Goal: Information Seeking & Learning: Learn about a topic

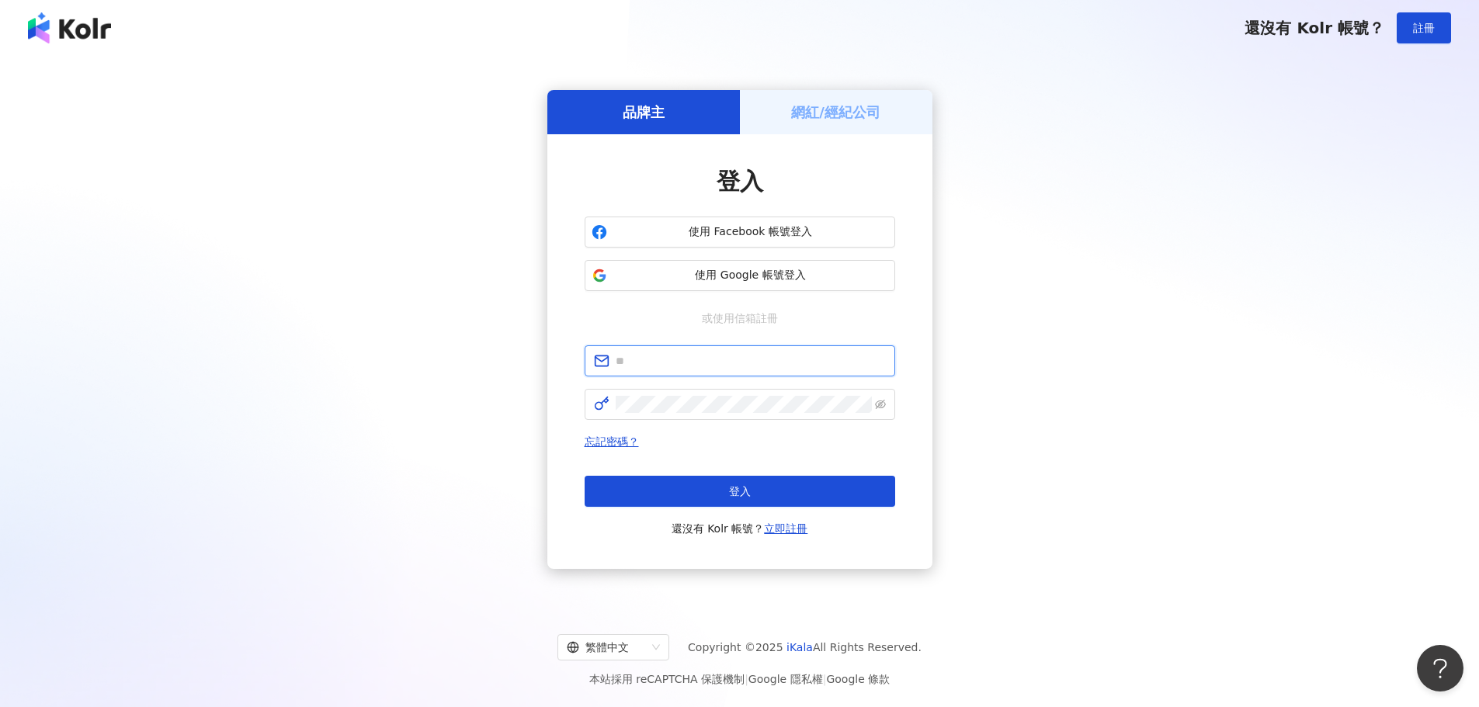
type input "**********"
click at [703, 496] on button "登入" at bounding box center [740, 491] width 311 height 31
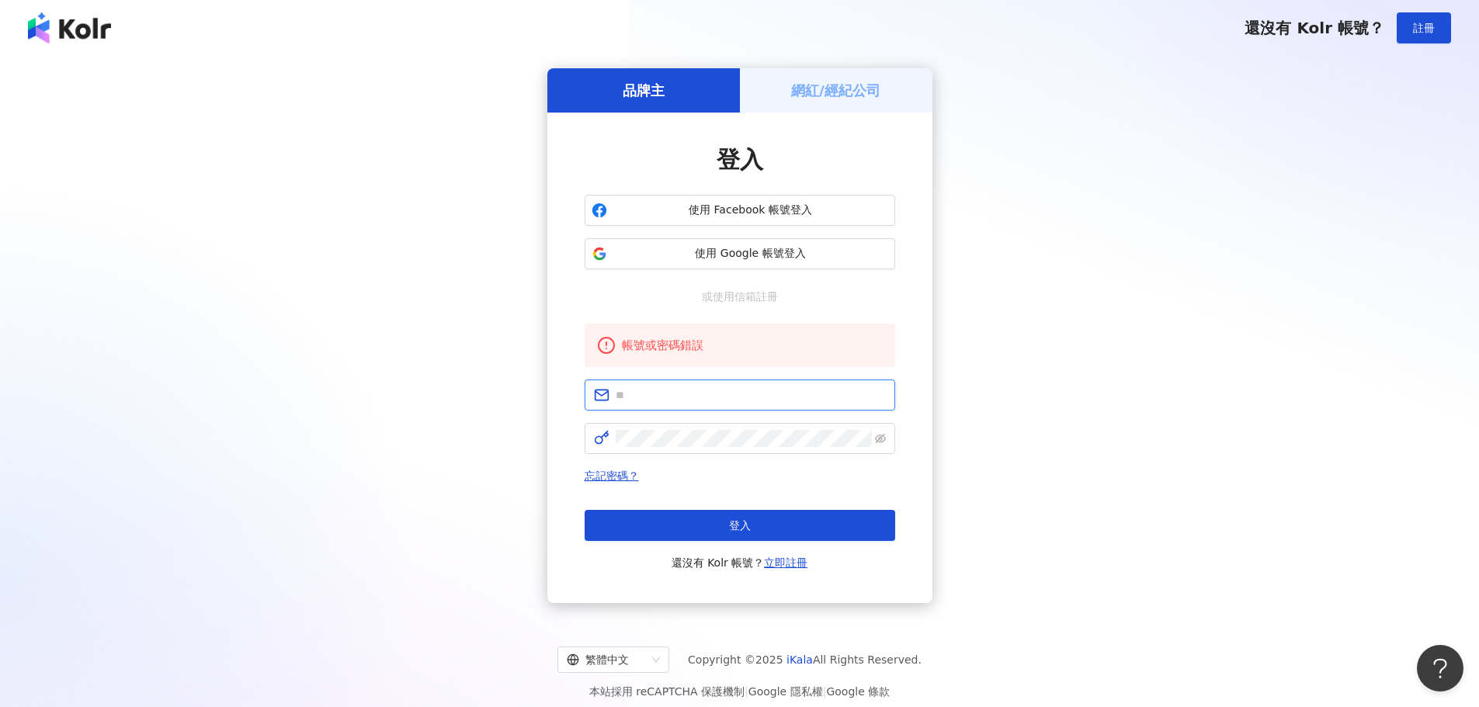
type input "**********"
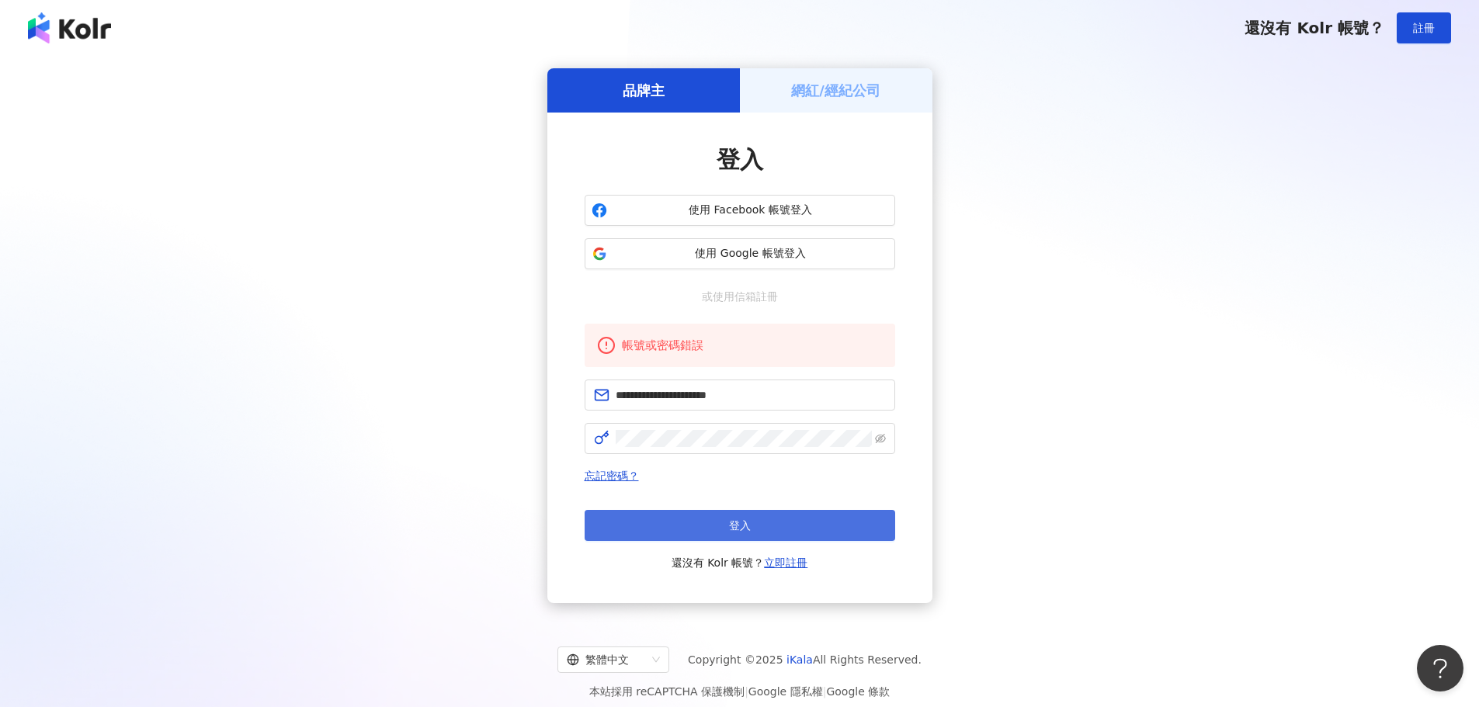
click at [699, 515] on button "登入" at bounding box center [740, 525] width 311 height 31
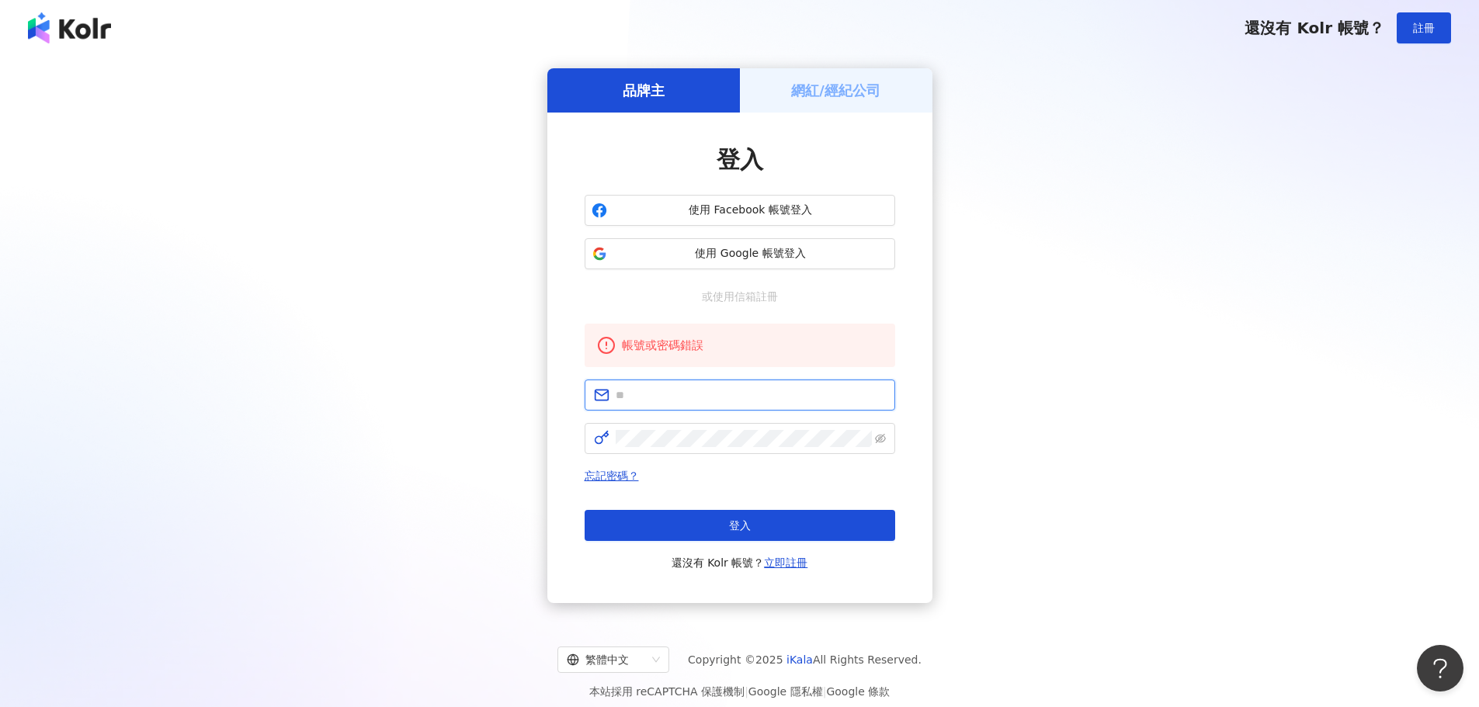
type input "**********"
click at [847, 81] on h5 "網紅/經紀公司" at bounding box center [835, 90] width 89 height 19
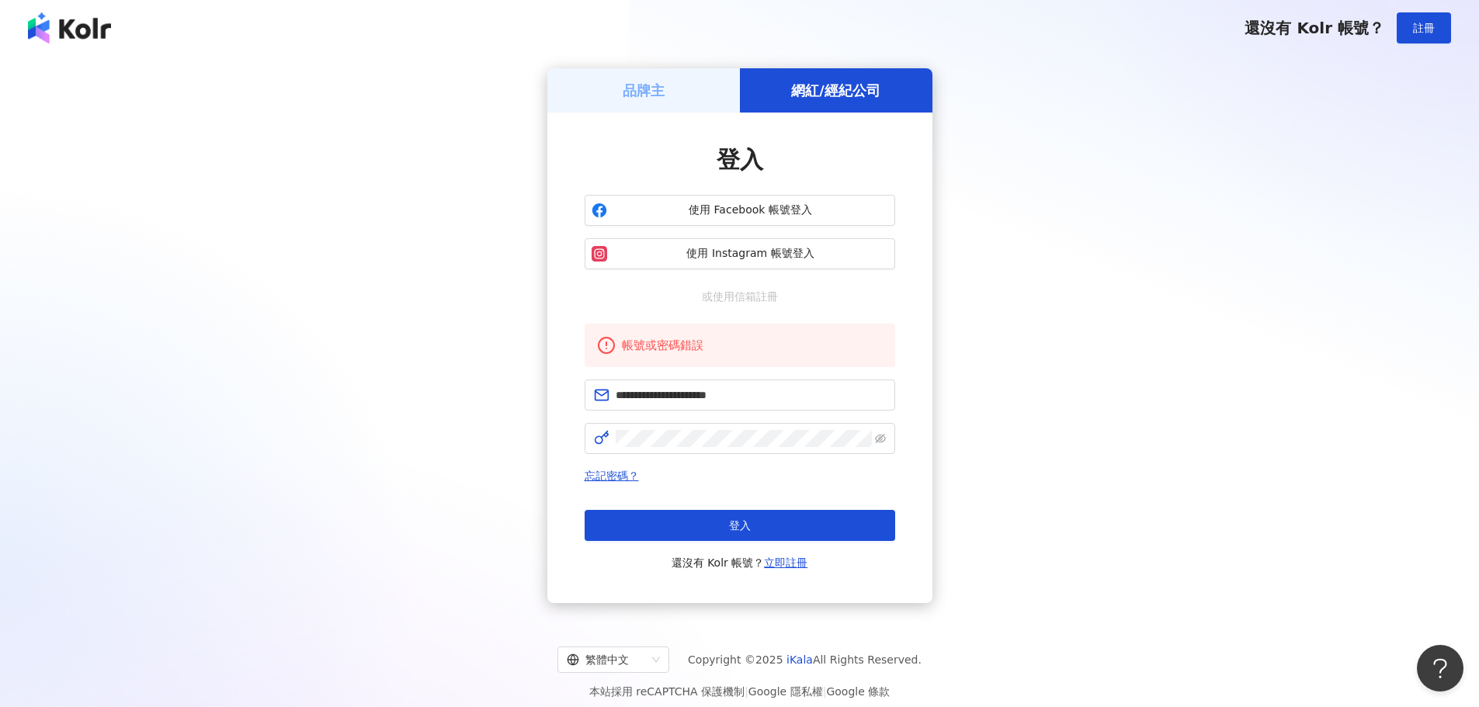
click at [661, 87] on h5 "品牌主" at bounding box center [644, 90] width 42 height 19
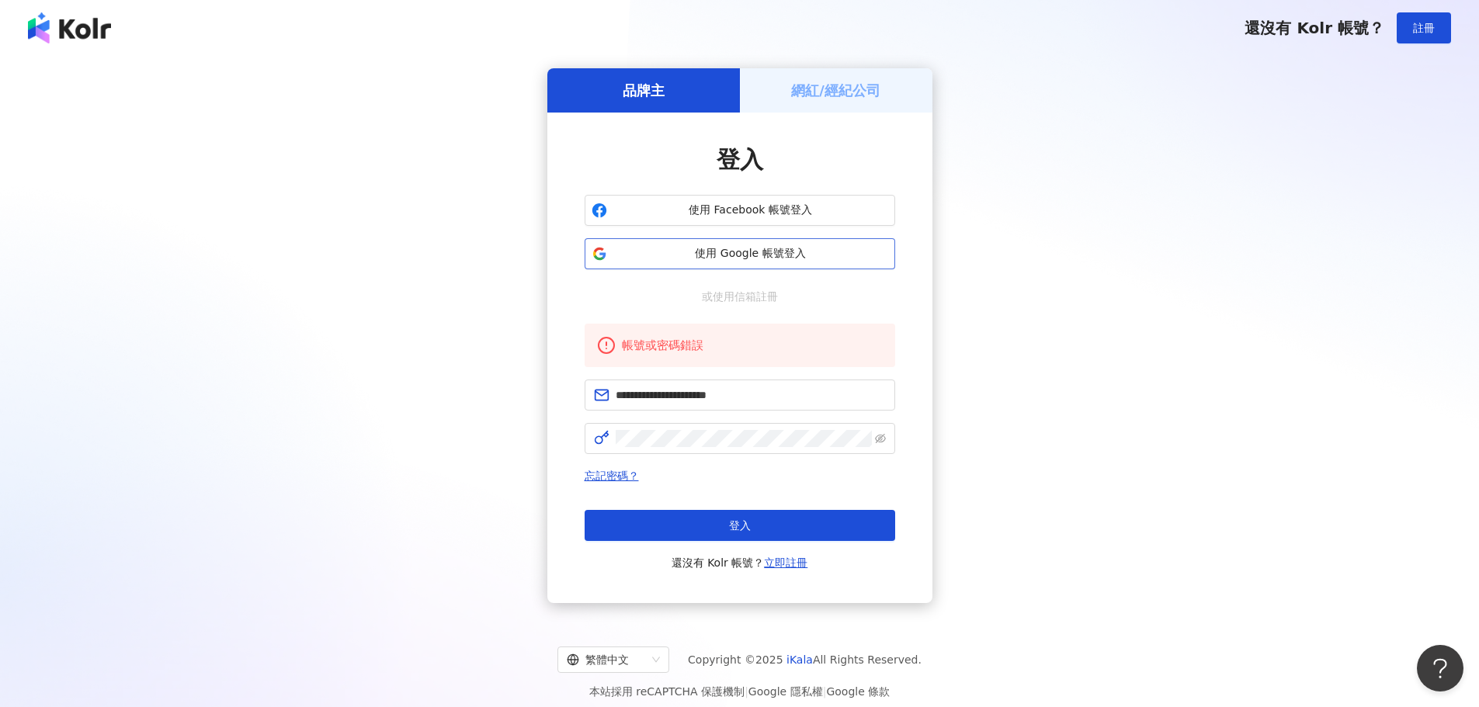
click at [837, 254] on span "使用 Google 帳號登入" at bounding box center [750, 254] width 275 height 16
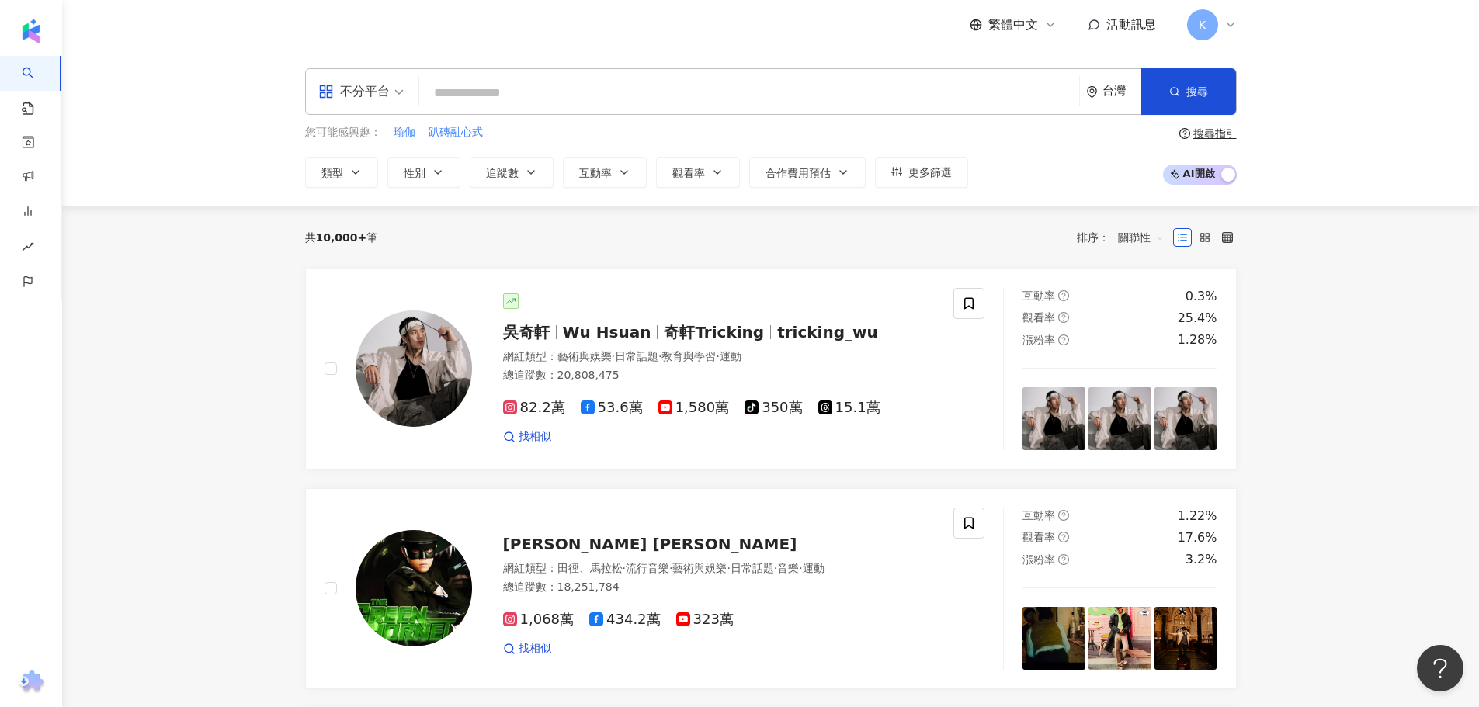
click at [502, 85] on input "search" at bounding box center [749, 93] width 648 height 30
click at [436, 178] on icon "button" at bounding box center [438, 172] width 12 height 12
click at [414, 273] on div "不限 女 男 其他" at bounding box center [429, 281] width 53 height 115
click at [498, 164] on button "追蹤數" at bounding box center [512, 172] width 84 height 31
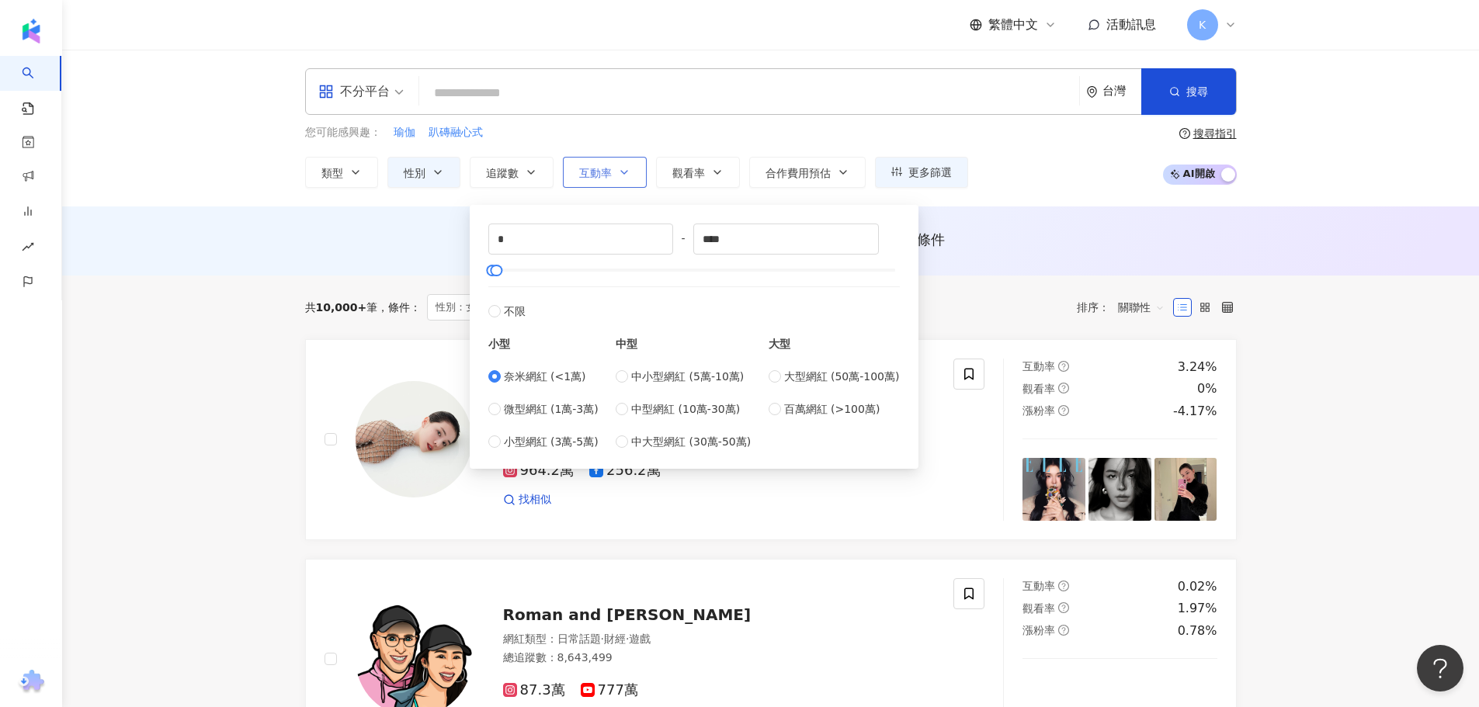
type input "****"
click at [604, 186] on button "互動率" at bounding box center [605, 172] width 84 height 31
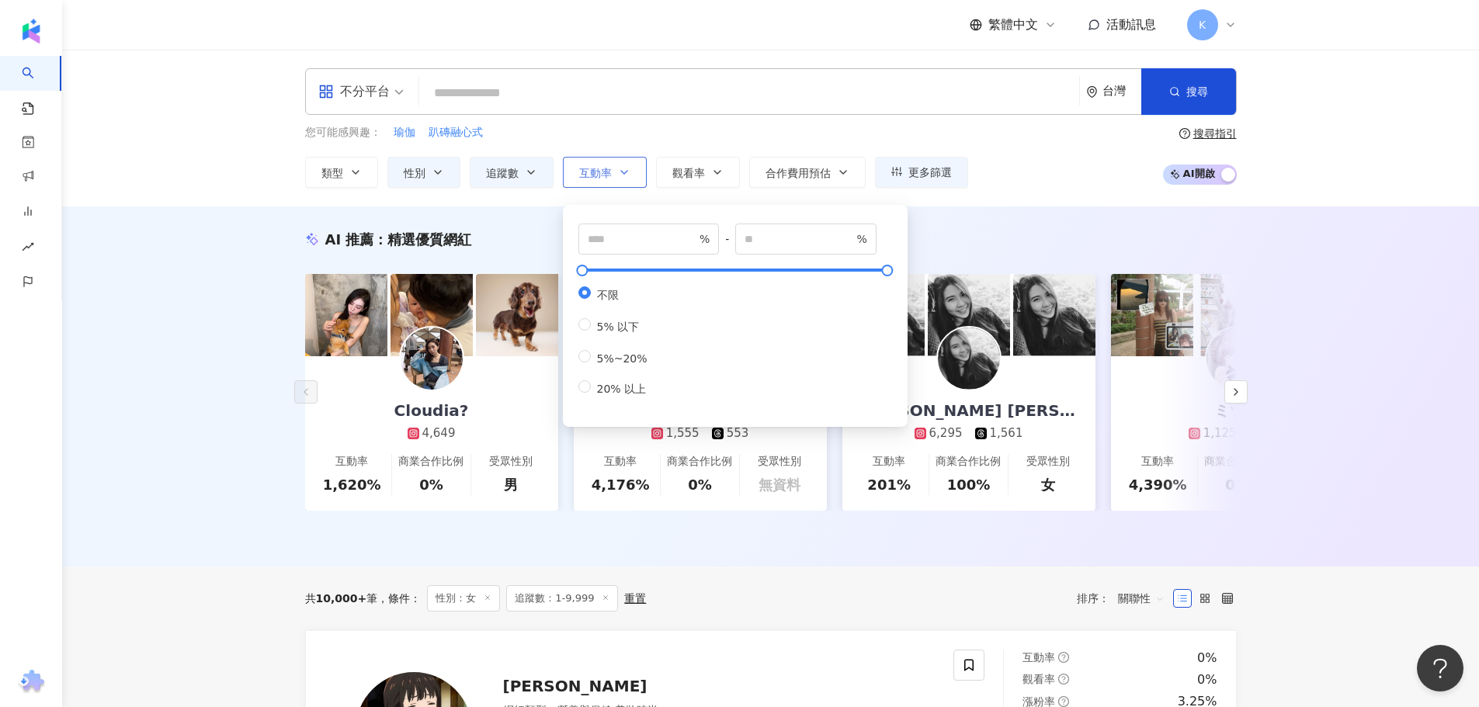
click at [609, 181] on button "互動率" at bounding box center [605, 172] width 84 height 31
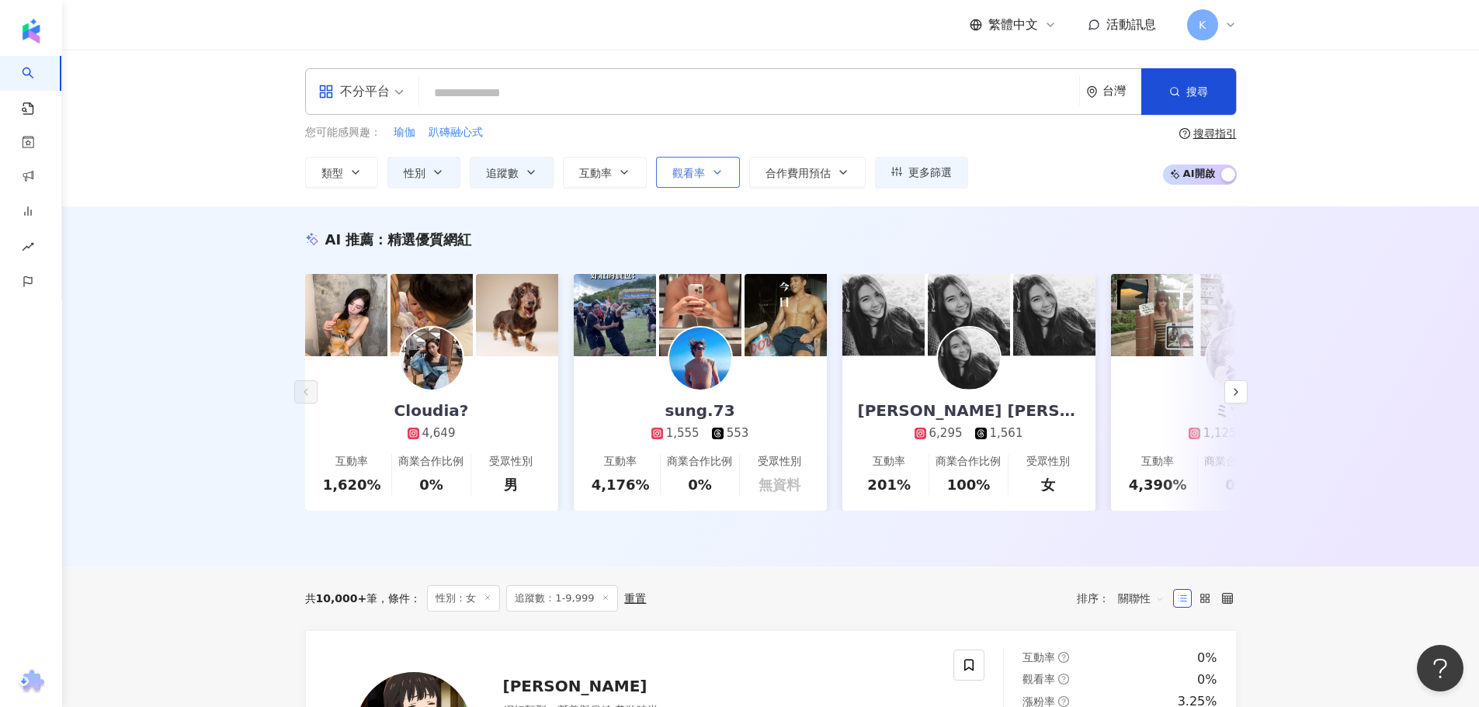
click at [693, 180] on button "觀看率" at bounding box center [698, 172] width 84 height 31
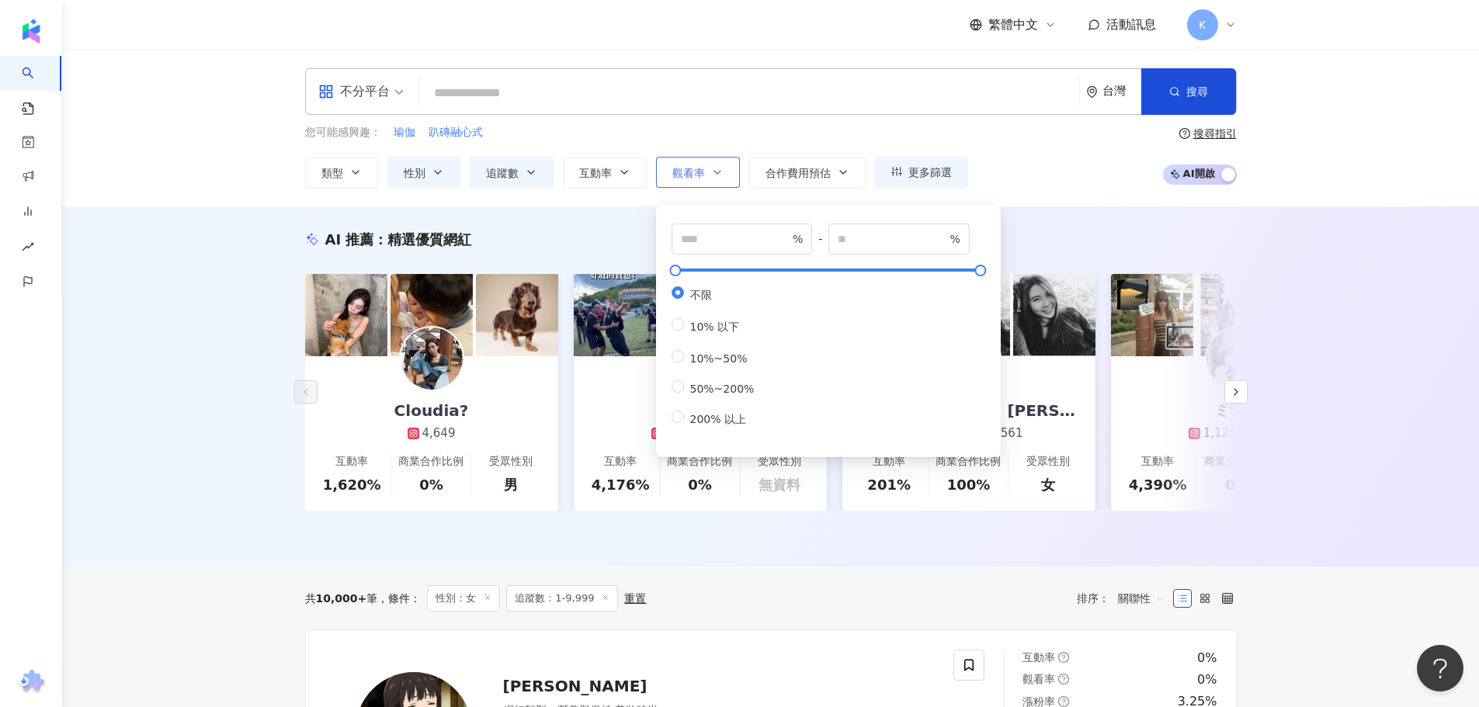
click at [693, 180] on button "觀看率" at bounding box center [698, 172] width 84 height 31
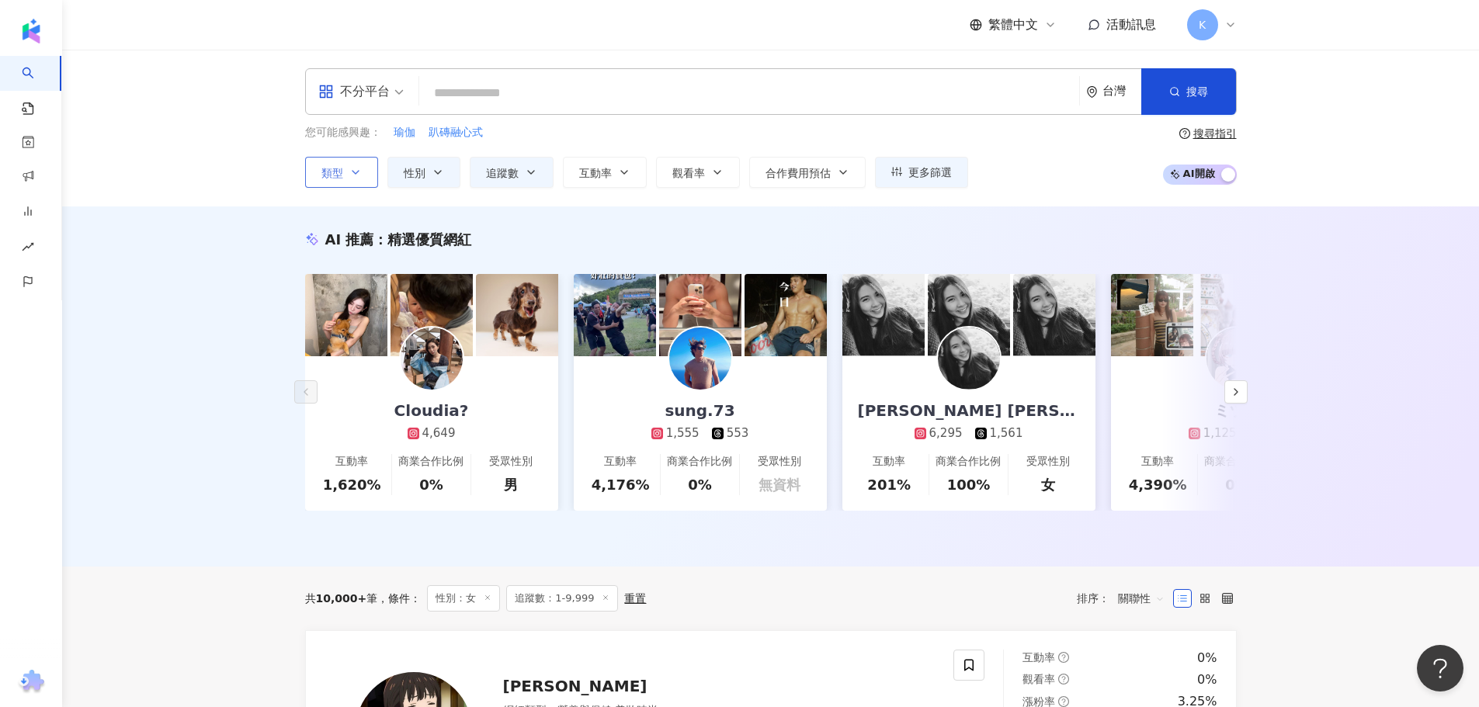
click at [325, 167] on span "類型" at bounding box center [332, 173] width 22 height 12
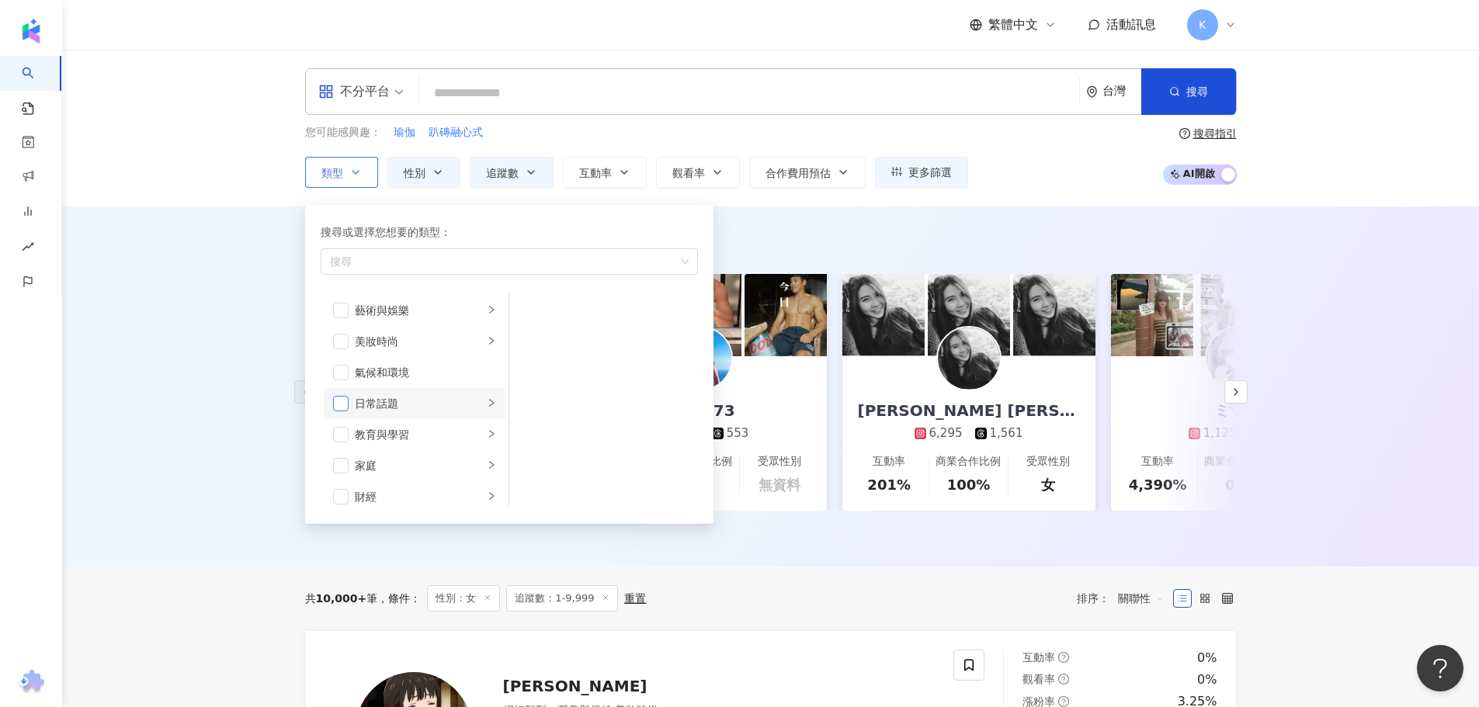
click at [338, 405] on span "button" at bounding box center [341, 404] width 16 height 16
click at [407, 401] on div "日常話題" at bounding box center [419, 403] width 129 height 17
click at [338, 399] on span "button" at bounding box center [341, 404] width 16 height 16
click at [414, 386] on div "家庭" at bounding box center [419, 388] width 129 height 17
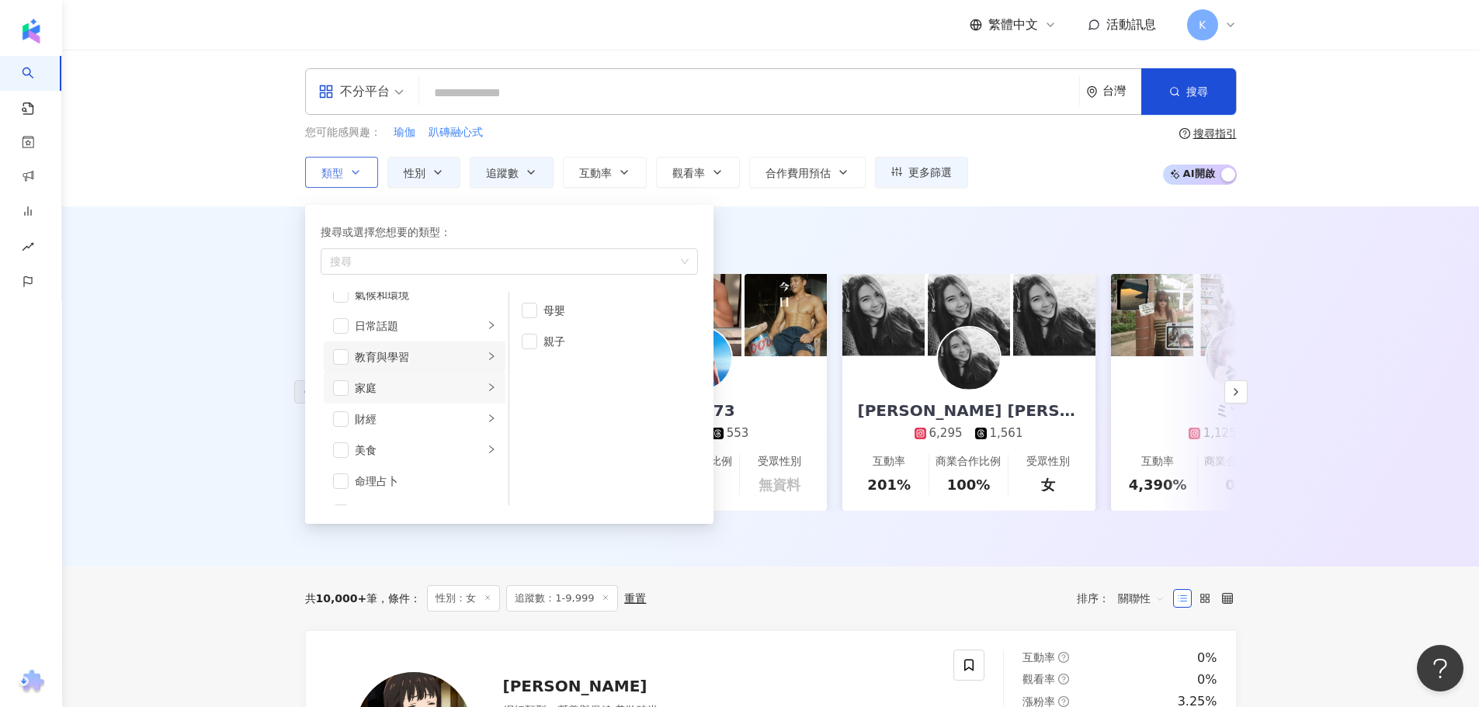
click at [416, 365] on div "教育與學習" at bounding box center [419, 357] width 129 height 17
click at [411, 391] on div "家庭" at bounding box center [419, 388] width 129 height 17
click at [410, 384] on li "美食" at bounding box center [415, 372] width 182 height 31
click at [341, 373] on span "button" at bounding box center [341, 373] width 16 height 16
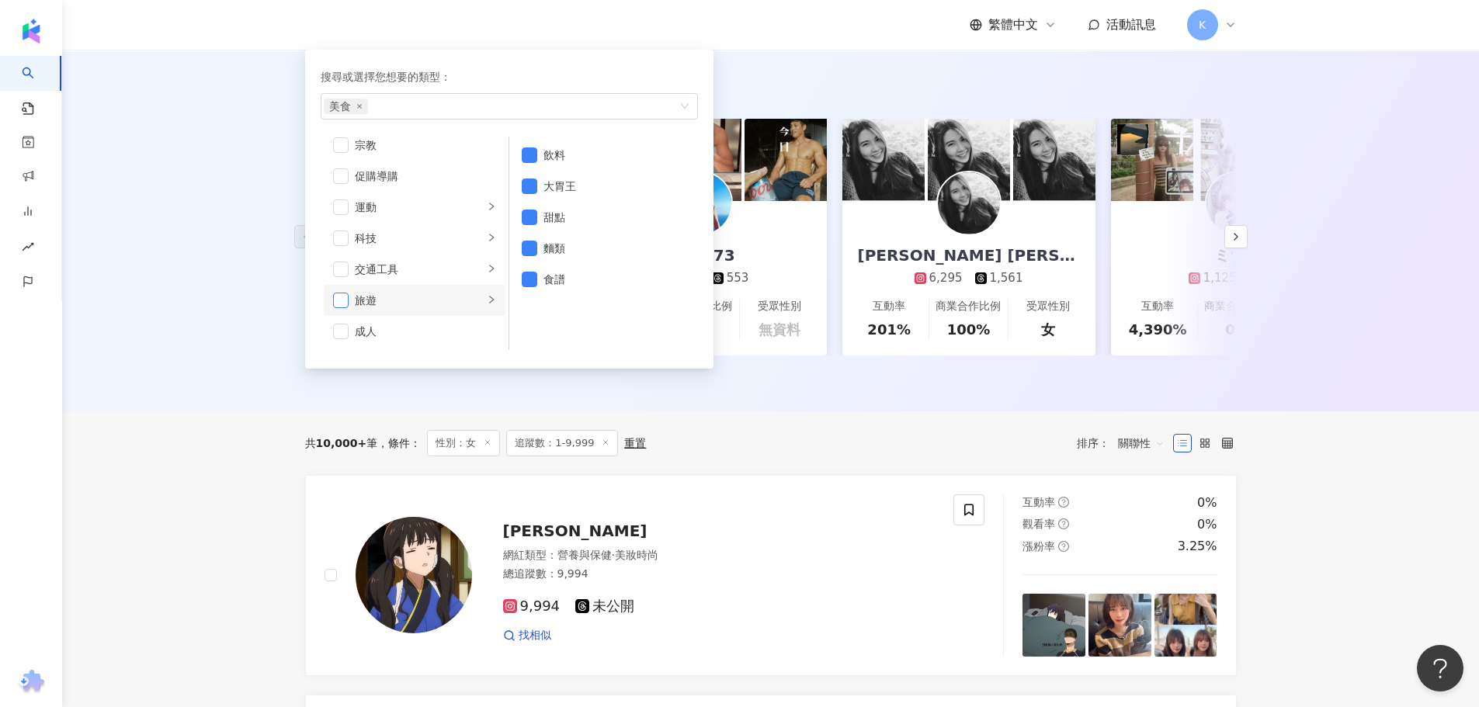
click at [335, 301] on span "button" at bounding box center [341, 301] width 16 height 16
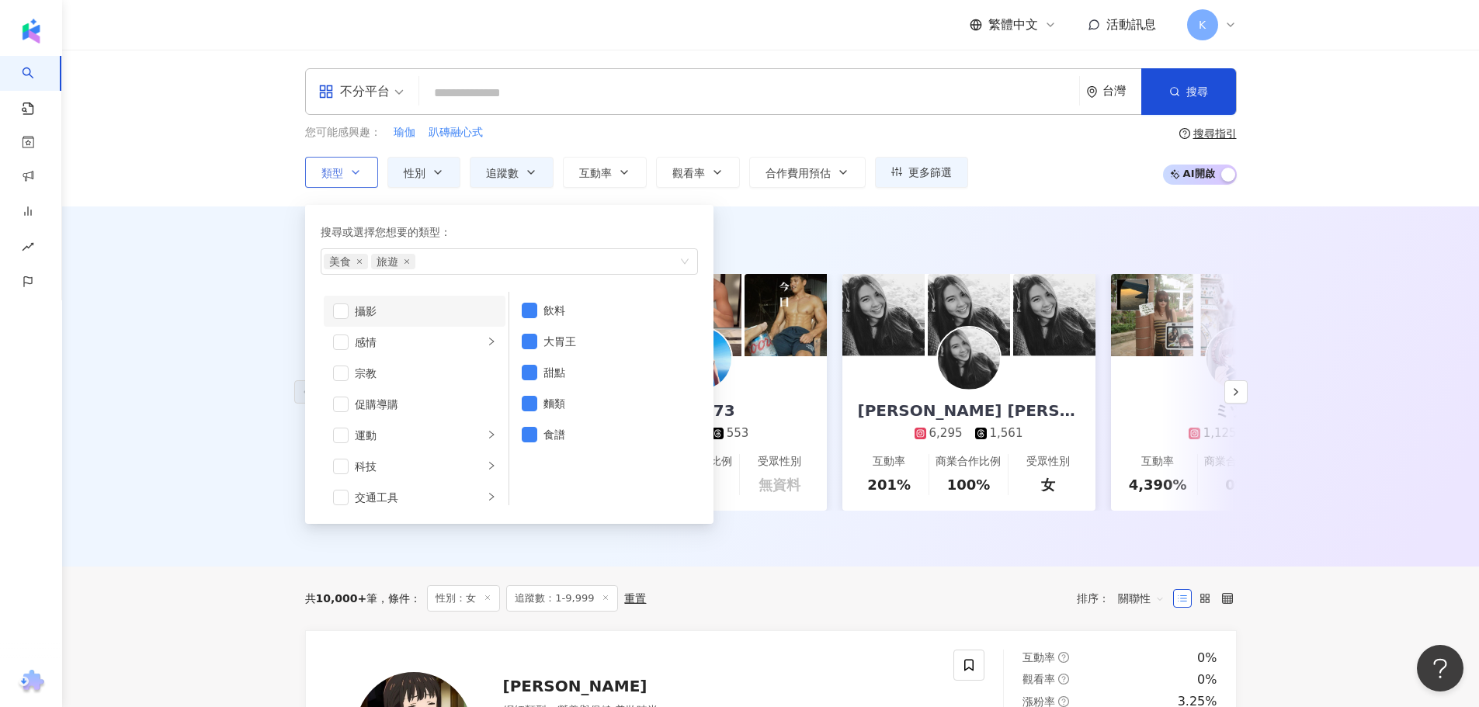
scroll to position [383, 0]
click at [1195, 80] on button "搜尋" at bounding box center [1188, 91] width 95 height 47
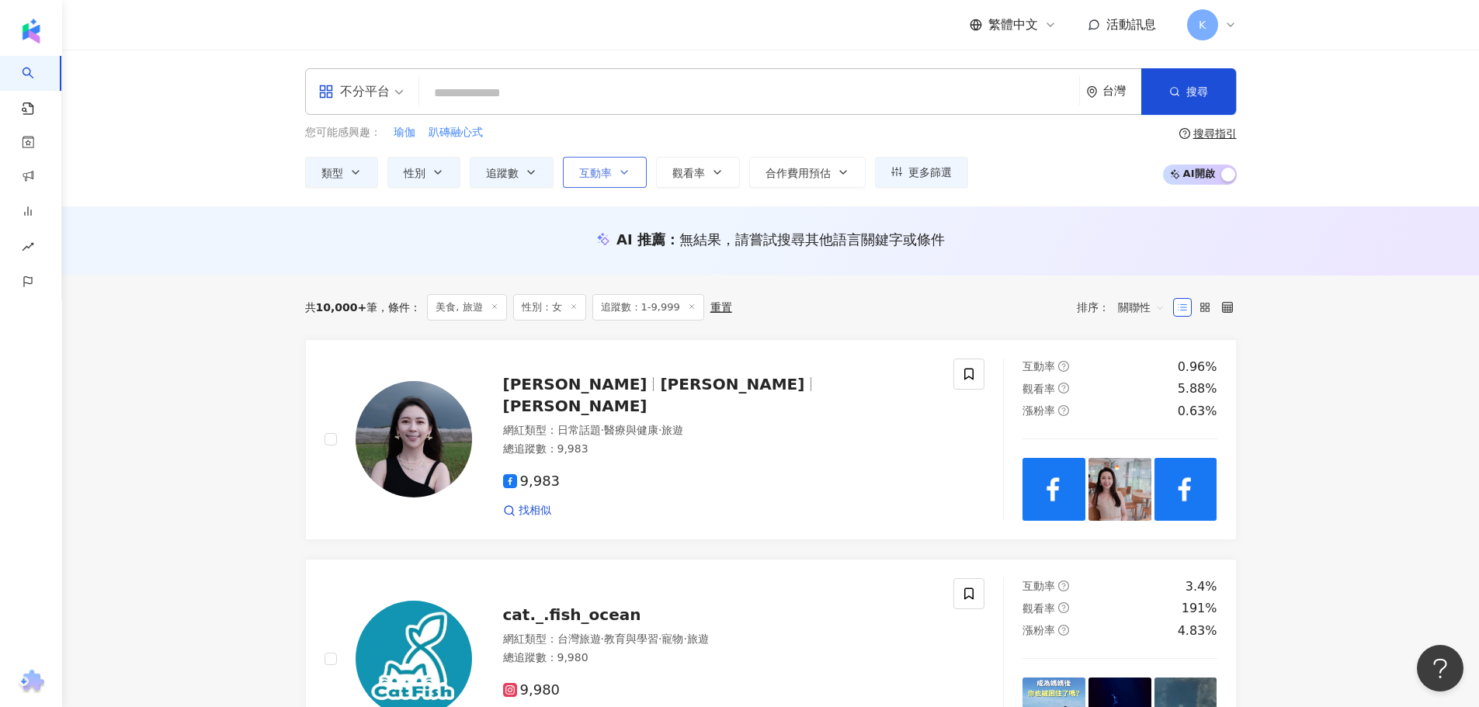
click at [617, 179] on button "互動率" at bounding box center [605, 172] width 84 height 31
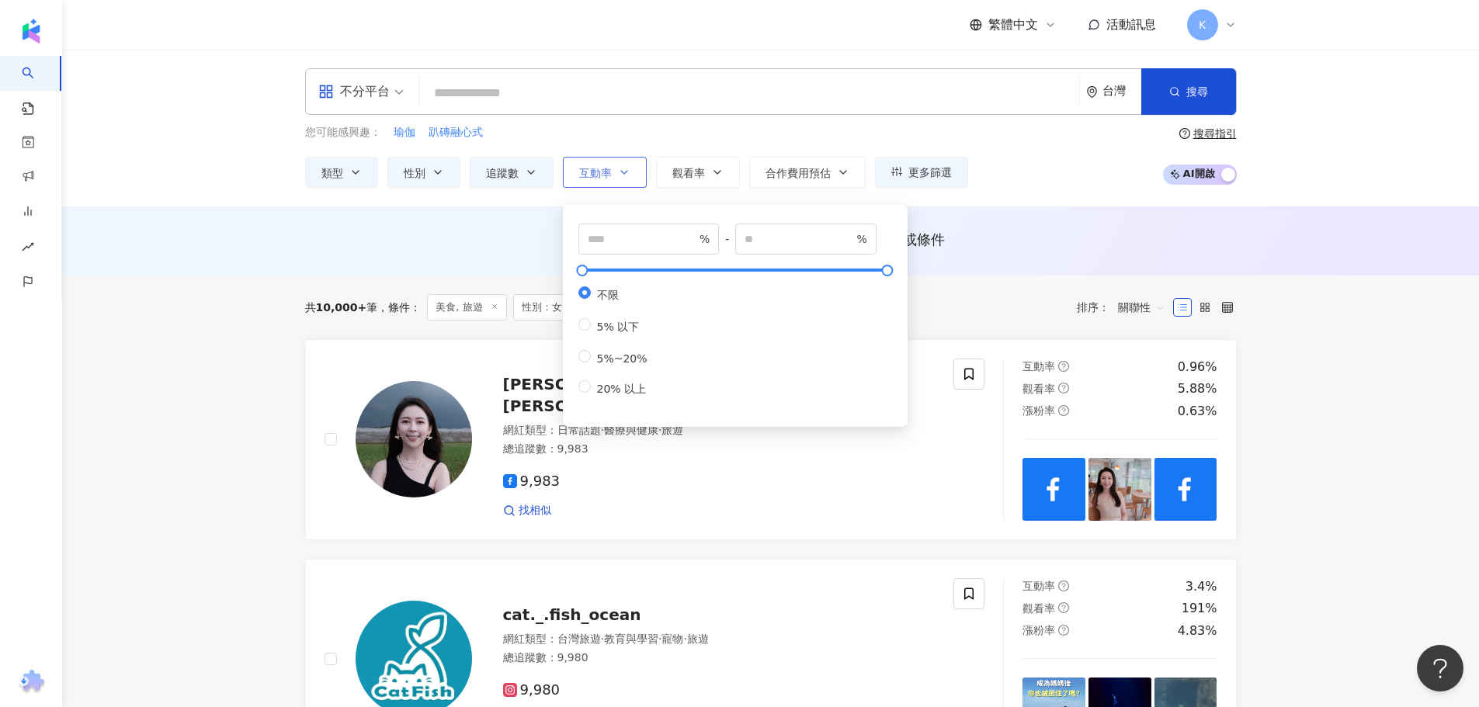
click at [627, 172] on icon "button" at bounding box center [624, 172] width 12 height 12
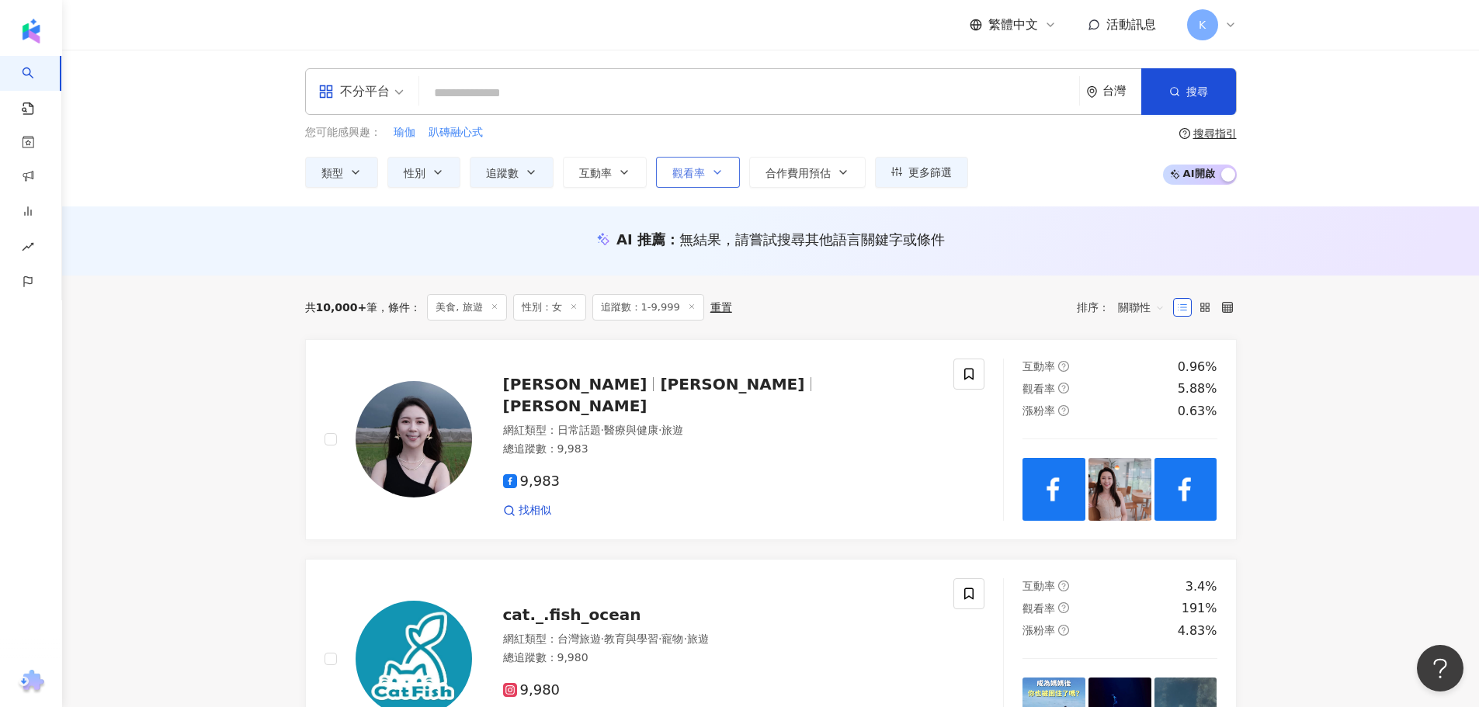
click at [710, 172] on button "觀看率" at bounding box center [698, 172] width 84 height 31
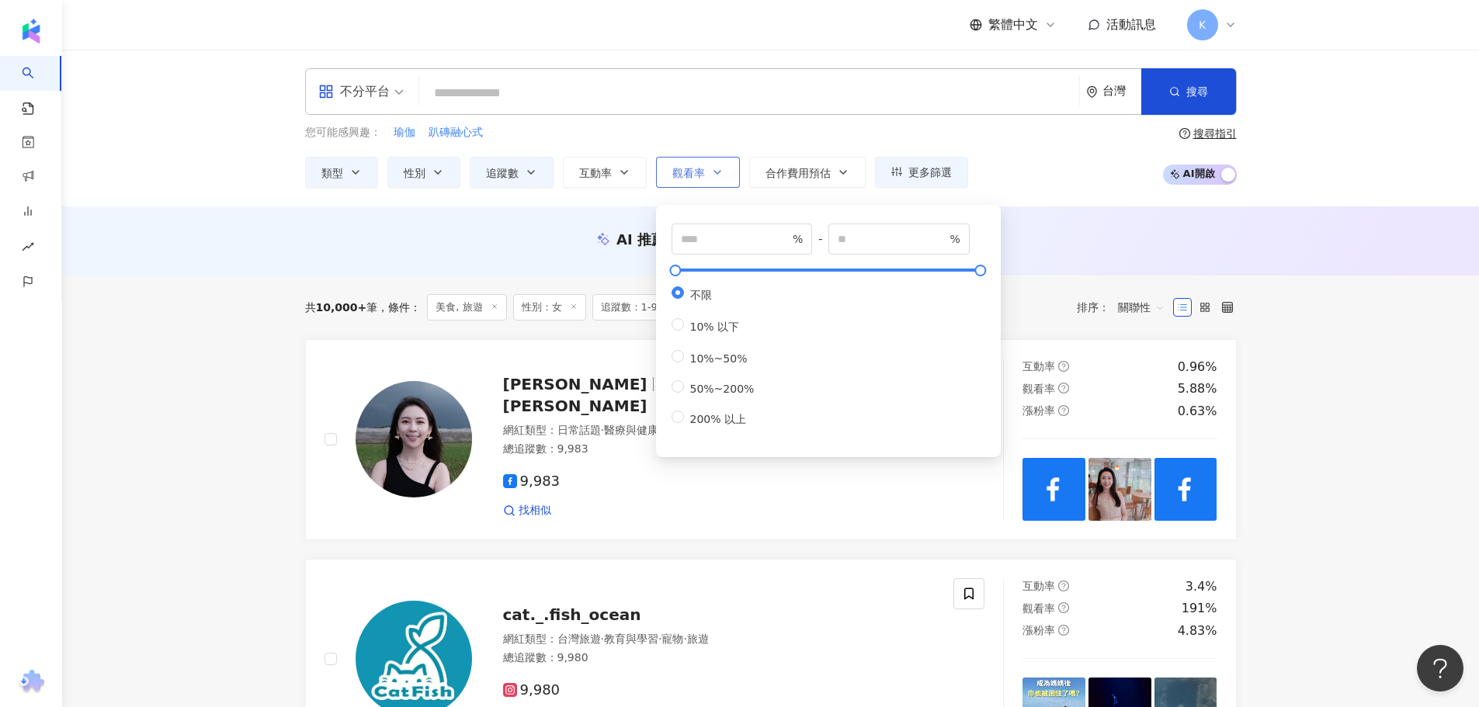
click at [710, 172] on button "觀看率" at bounding box center [698, 172] width 84 height 31
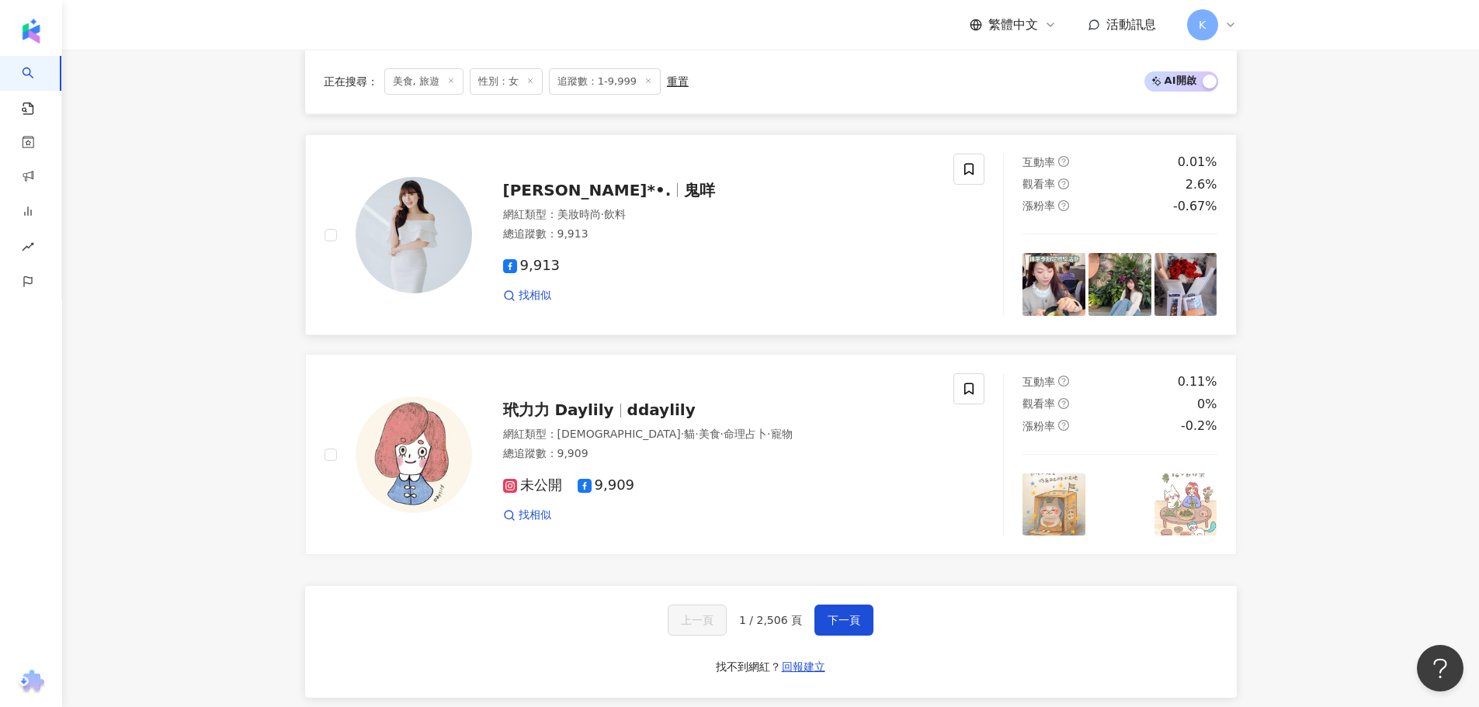
scroll to position [2407, 0]
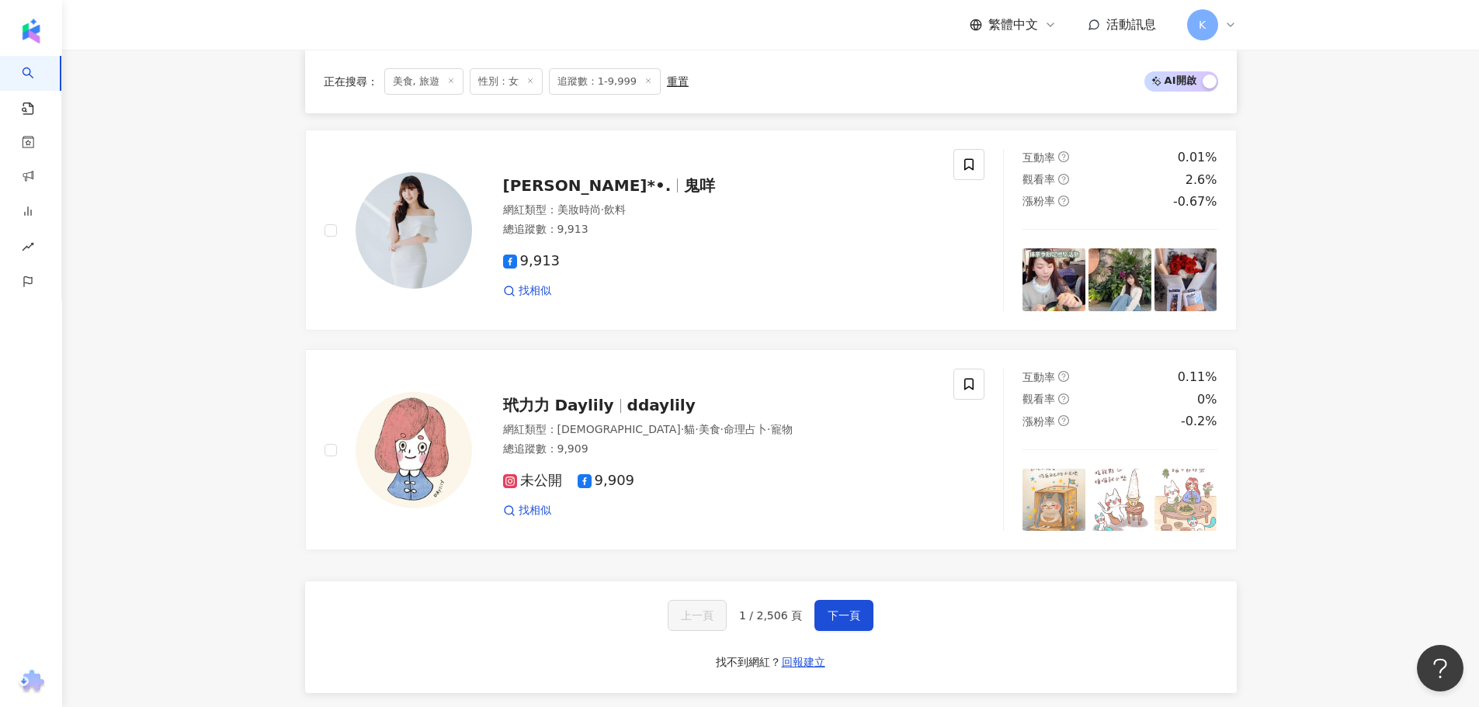
click at [860, 610] on button "下一頁" at bounding box center [843, 615] width 59 height 31
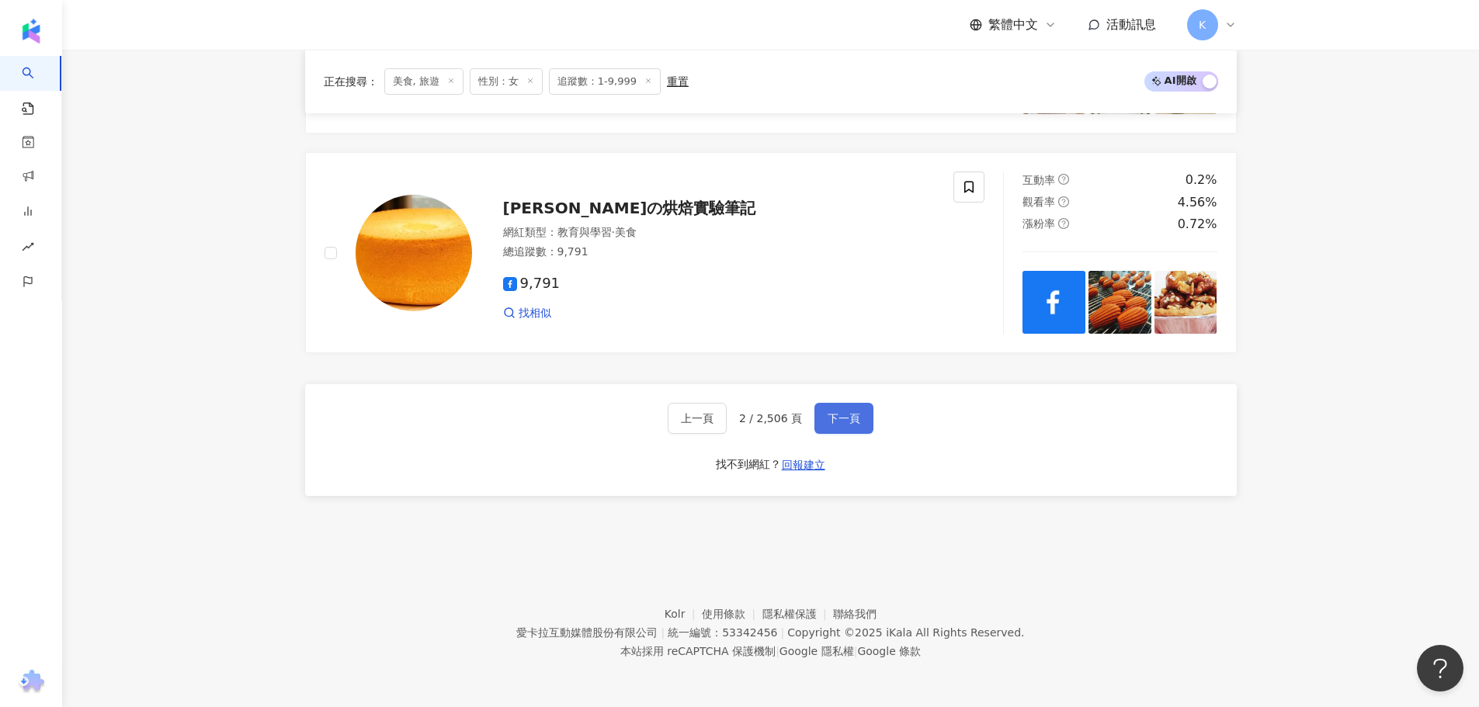
click at [854, 407] on button "下一頁" at bounding box center [843, 418] width 59 height 31
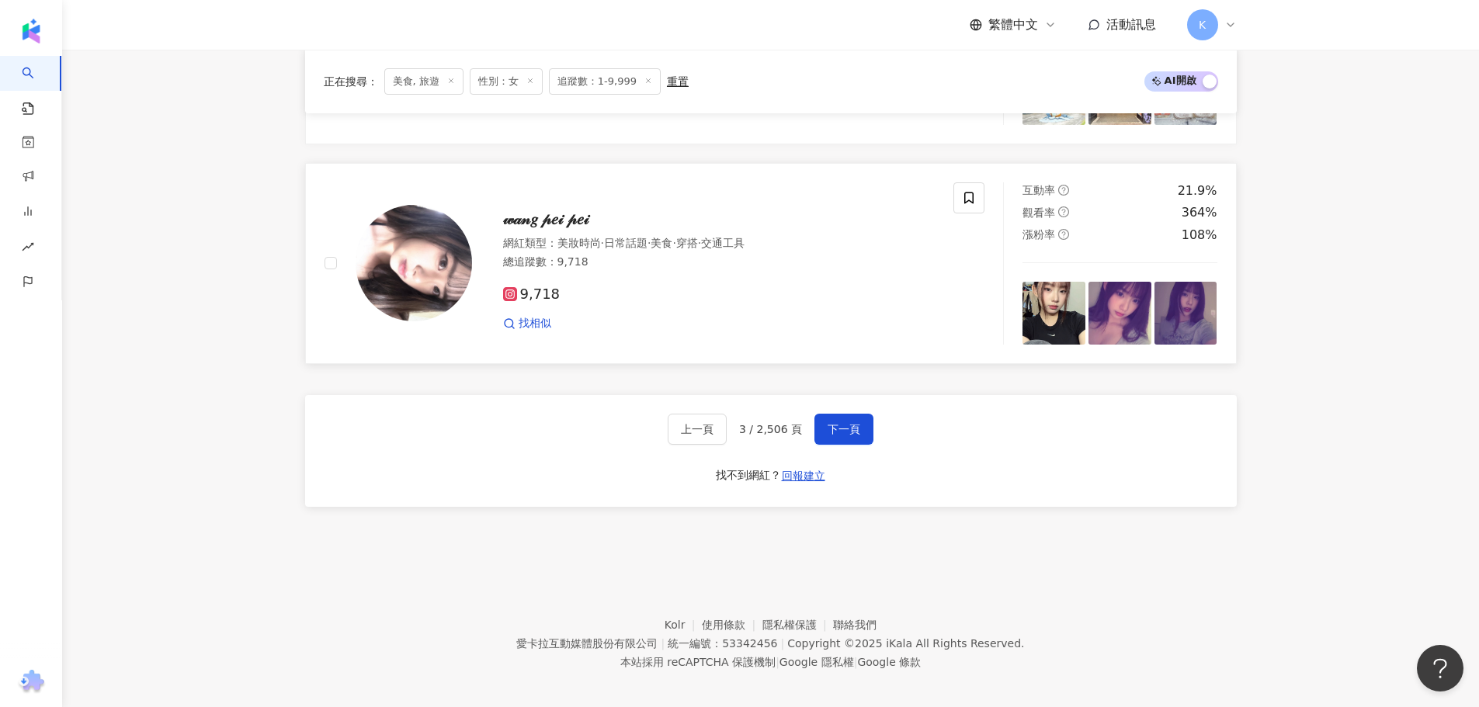
scroll to position [2637, 0]
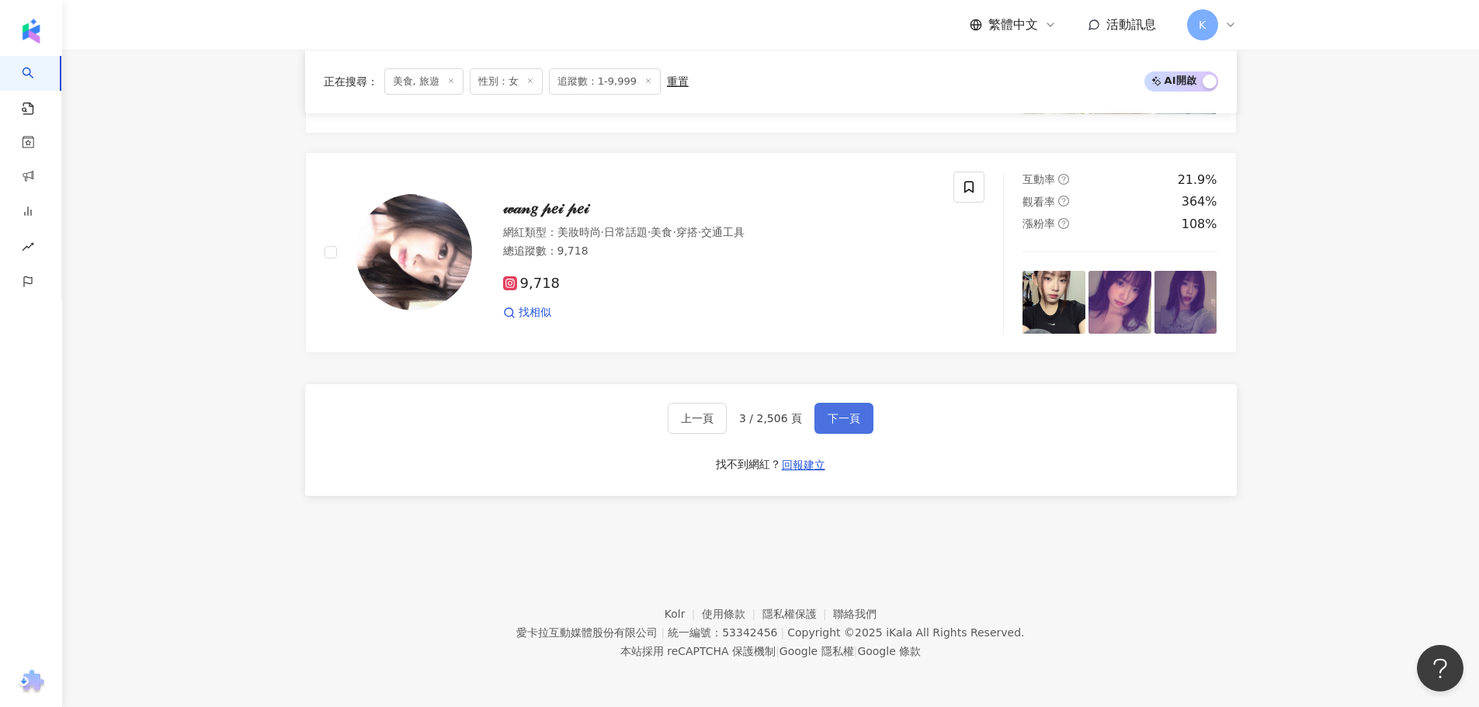
click at [842, 419] on span "下一頁" at bounding box center [844, 418] width 33 height 12
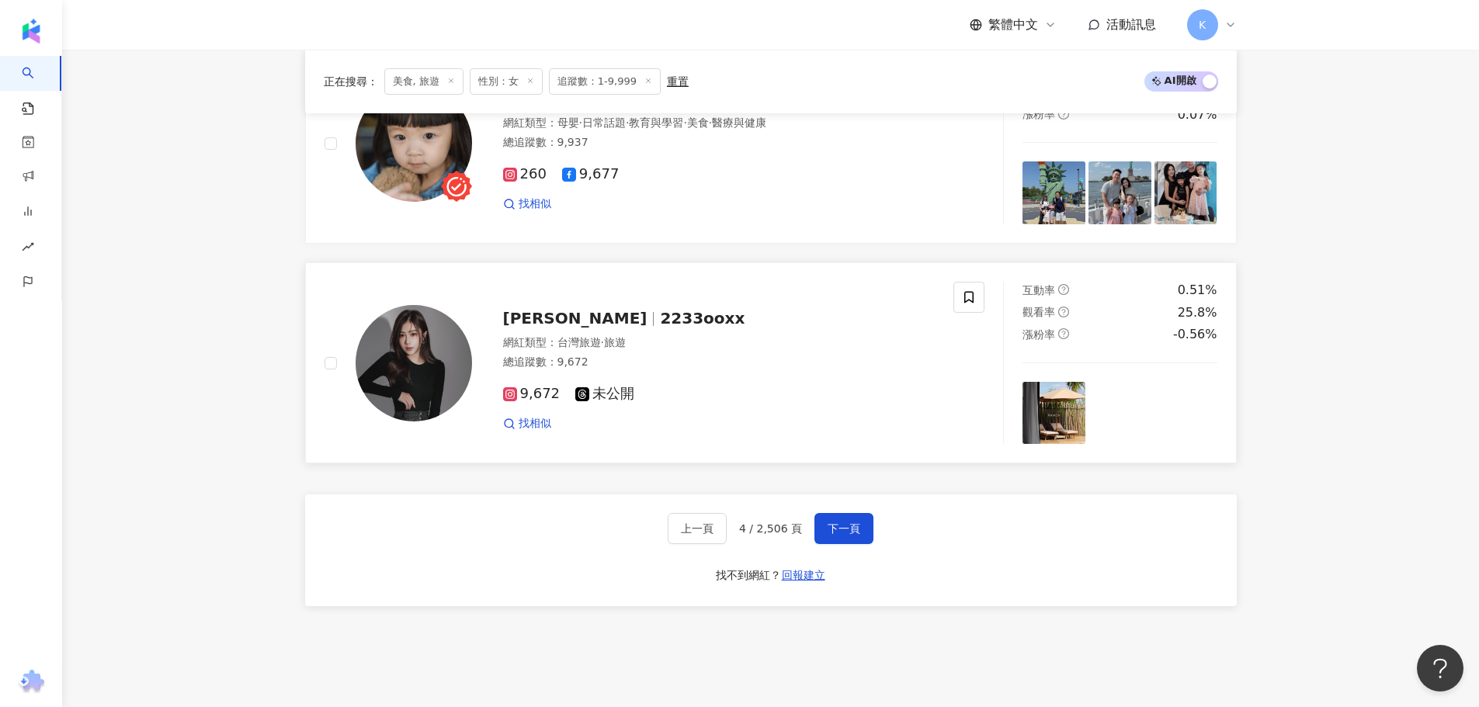
scroll to position [2604, 0]
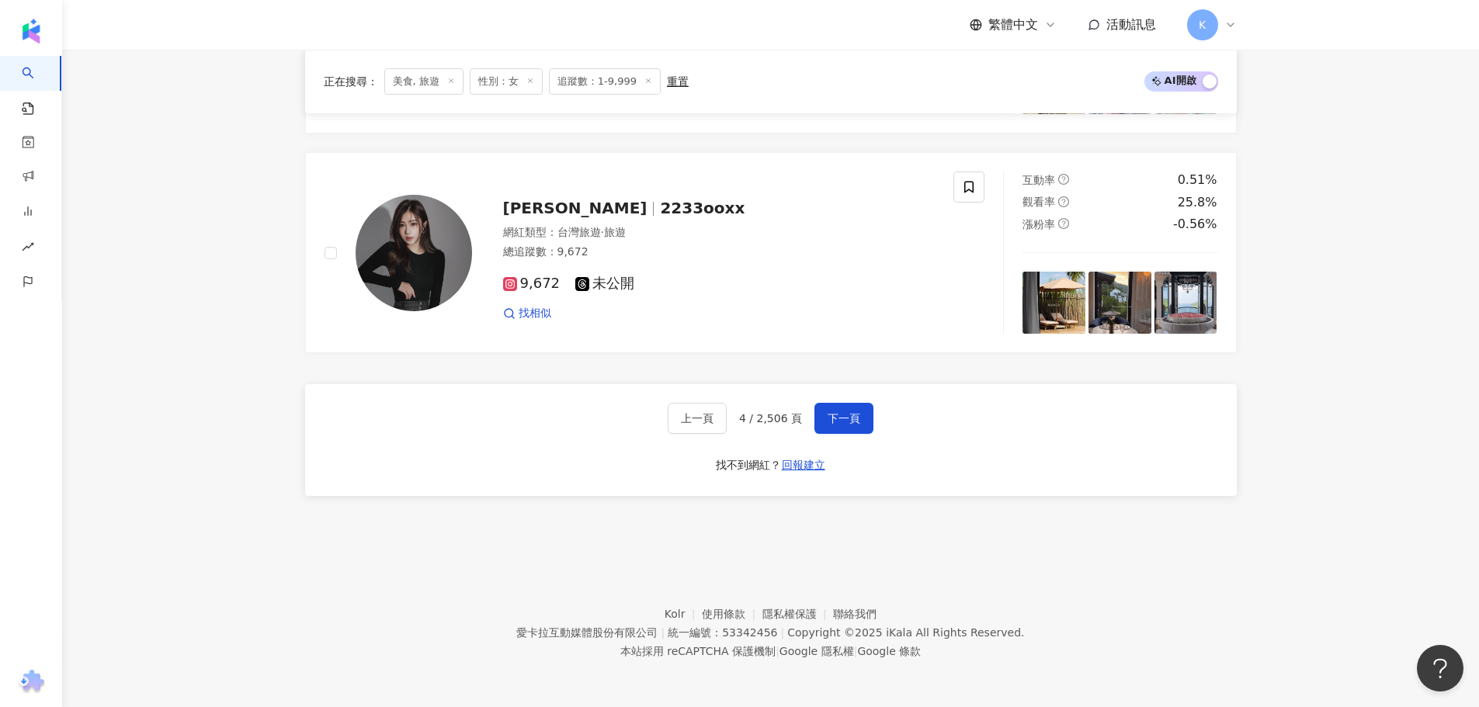
drag, startPoint x: 849, startPoint y: 416, endPoint x: 827, endPoint y: 384, distance: 39.2
click at [849, 416] on span "下一頁" at bounding box center [844, 418] width 33 height 12
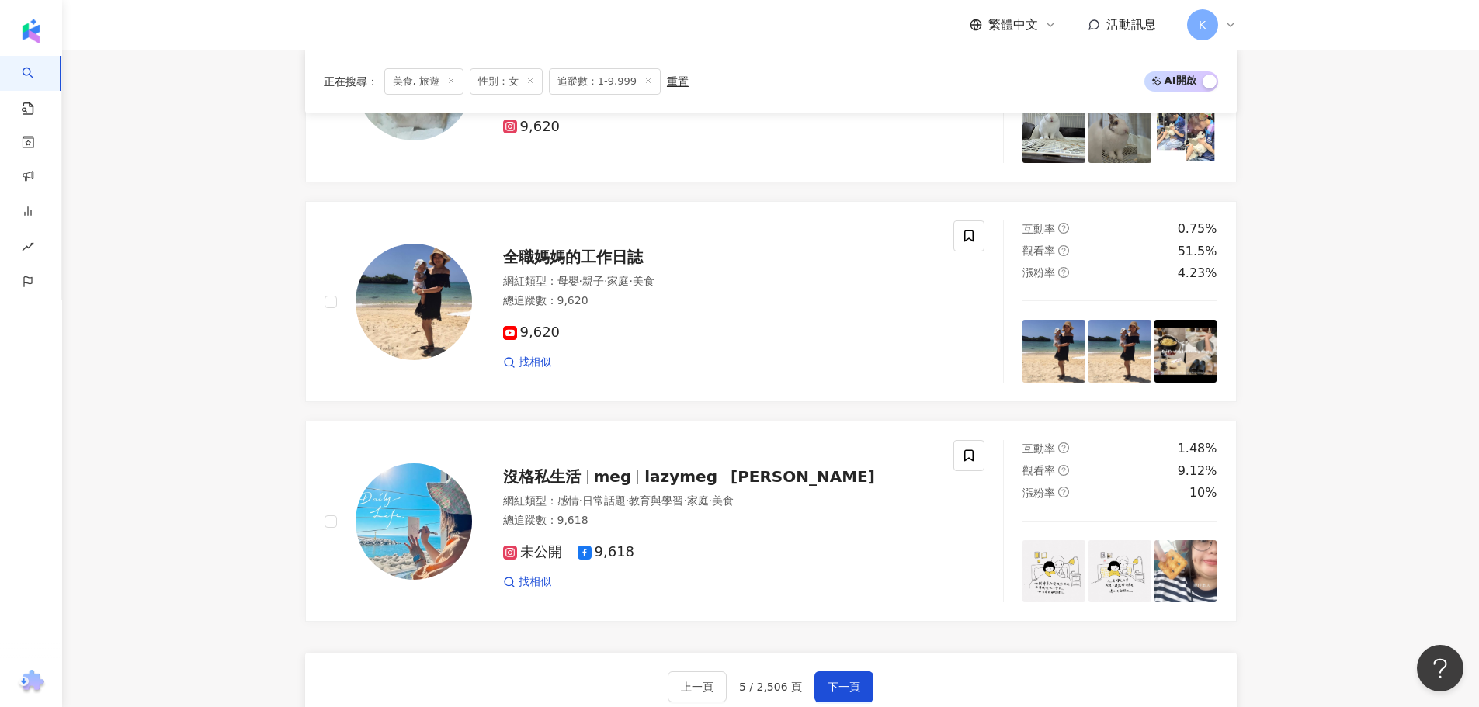
scroll to position [2360, 0]
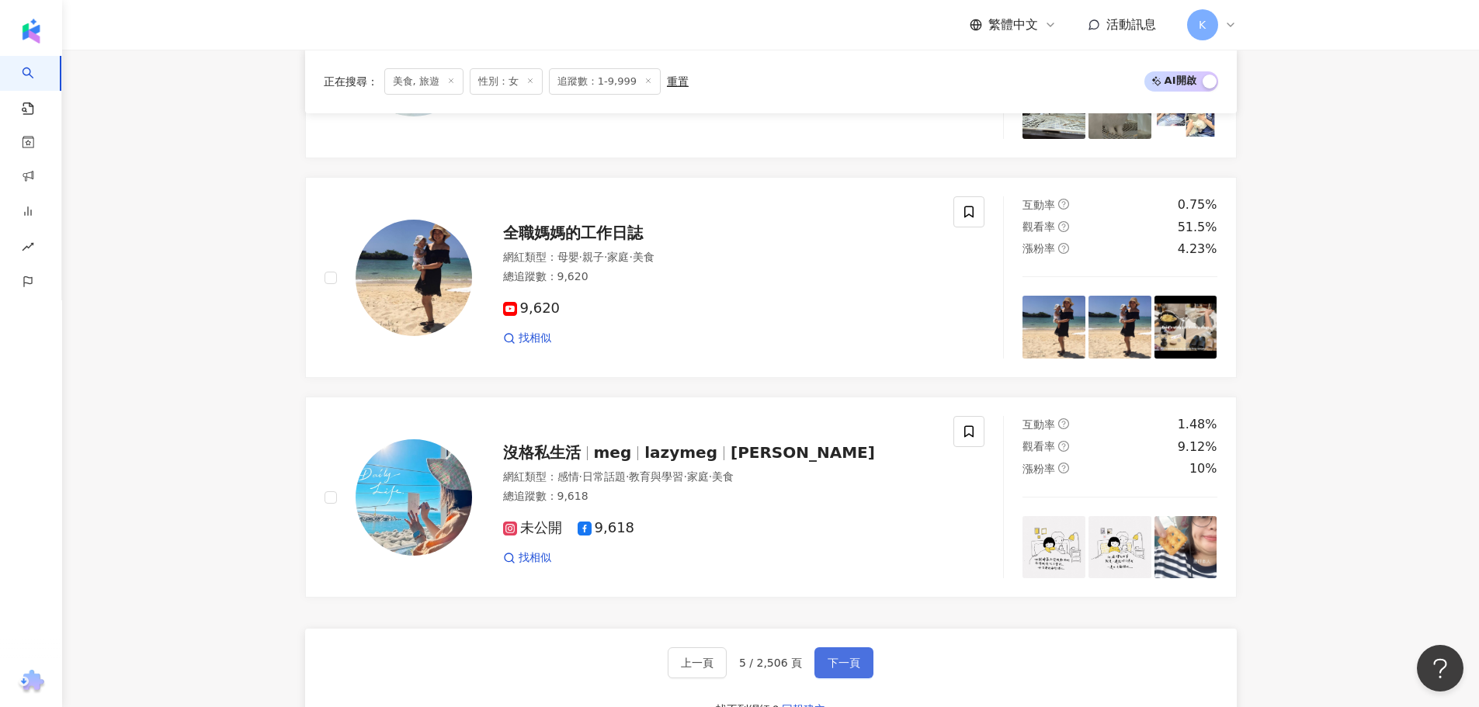
click at [845, 653] on button "下一頁" at bounding box center [843, 663] width 59 height 31
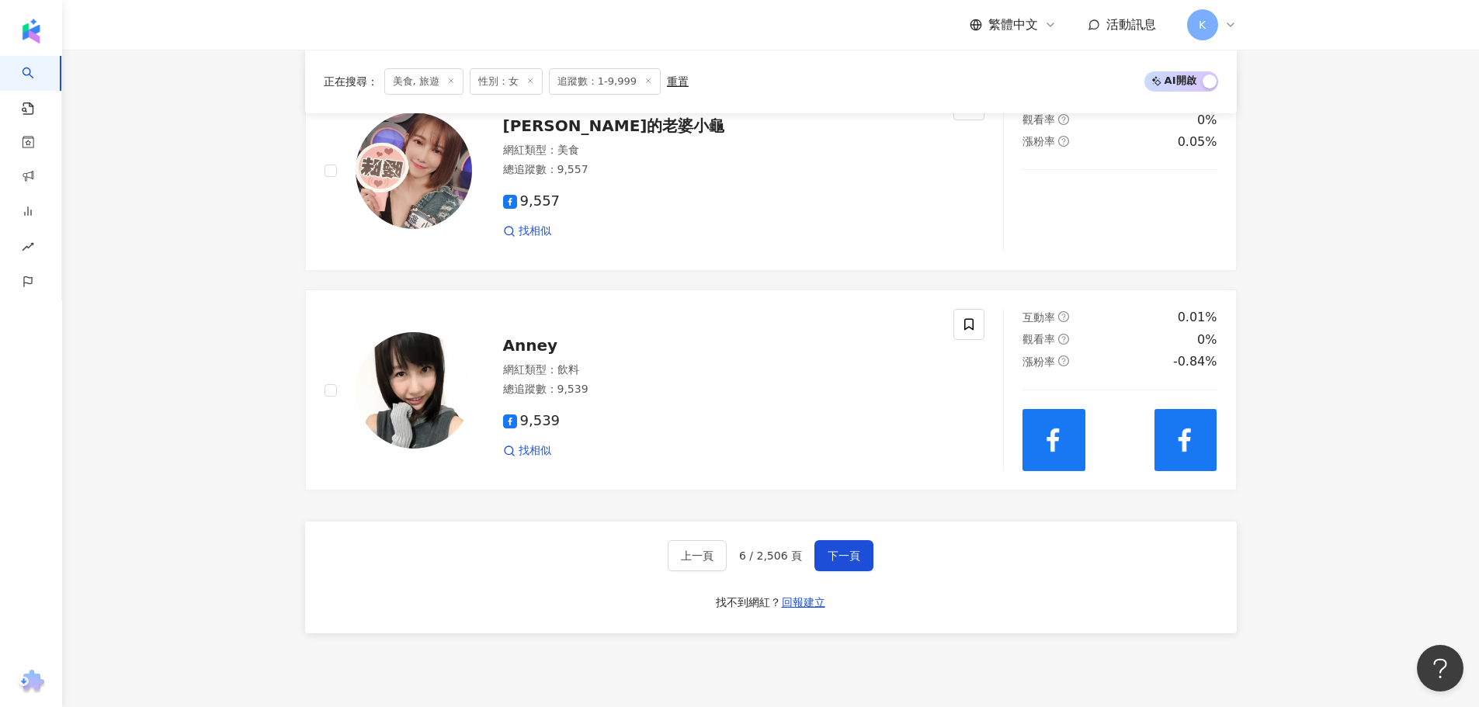
scroll to position [2485, 0]
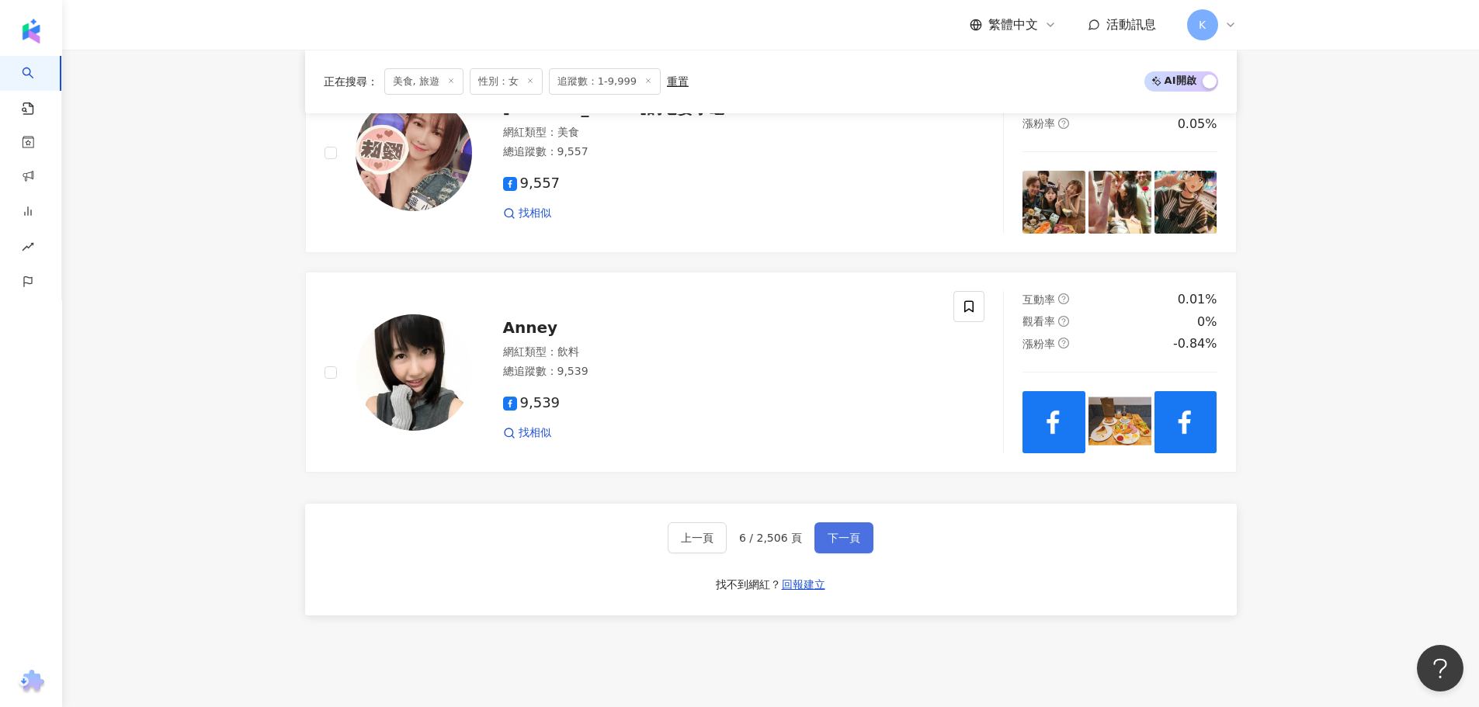
click at [850, 551] on button "下一頁" at bounding box center [843, 538] width 59 height 31
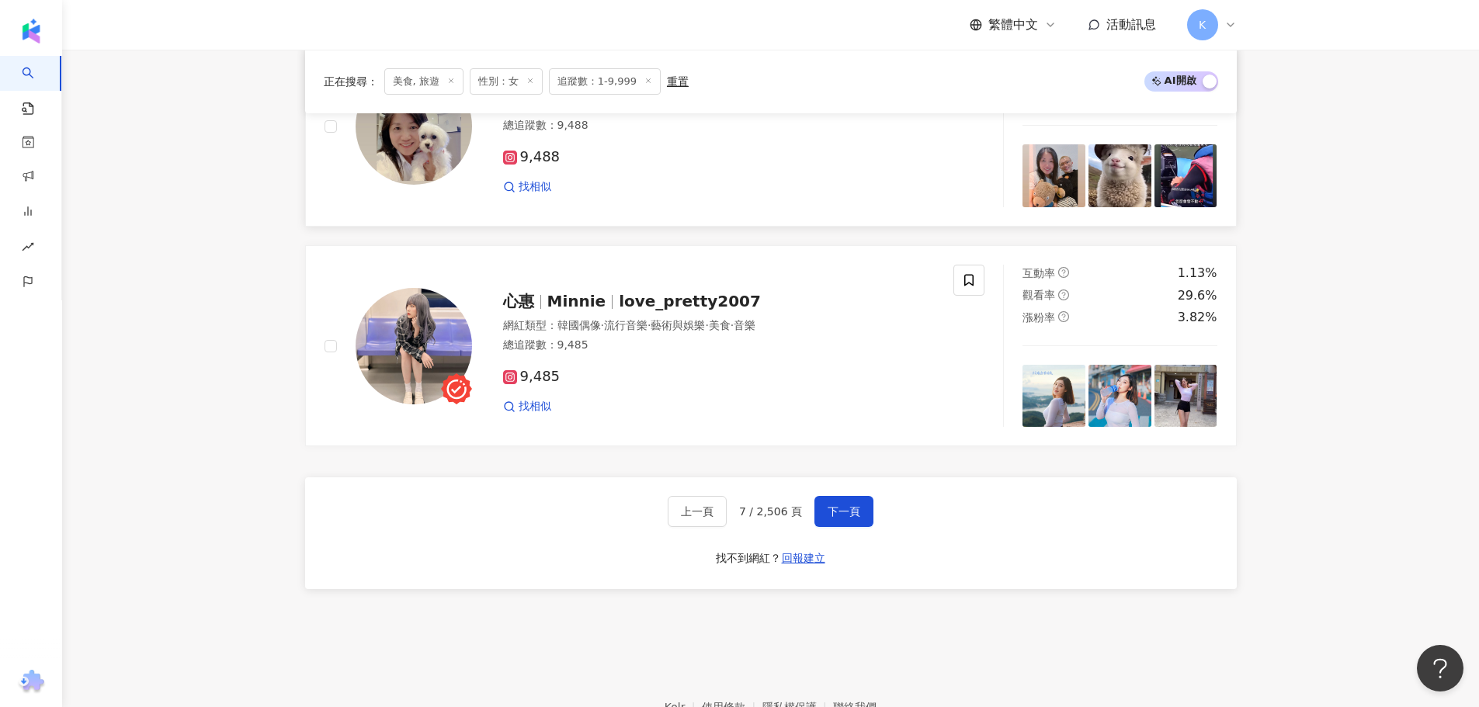
scroll to position [2604, 0]
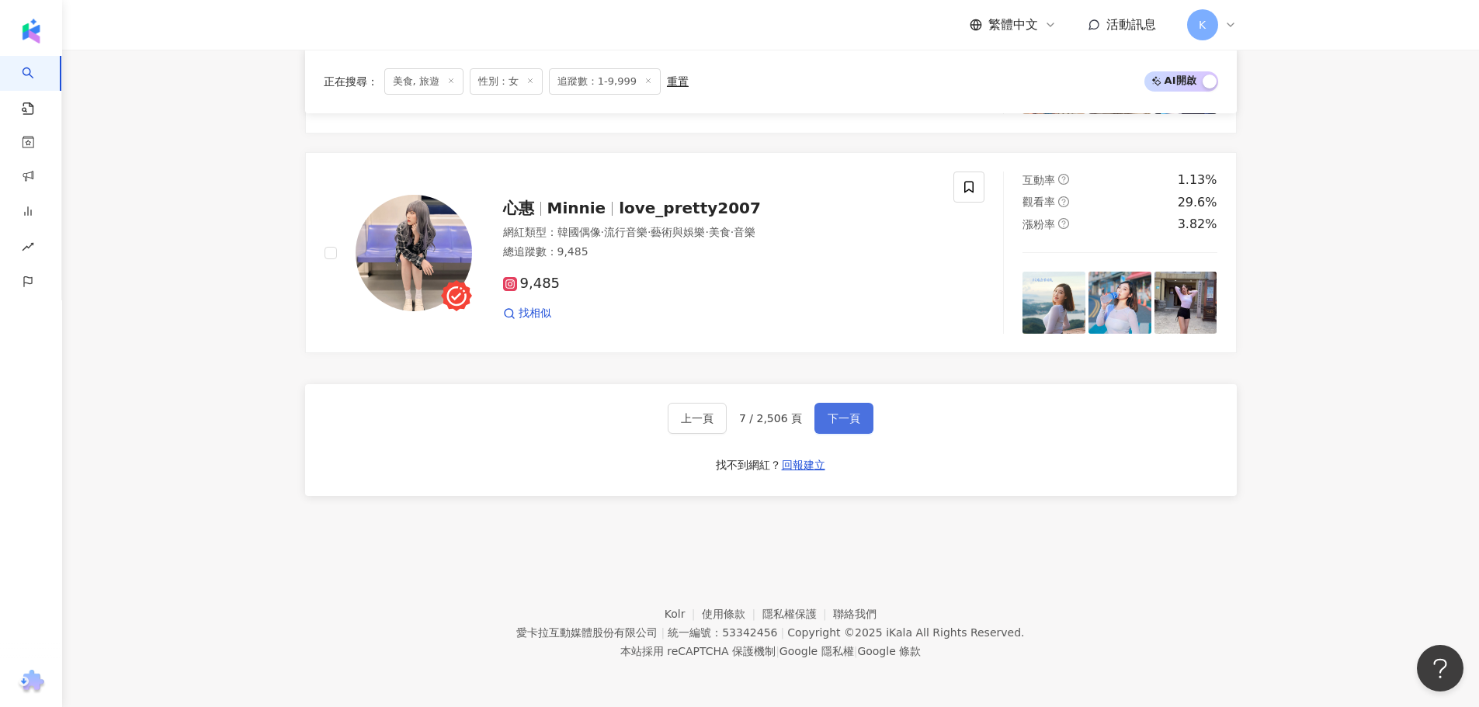
click at [841, 418] on span "下一頁" at bounding box center [844, 418] width 33 height 12
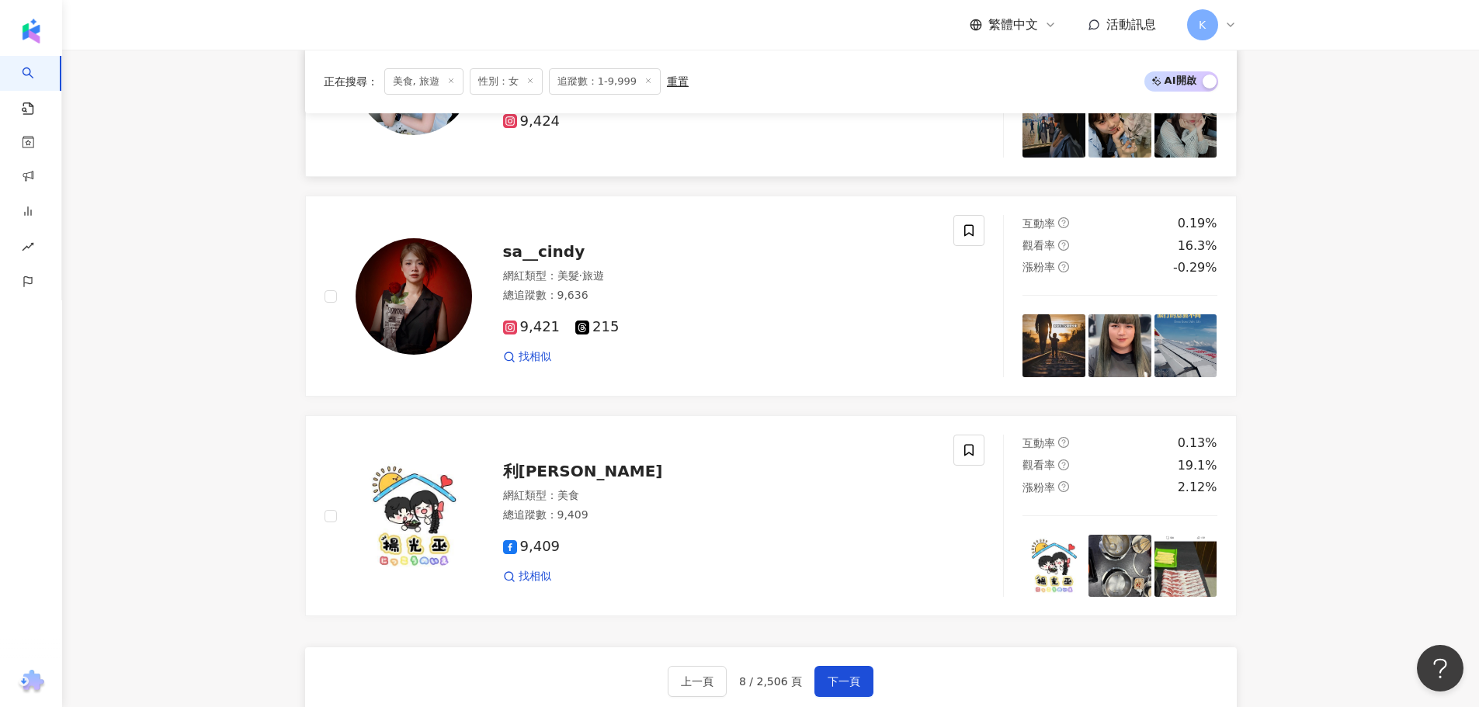
scroll to position [2485, 0]
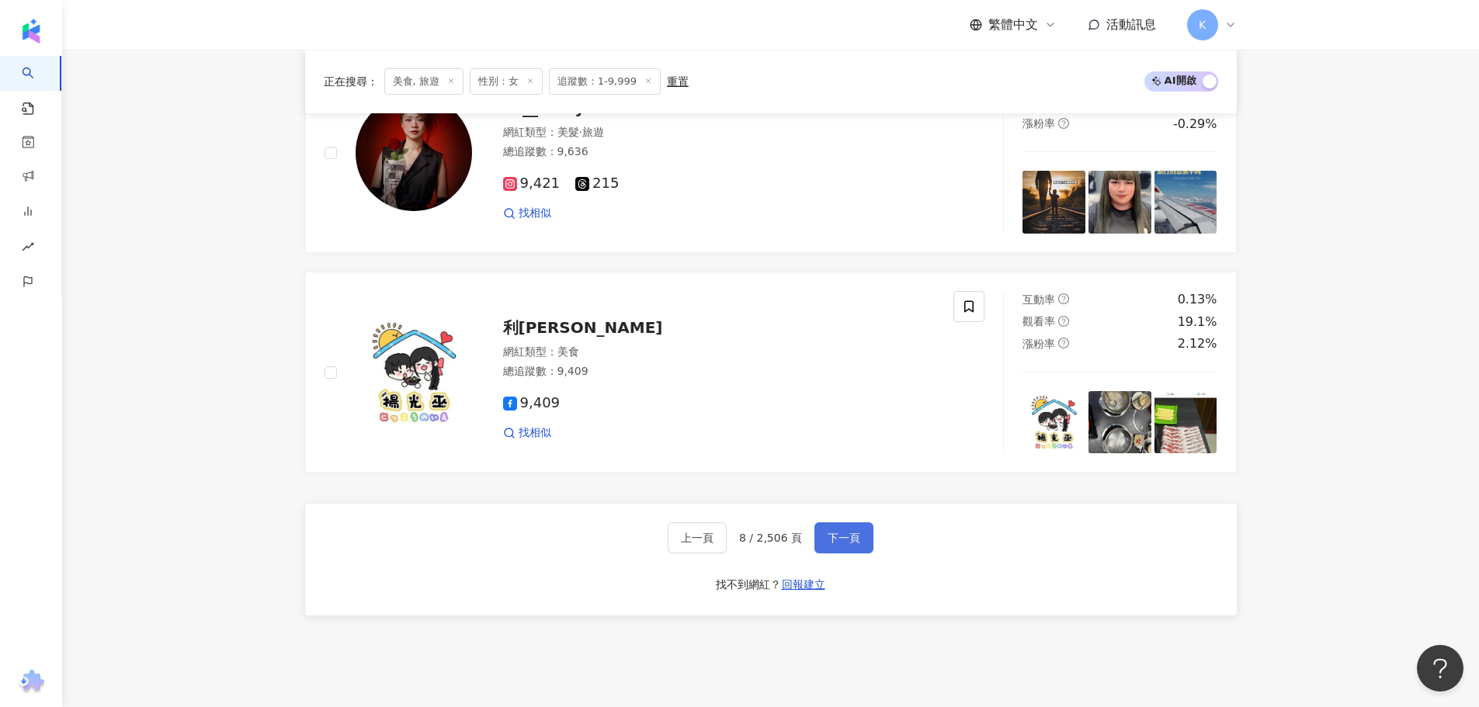
click at [835, 539] on span "下一頁" at bounding box center [844, 538] width 33 height 12
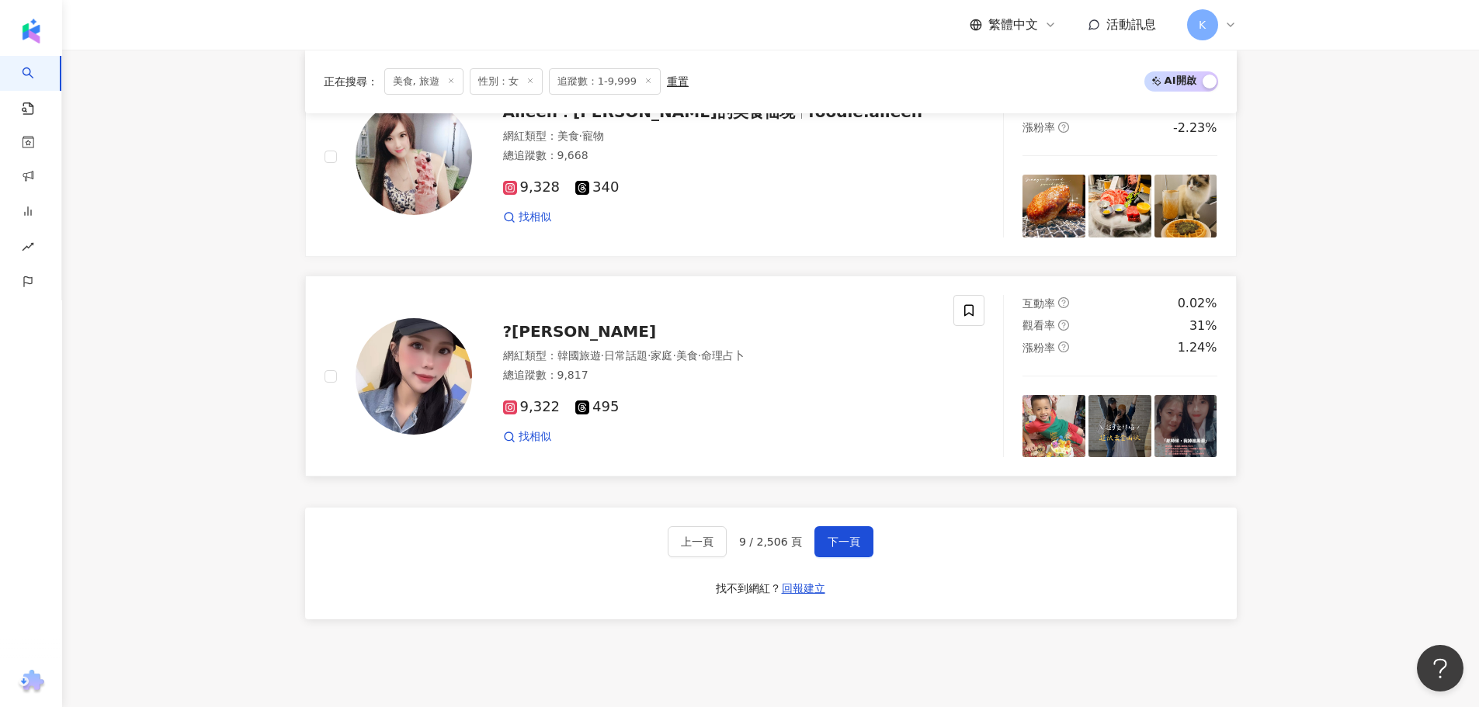
scroll to position [2604, 0]
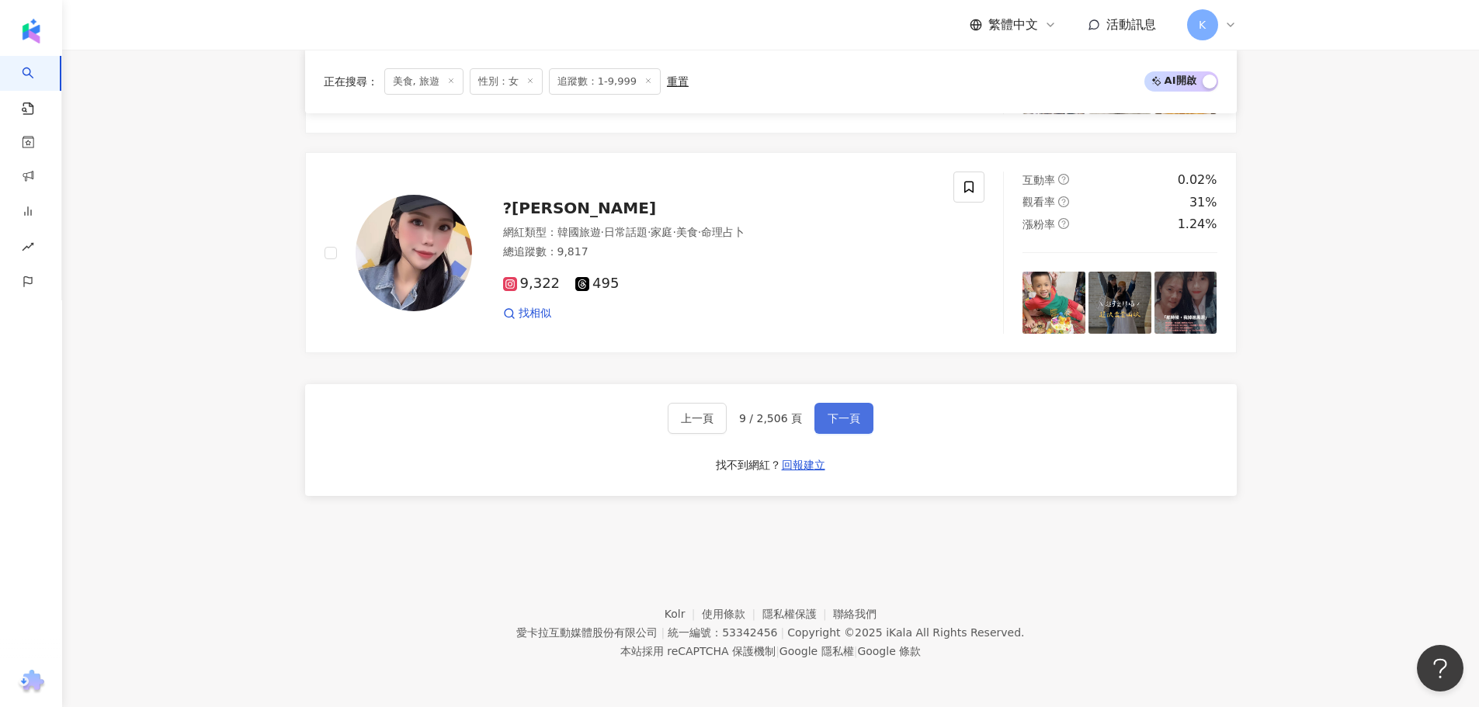
click at [854, 408] on button "下一頁" at bounding box center [843, 418] width 59 height 31
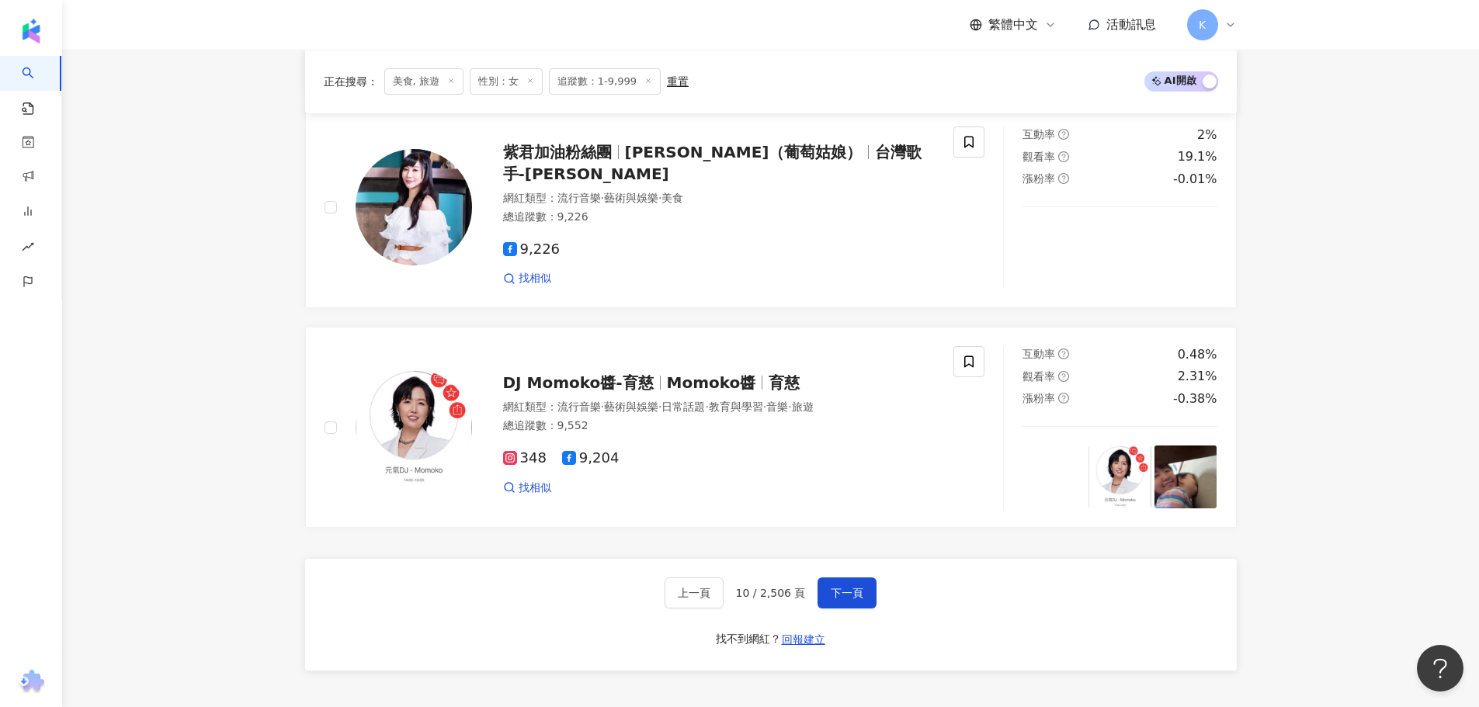
scroll to position [2562, 0]
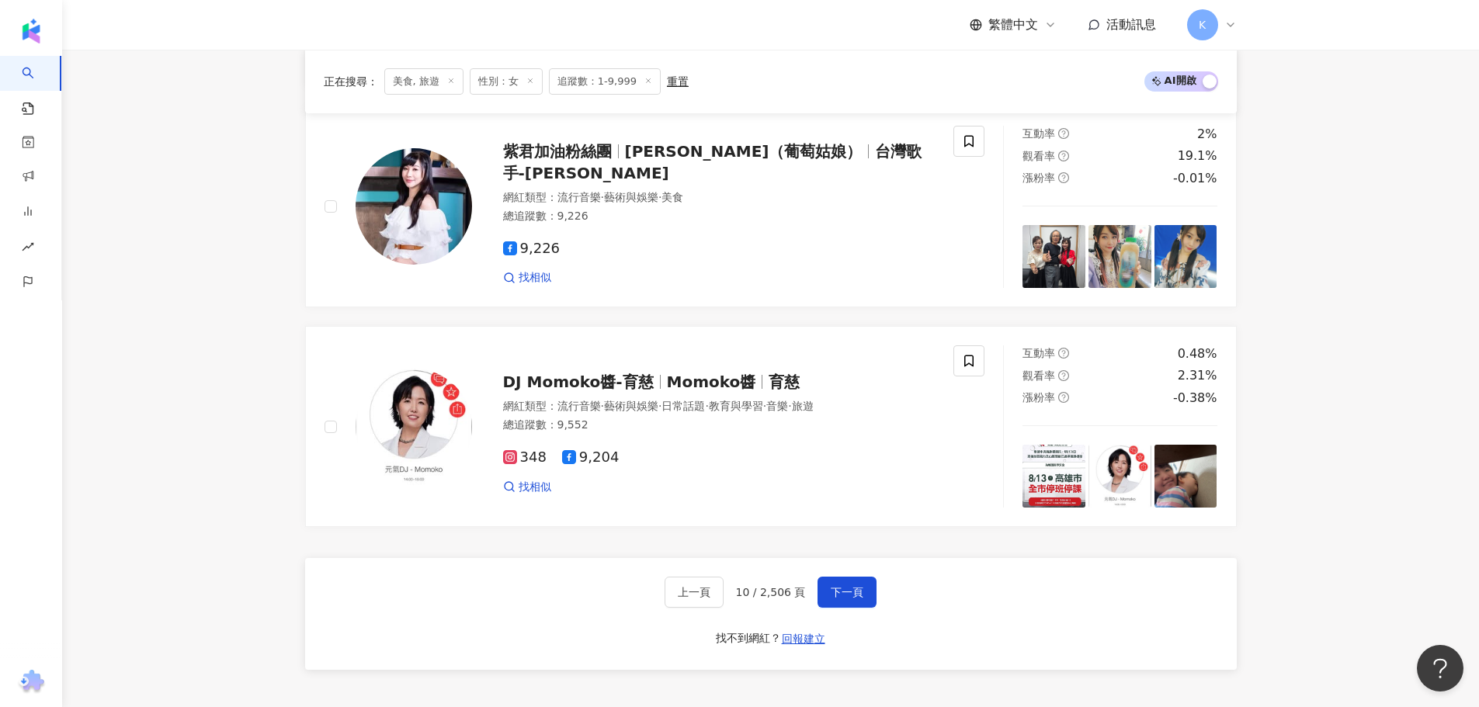
drag, startPoint x: 824, startPoint y: 593, endPoint x: 967, endPoint y: 560, distance: 147.5
click at [824, 593] on button "下一頁" at bounding box center [847, 592] width 59 height 31
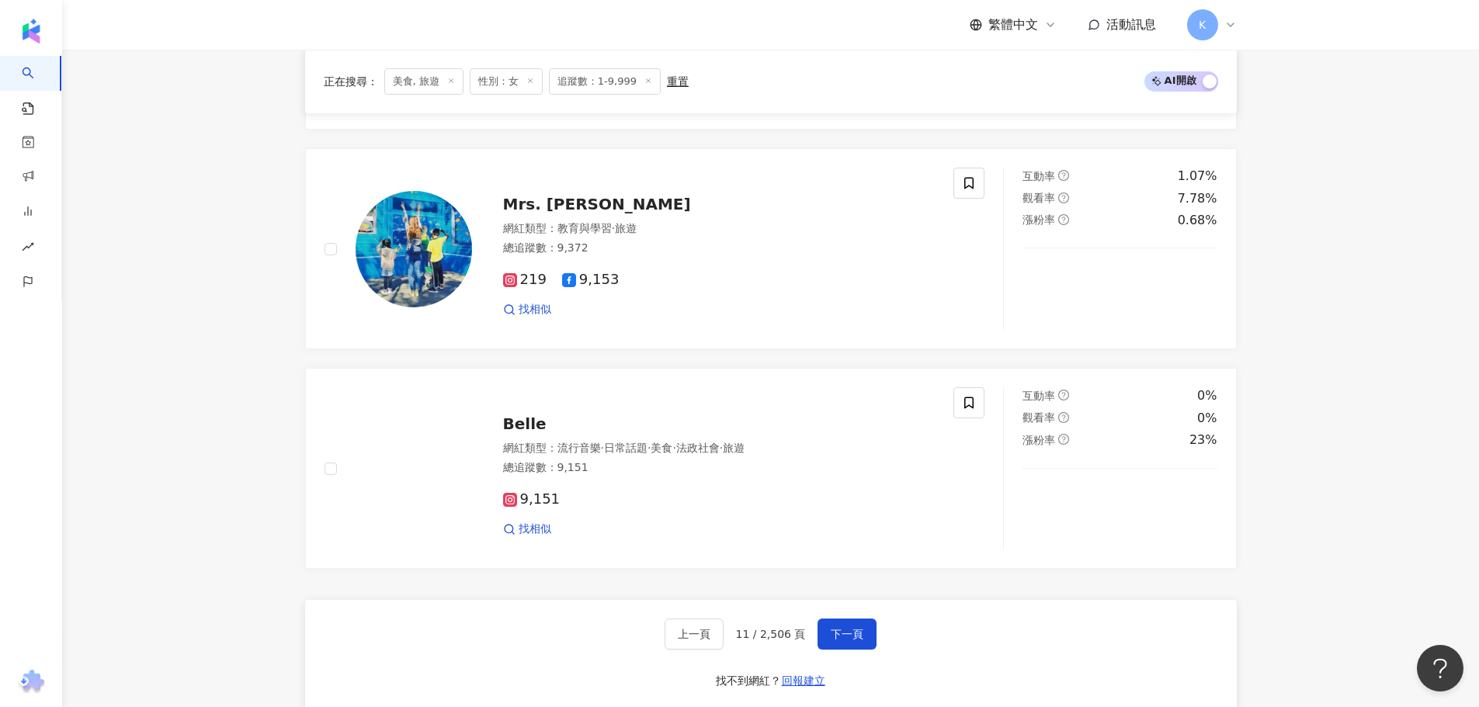
scroll to position [2604, 0]
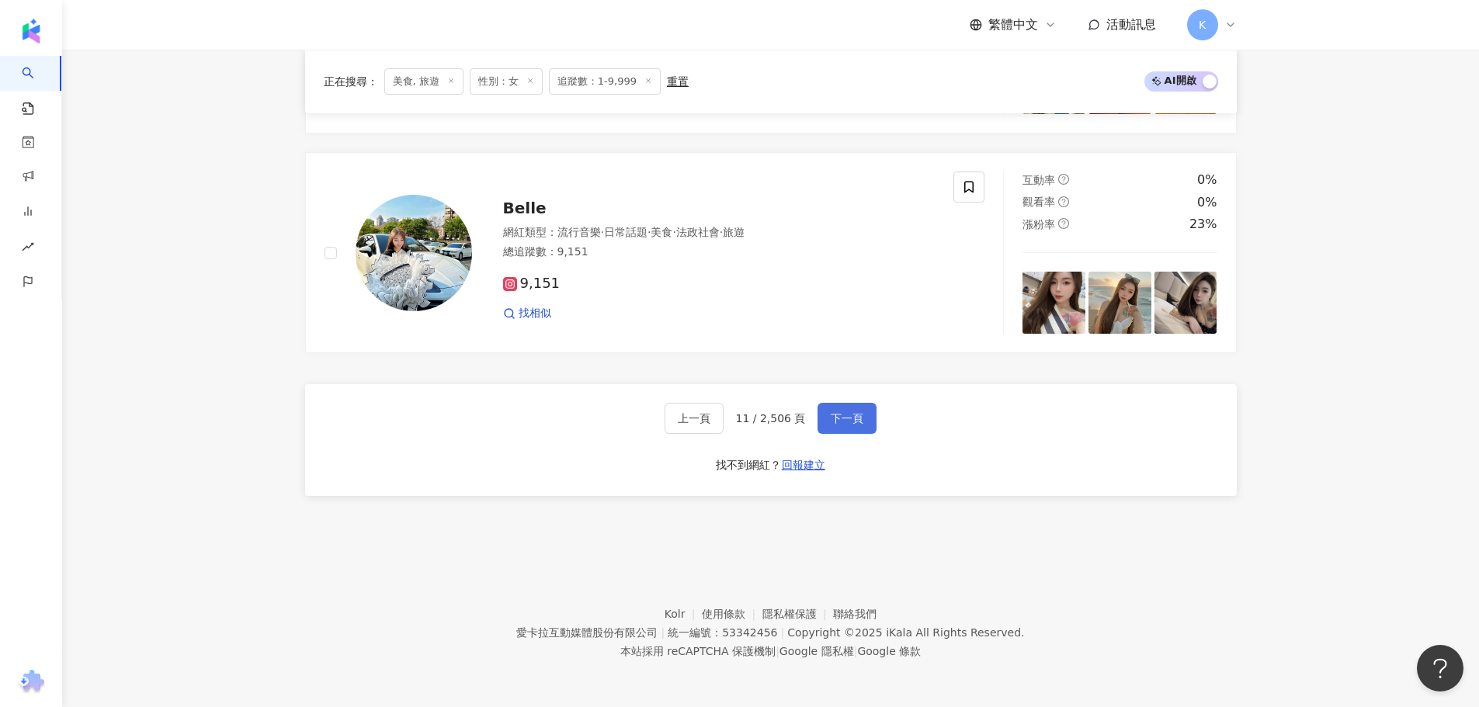
click at [841, 409] on button "下一頁" at bounding box center [847, 418] width 59 height 31
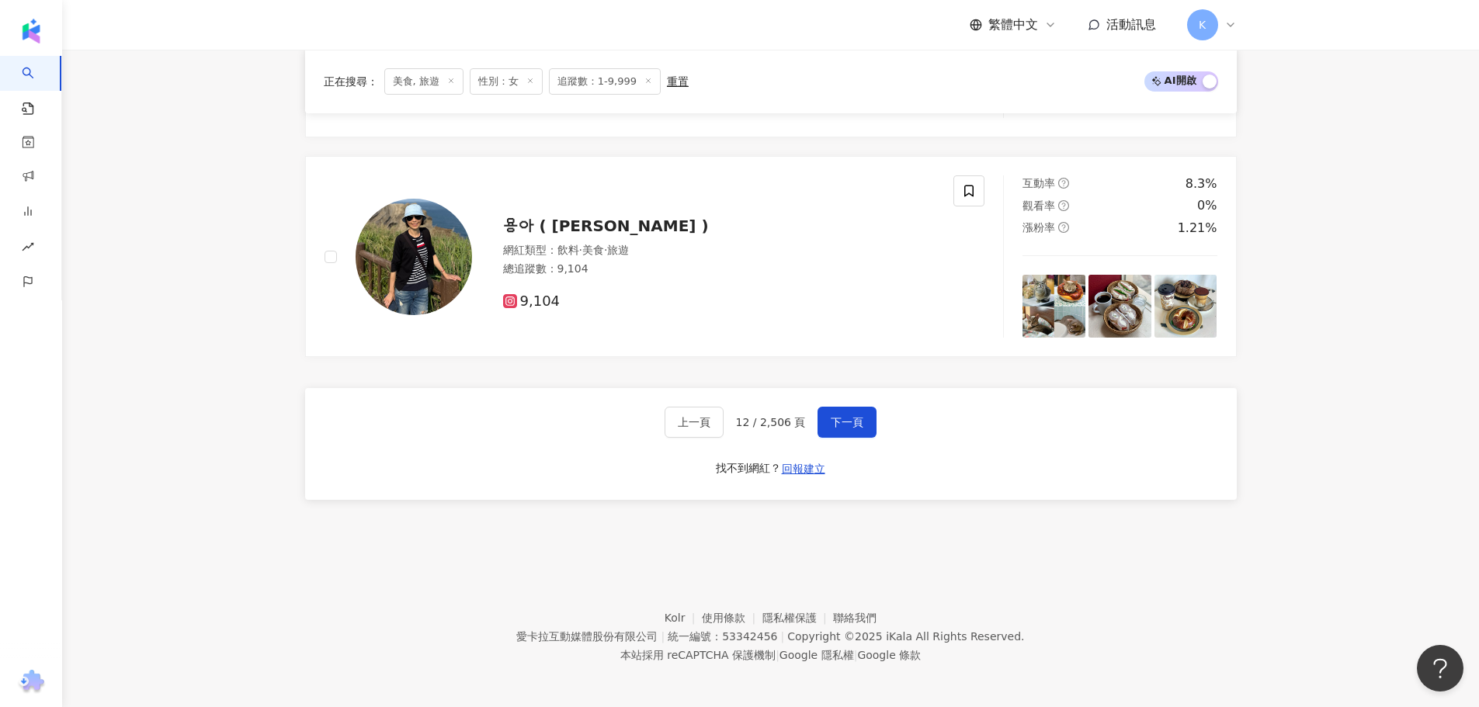
scroll to position [2728, 0]
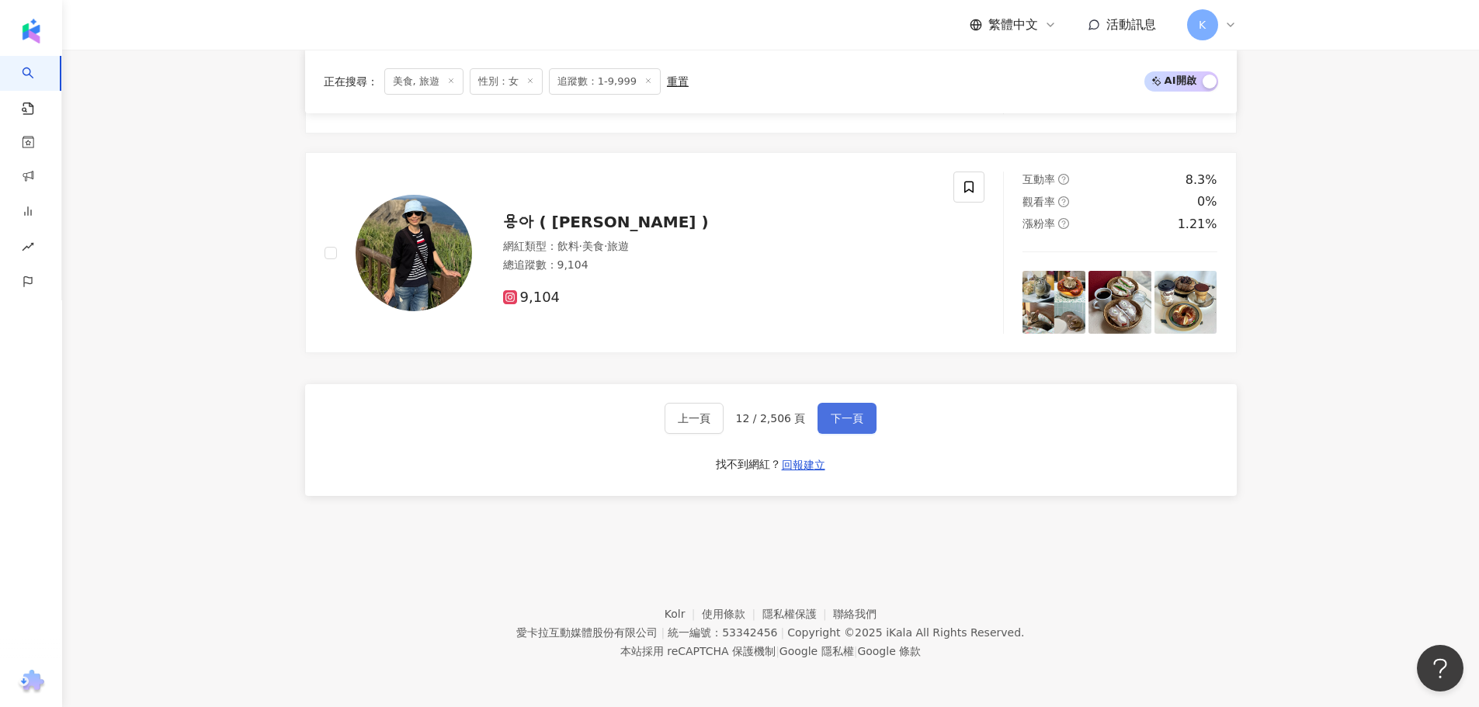
click at [836, 412] on span "下一頁" at bounding box center [847, 418] width 33 height 12
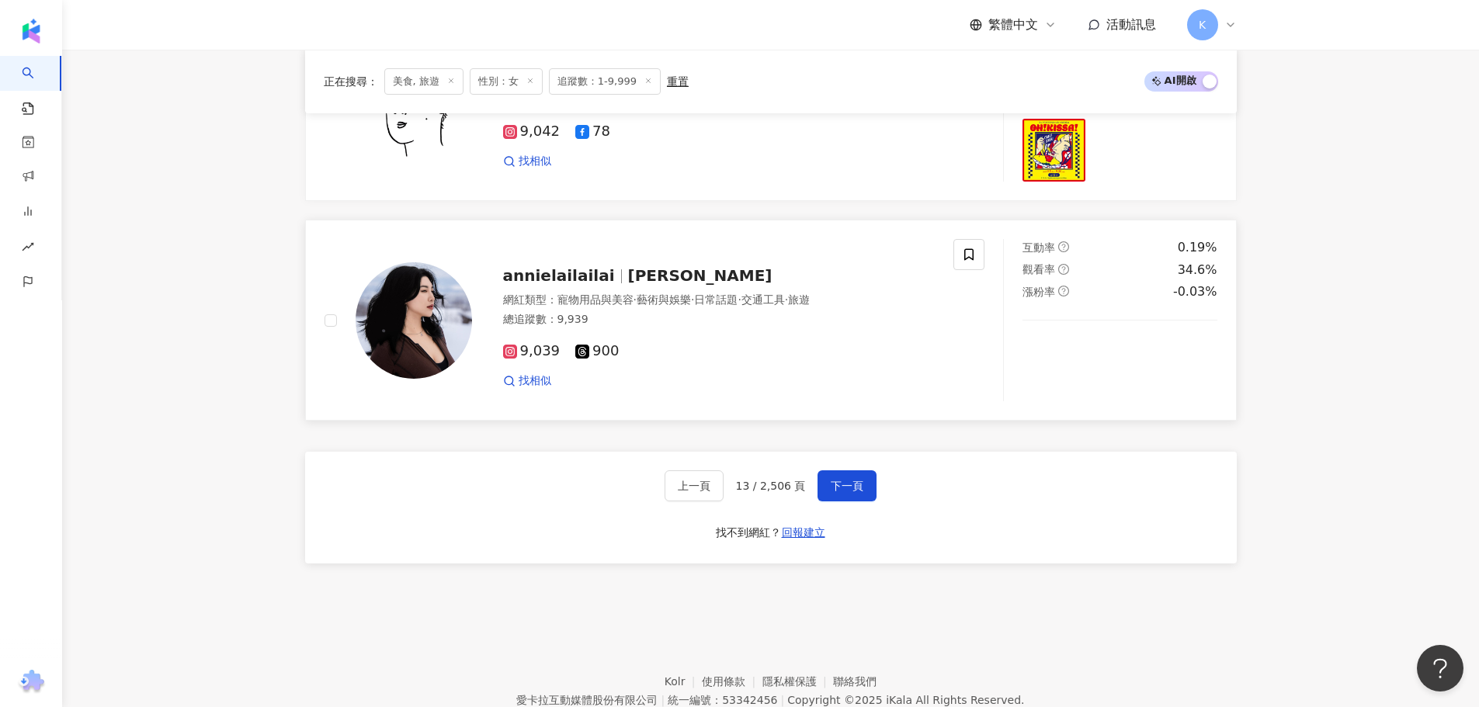
scroll to position [2562, 0]
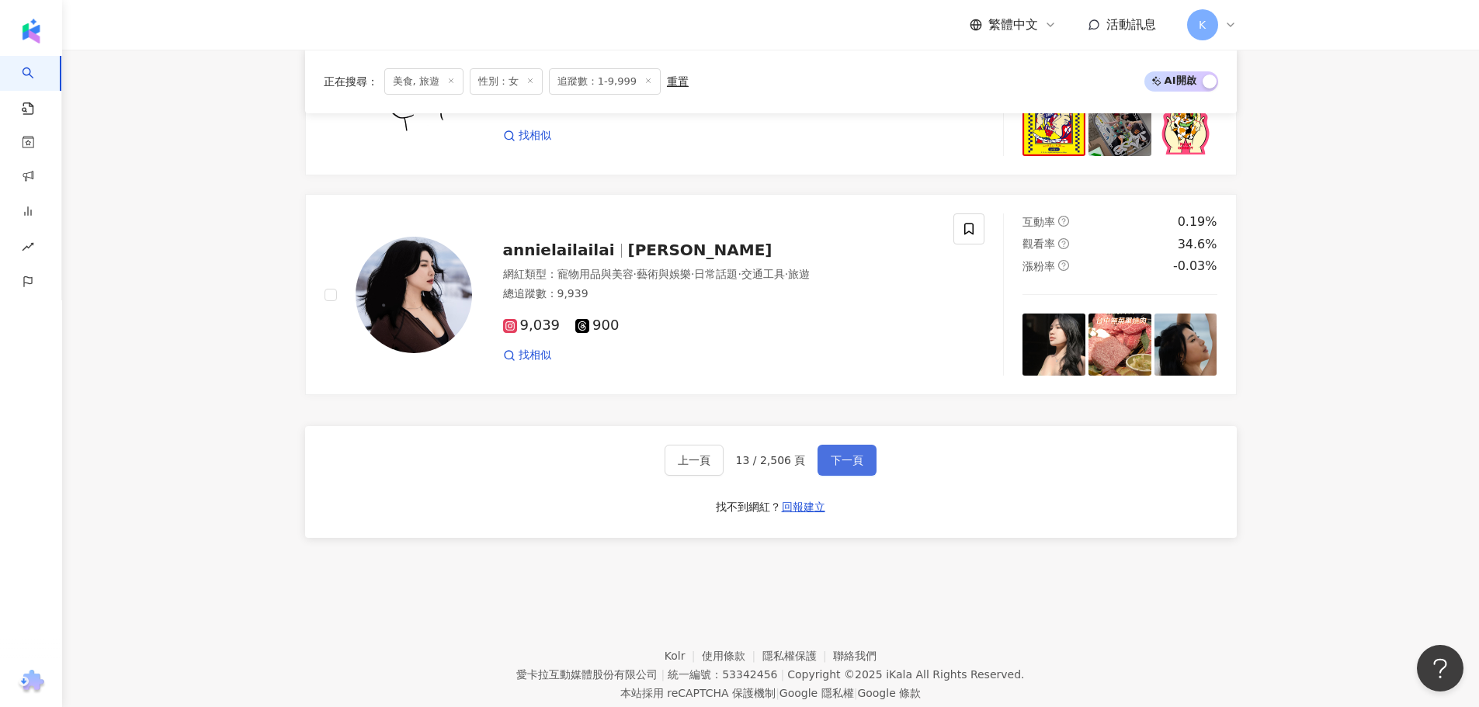
click at [849, 470] on button "下一頁" at bounding box center [847, 460] width 59 height 31
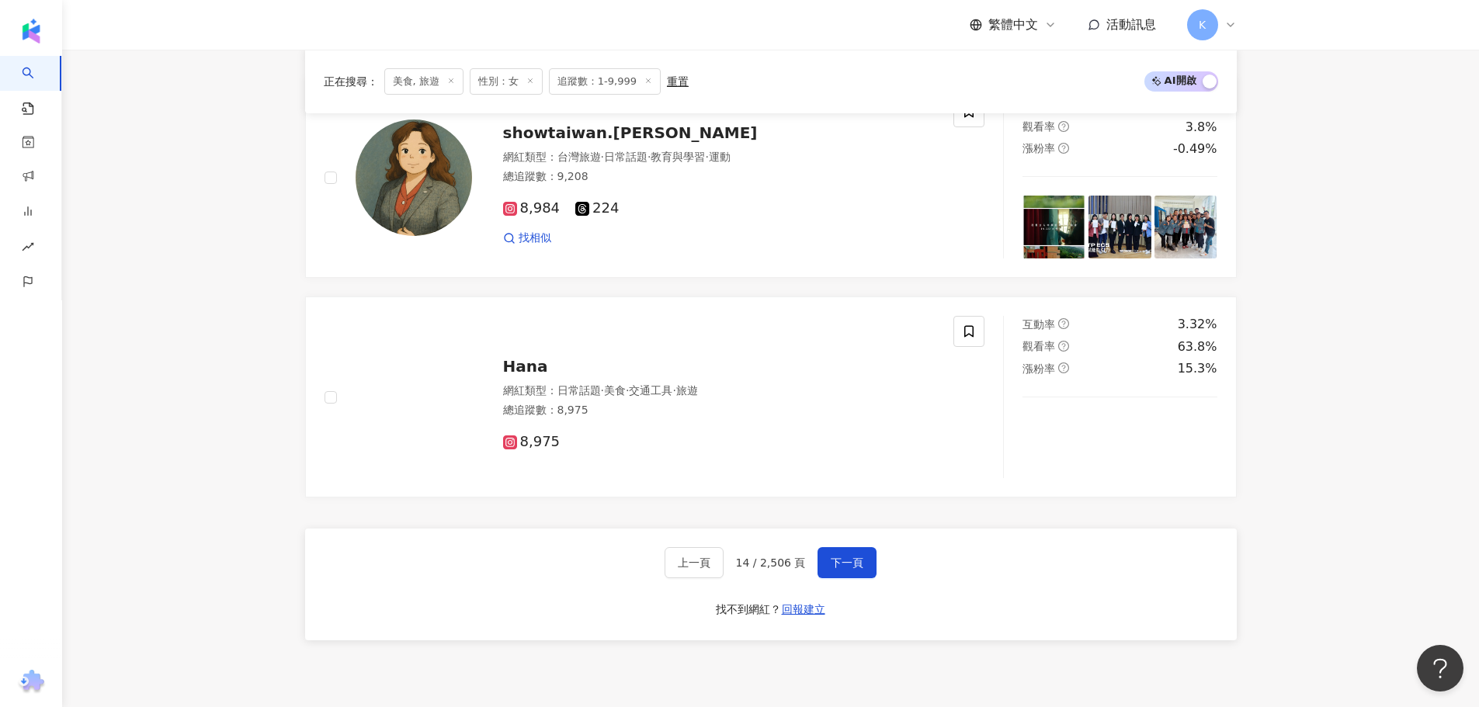
scroll to position [2485, 0]
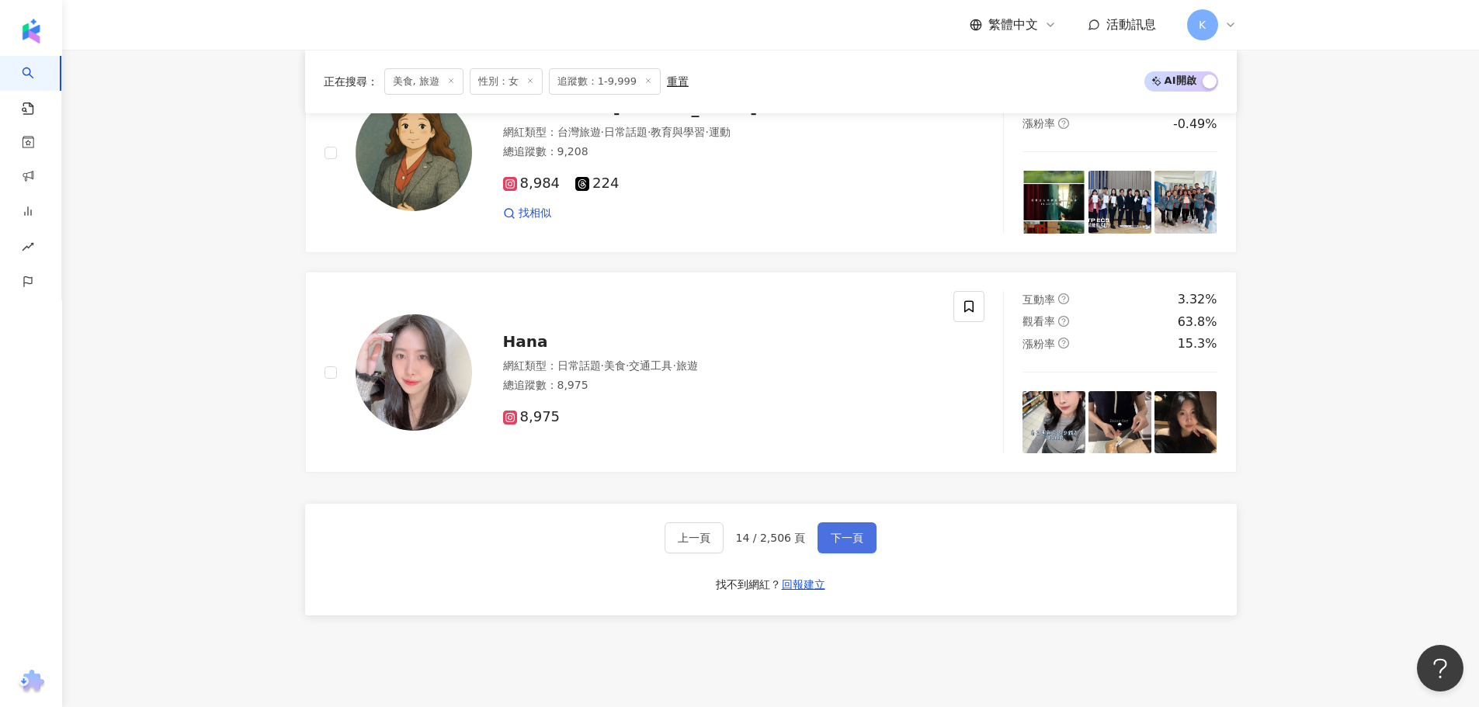
click at [842, 538] on span "下一頁" at bounding box center [847, 538] width 33 height 12
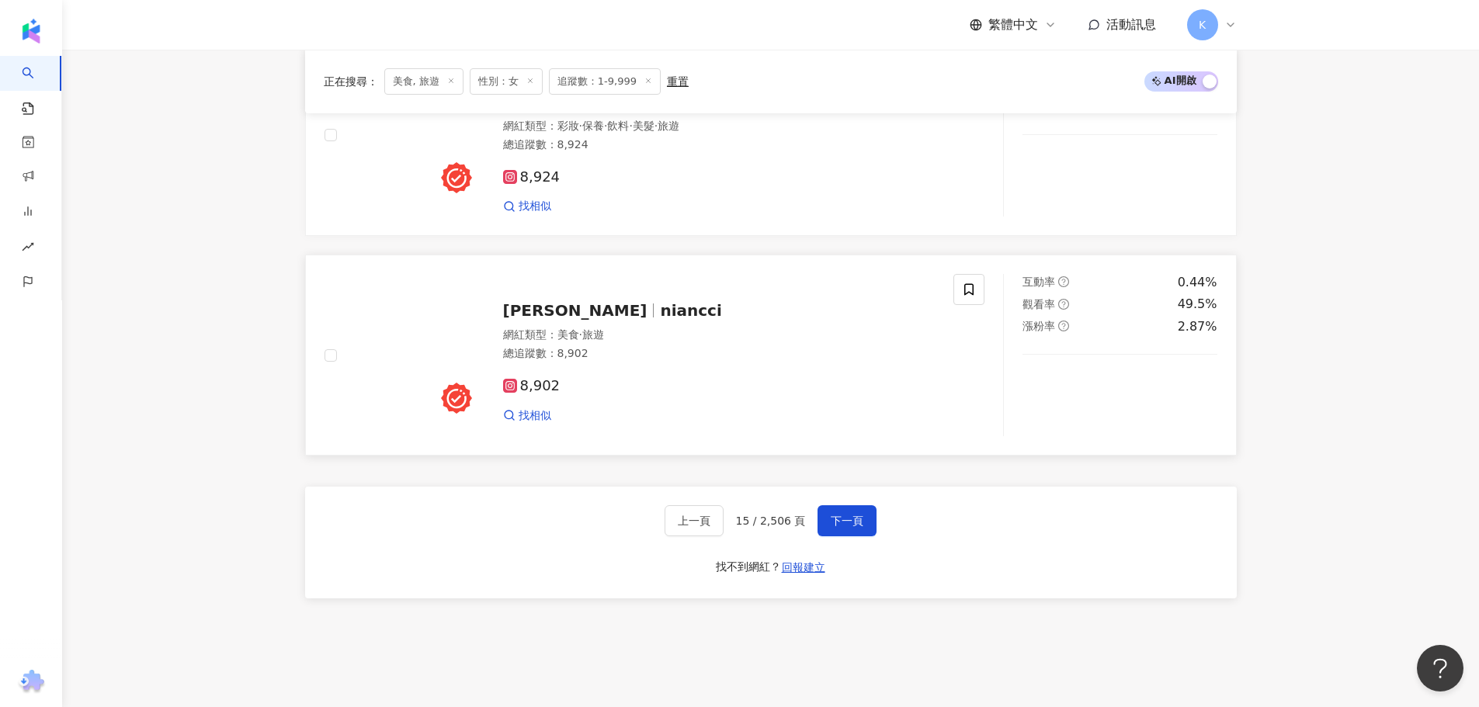
scroll to position [2736, 0]
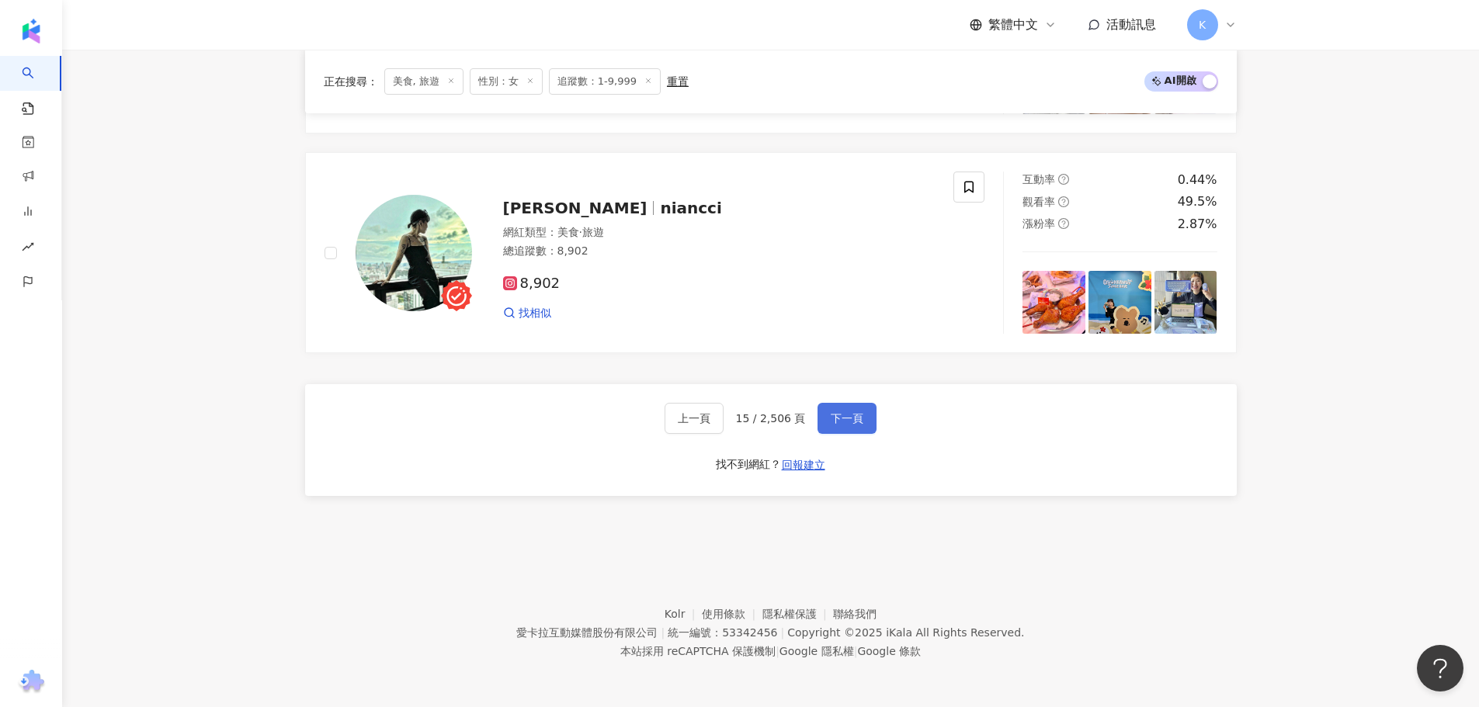
click at [843, 428] on button "下一頁" at bounding box center [847, 418] width 59 height 31
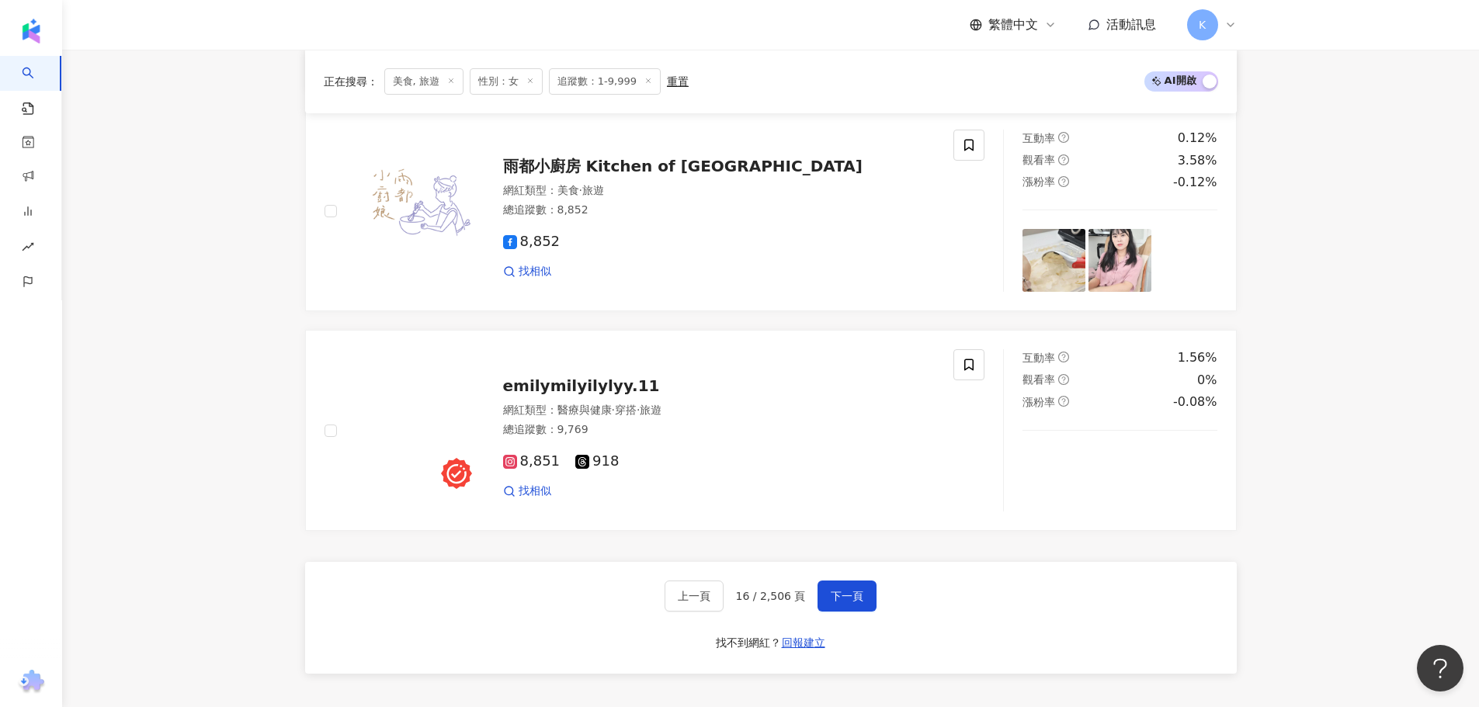
scroll to position [2432, 0]
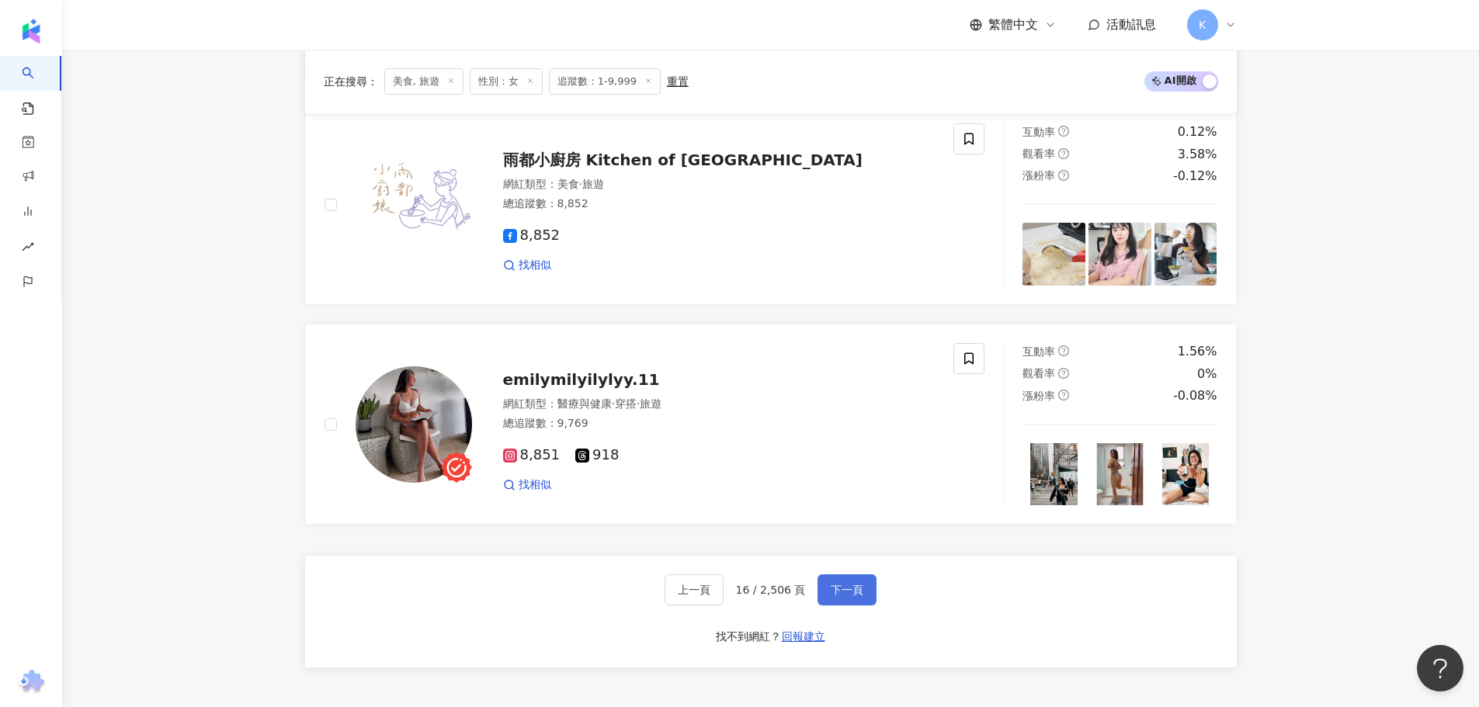
click at [862, 593] on button "下一頁" at bounding box center [847, 590] width 59 height 31
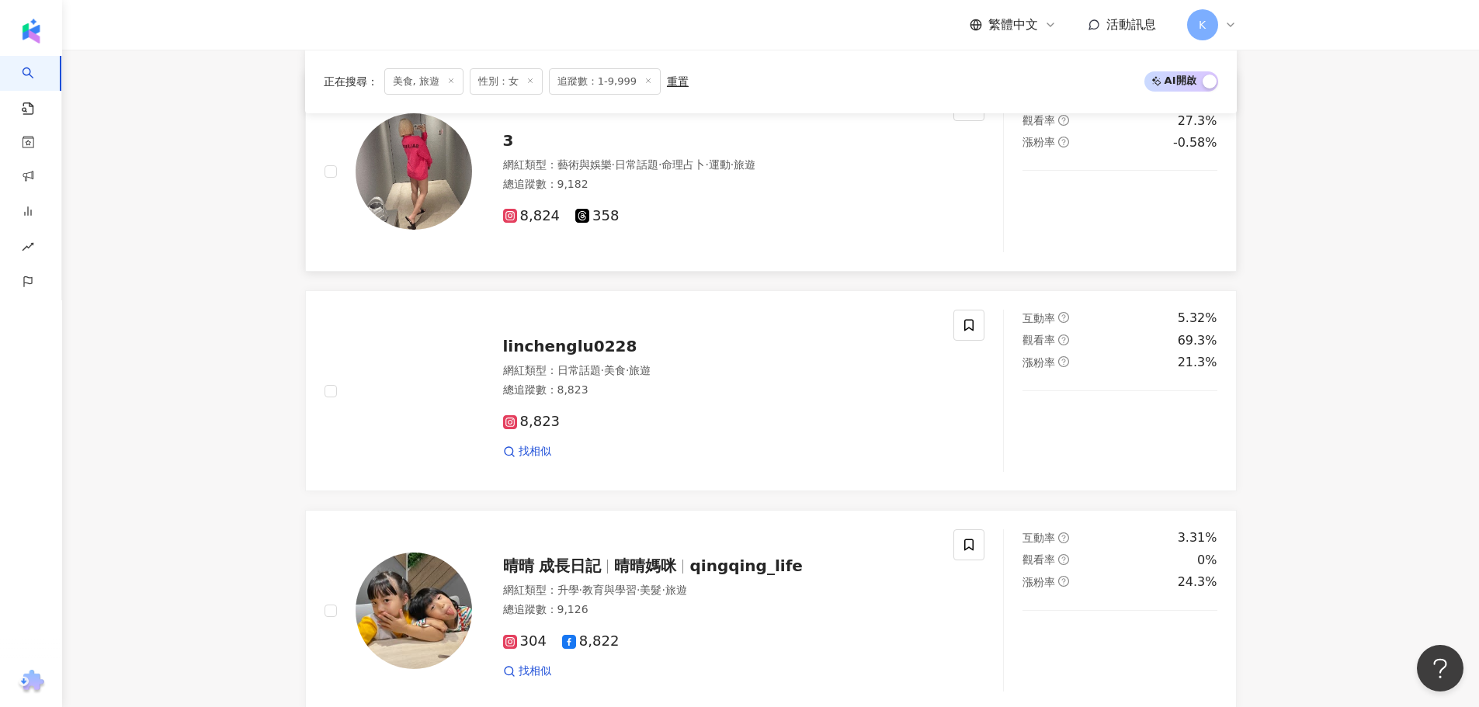
scroll to position [1863, 0]
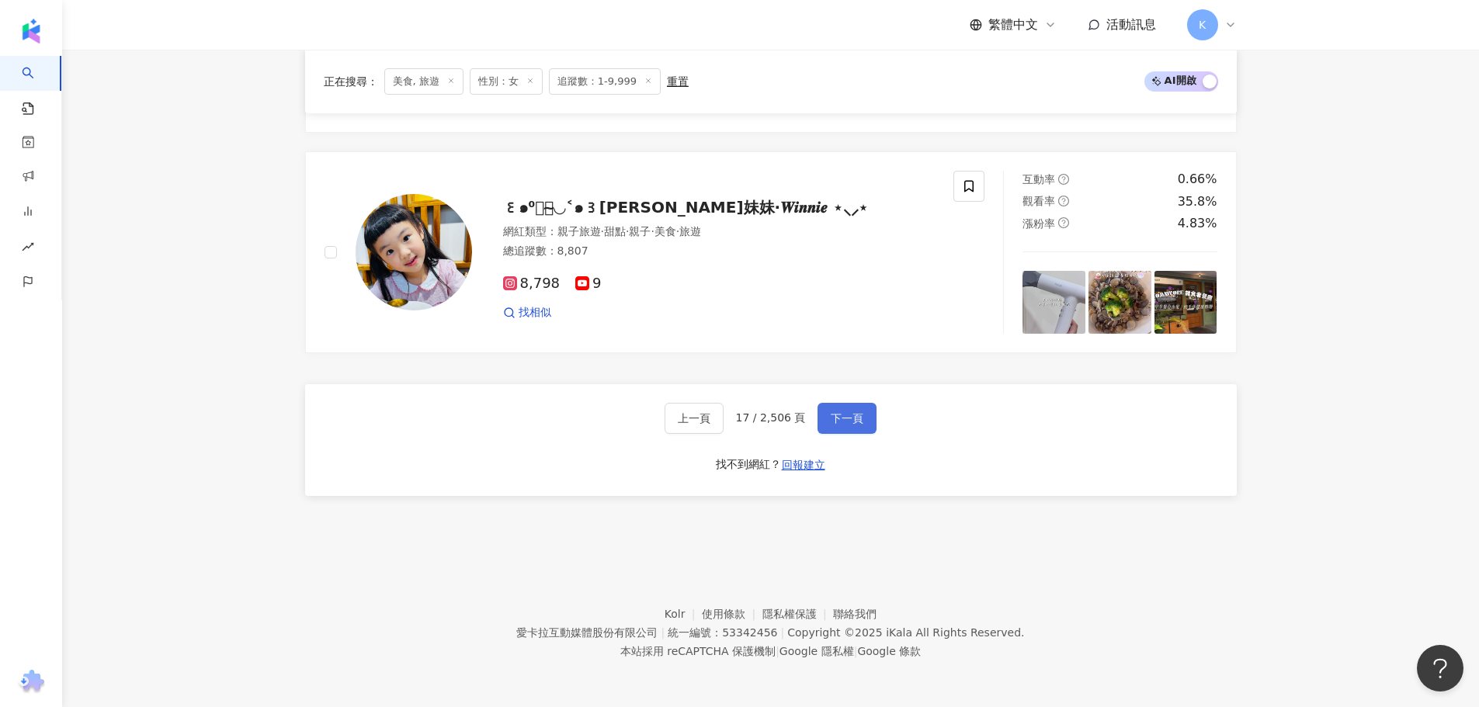
click at [835, 413] on span "下一頁" at bounding box center [847, 418] width 33 height 12
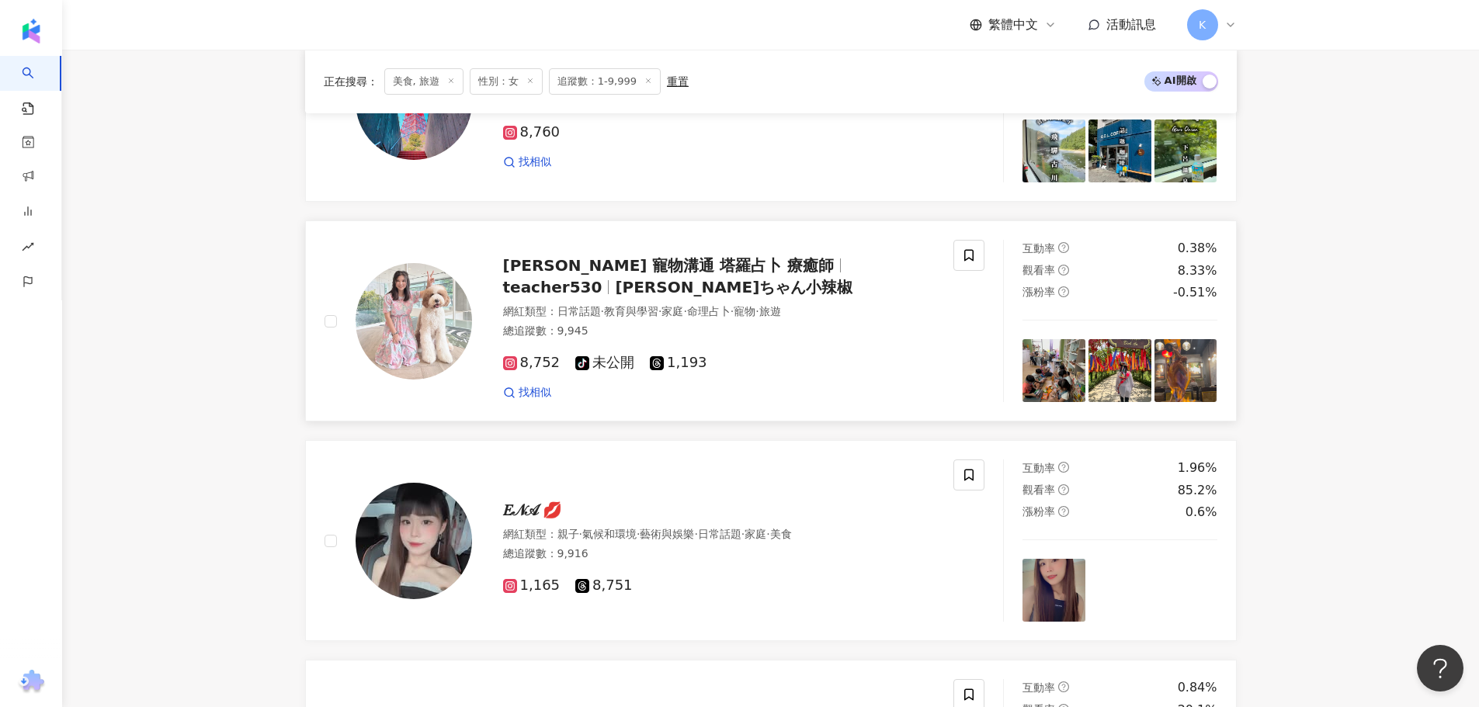
scroll to position [2485, 0]
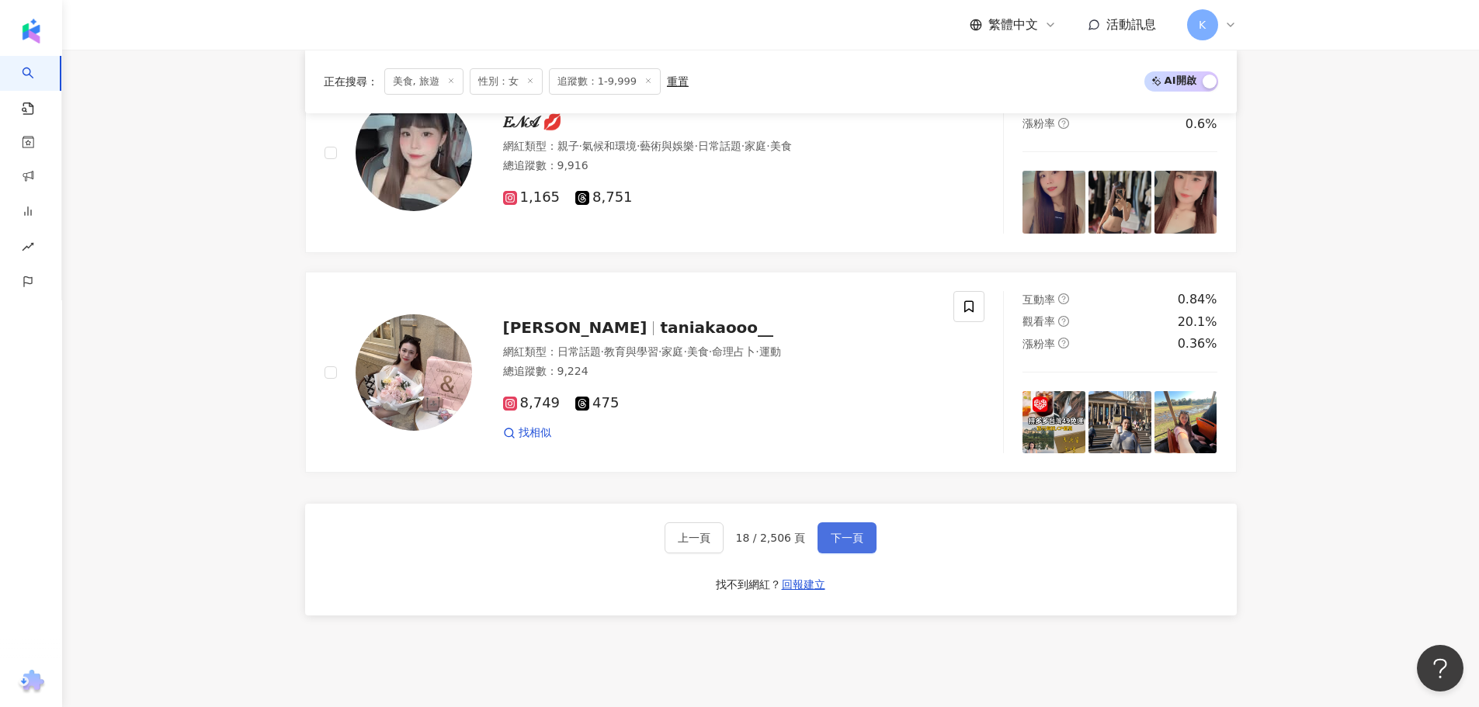
click at [837, 528] on button "下一頁" at bounding box center [847, 538] width 59 height 31
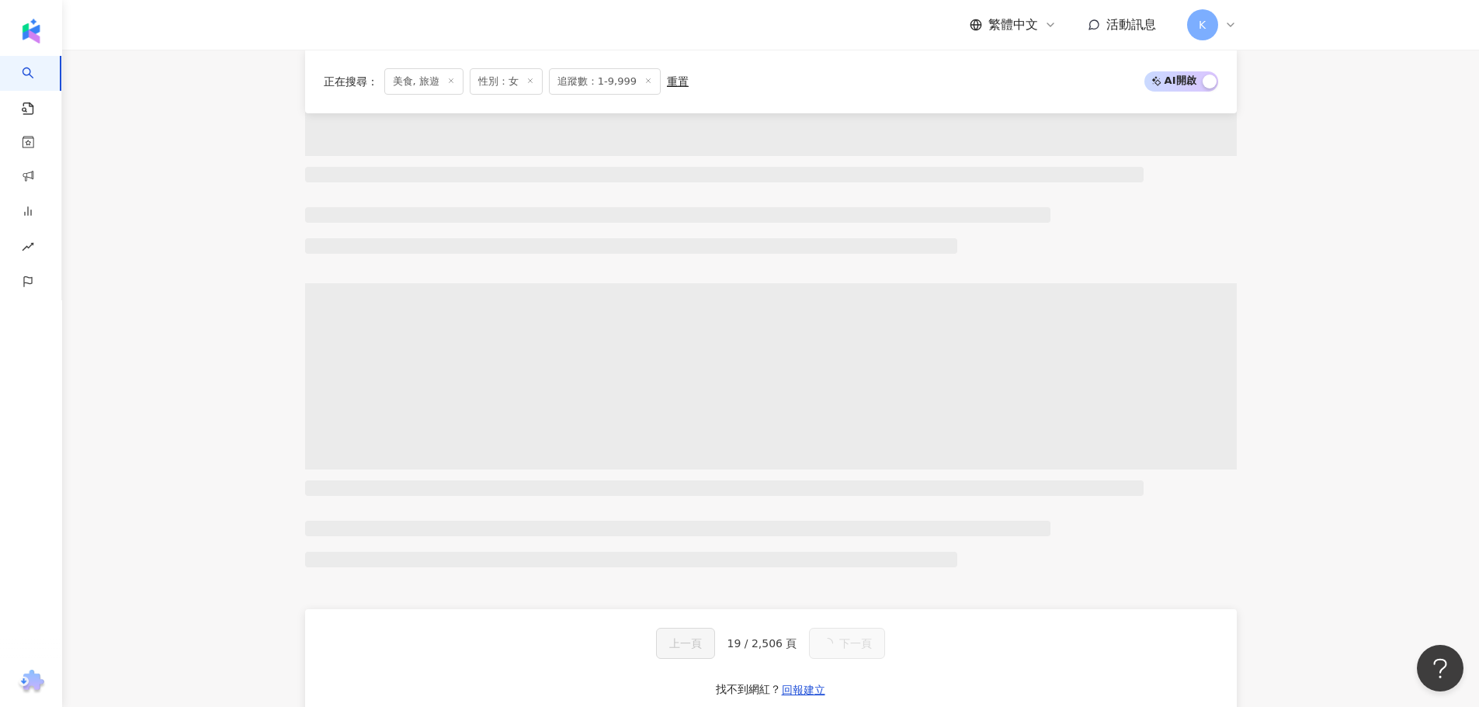
scroll to position [0, 0]
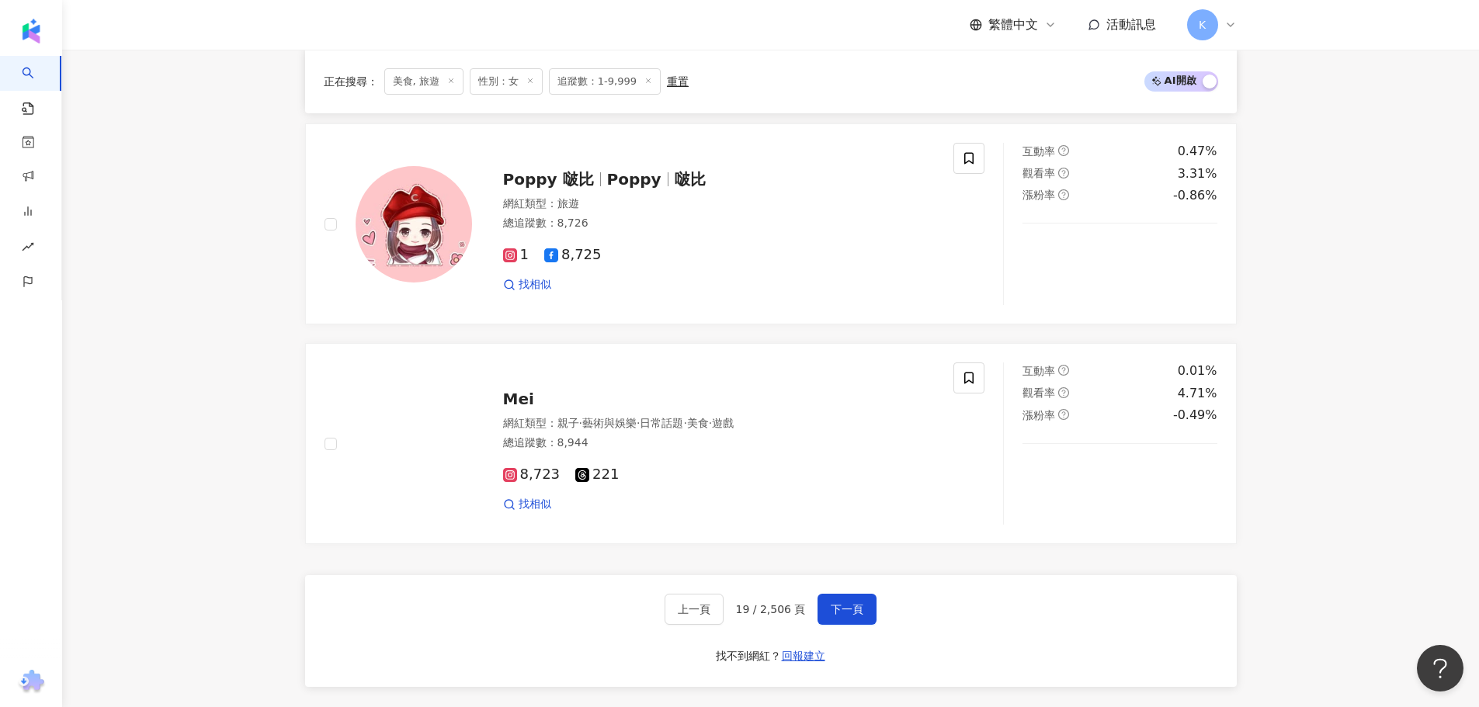
scroll to position [2562, 0]
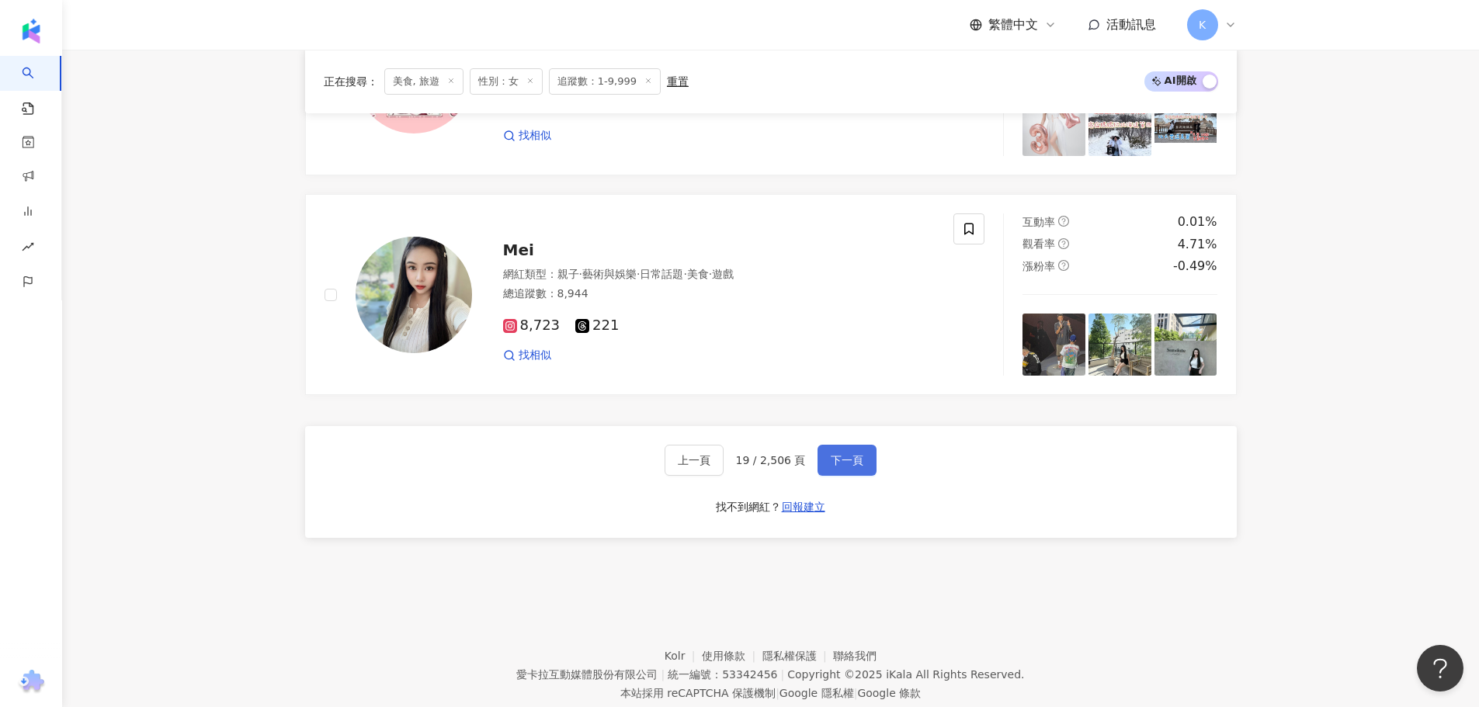
click at [845, 461] on span "下一頁" at bounding box center [847, 460] width 33 height 12
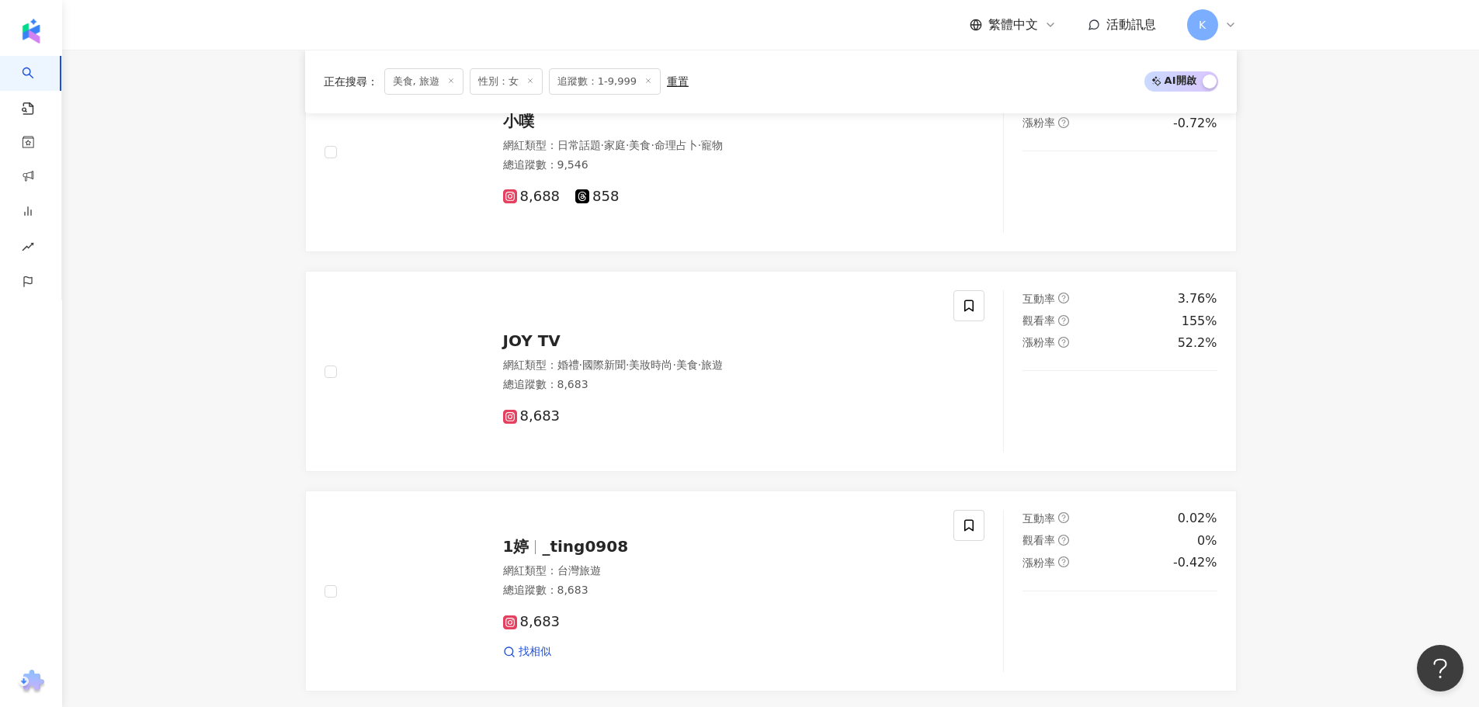
scroll to position [2485, 0]
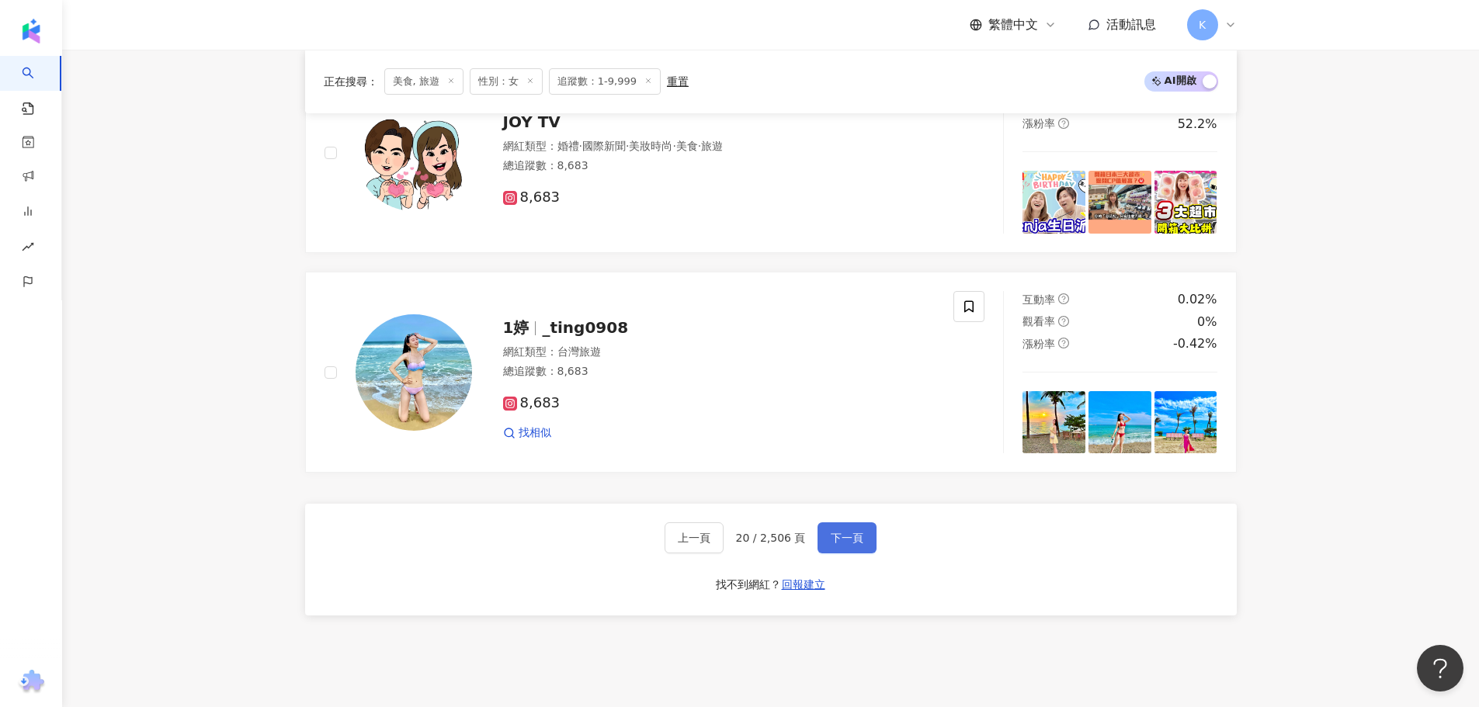
click at [846, 536] on span "下一頁" at bounding box center [847, 538] width 33 height 12
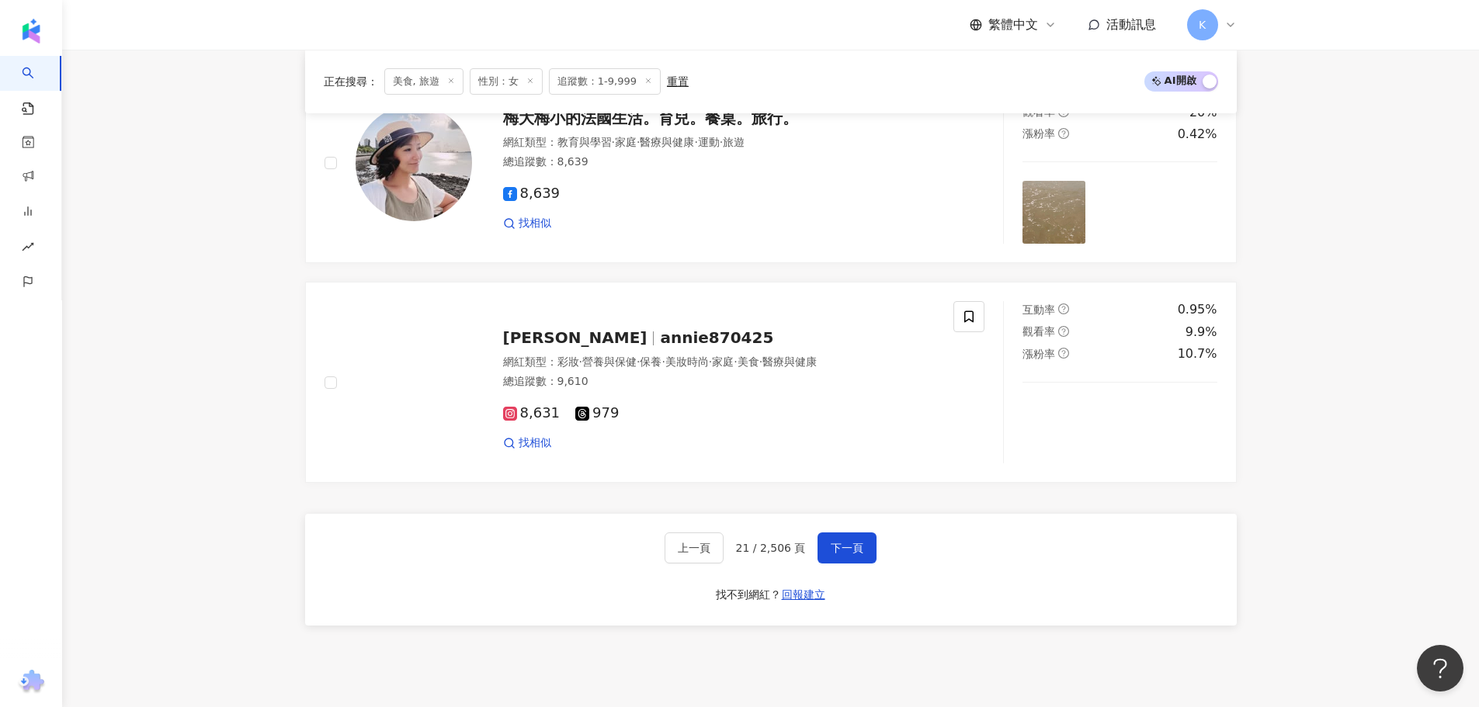
scroll to position [2475, 0]
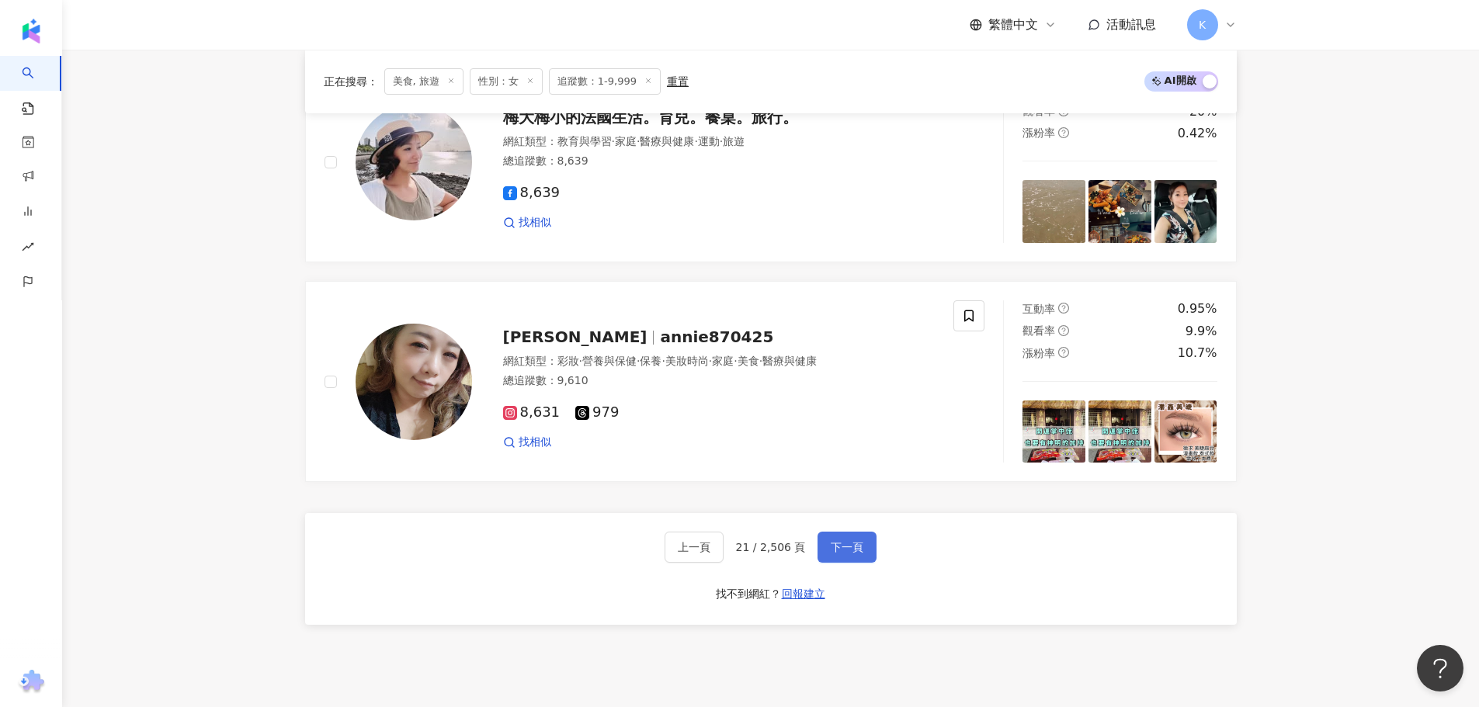
click at [863, 550] on button "下一頁" at bounding box center [847, 547] width 59 height 31
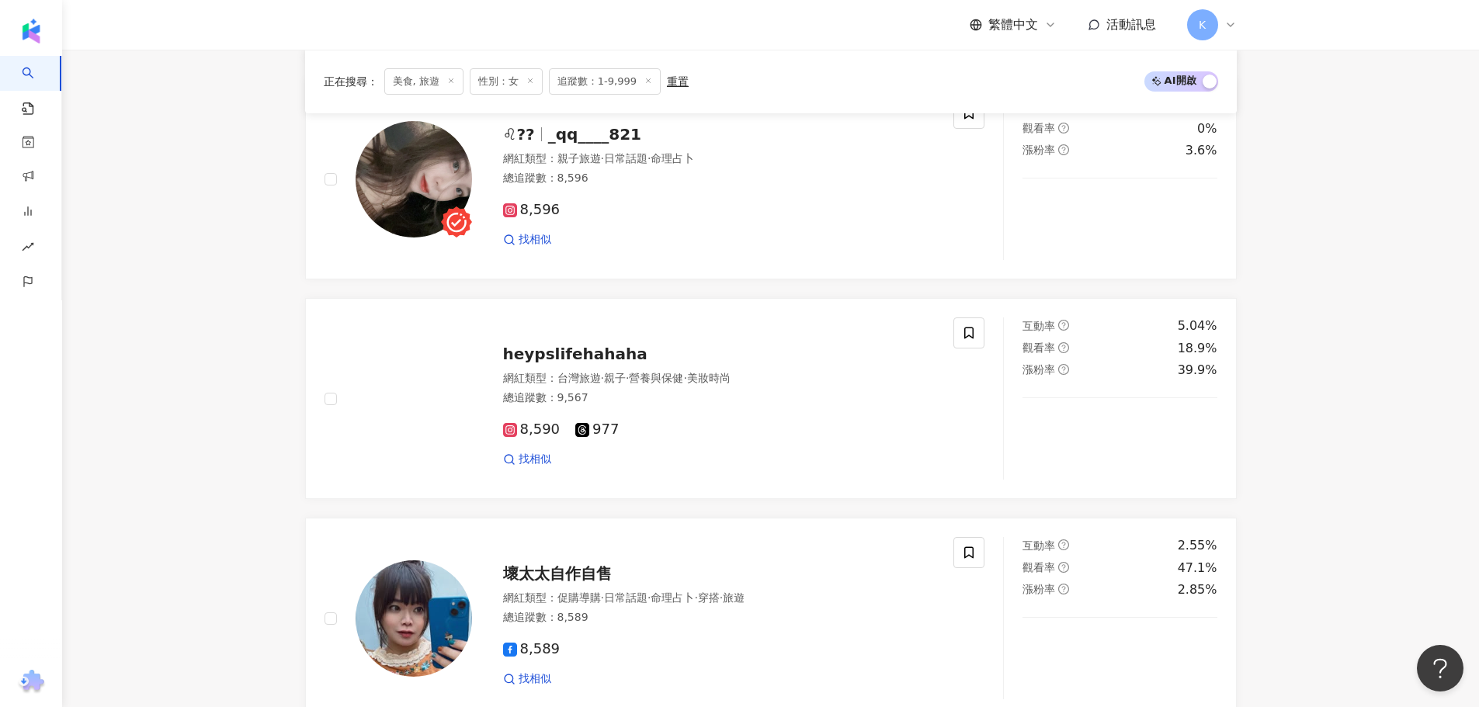
scroll to position [2407, 0]
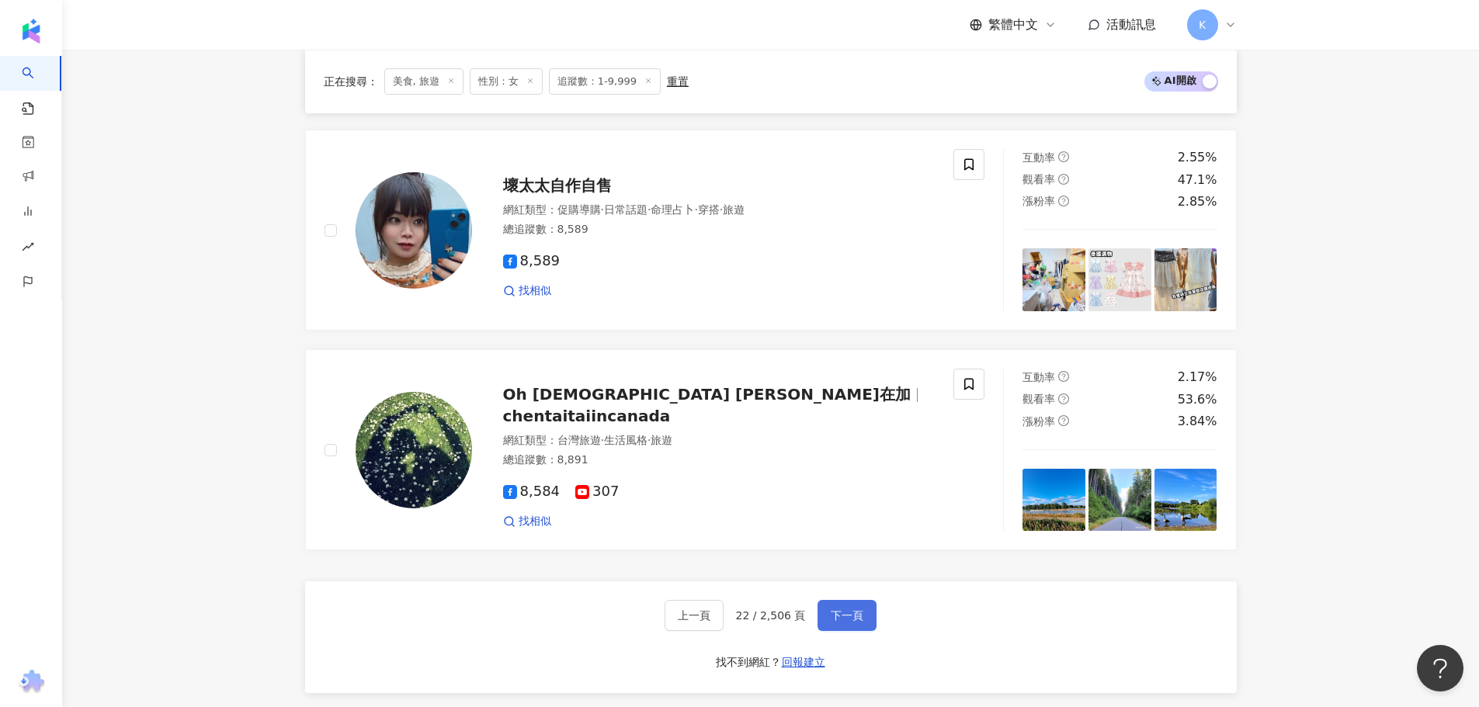
click at [845, 609] on span "下一頁" at bounding box center [847, 615] width 33 height 12
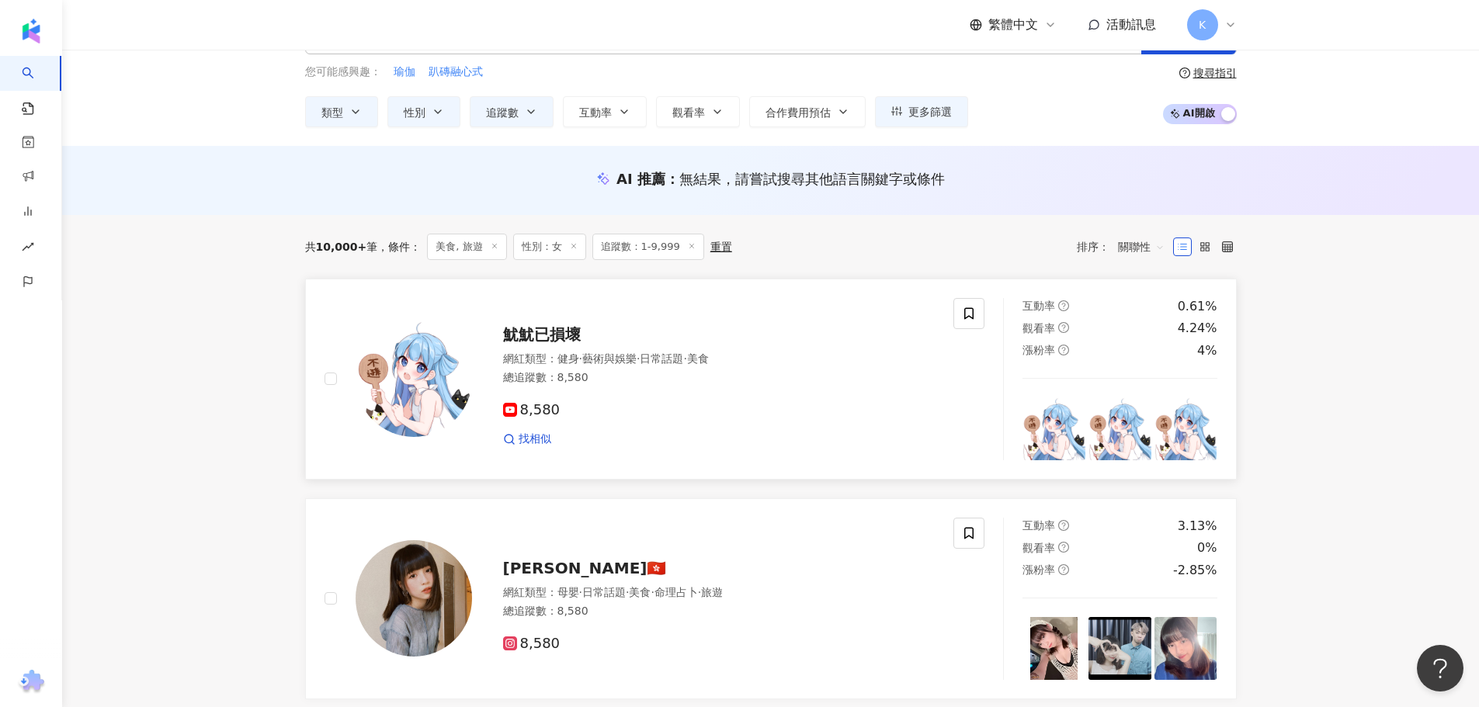
scroll to position [0, 0]
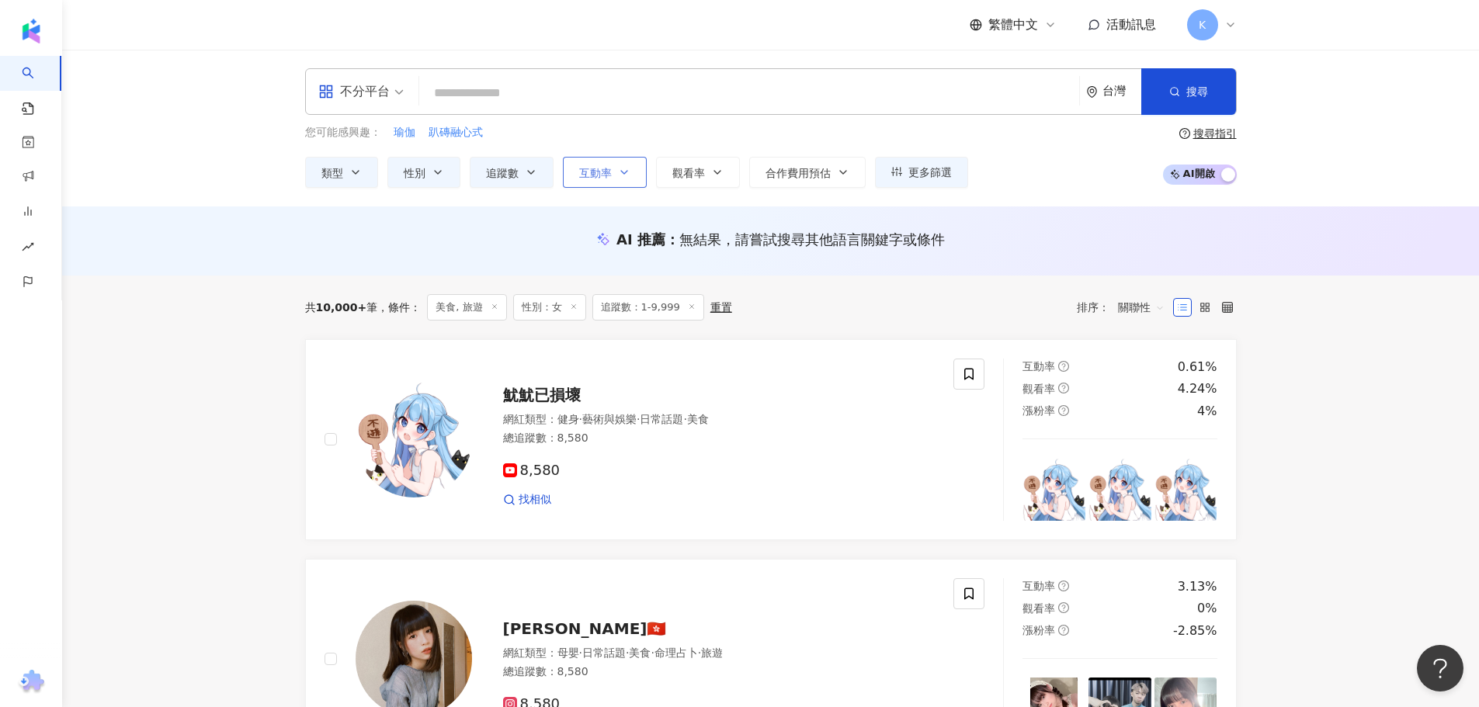
click at [631, 181] on button "互動率" at bounding box center [605, 172] width 84 height 31
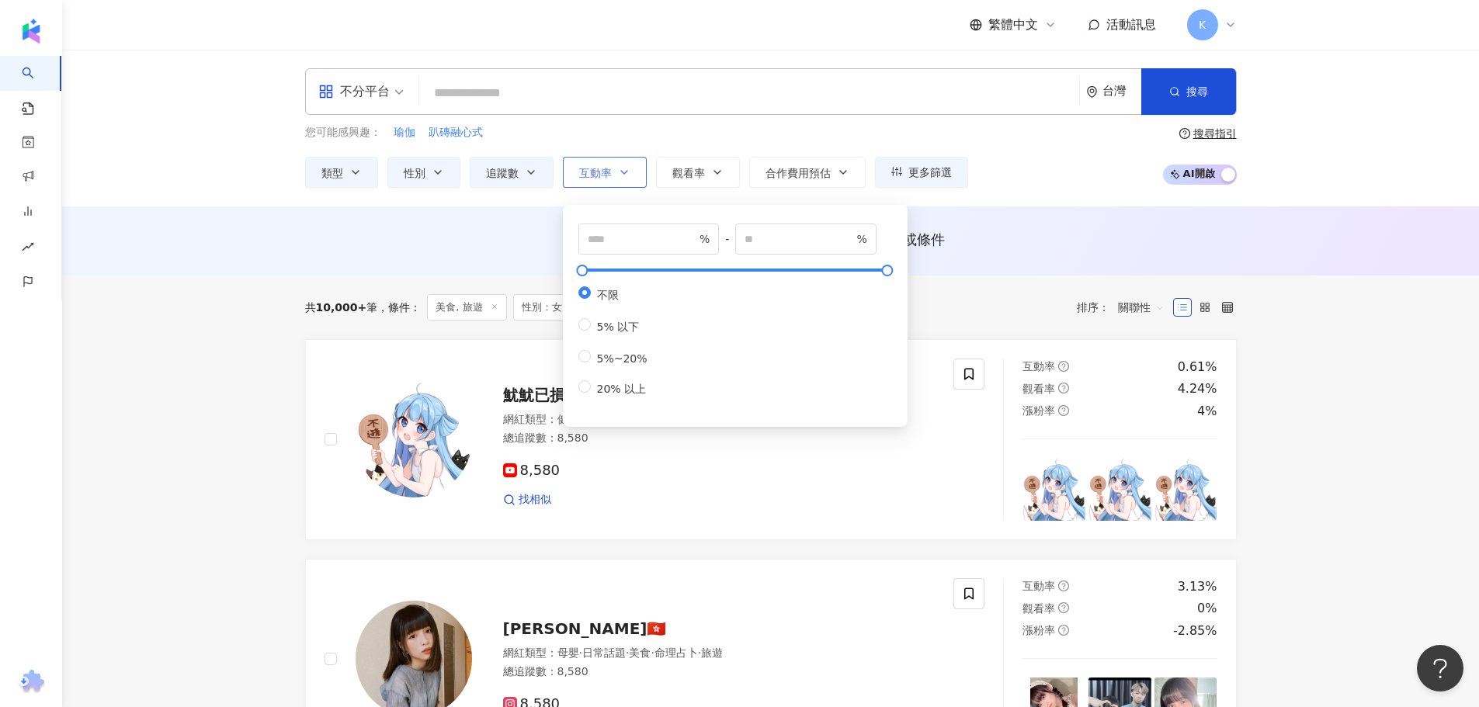
click at [631, 181] on button "互動率" at bounding box center [605, 172] width 84 height 31
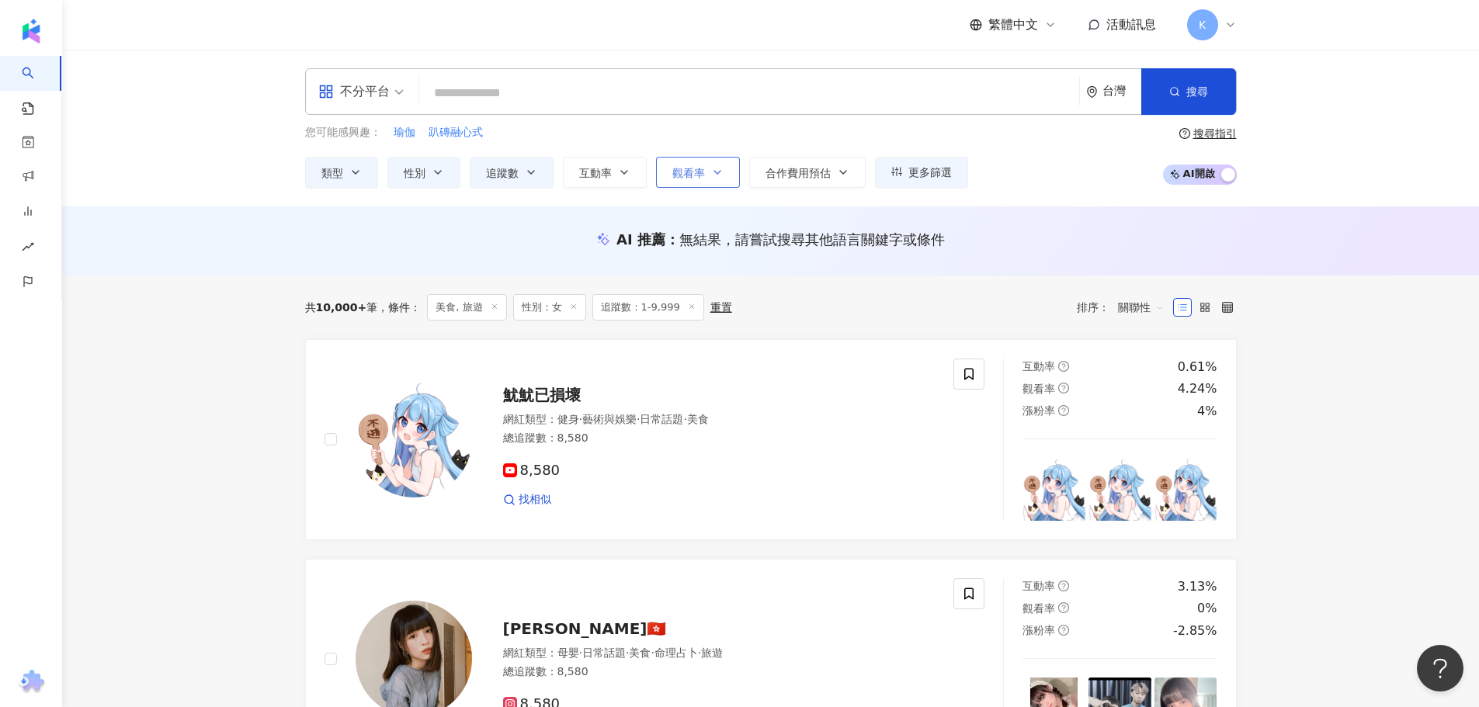
click at [711, 179] on button "觀看率" at bounding box center [698, 172] width 84 height 31
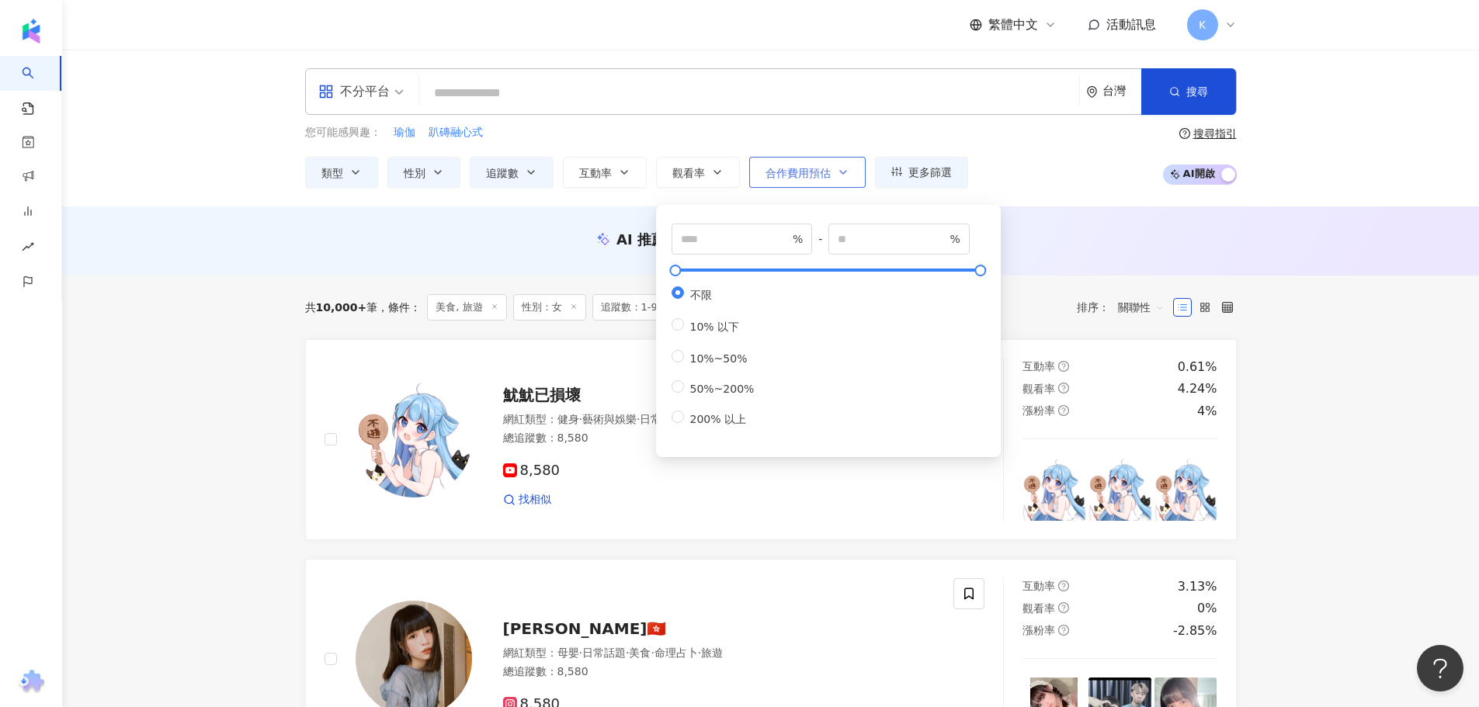
click at [811, 177] on span "合作費用預估" at bounding box center [798, 173] width 65 height 12
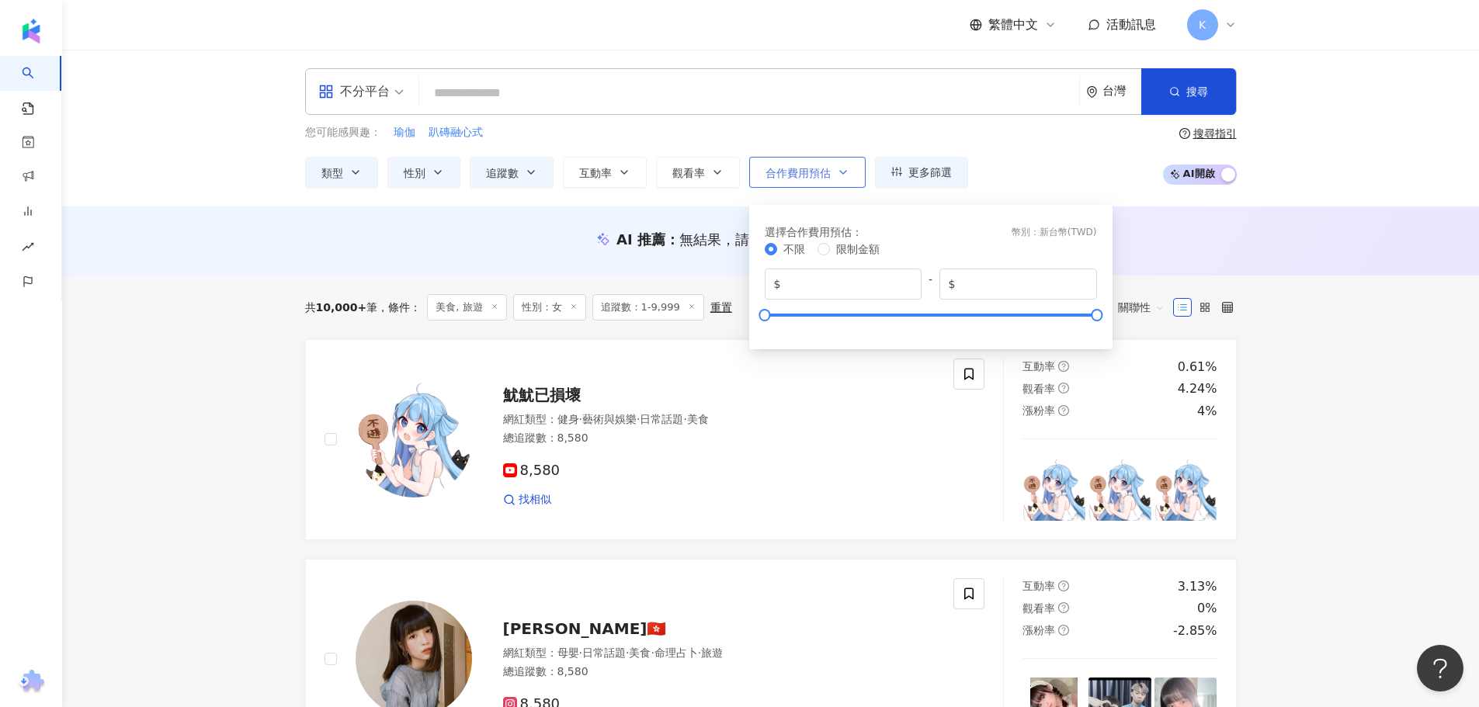
click at [811, 177] on span "合作費用預估" at bounding box center [798, 173] width 65 height 12
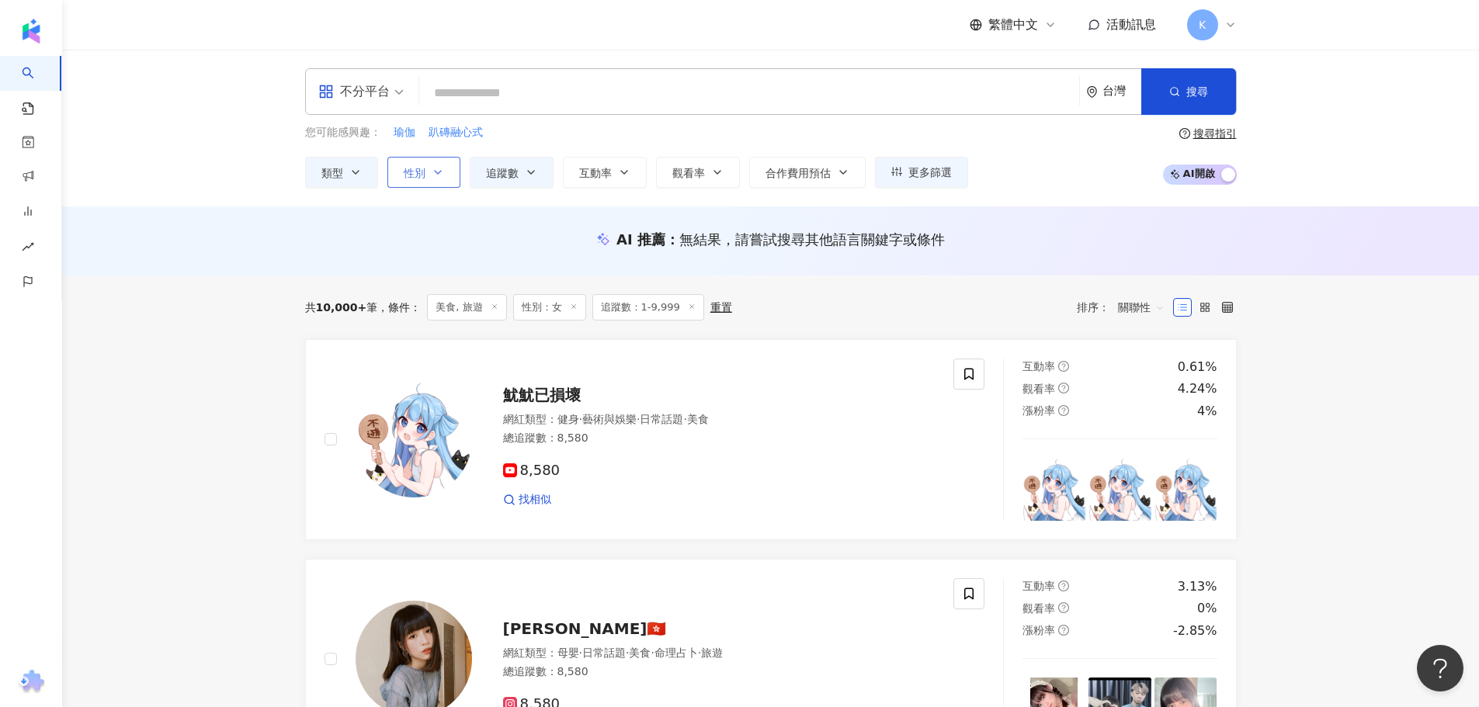
click at [458, 186] on button "性別" at bounding box center [423, 172] width 73 height 31
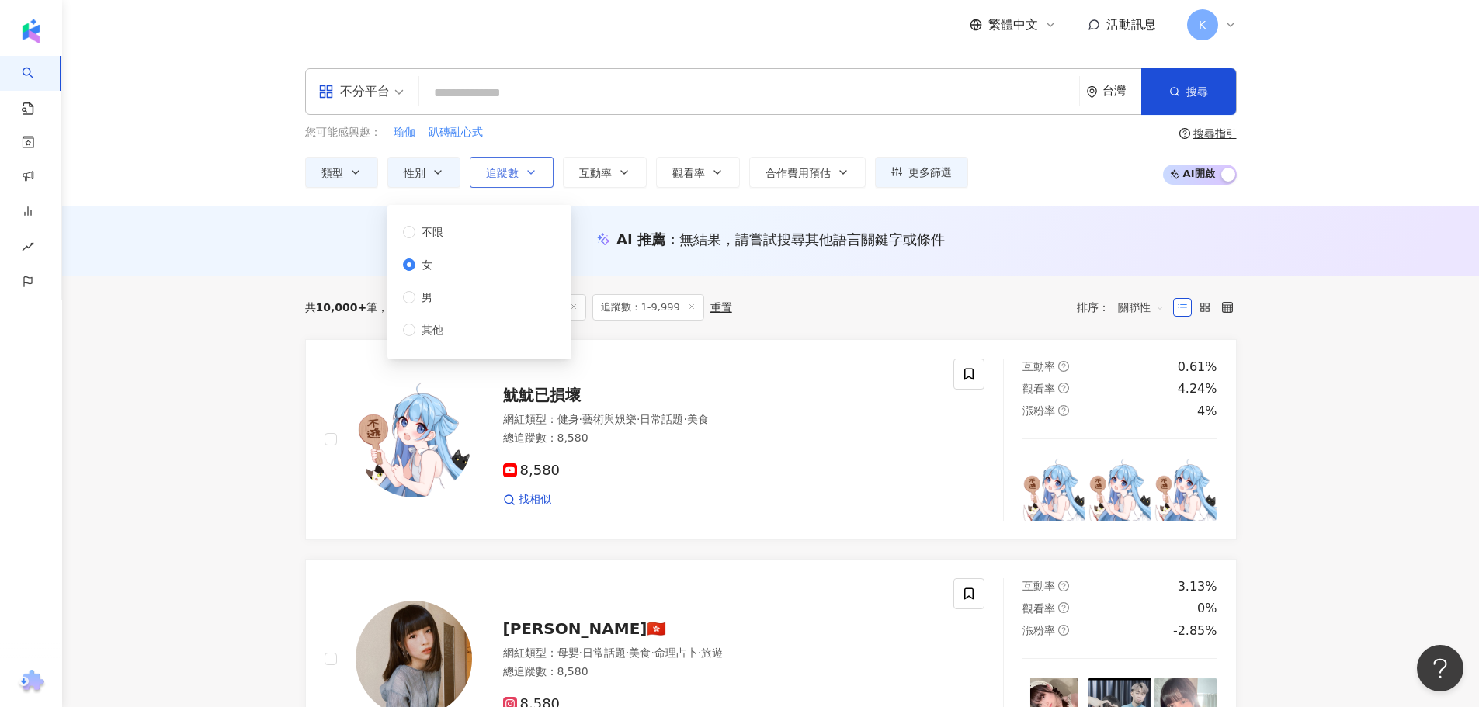
click at [533, 170] on icon "button" at bounding box center [531, 172] width 12 height 12
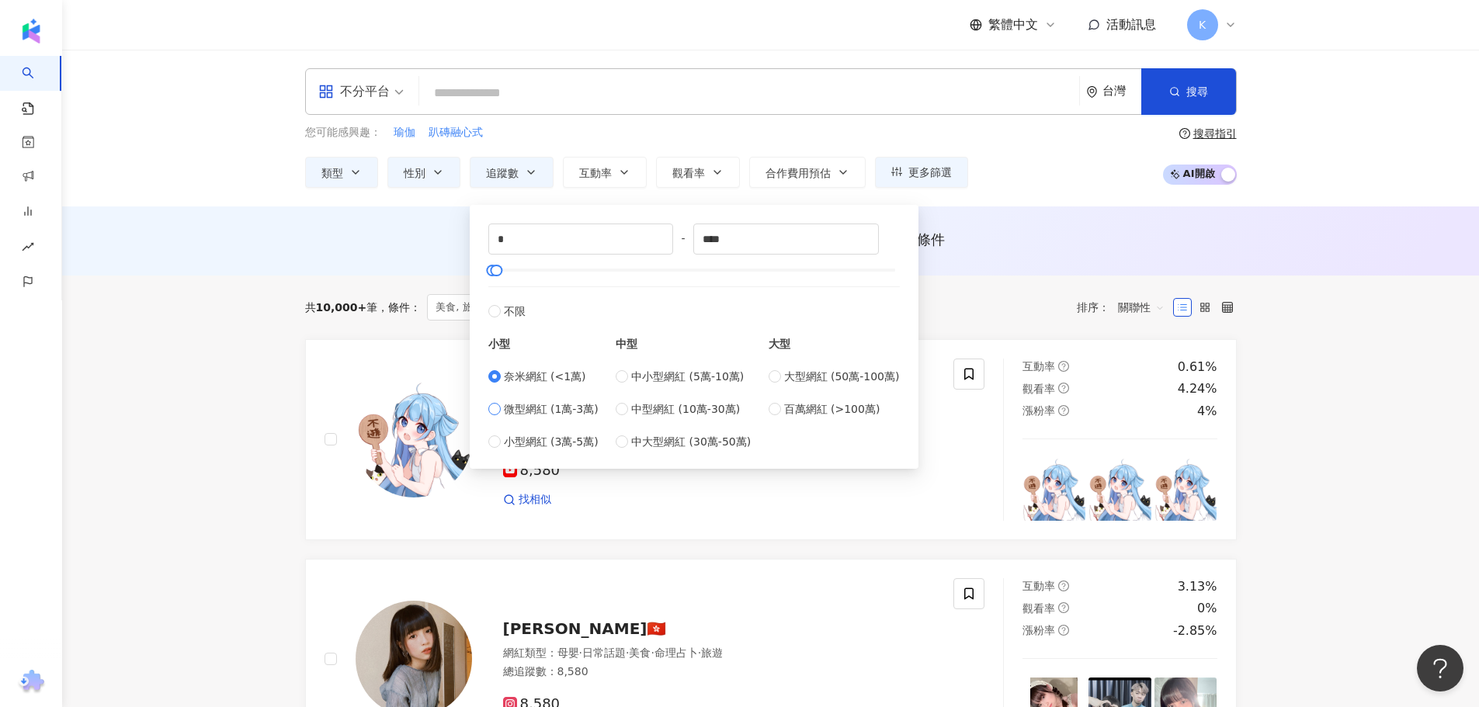
type input "*****"
click at [367, 216] on div "AI 推薦 ： 無結果，請嘗試搜尋其他語言關鍵字或條件" at bounding box center [770, 241] width 1417 height 69
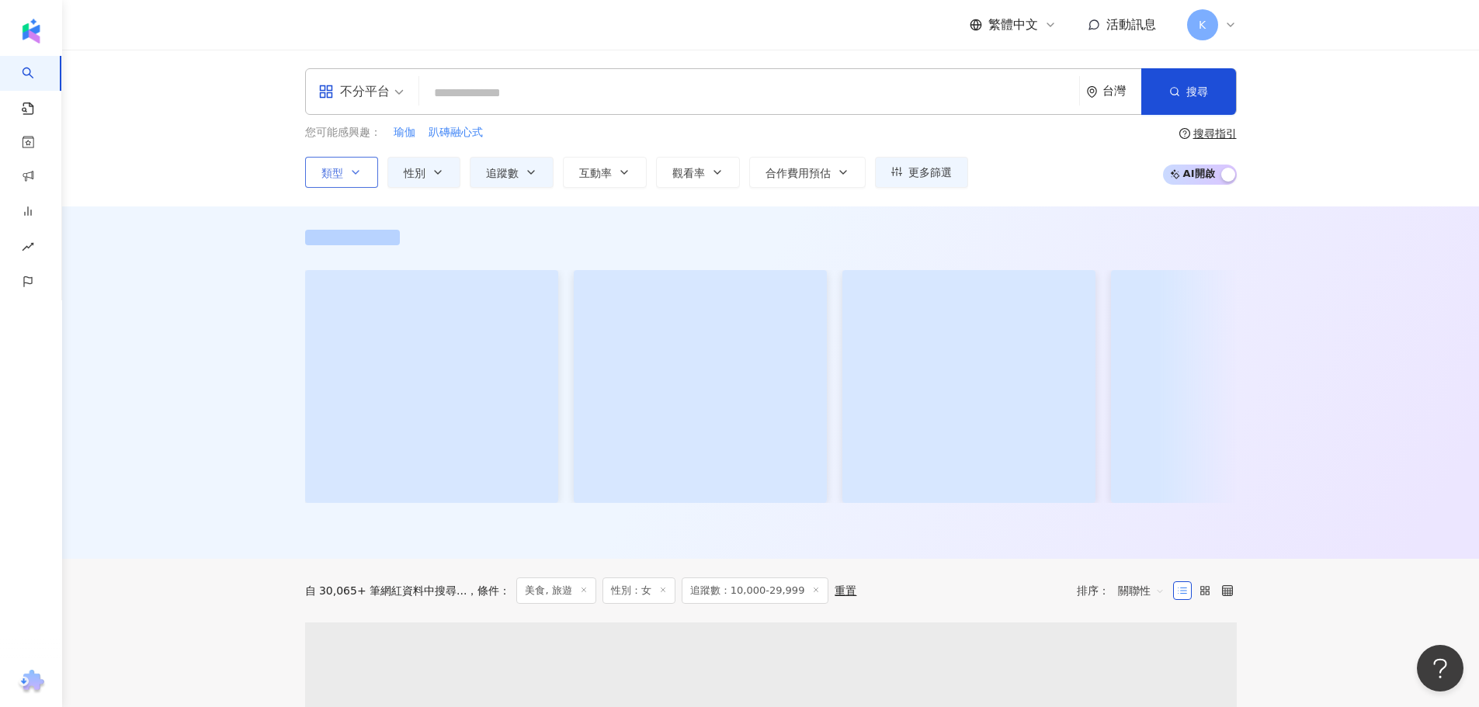
click at [348, 175] on button "類型" at bounding box center [341, 172] width 73 height 31
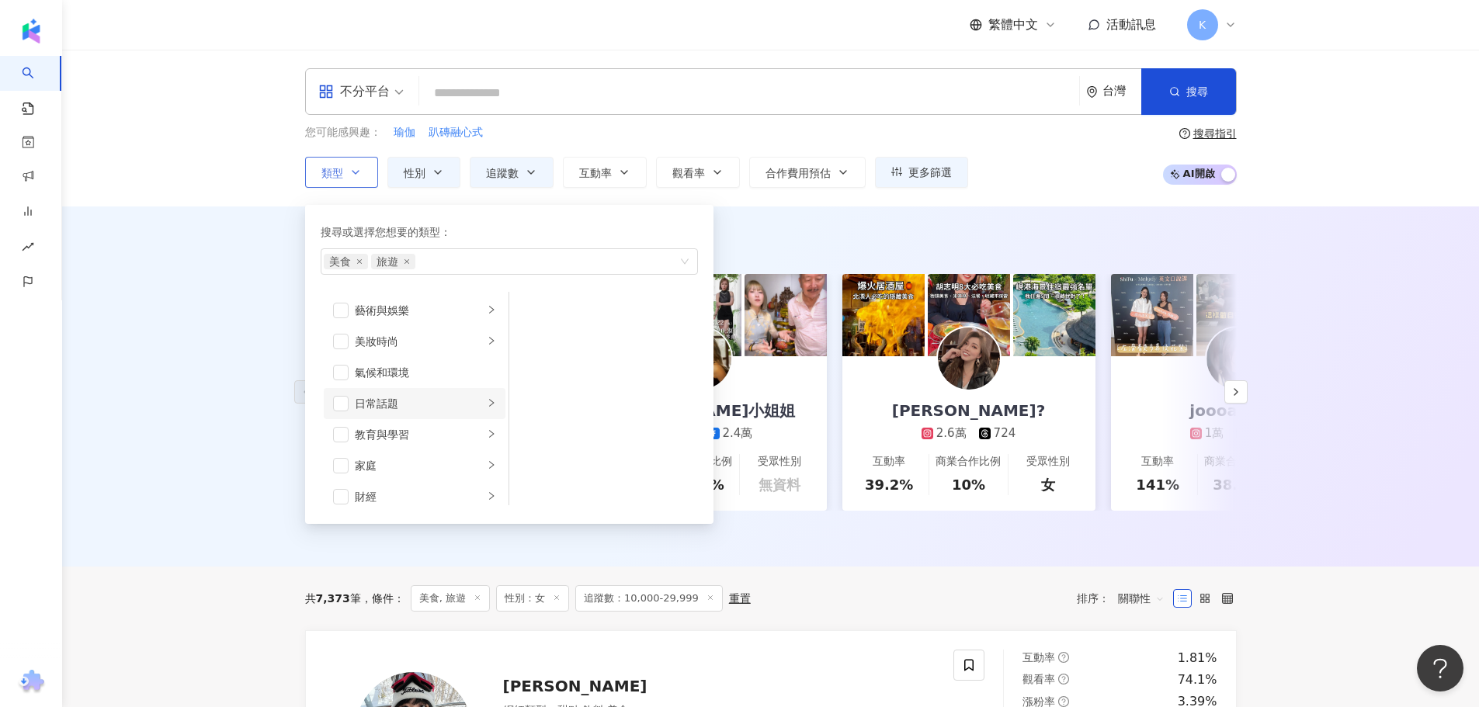
click at [444, 401] on div "日常話題" at bounding box center [419, 403] width 129 height 17
click at [443, 398] on div "日常話題" at bounding box center [419, 403] width 129 height 17
click at [430, 438] on div "教育與學習" at bounding box center [419, 434] width 129 height 17
click at [430, 454] on li "家庭" at bounding box center [415, 465] width 182 height 31
click at [337, 466] on span "button" at bounding box center [341, 466] width 16 height 16
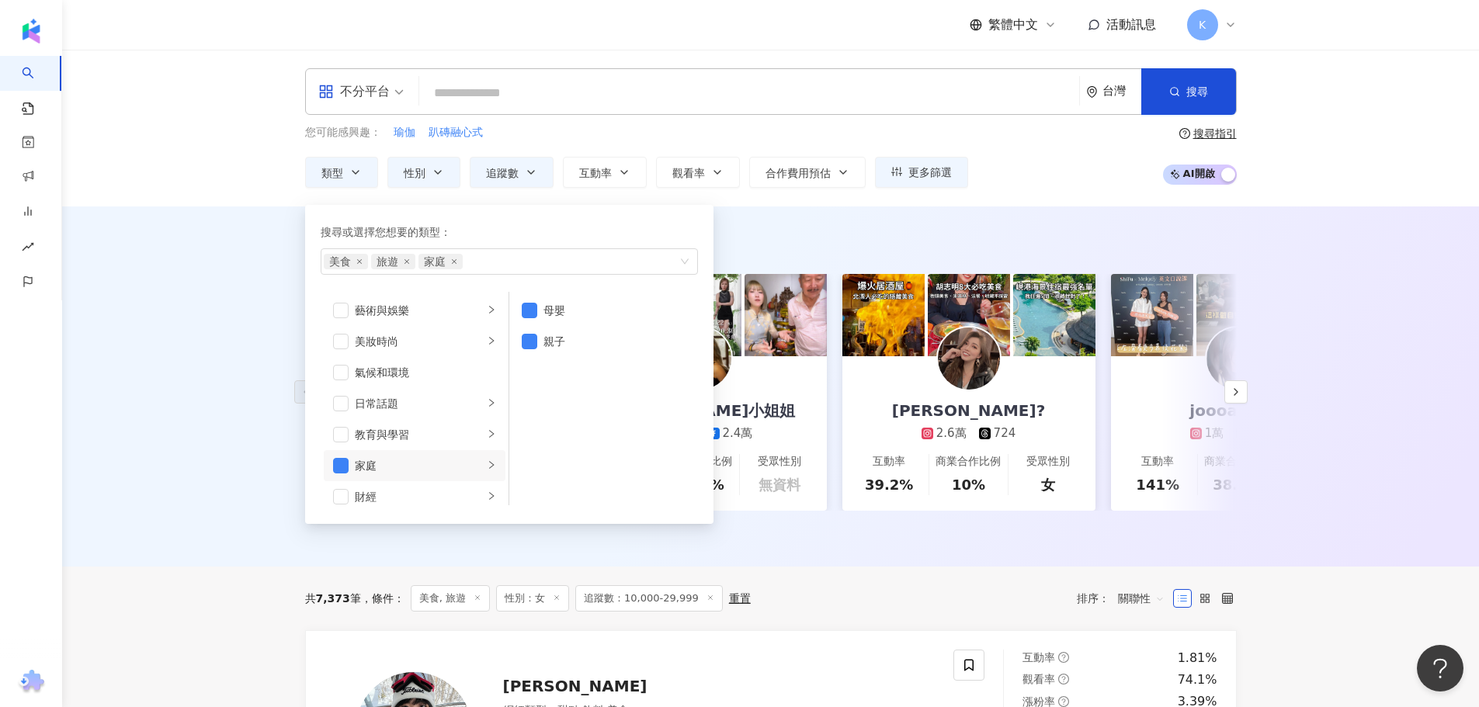
drag, startPoint x: 1311, startPoint y: 137, endPoint x: 1293, endPoint y: 116, distance: 27.5
click at [1311, 137] on div "不分平台 台灣 搜尋 您可能感興趣： 瑜伽 趴磚融心式 類型 搜尋或選擇您想要的類型： 美食 旅遊 家庭 藝術與娛樂 美妝時尚 氣候和環境 日常話題 教育與學…" at bounding box center [770, 128] width 1417 height 157
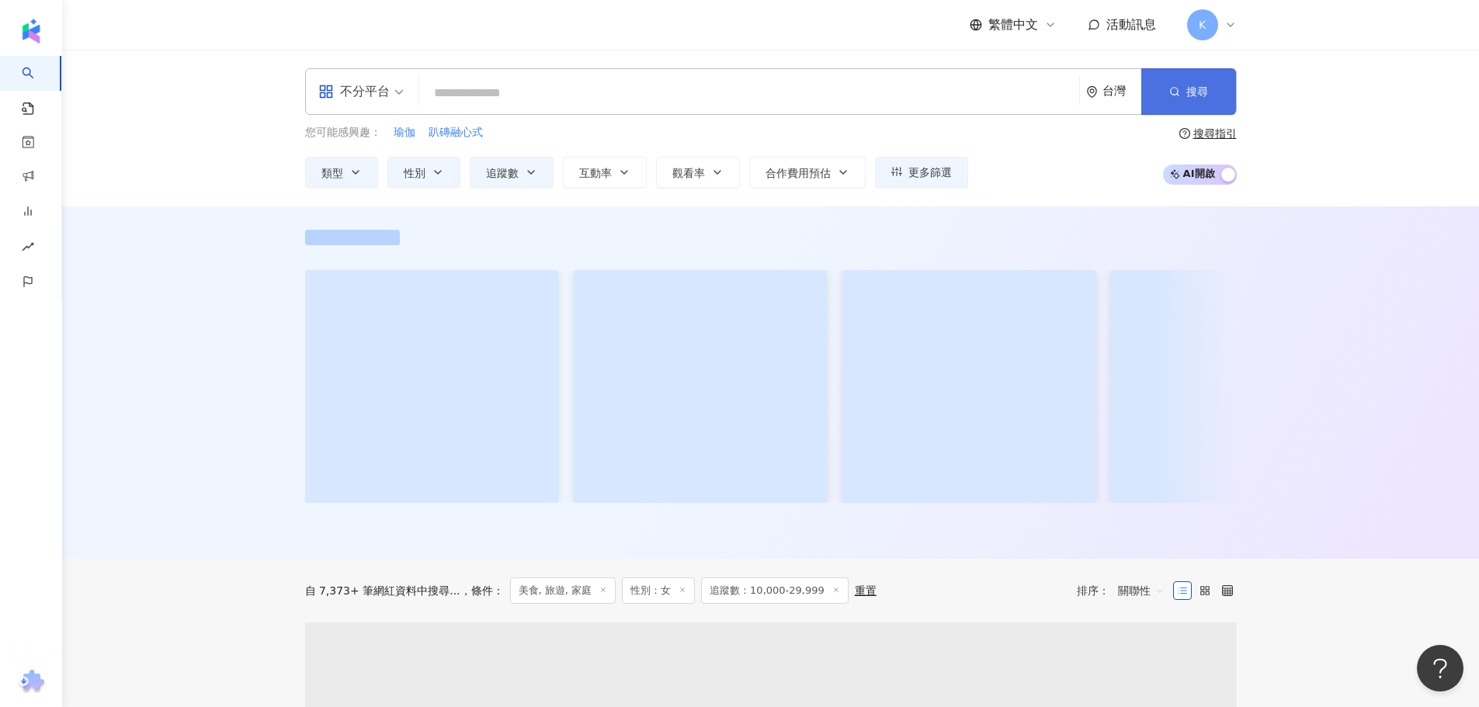
click at [1200, 89] on span "搜尋" at bounding box center [1197, 91] width 22 height 12
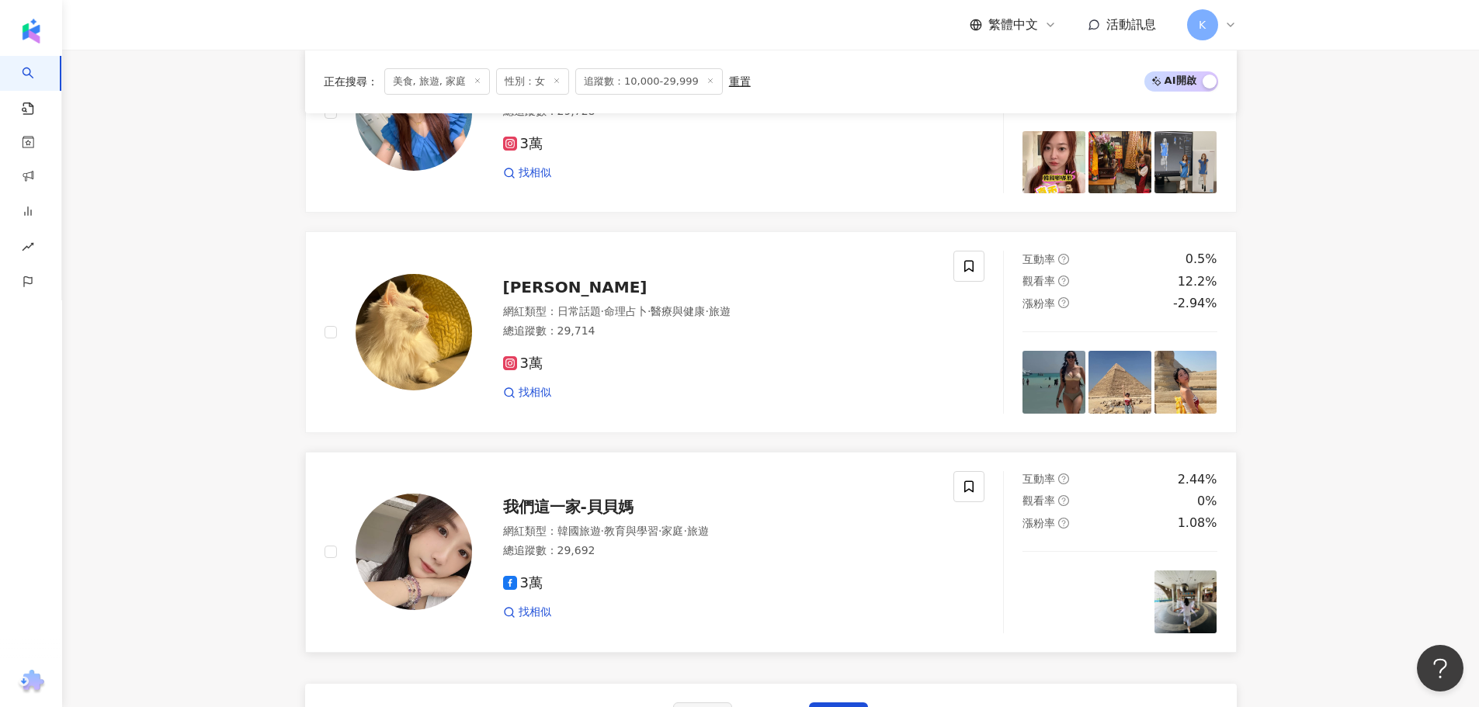
scroll to position [2873, 0]
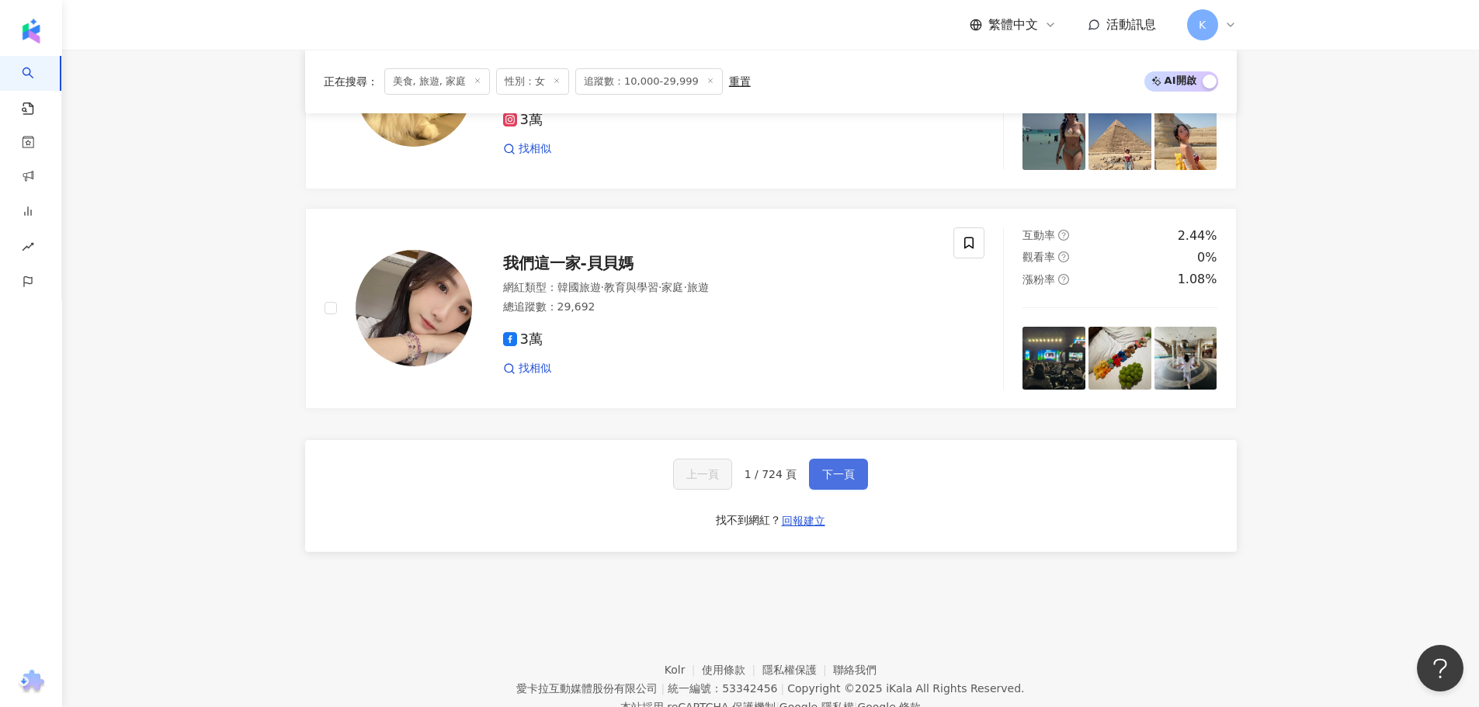
click at [852, 485] on button "下一頁" at bounding box center [838, 474] width 59 height 31
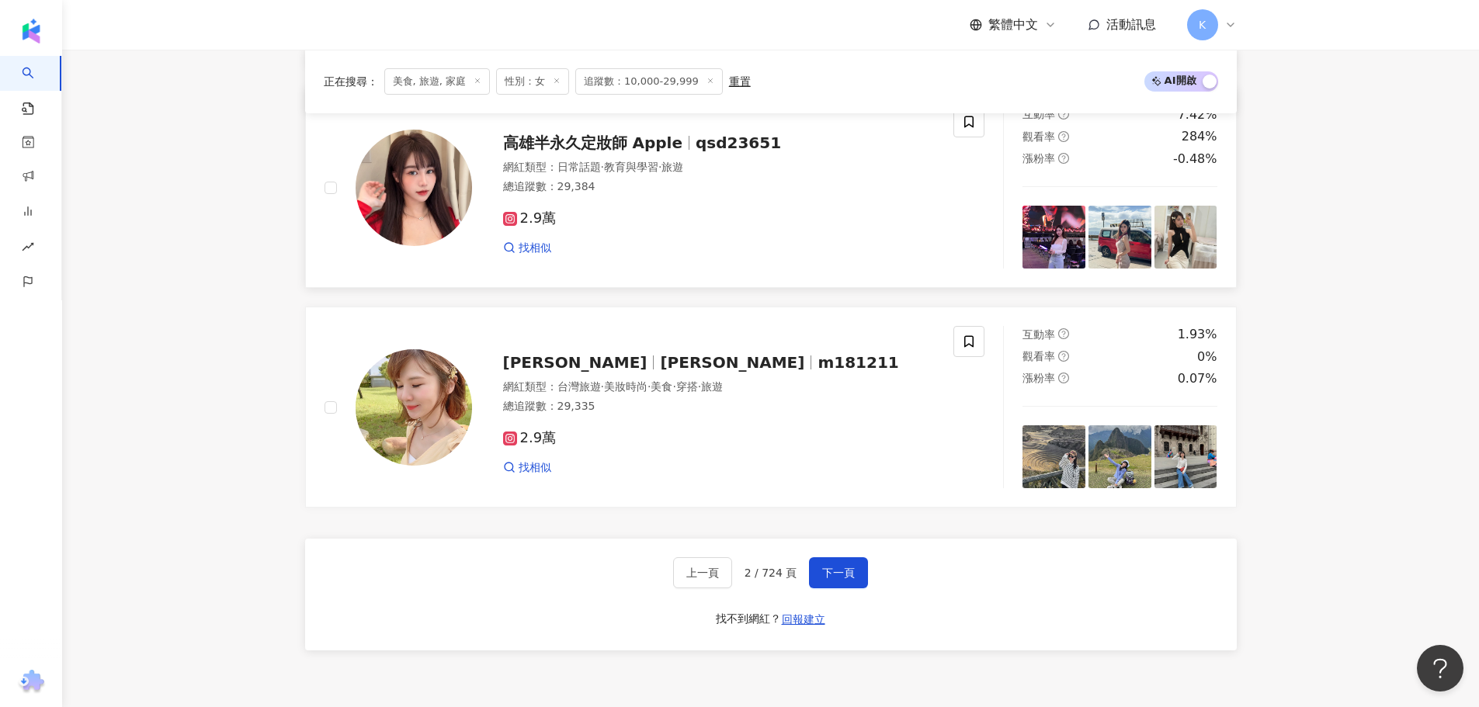
scroll to position [2795, 0]
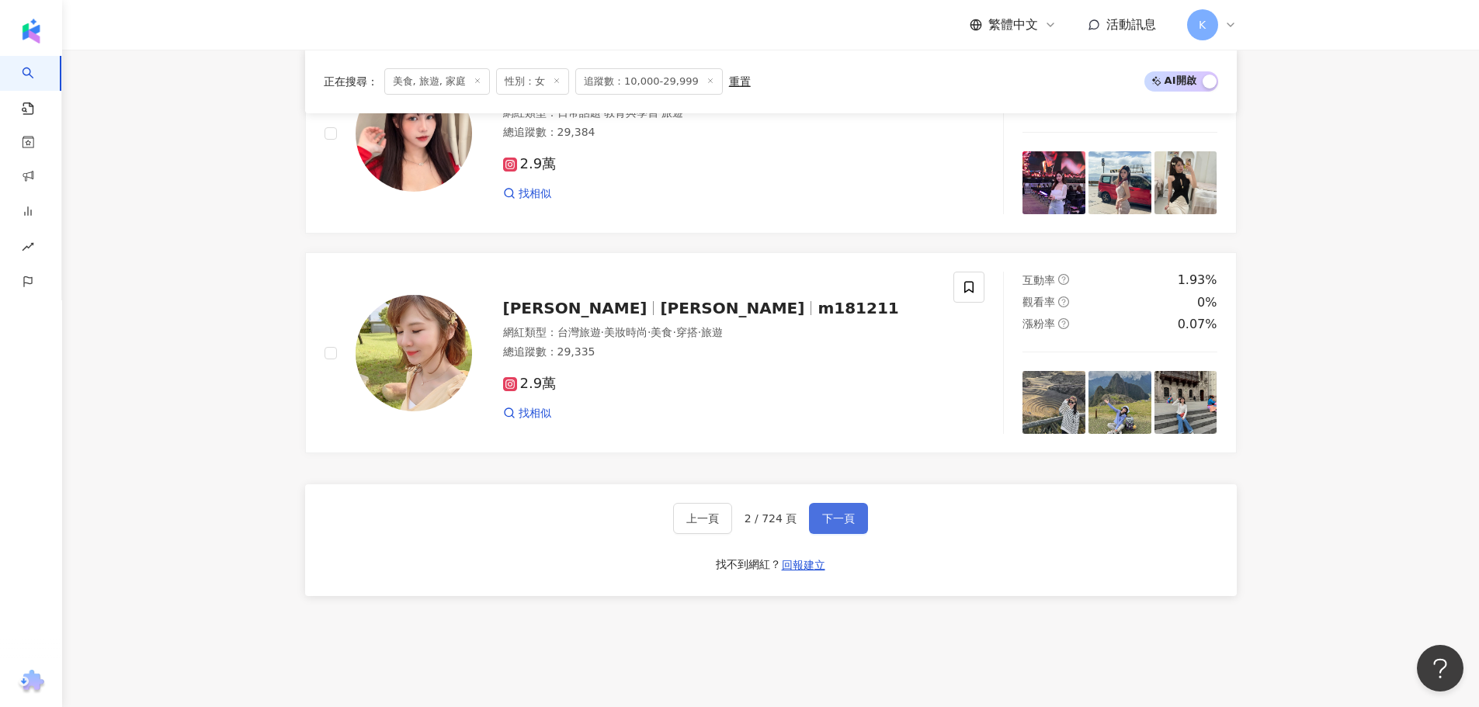
click at [828, 525] on span "下一頁" at bounding box center [838, 518] width 33 height 12
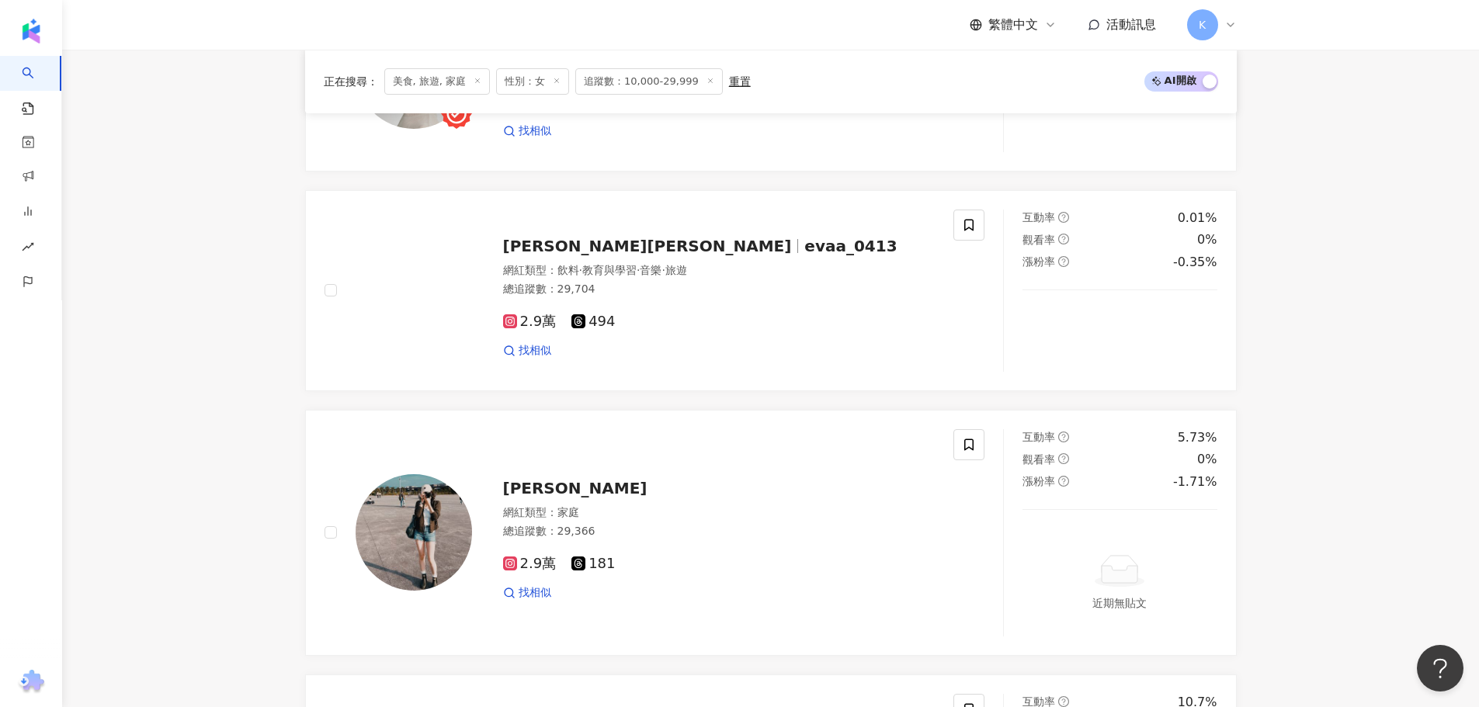
scroll to position [2840, 0]
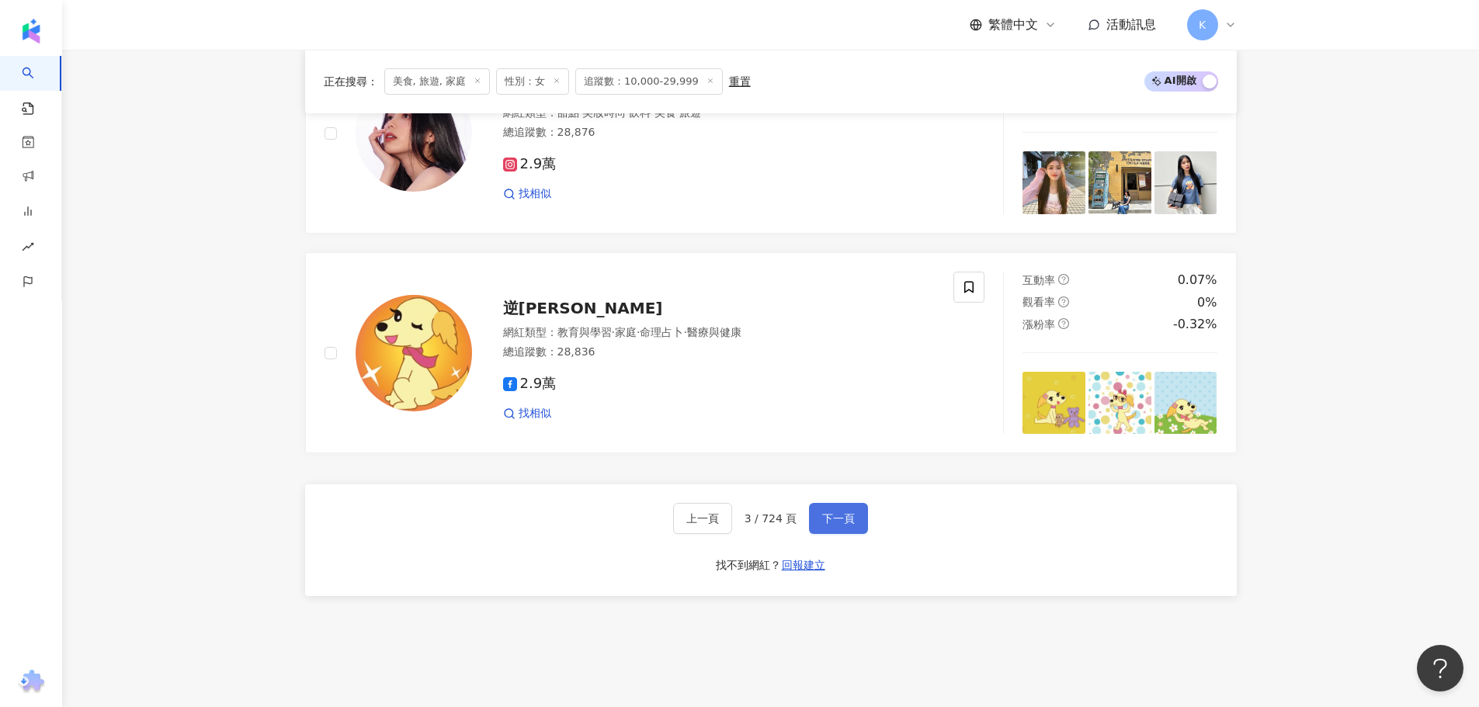
click at [821, 534] on button "下一頁" at bounding box center [838, 518] width 59 height 31
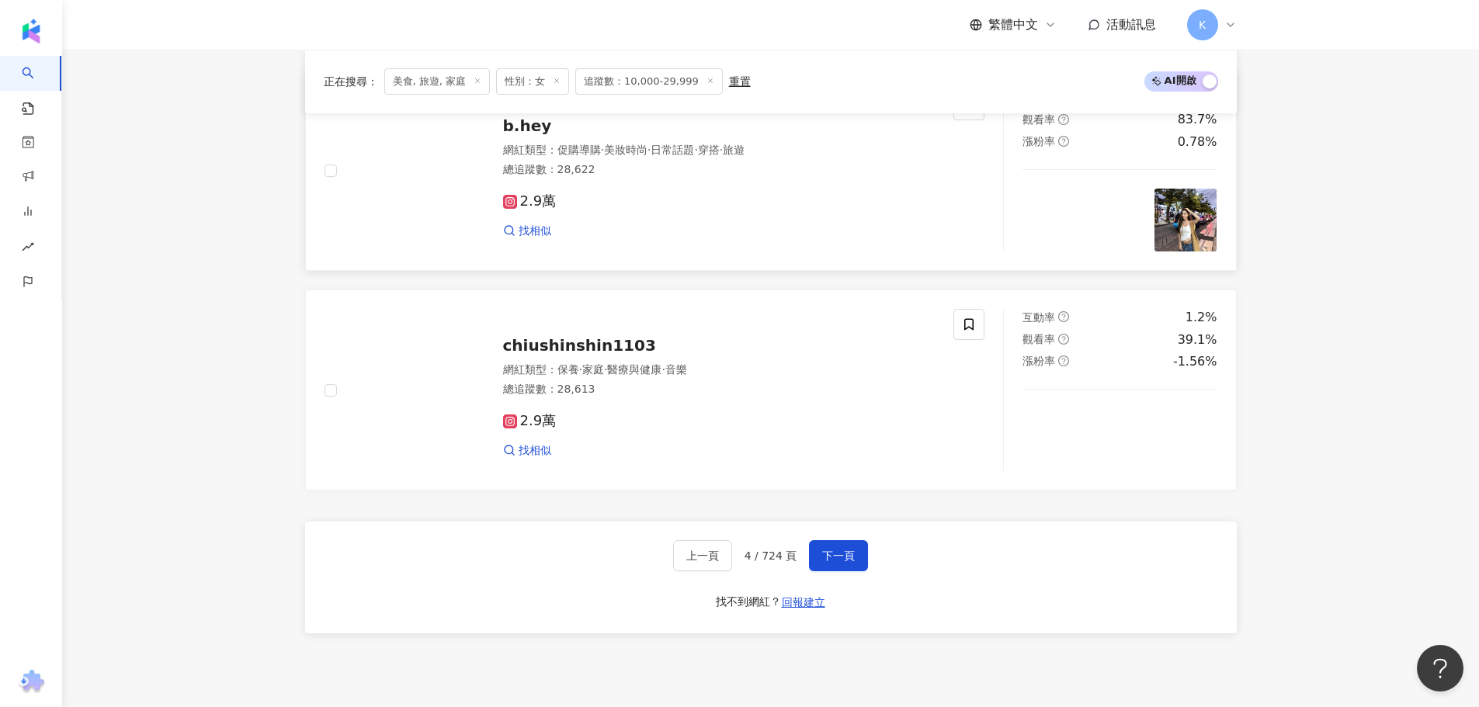
scroll to position [2907, 0]
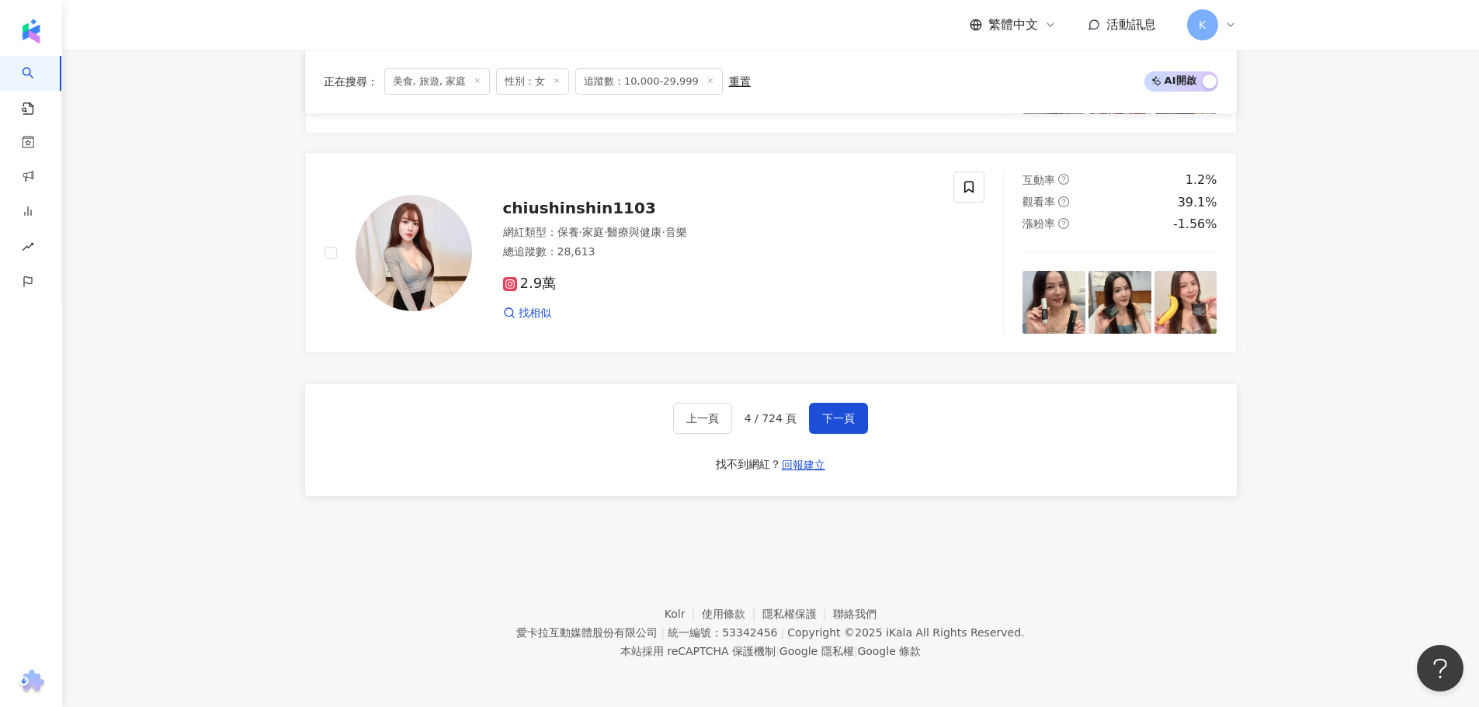
click at [866, 421] on div "上一頁 4 / 724 頁 下一頁 找不到網紅？ 回報建立" at bounding box center [771, 440] width 932 height 112
click at [862, 419] on button "下一頁" at bounding box center [838, 418] width 59 height 31
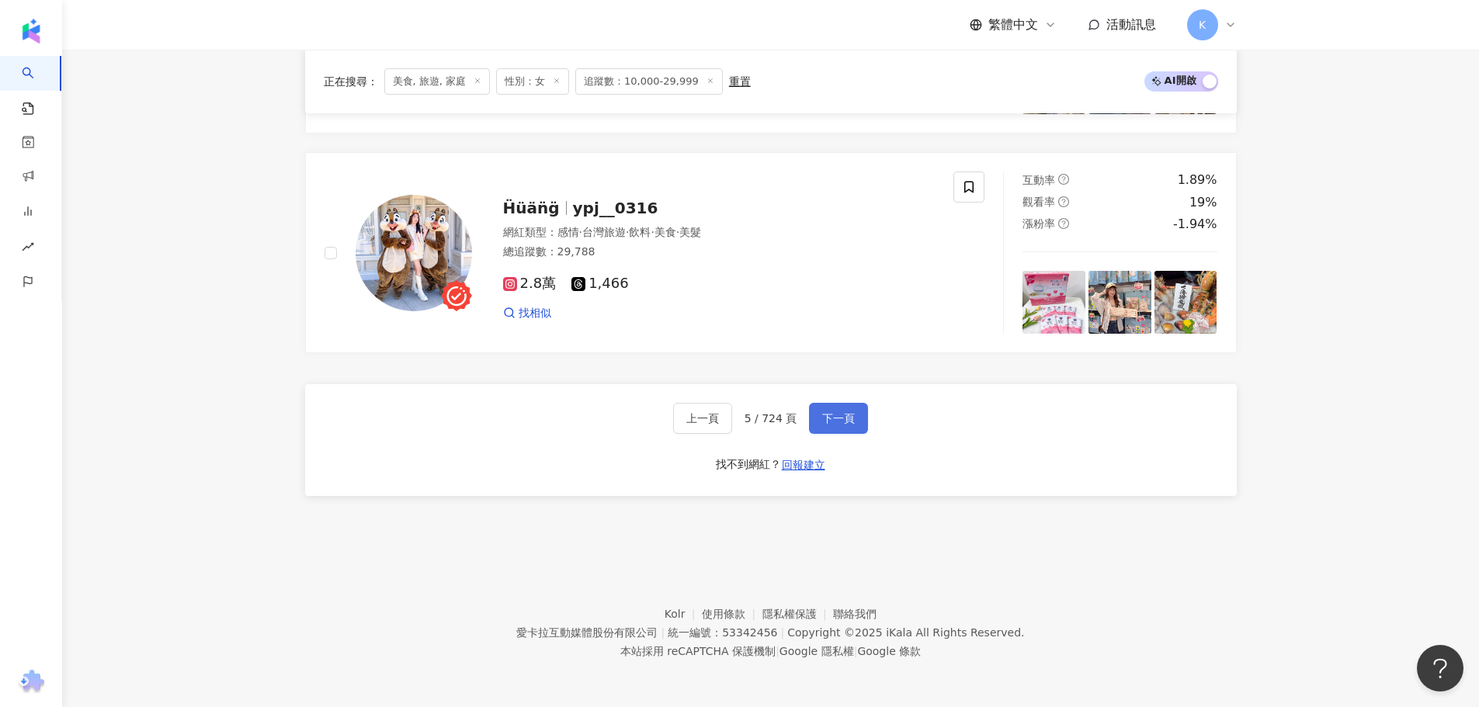
click at [841, 420] on span "下一頁" at bounding box center [838, 418] width 33 height 12
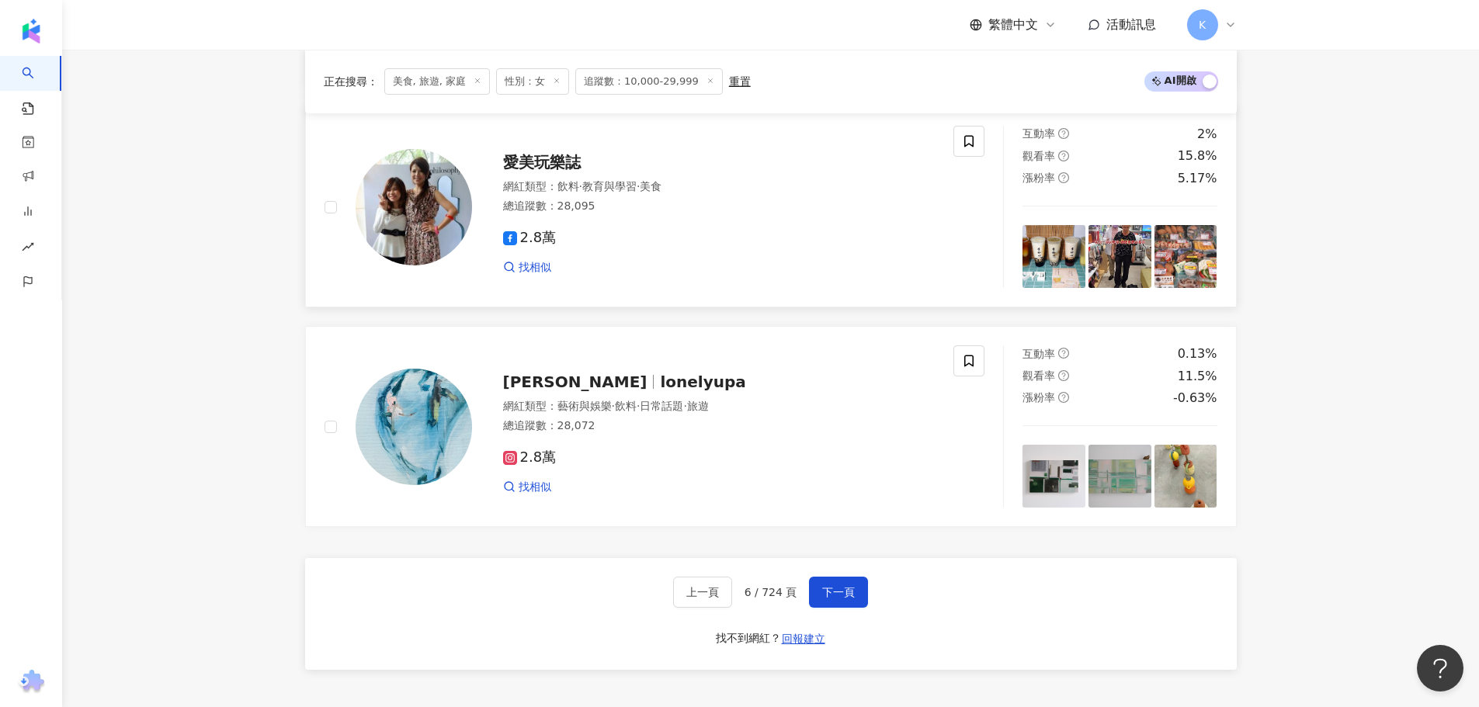
scroll to position [2805, 0]
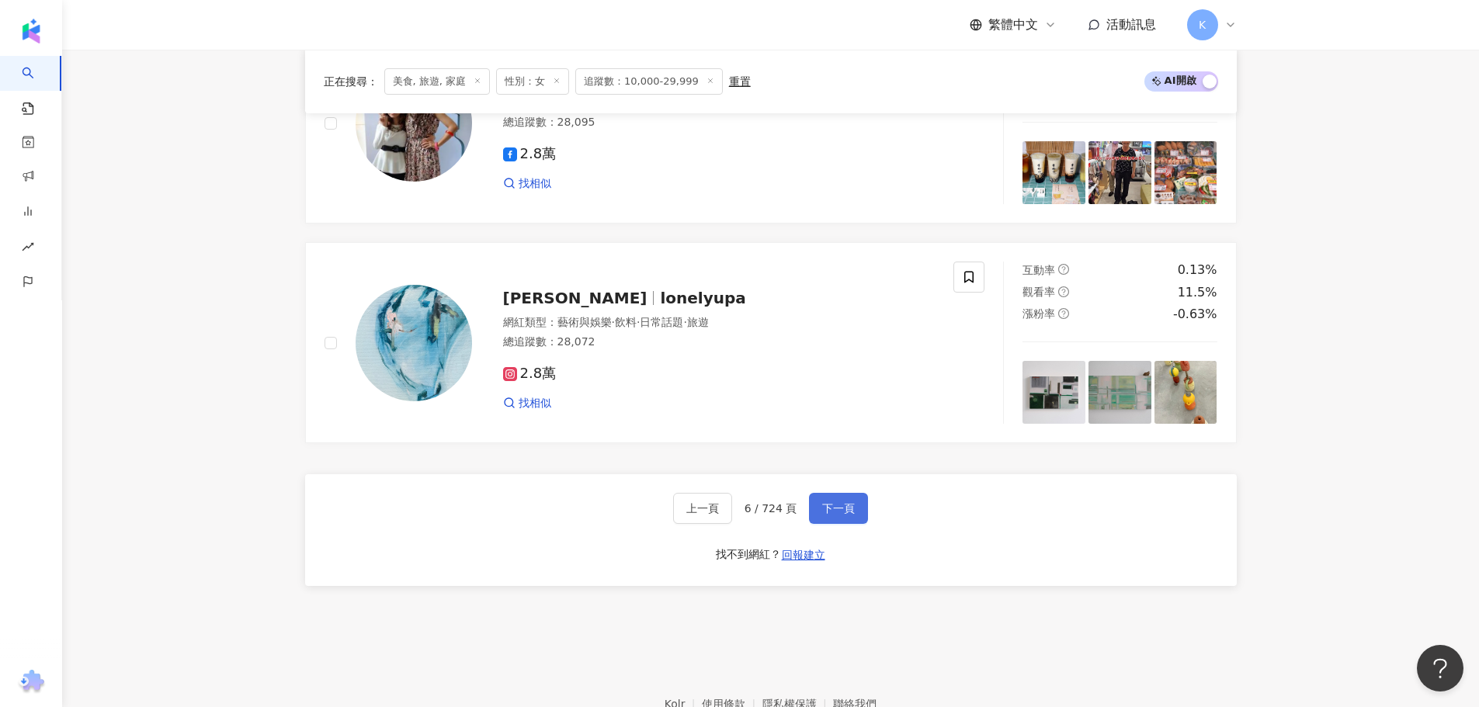
click at [850, 515] on span "下一頁" at bounding box center [838, 508] width 33 height 12
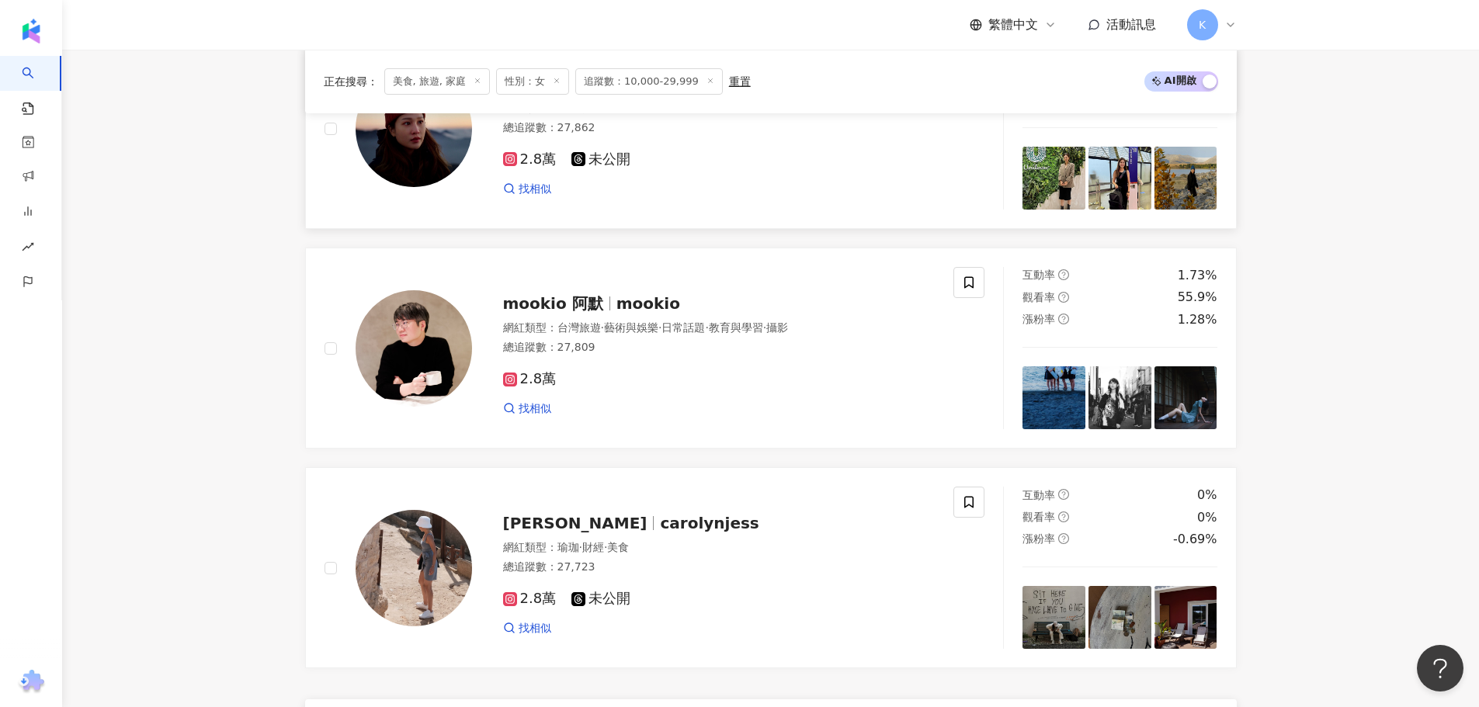
scroll to position [2728, 0]
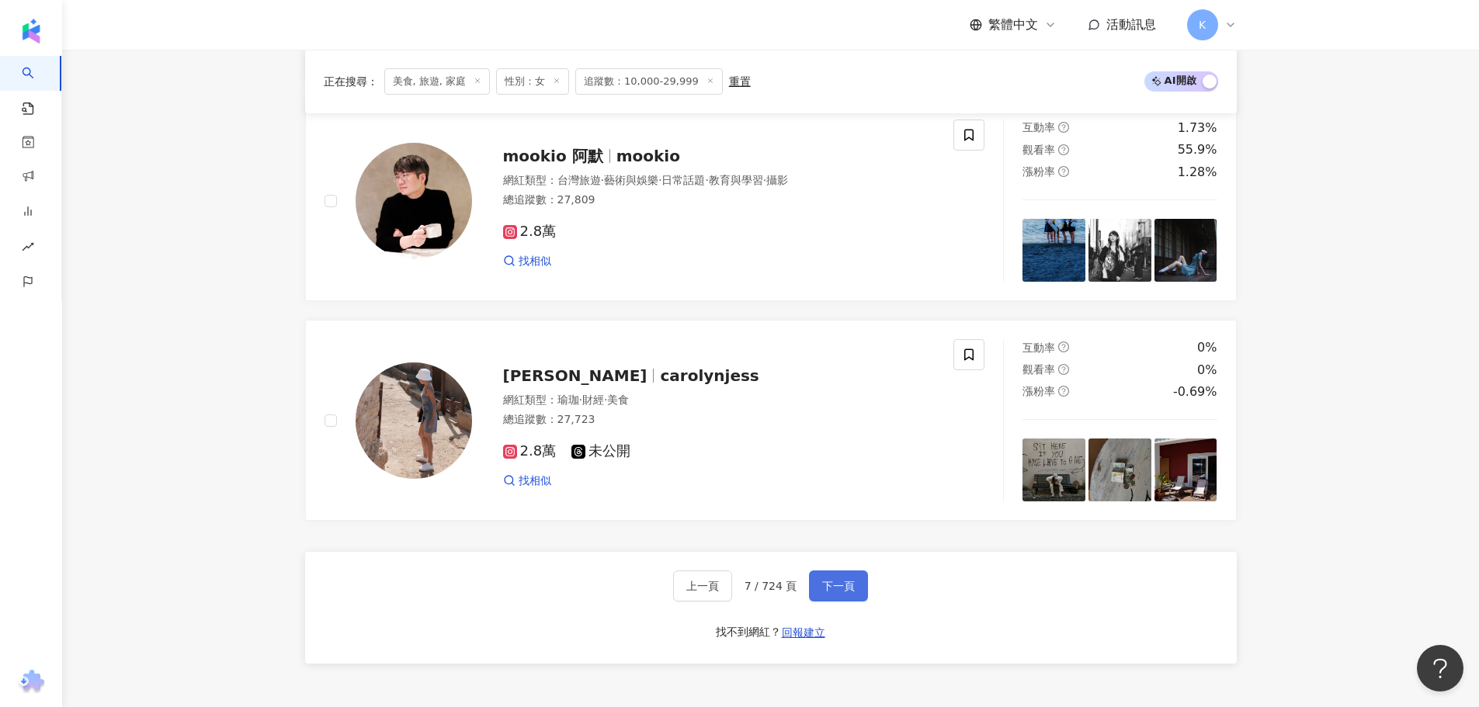
click at [854, 596] on button "下一頁" at bounding box center [838, 586] width 59 height 31
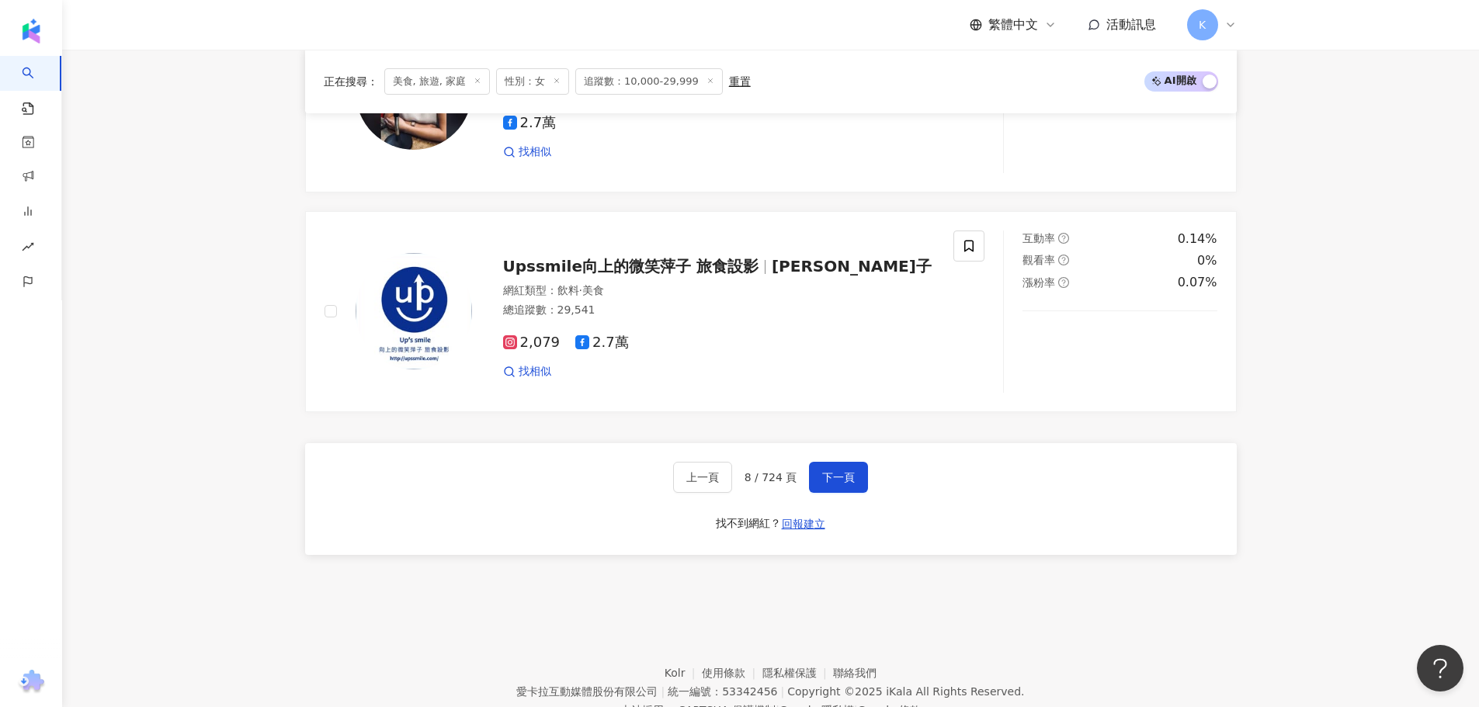
scroll to position [2873, 0]
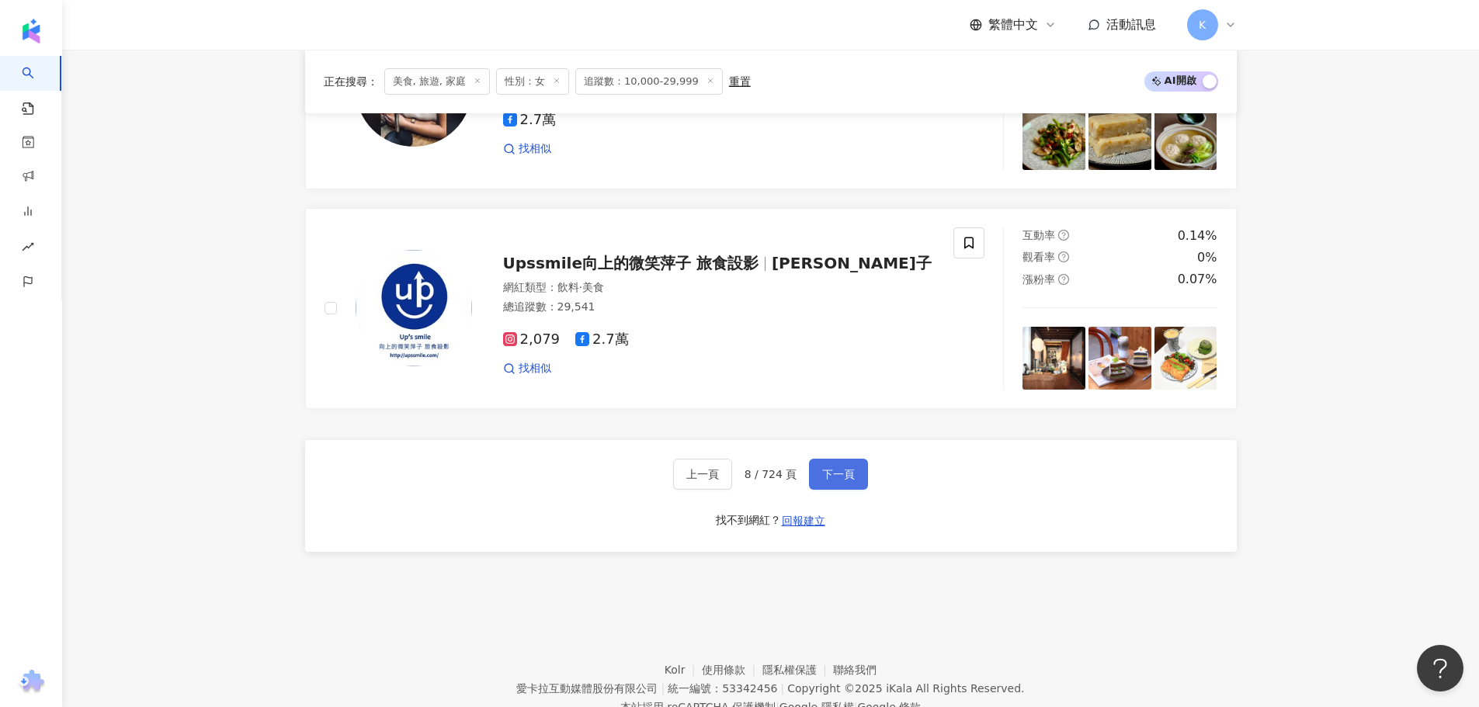
click at [849, 490] on button "下一頁" at bounding box center [838, 474] width 59 height 31
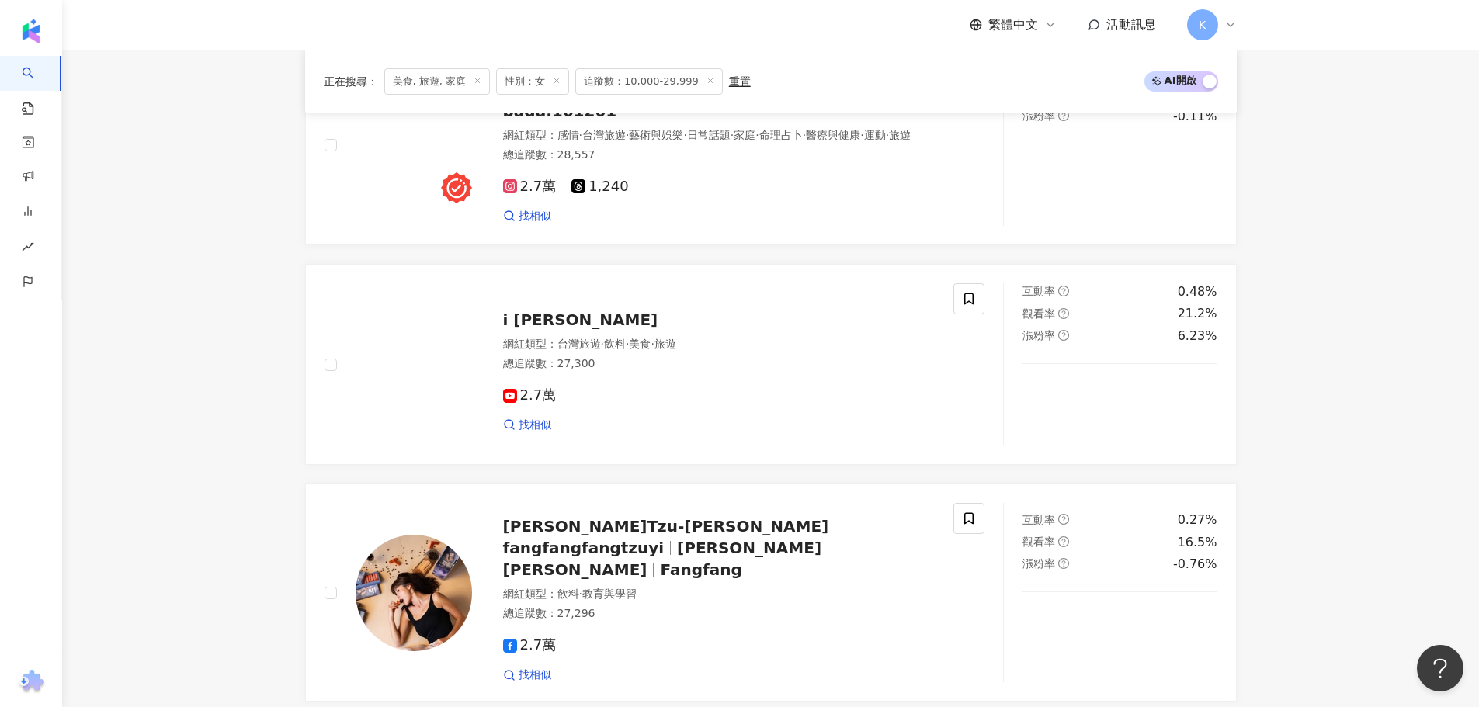
scroll to position [2719, 0]
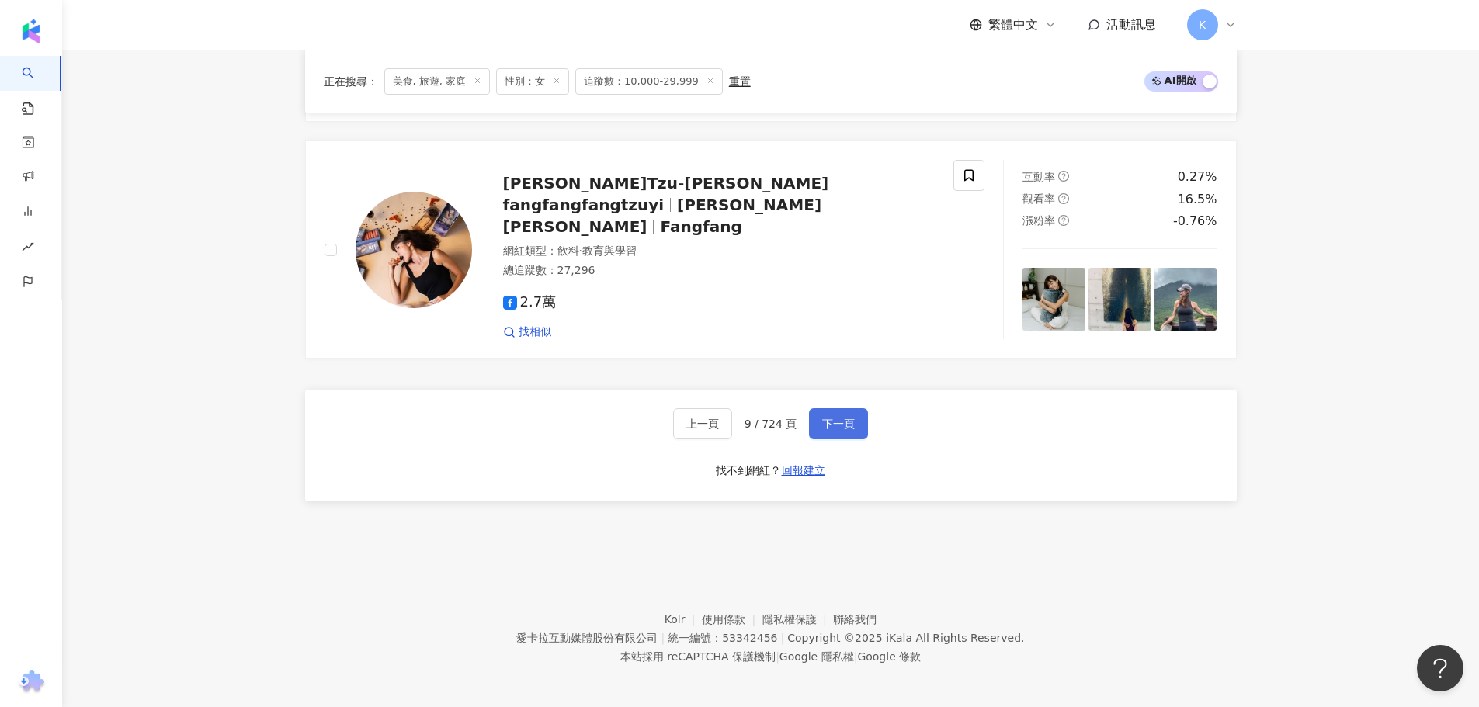
click at [843, 418] on span "下一頁" at bounding box center [838, 424] width 33 height 12
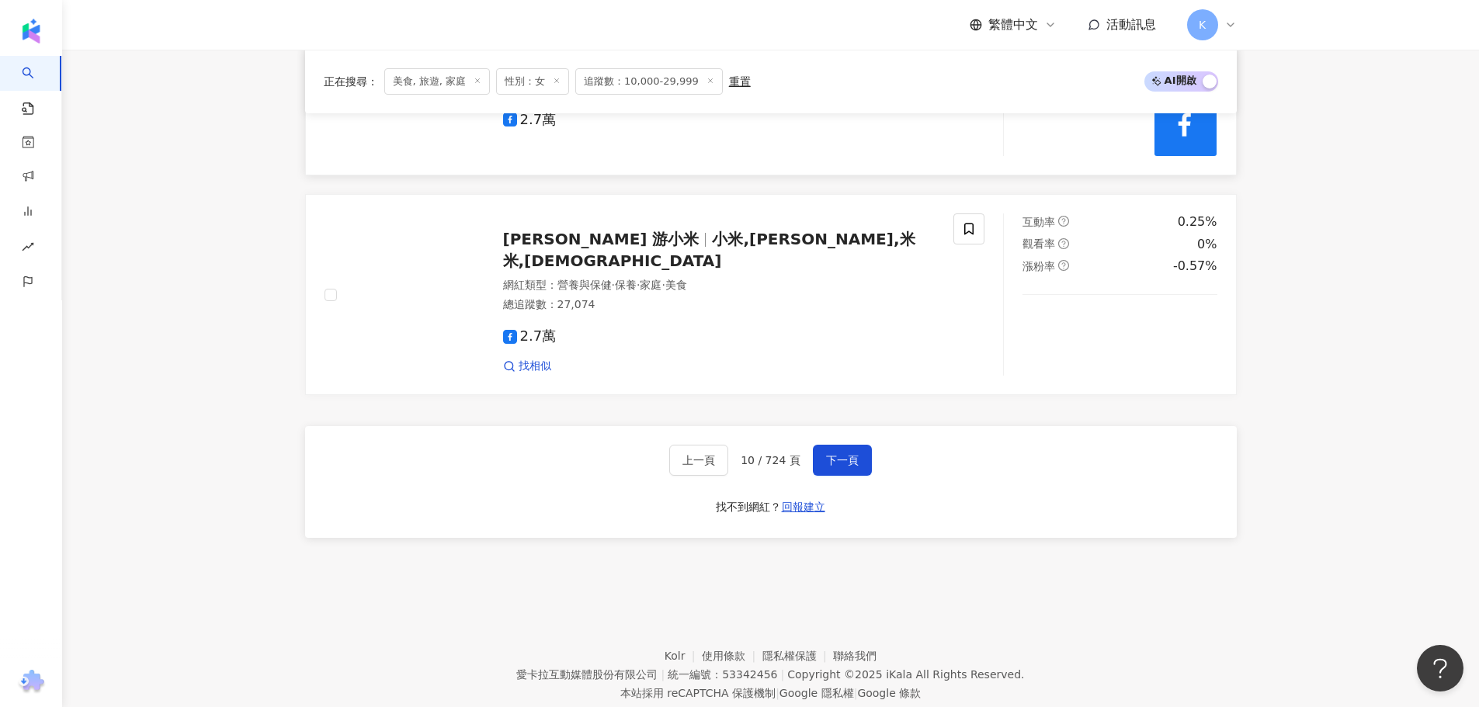
scroll to position [2873, 0]
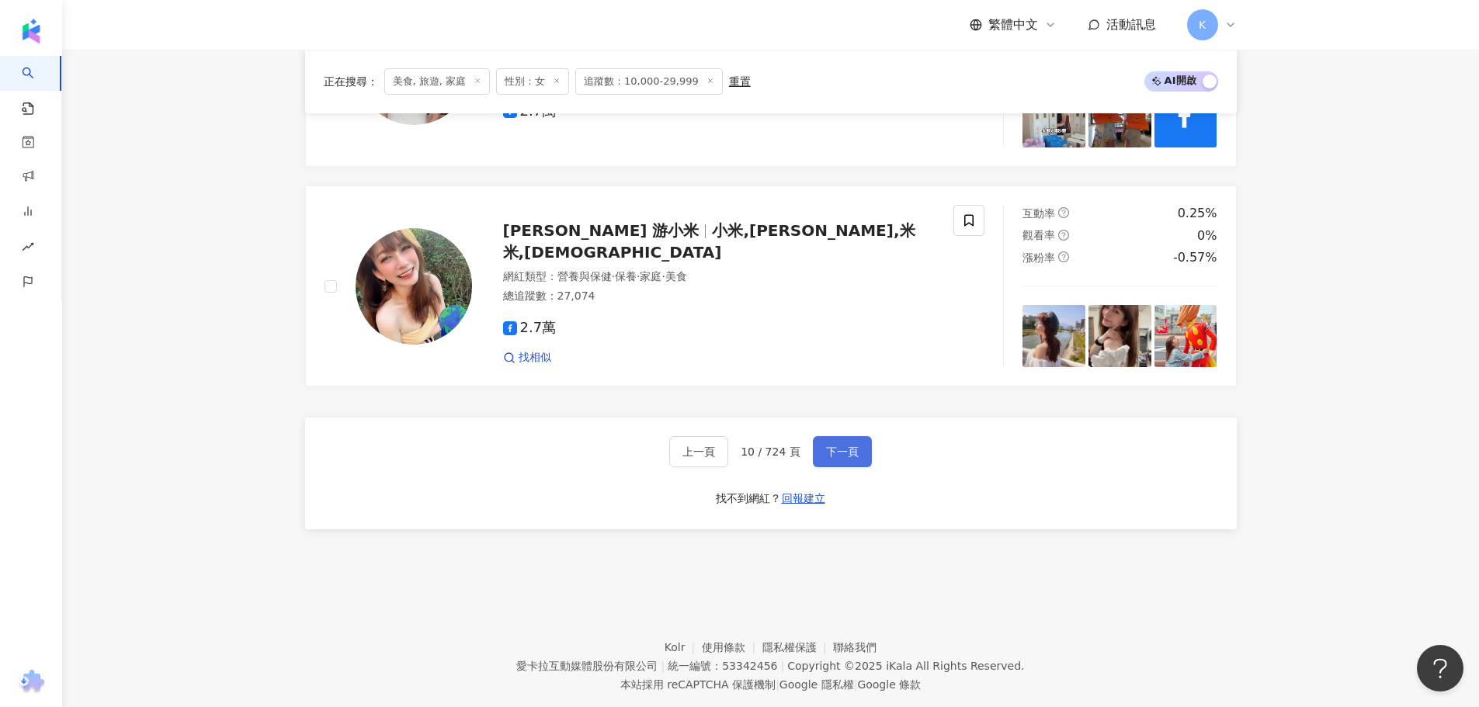
click at [863, 454] on button "下一頁" at bounding box center [842, 451] width 59 height 31
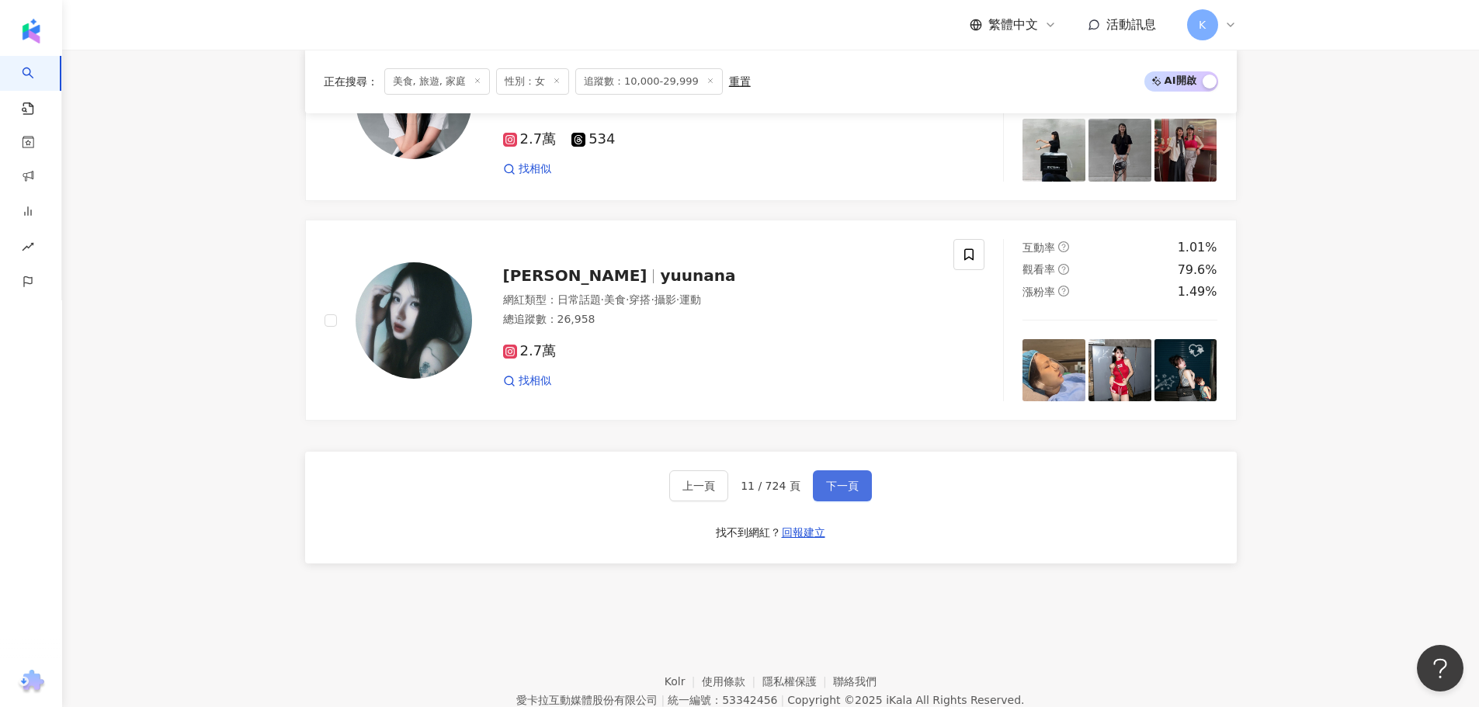
click at [847, 492] on span "下一頁" at bounding box center [842, 486] width 33 height 12
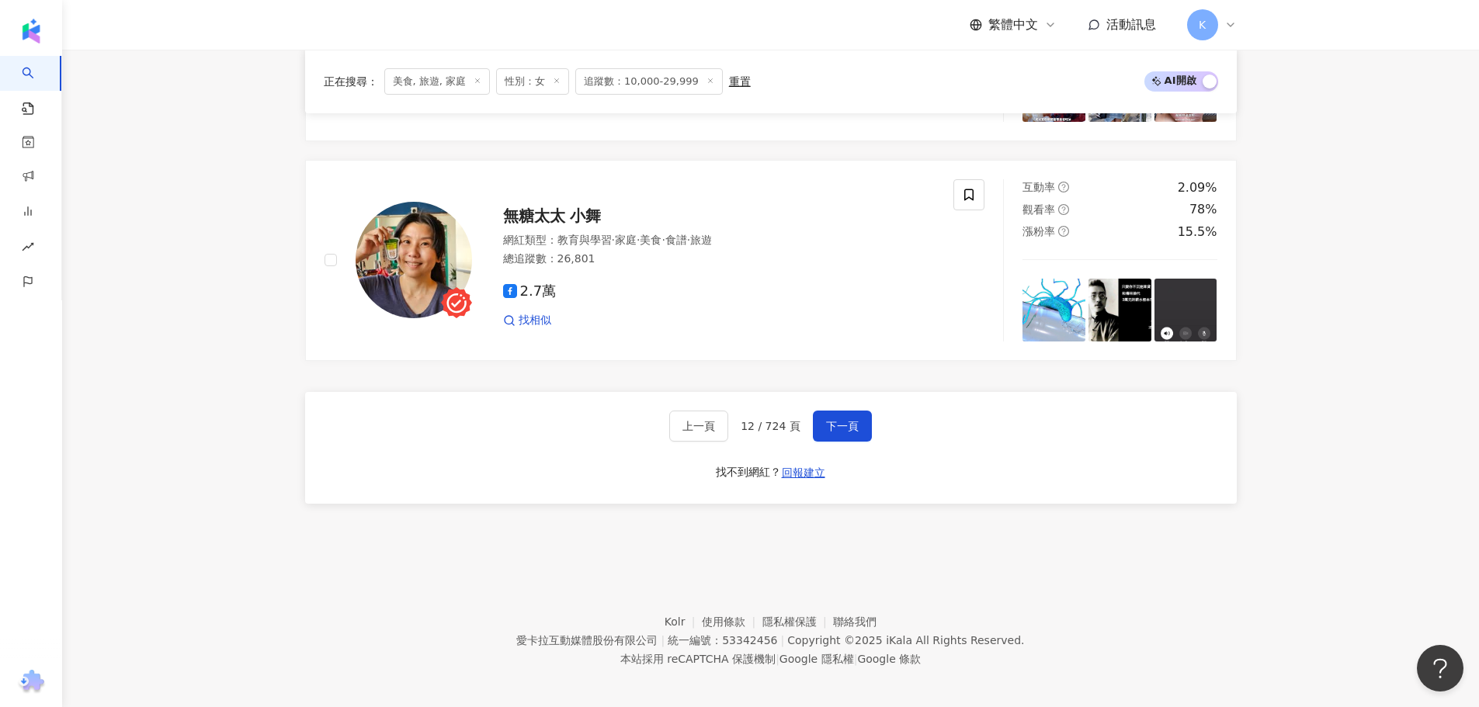
scroll to position [3037, 0]
click at [849, 429] on button "下一頁" at bounding box center [842, 425] width 59 height 31
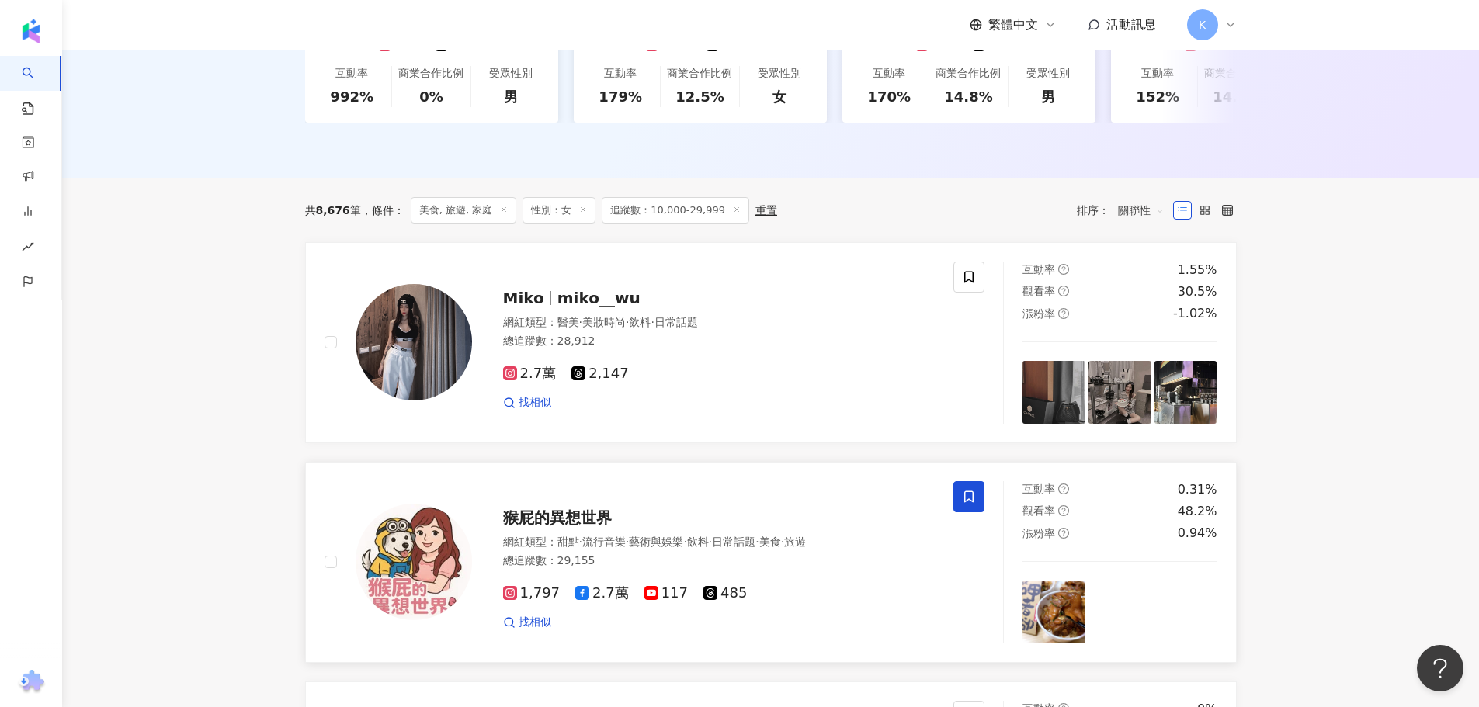
scroll to position [466, 0]
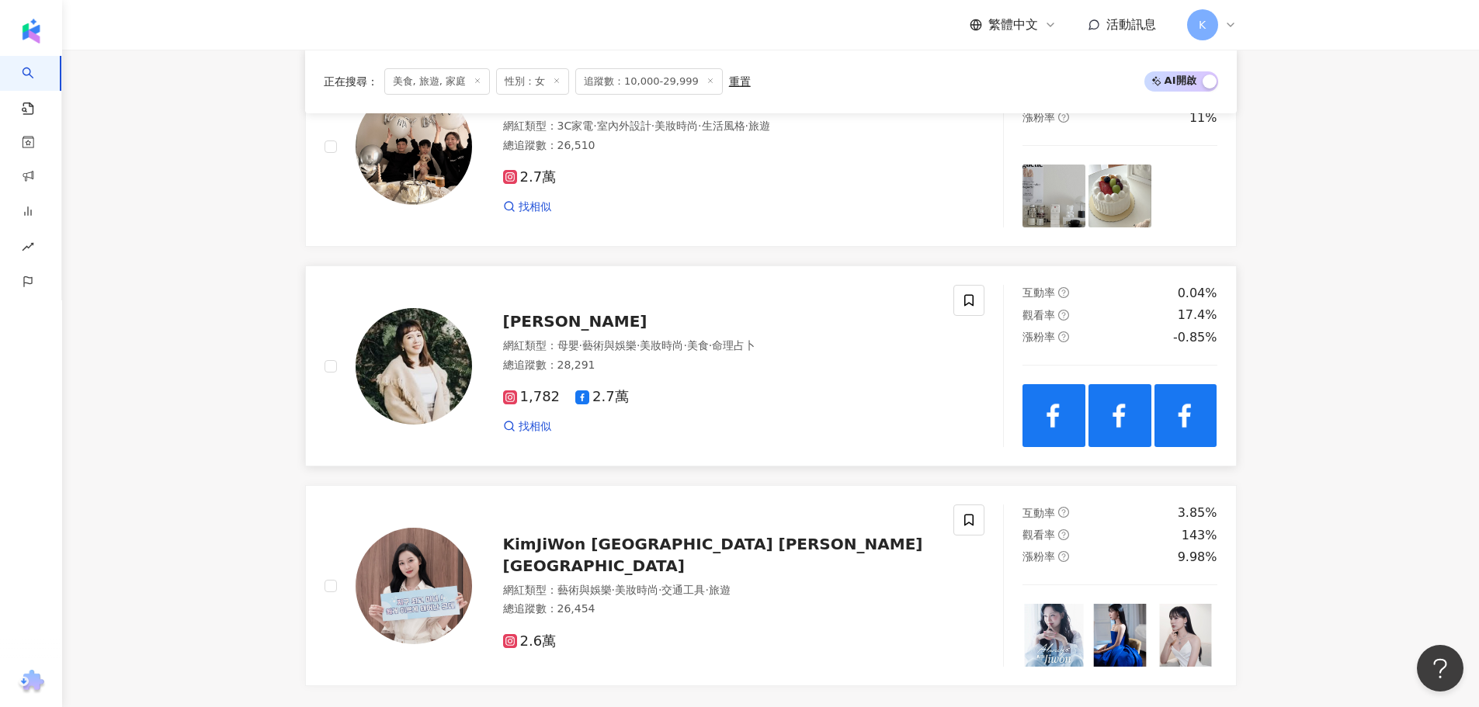
scroll to position [2873, 0]
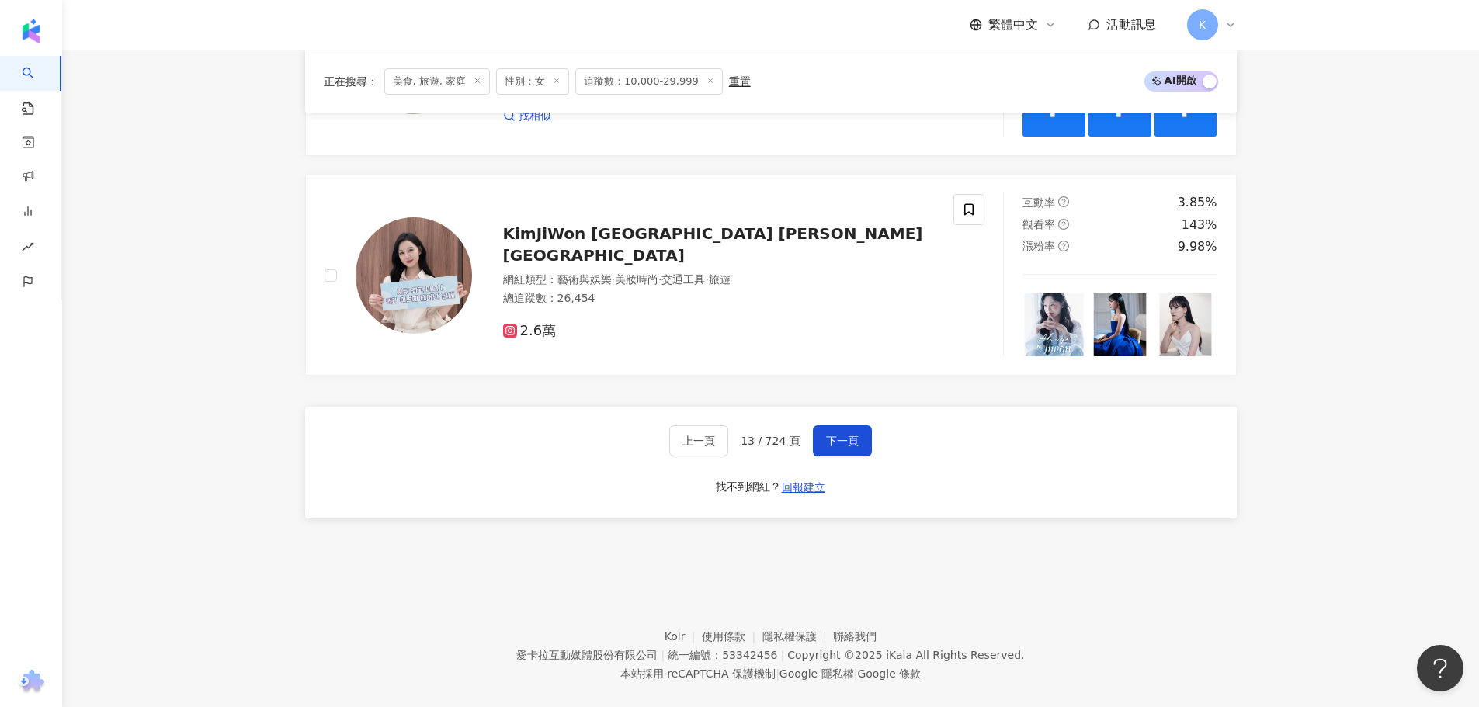
drag, startPoint x: 853, startPoint y: 450, endPoint x: 903, endPoint y: 449, distance: 49.7
click at [853, 447] on span "下一頁" at bounding box center [842, 441] width 33 height 12
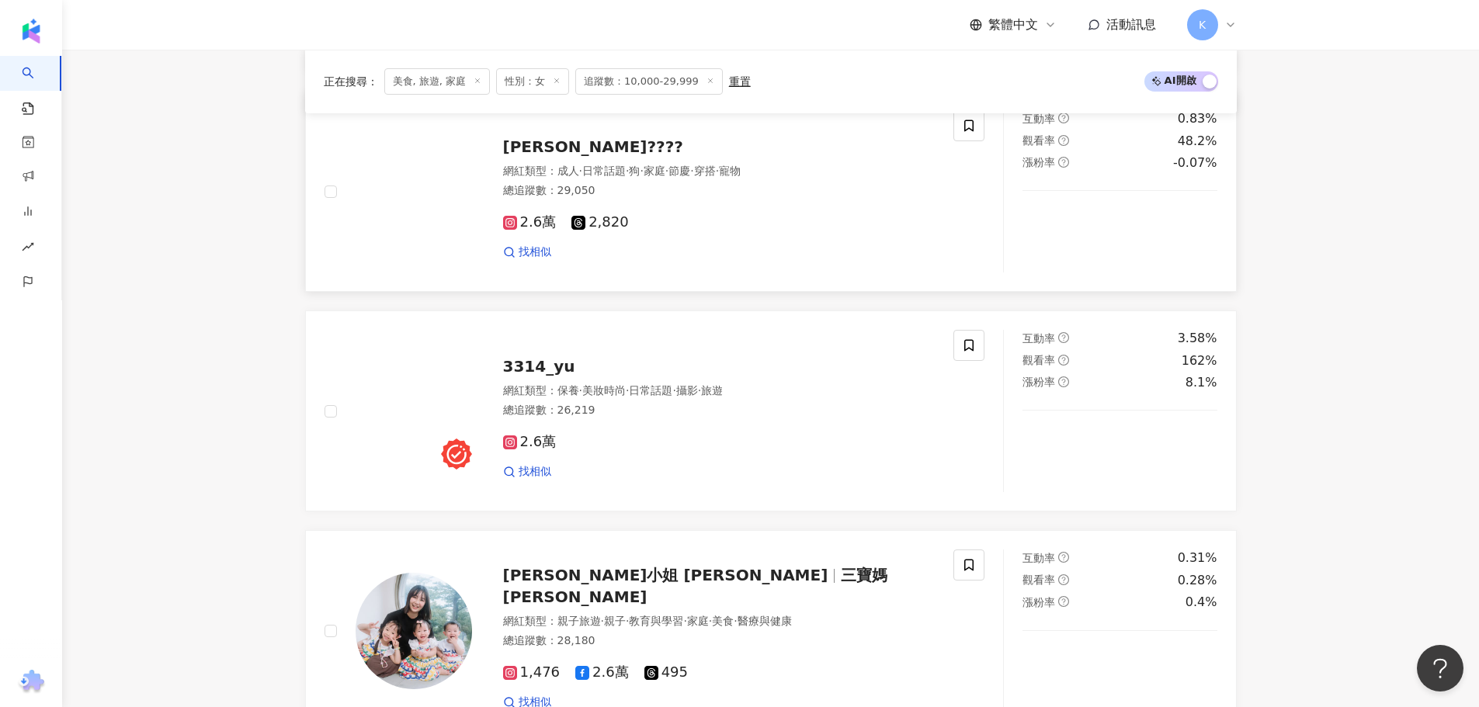
scroll to position [2795, 0]
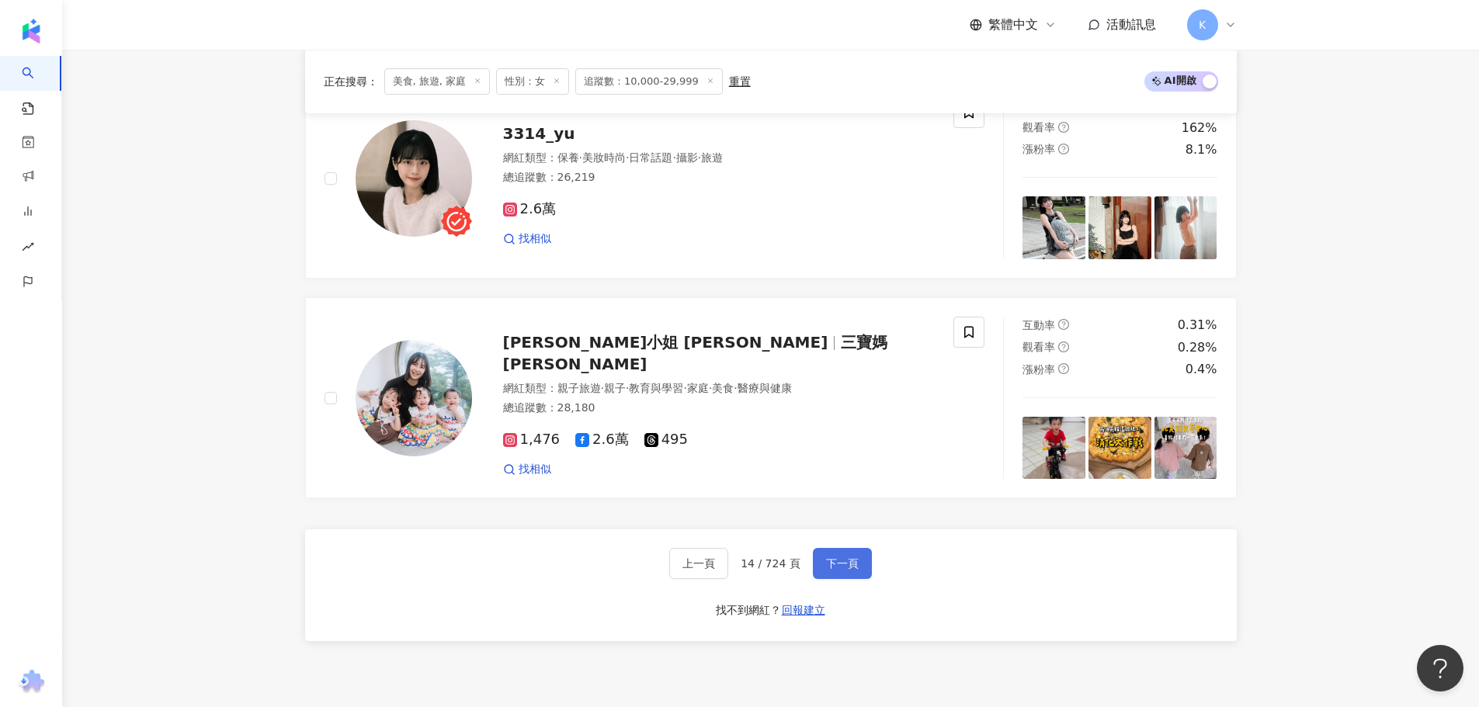
click at [863, 578] on button "下一頁" at bounding box center [842, 563] width 59 height 31
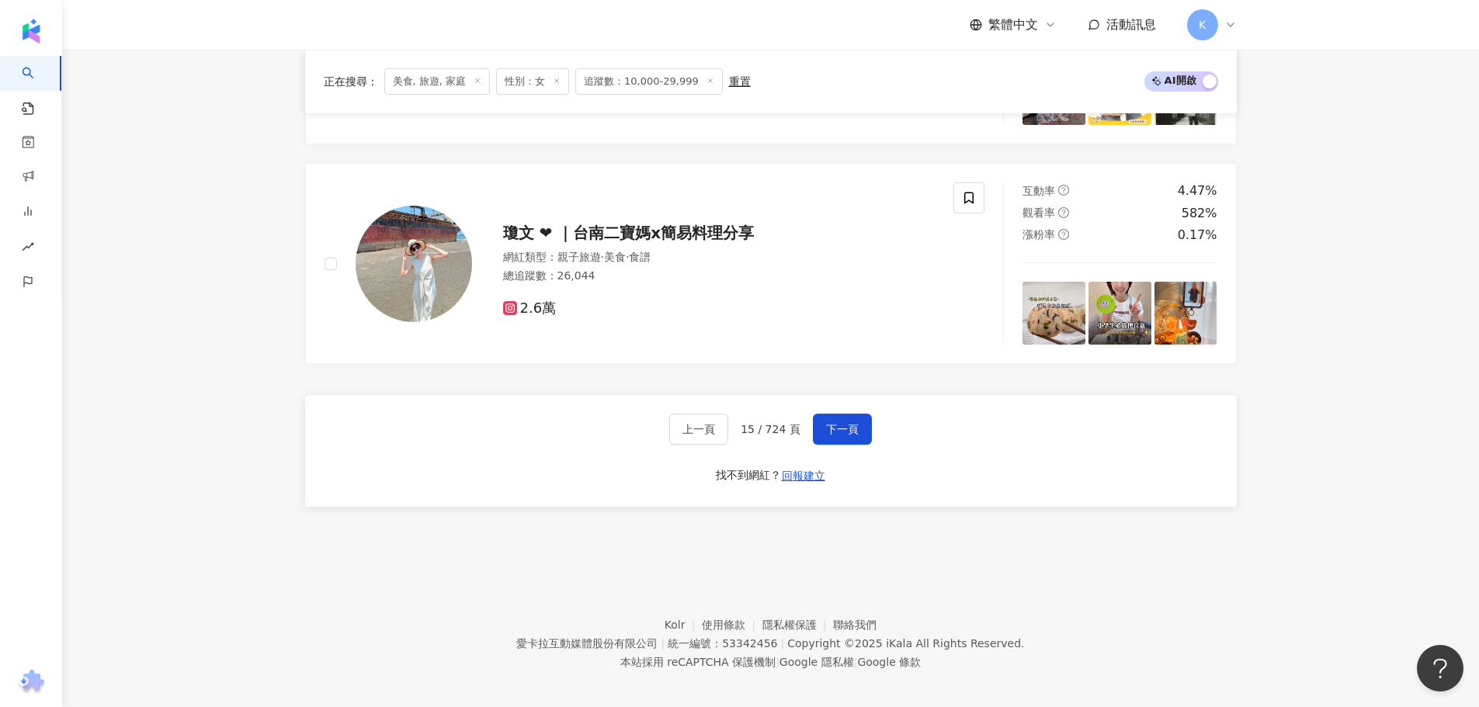
scroll to position [2907, 0]
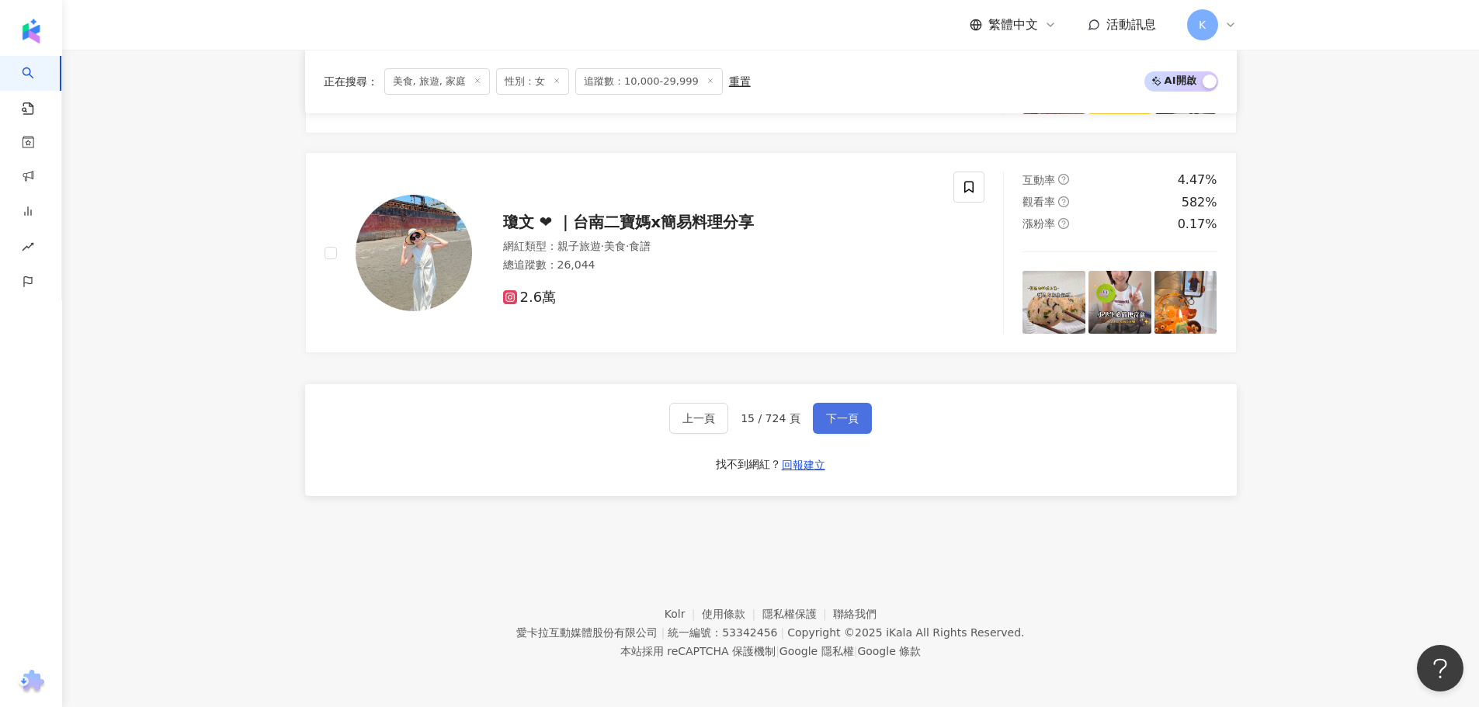
click at [860, 418] on button "下一頁" at bounding box center [842, 418] width 59 height 31
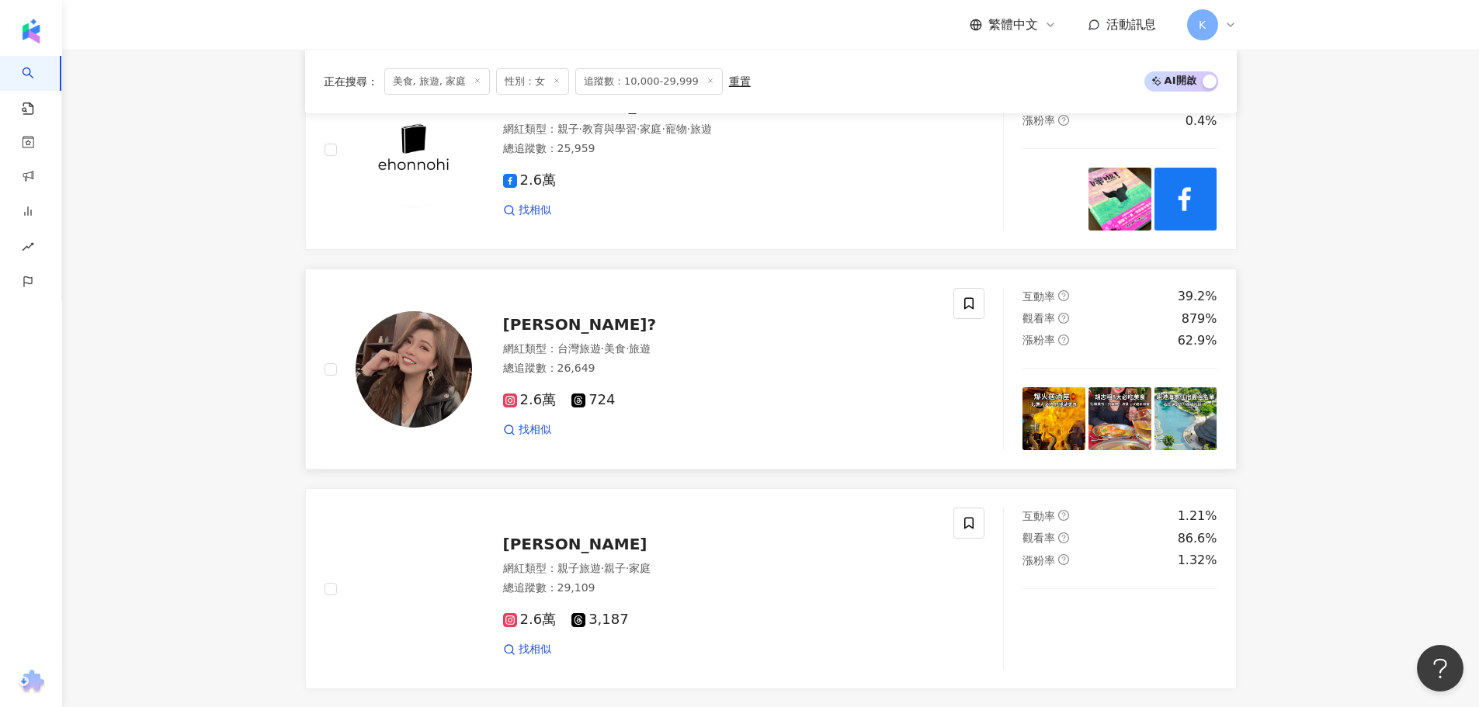
scroll to position [2764, 0]
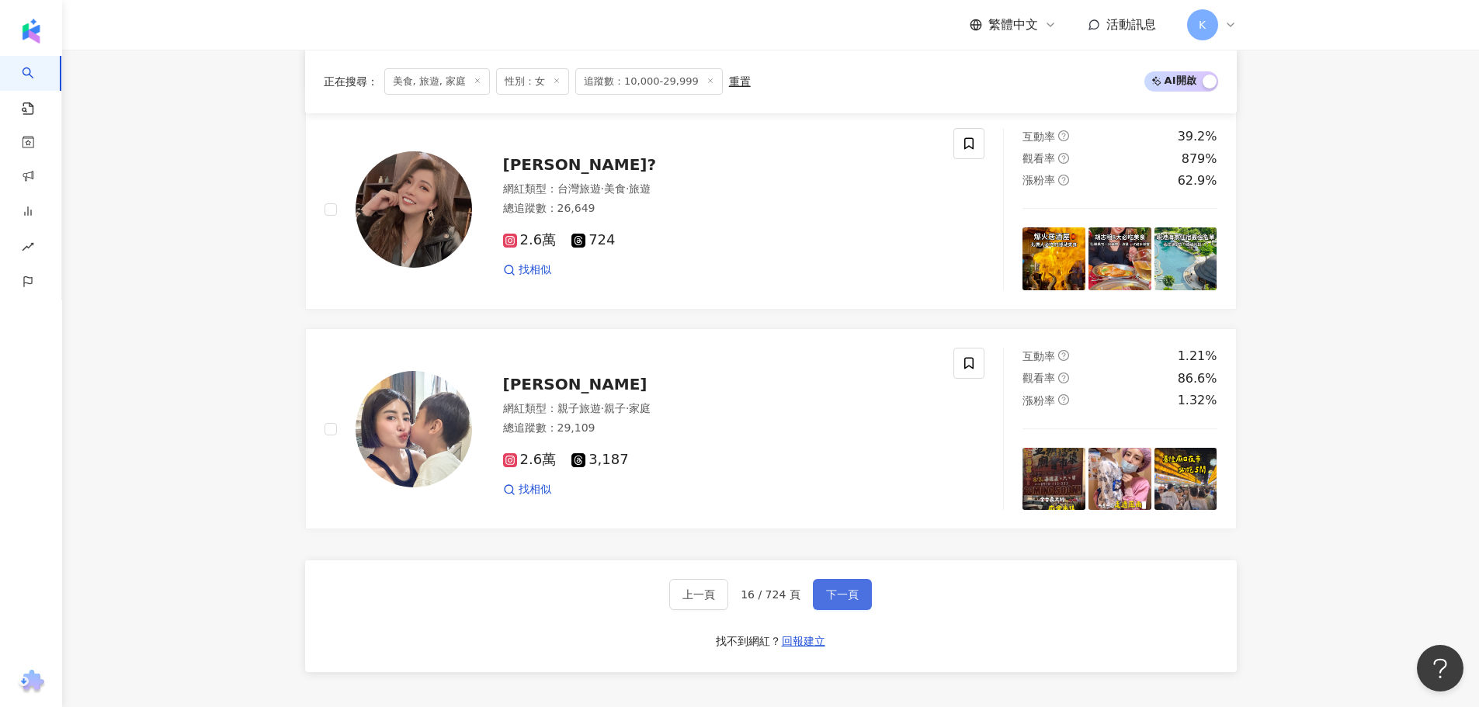
click at [826, 601] on span "下一頁" at bounding box center [842, 595] width 33 height 12
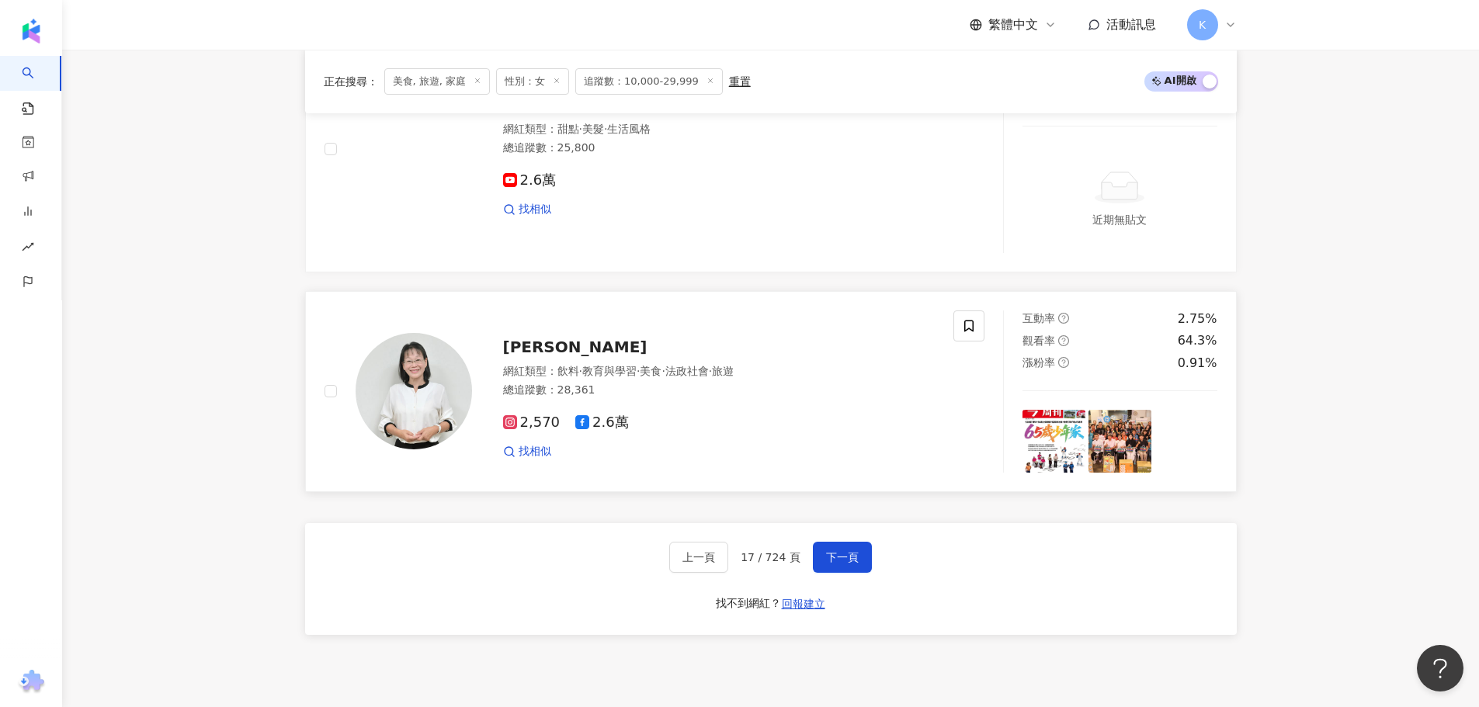
scroll to position [3084, 0]
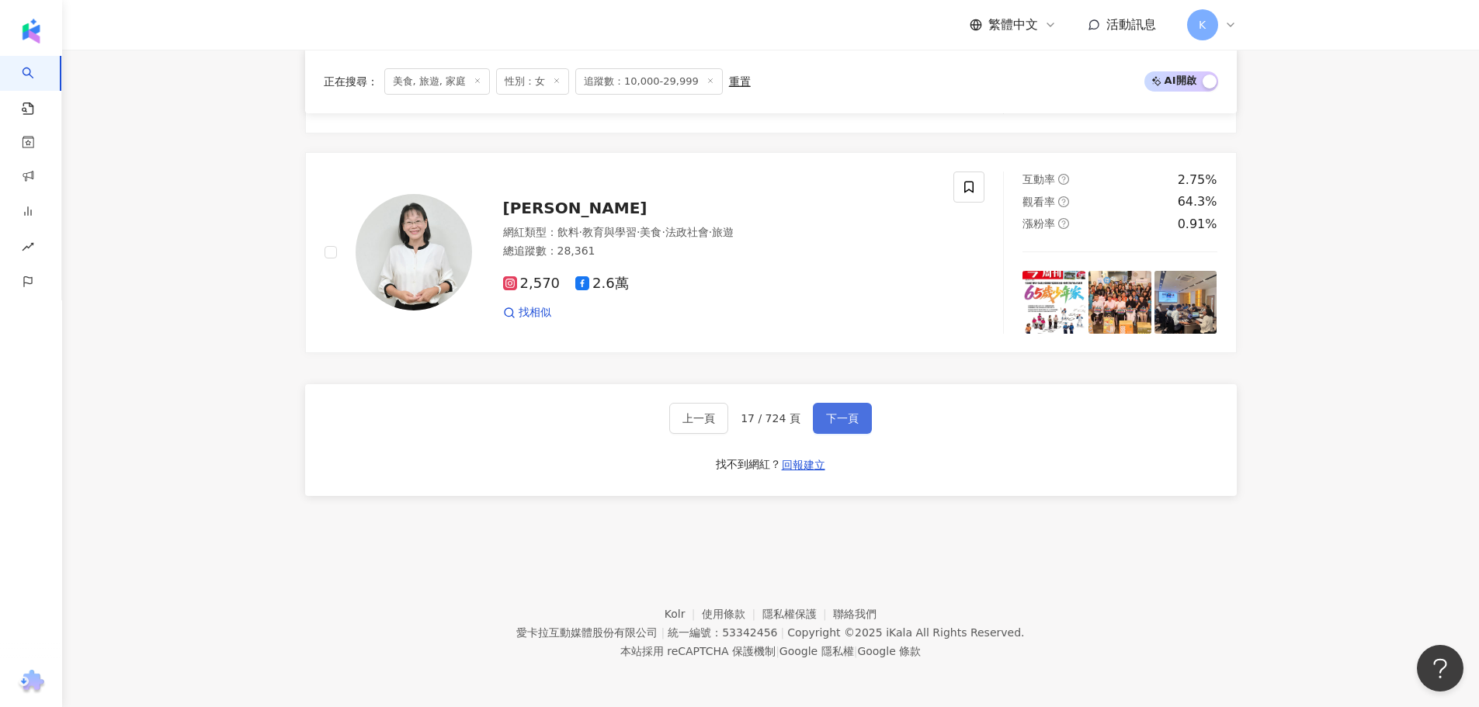
click at [840, 412] on span "下一頁" at bounding box center [842, 418] width 33 height 12
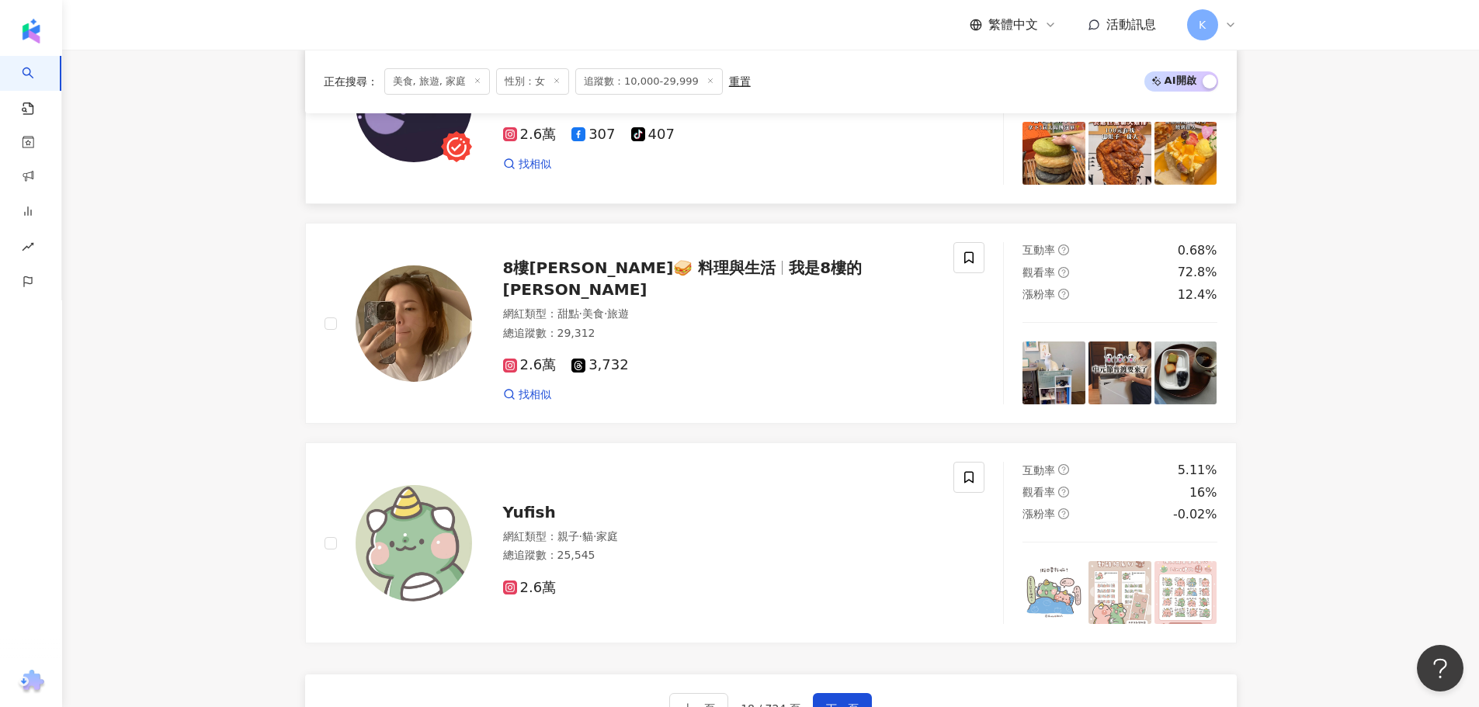
scroll to position [2766, 0]
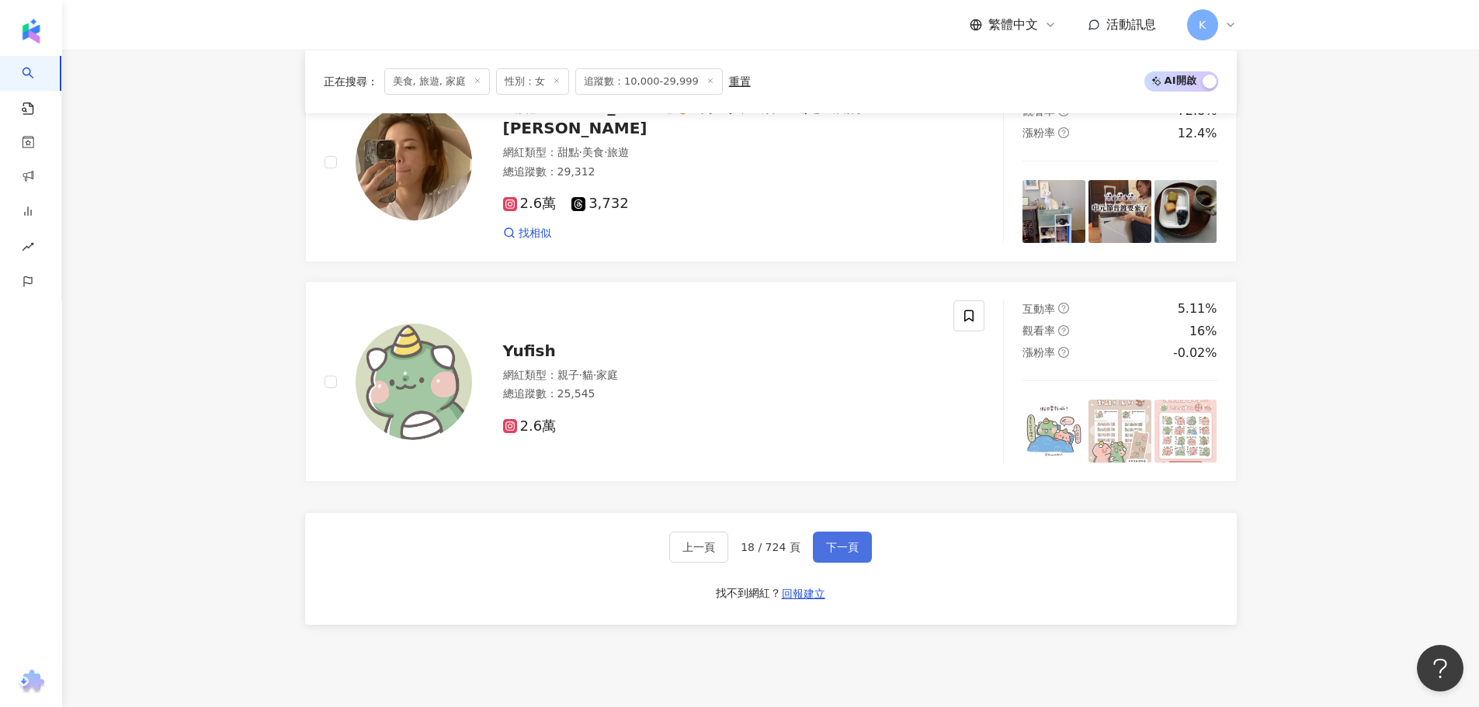
click at [839, 554] on span "下一頁" at bounding box center [842, 547] width 33 height 12
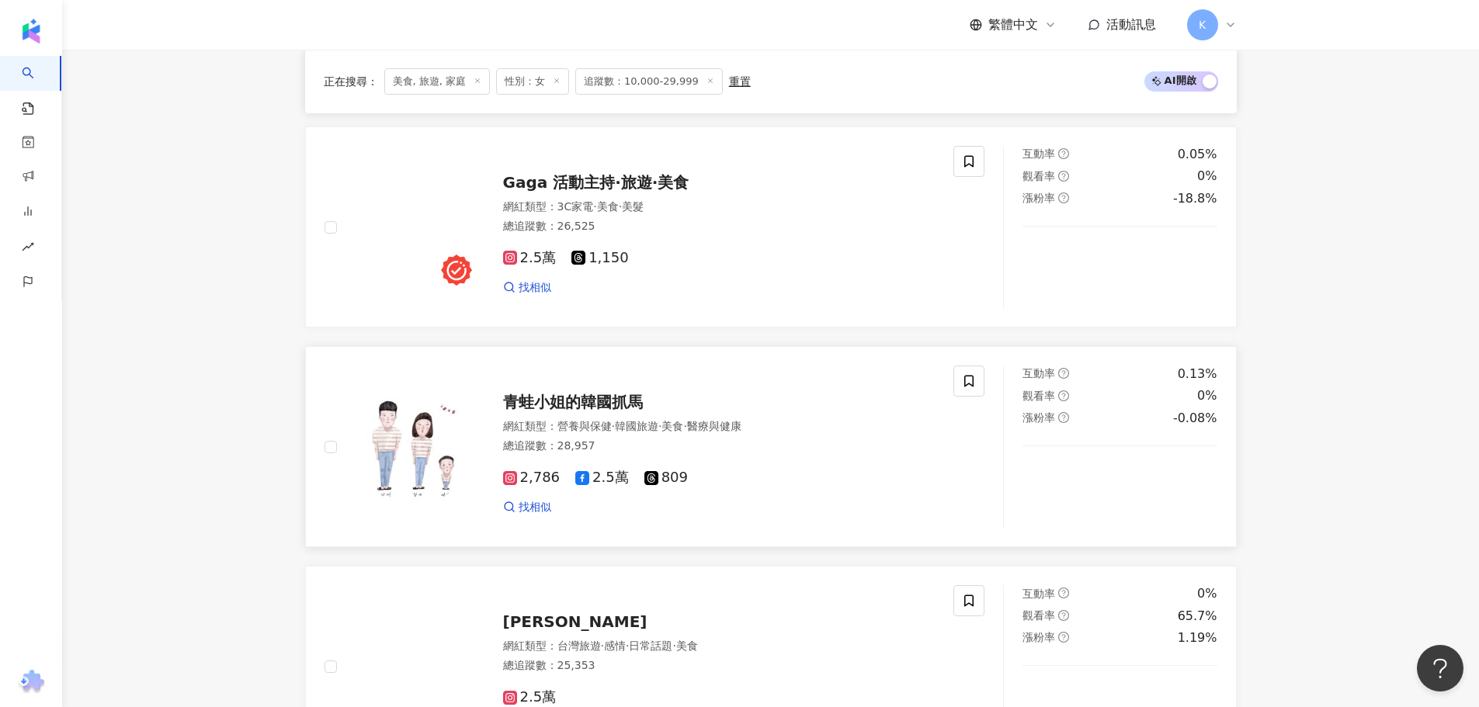
scroll to position [2717, 0]
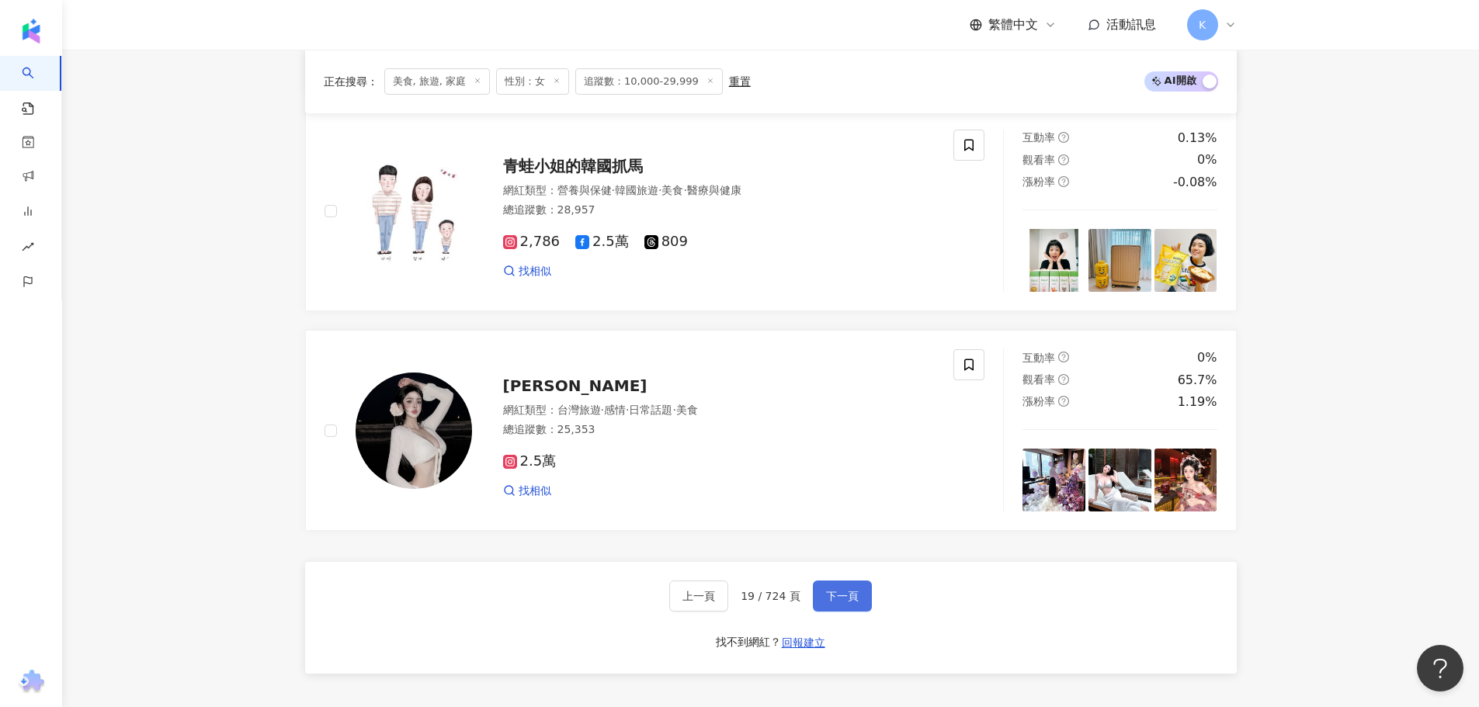
click at [838, 602] on span "下一頁" at bounding box center [842, 596] width 33 height 12
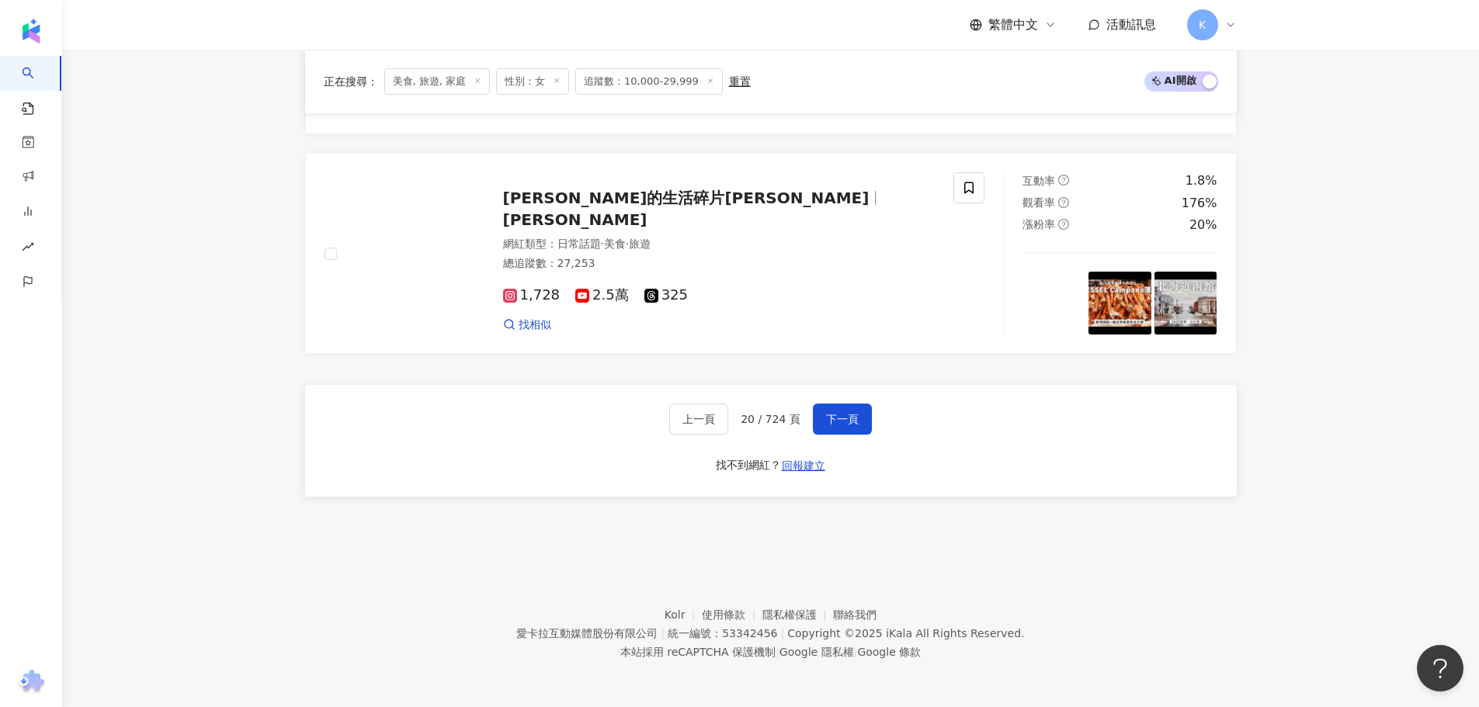
scroll to position [2907, 0]
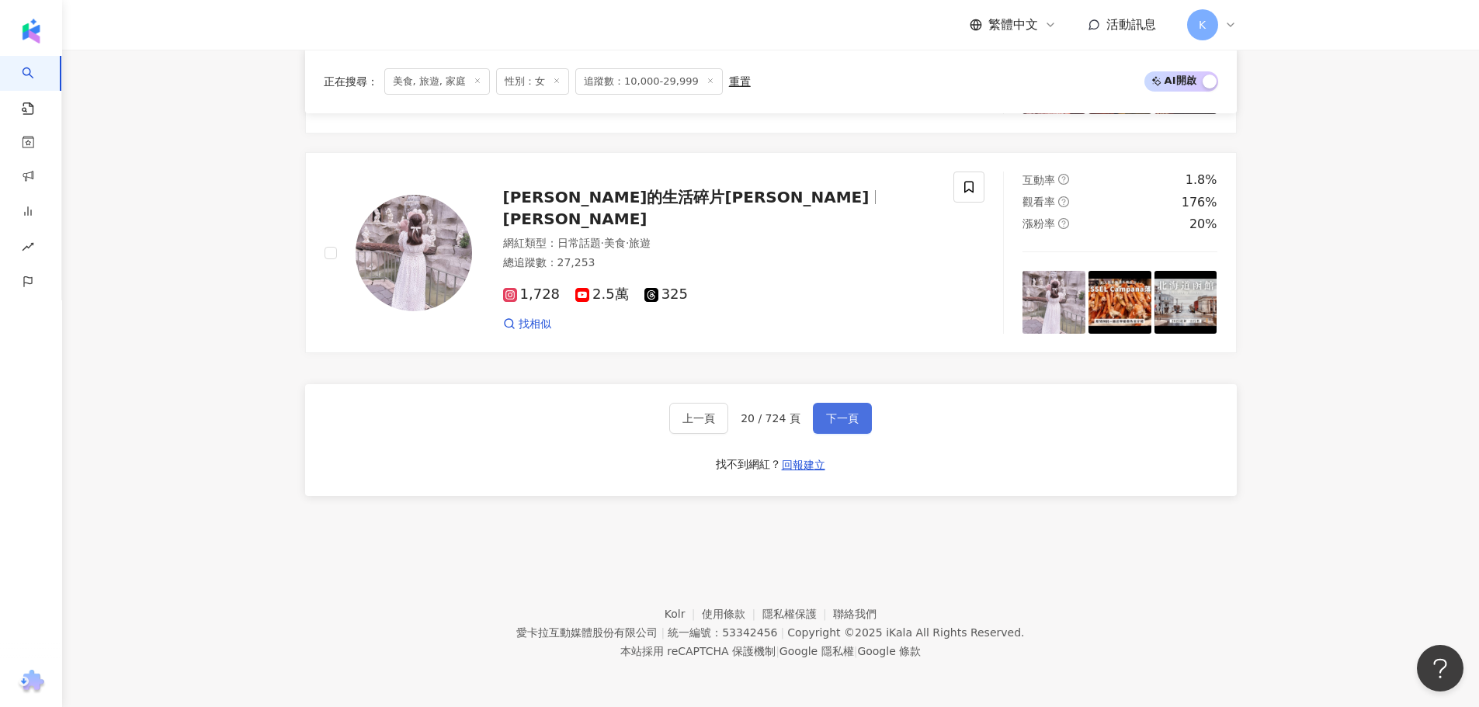
click at [850, 428] on button "下一頁" at bounding box center [842, 418] width 59 height 31
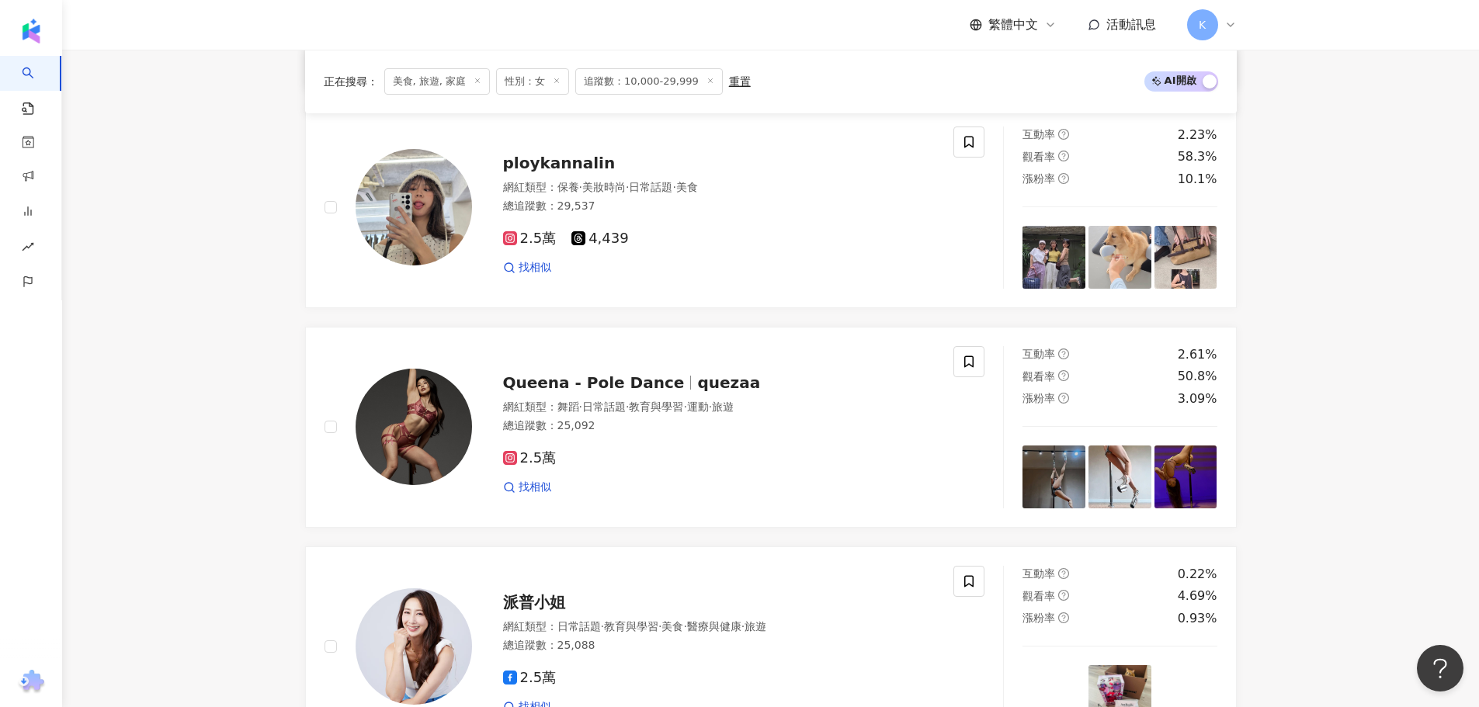
scroll to position [1630, 0]
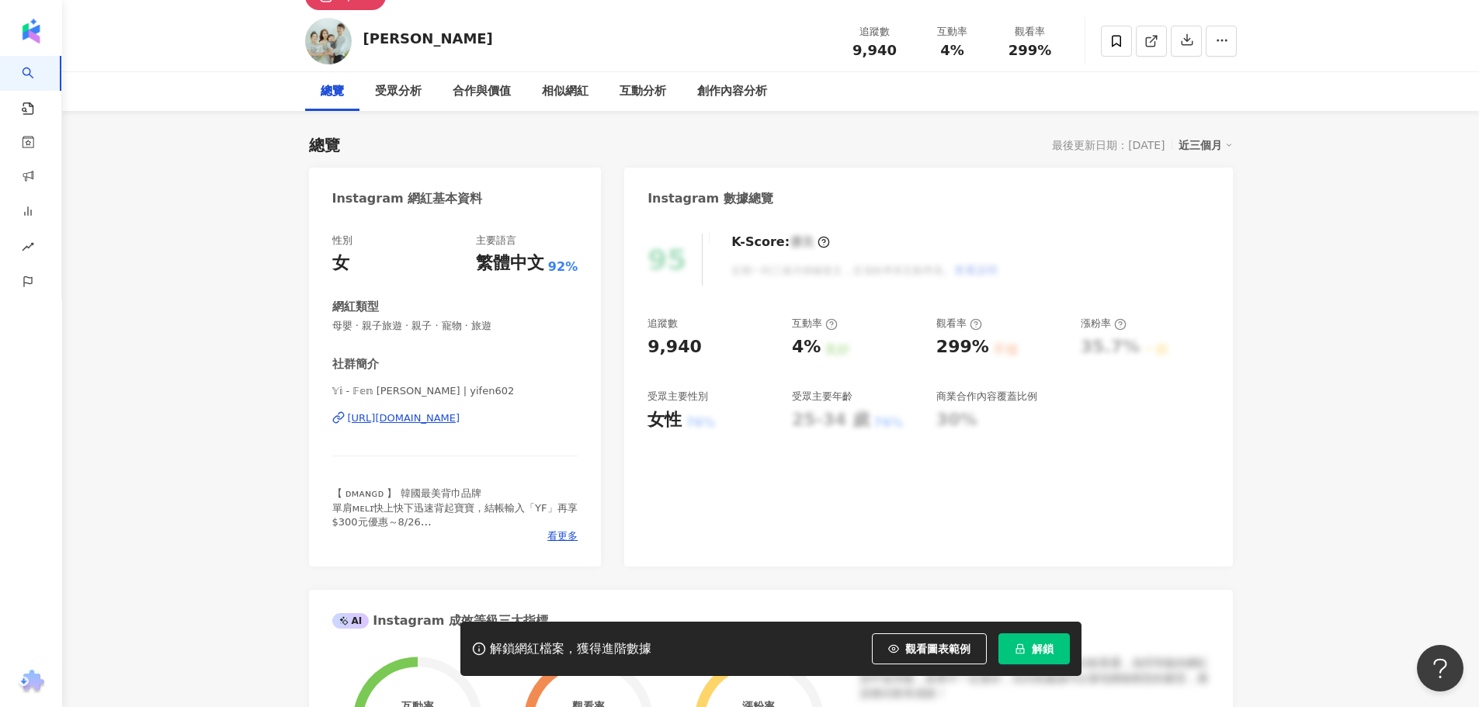
drag, startPoint x: 489, startPoint y: 415, endPoint x: 483, endPoint y: 401, distance: 14.6
click at [460, 415] on div "https://www.instagram.com/yifen602/" at bounding box center [404, 418] width 113 height 14
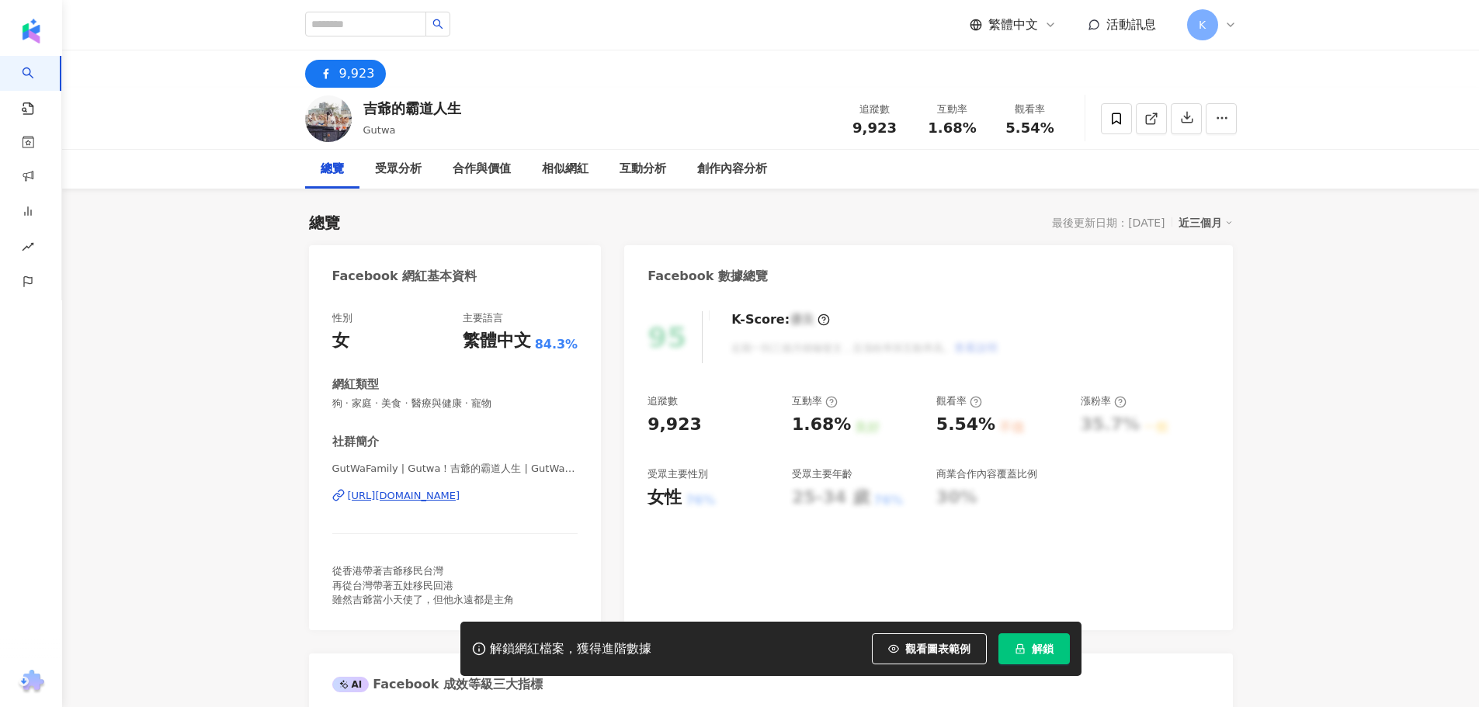
click at [460, 489] on div "https://www.facebook.com/356665291124181" at bounding box center [404, 496] width 113 height 14
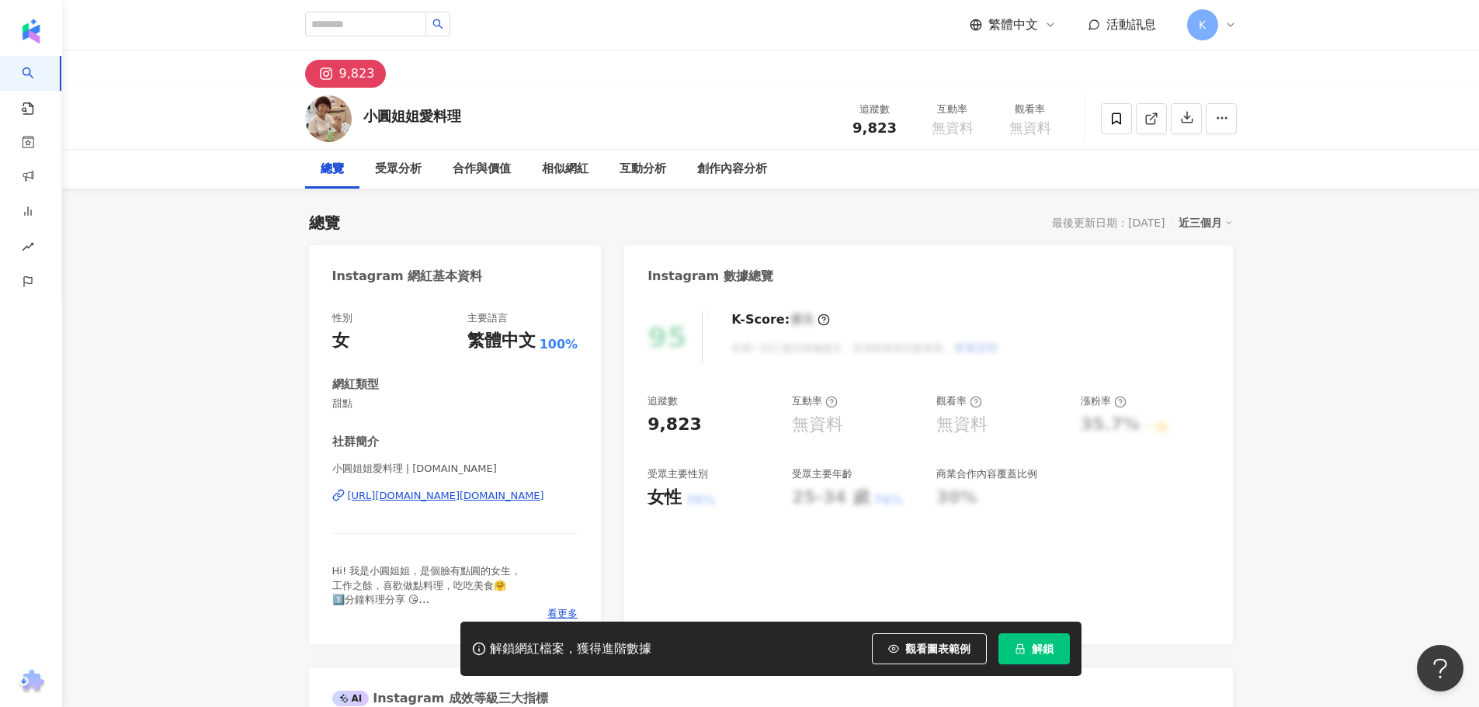
click at [522, 497] on div "https://www.instagram.com/missyuan.cooking/" at bounding box center [446, 496] width 196 height 14
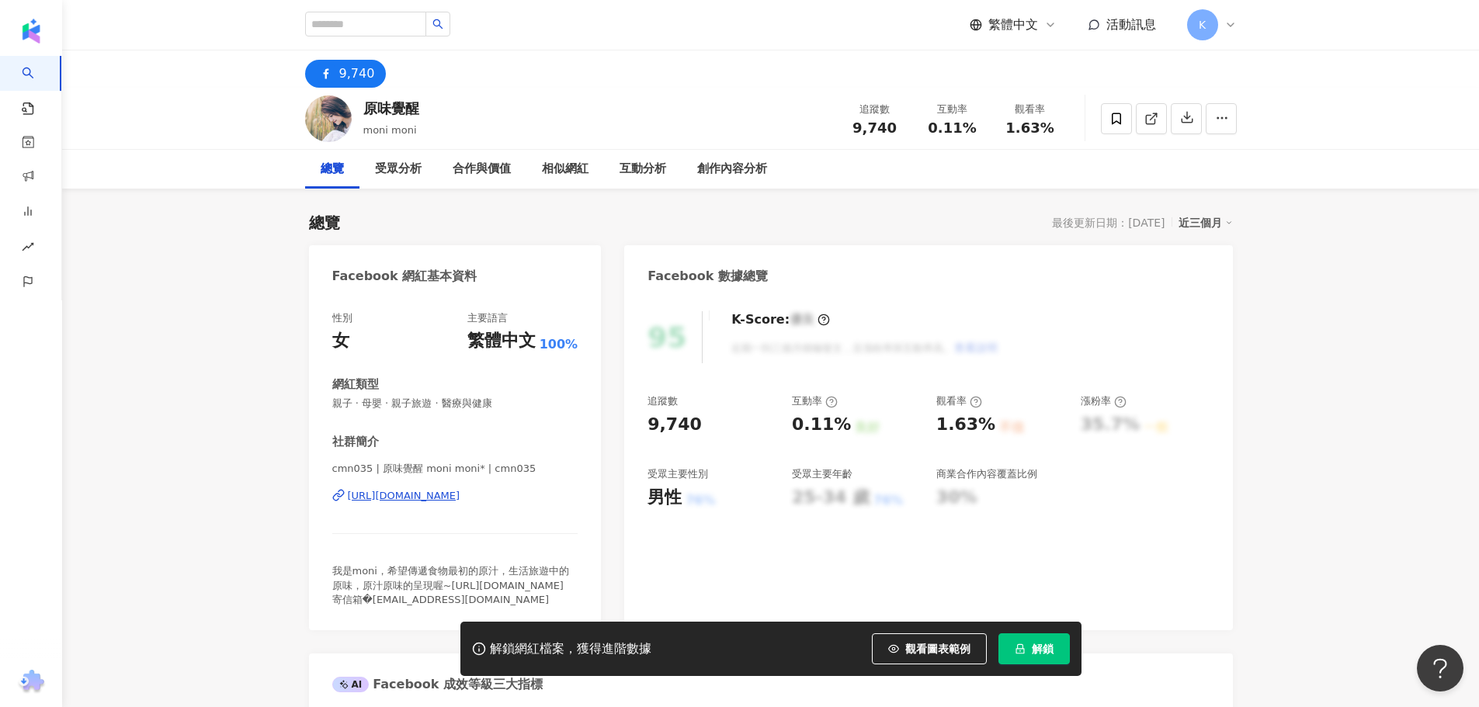
click at [460, 498] on div "https://www.facebook.com/234257473358659" at bounding box center [404, 496] width 113 height 14
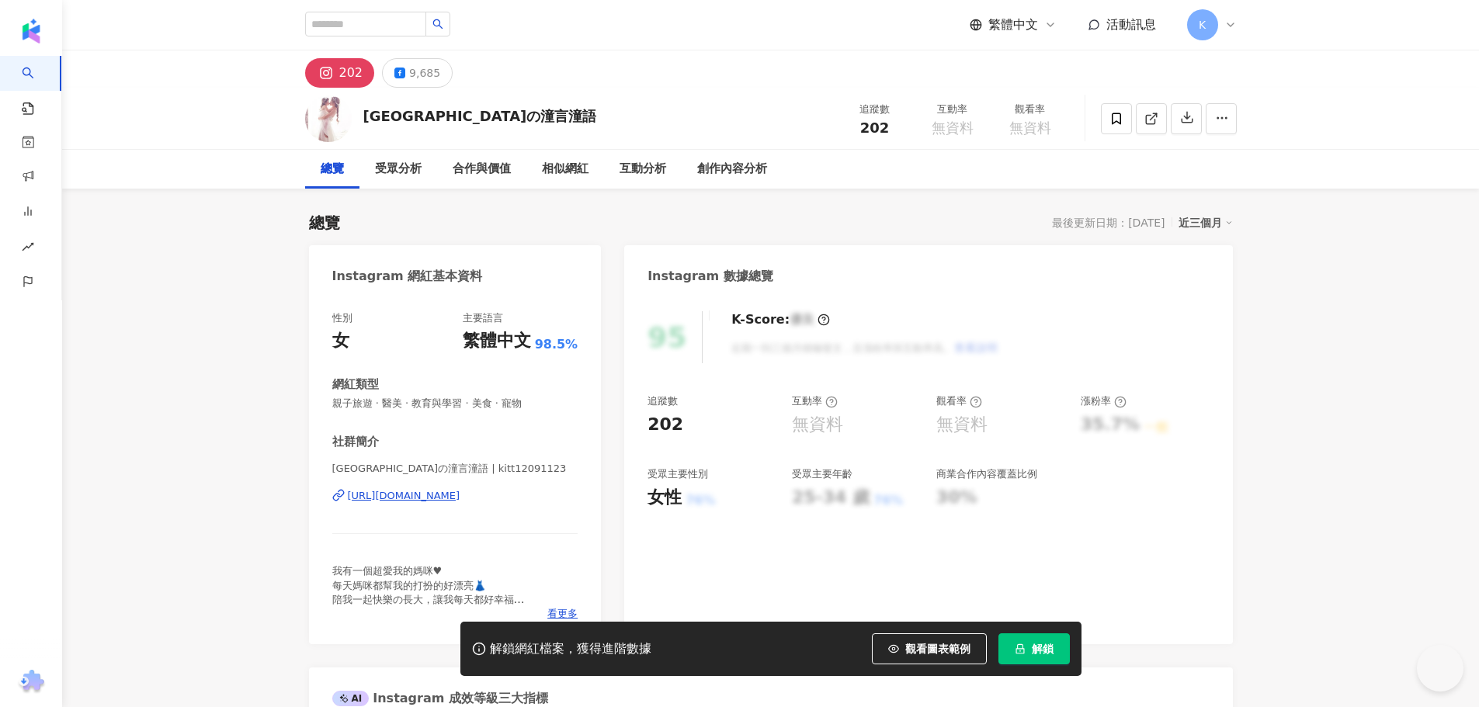
click at [460, 495] on div "https://www.instagram.com/kitt12091123/" at bounding box center [404, 496] width 113 height 14
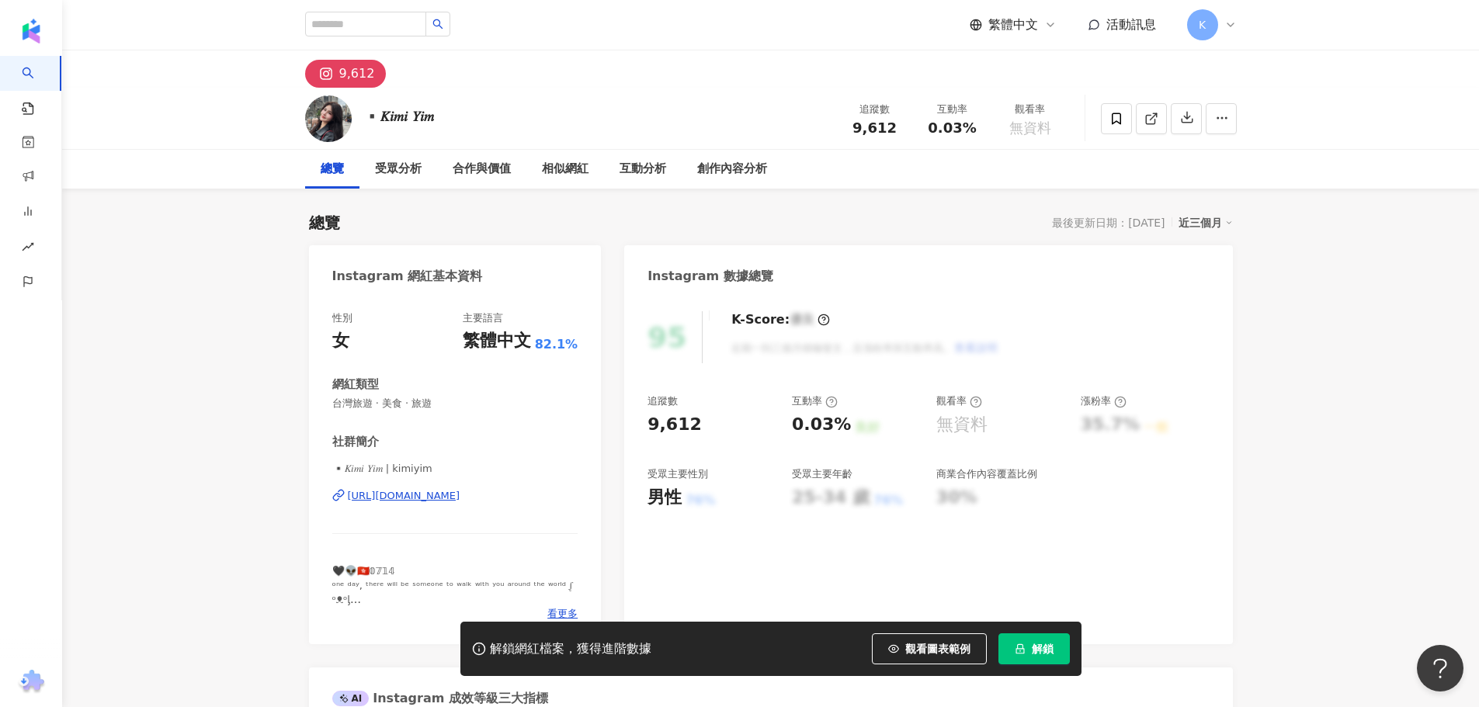
click at [460, 498] on div "https://www.instagram.com/kimiyim/" at bounding box center [404, 496] width 113 height 14
click at [460, 498] on div "https://www.instagram.com/banmak/" at bounding box center [404, 496] width 113 height 14
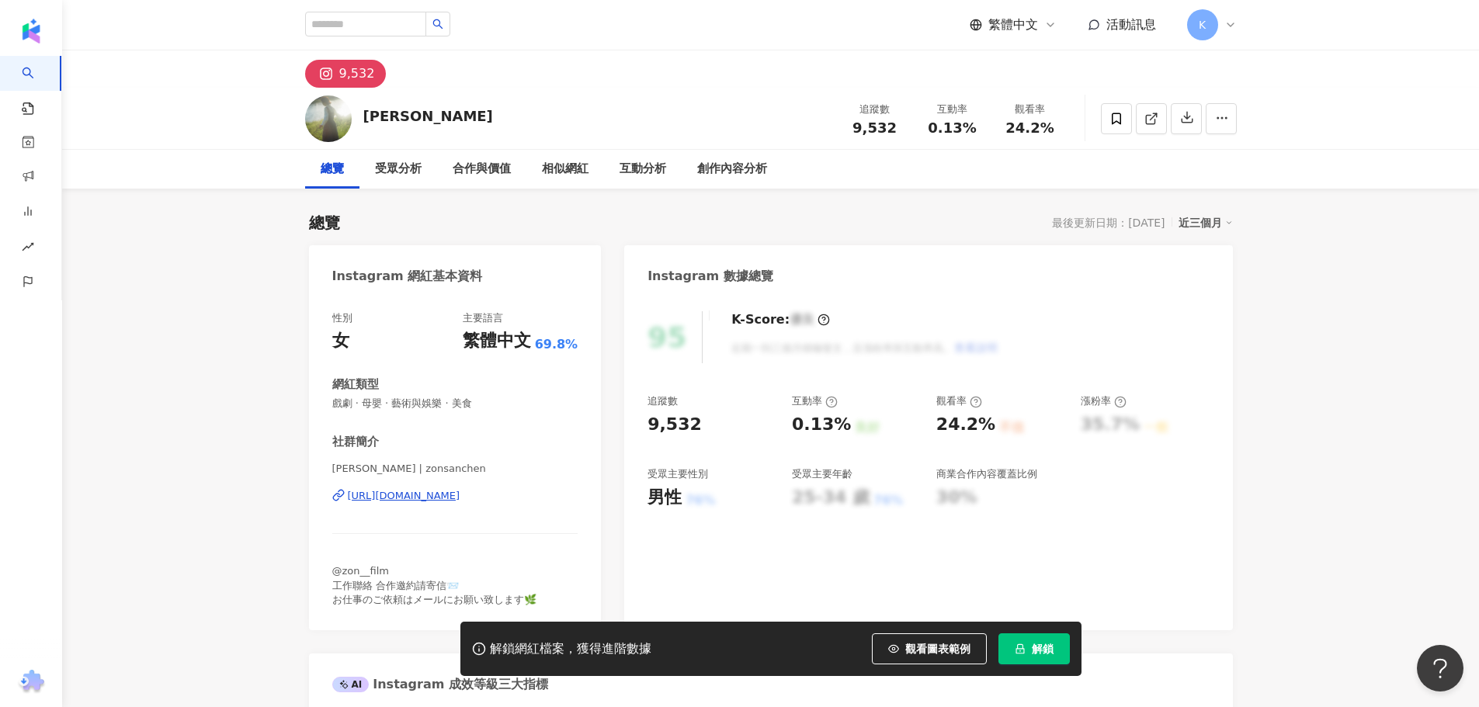
click at [458, 495] on div "https://www.instagram.com/zonsanchen/" at bounding box center [404, 496] width 113 height 14
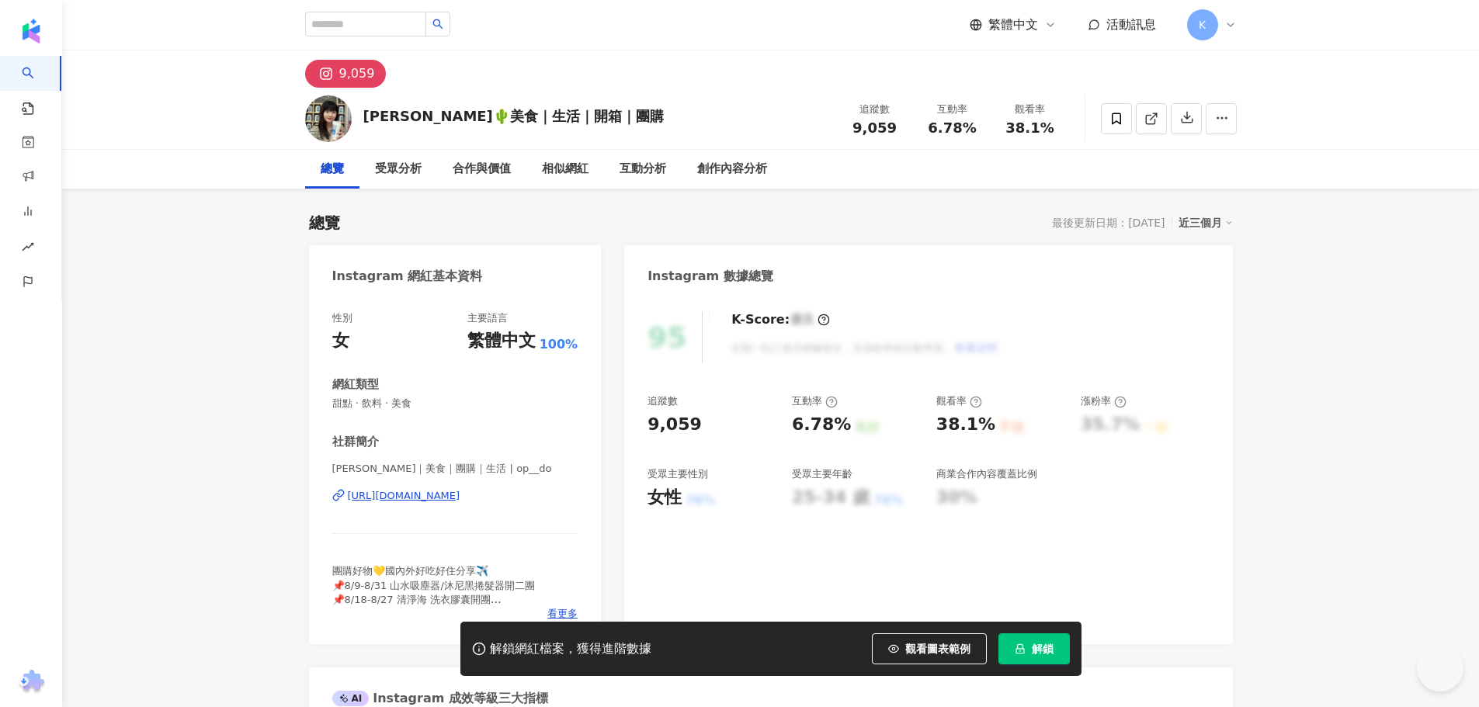
click at [460, 498] on div "https://www.instagram.com/op__do/" at bounding box center [404, 496] width 113 height 14
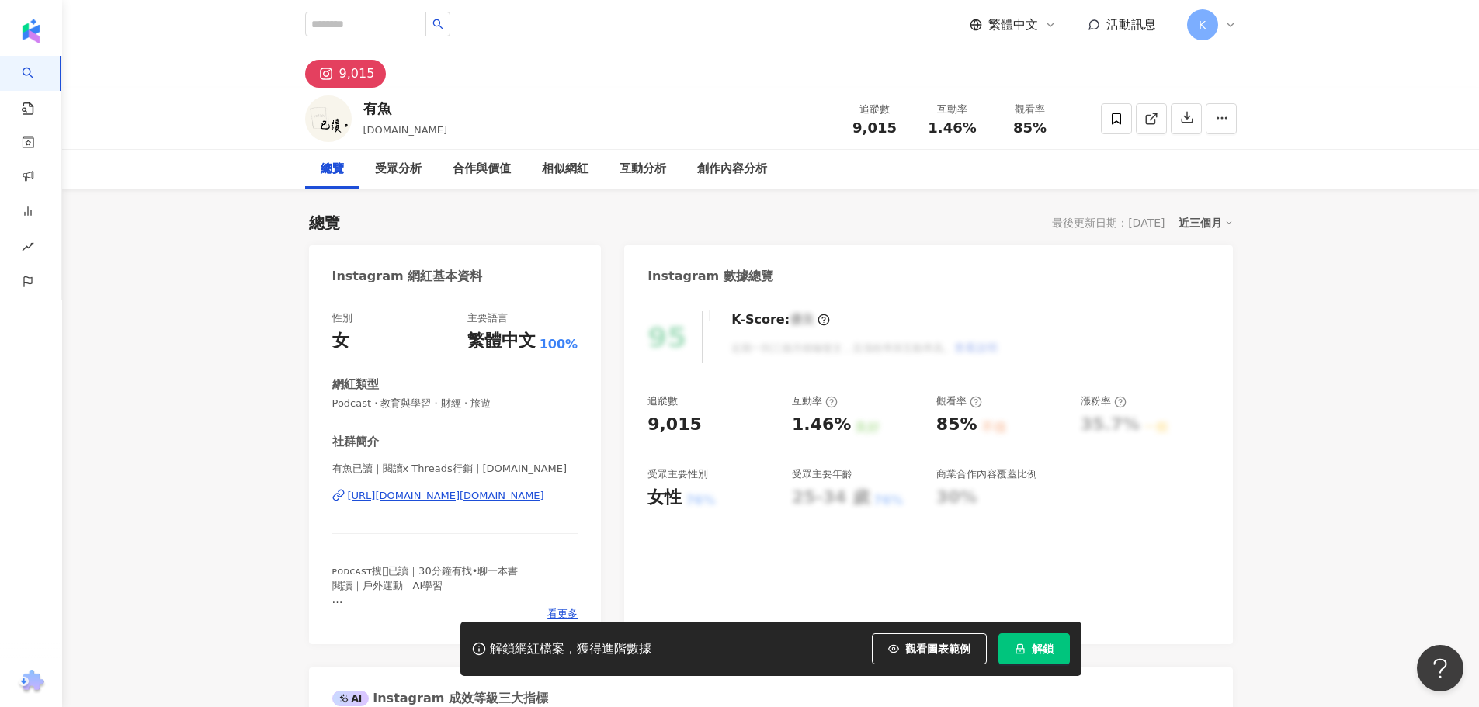
click at [500, 495] on div "https://www.instagram.com/yofish.read/" at bounding box center [446, 496] width 196 height 14
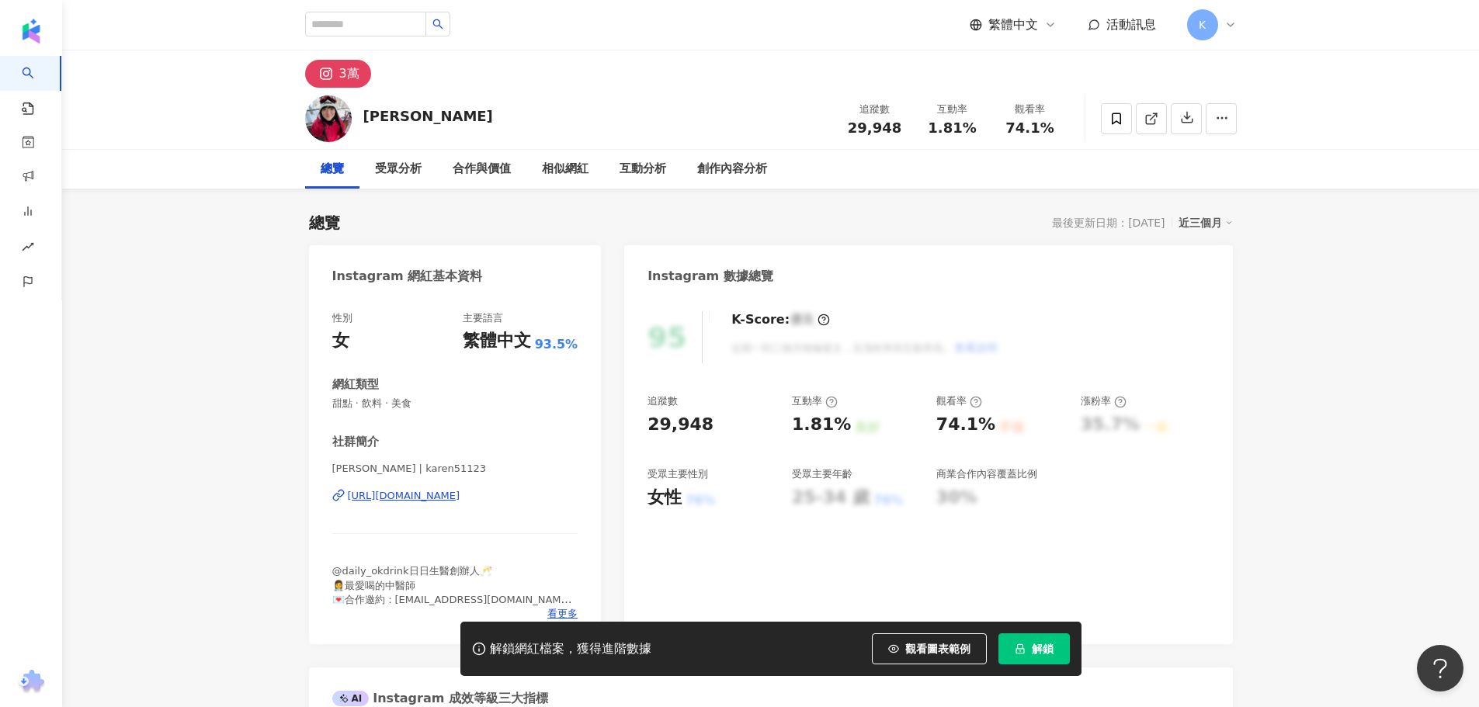
click at [454, 492] on div "https://www.instagram.com/karen51123/" at bounding box center [404, 496] width 113 height 14
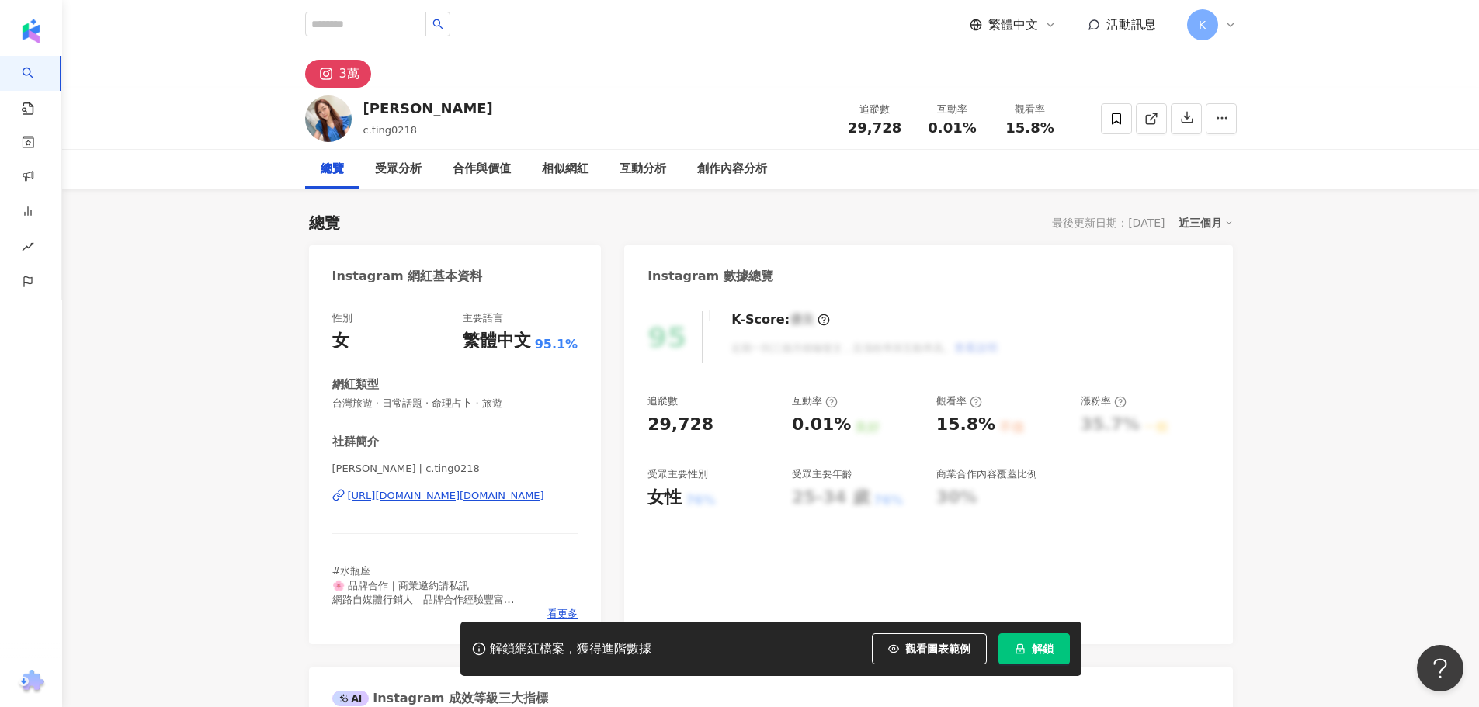
drag, startPoint x: 498, startPoint y: 537, endPoint x: 535, endPoint y: 498, distance: 53.8
click at [526, 495] on div "https://www.instagram.com/c.ting0218/" at bounding box center [446, 496] width 196 height 14
click at [460, 499] on div "https://www.instagram.com/emmyhuangkexin/" at bounding box center [404, 496] width 113 height 14
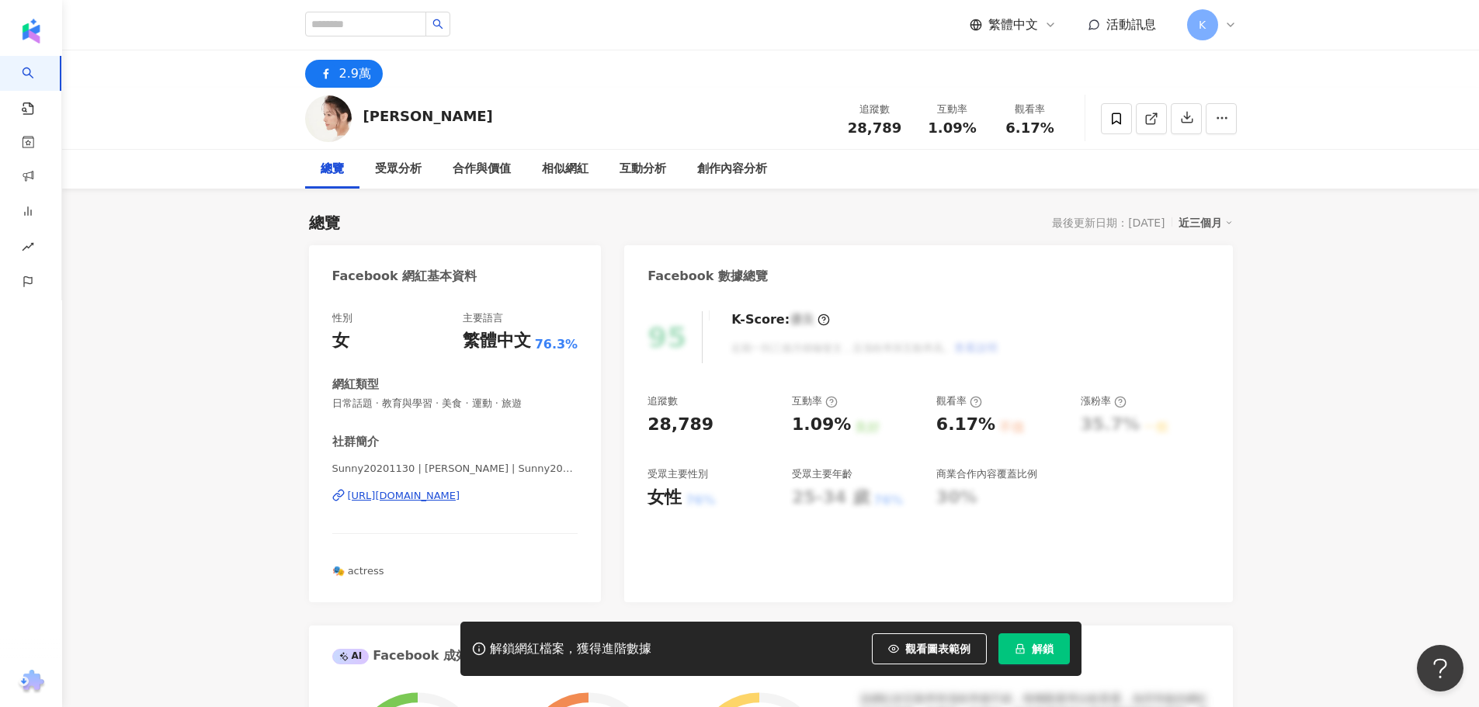
click at [418, 494] on div "https://www.facebook.com/108931847618419" at bounding box center [404, 496] width 113 height 14
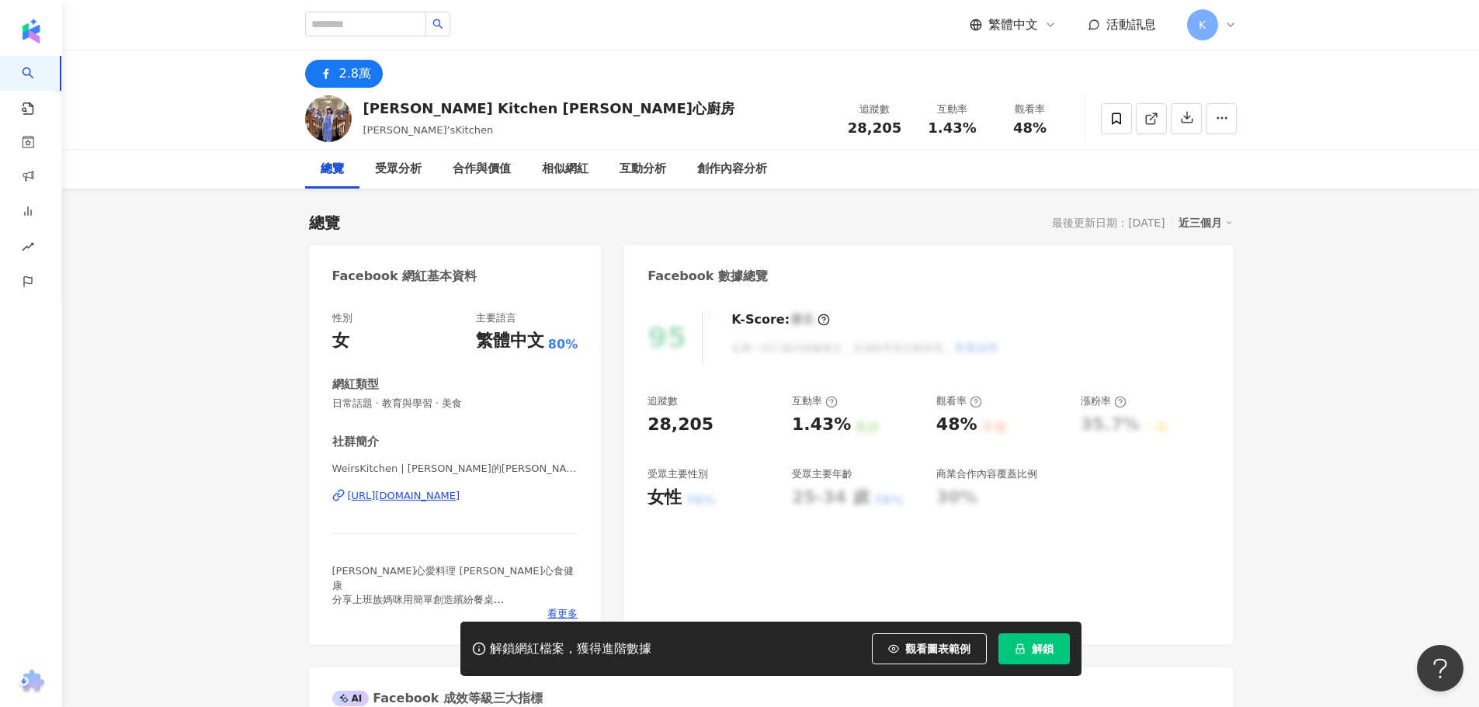
click at [460, 494] on div "https://www.facebook.com/1997469680524480" at bounding box center [404, 496] width 113 height 14
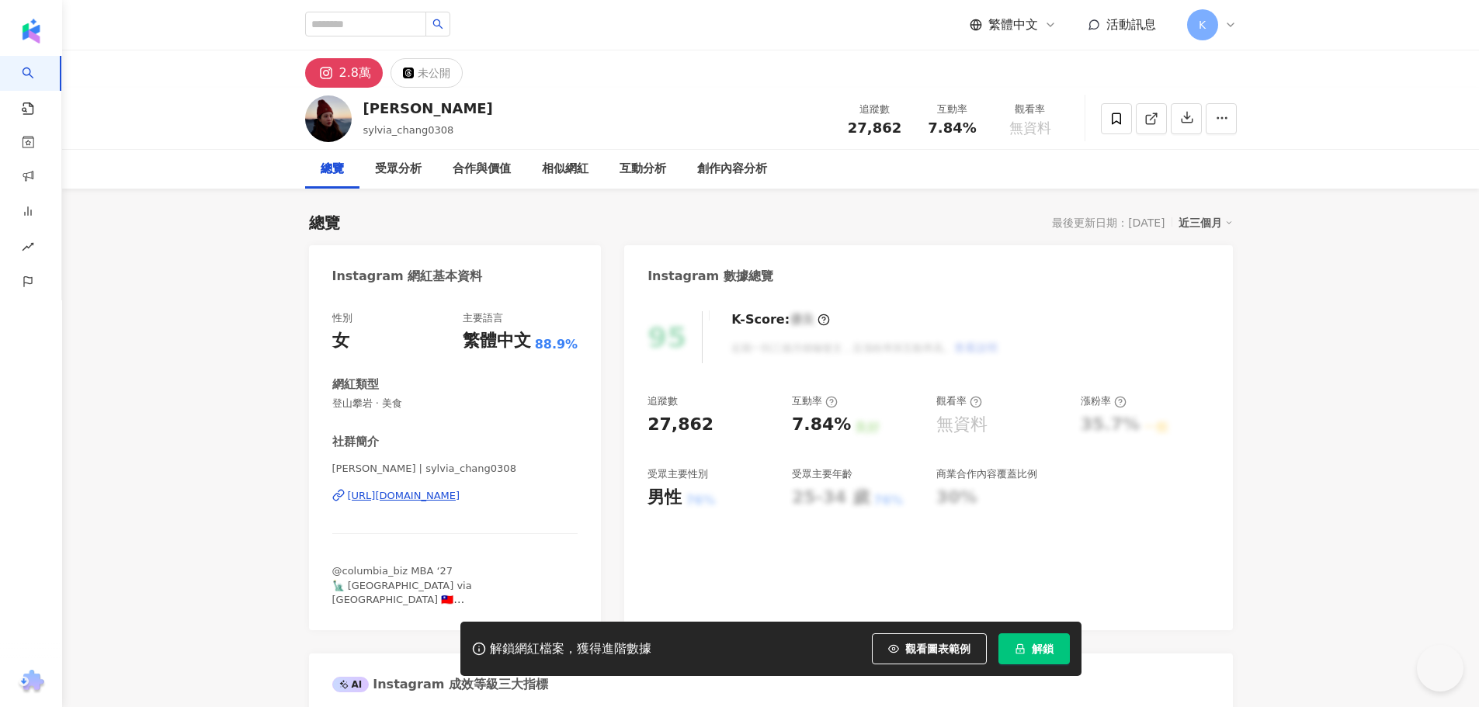
drag, startPoint x: 479, startPoint y: 494, endPoint x: 404, endPoint y: 7, distance: 492.6
click at [460, 494] on div "https://www.instagram.com/sylvia_chang0308/" at bounding box center [404, 496] width 113 height 14
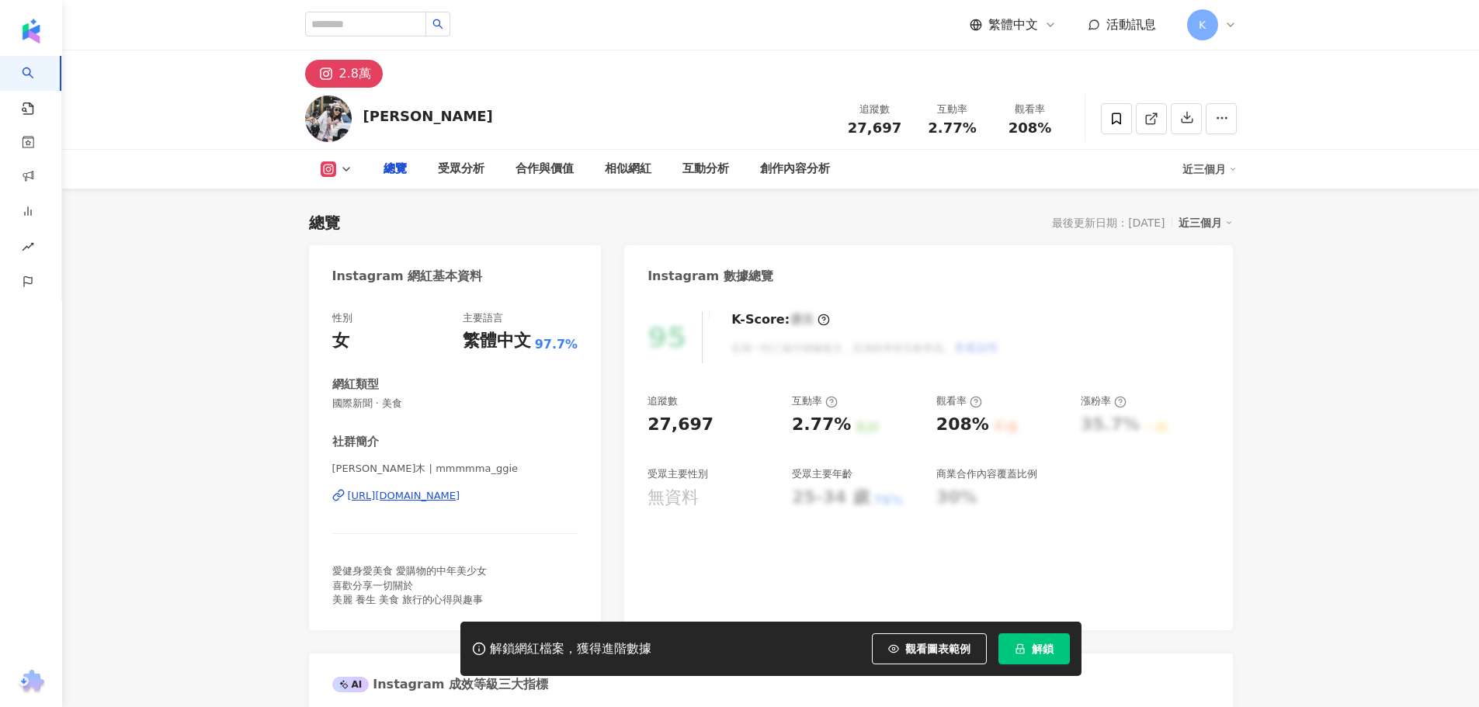
click at [460, 500] on div "https://www.instagram.com/mmmmma_ggie/" at bounding box center [404, 496] width 113 height 14
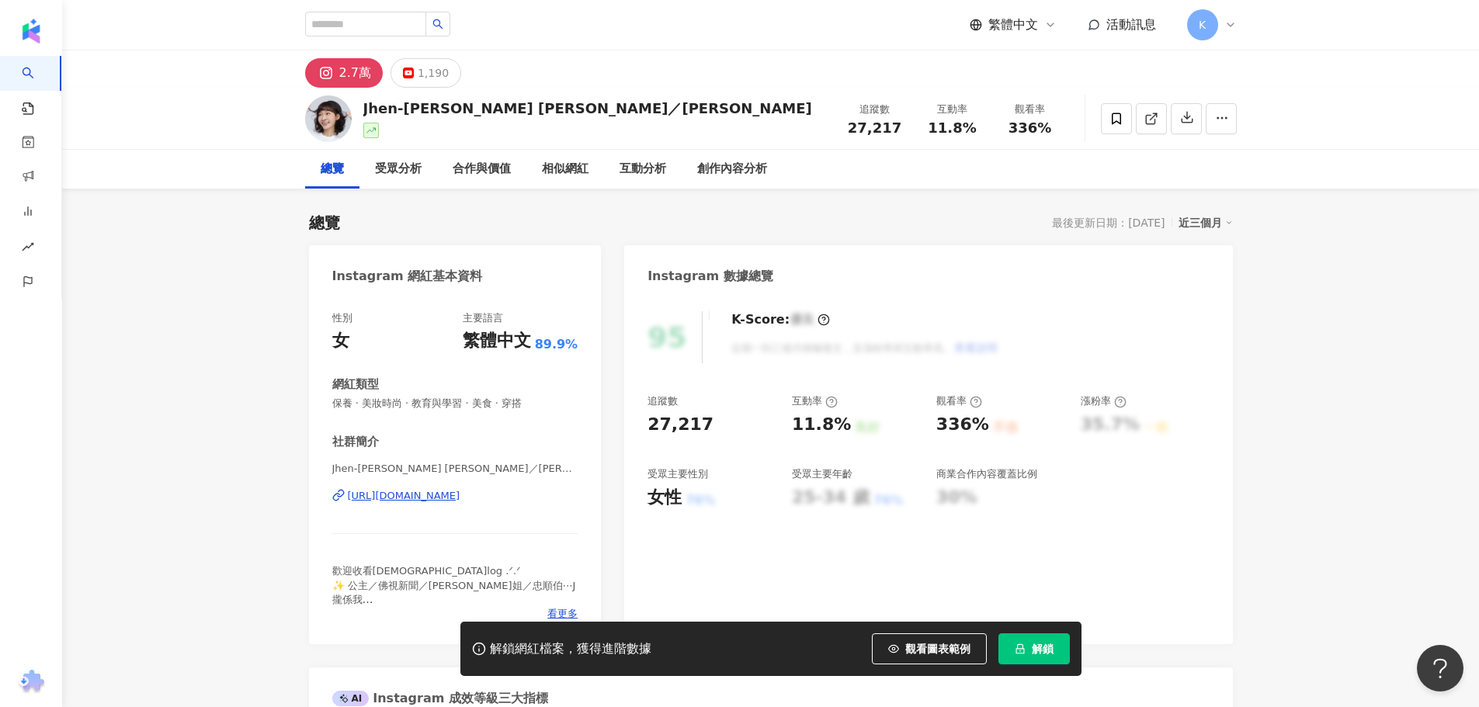
click at [436, 498] on div "https://www.instagram.com/jen_ifer_yu/" at bounding box center [404, 496] width 113 height 14
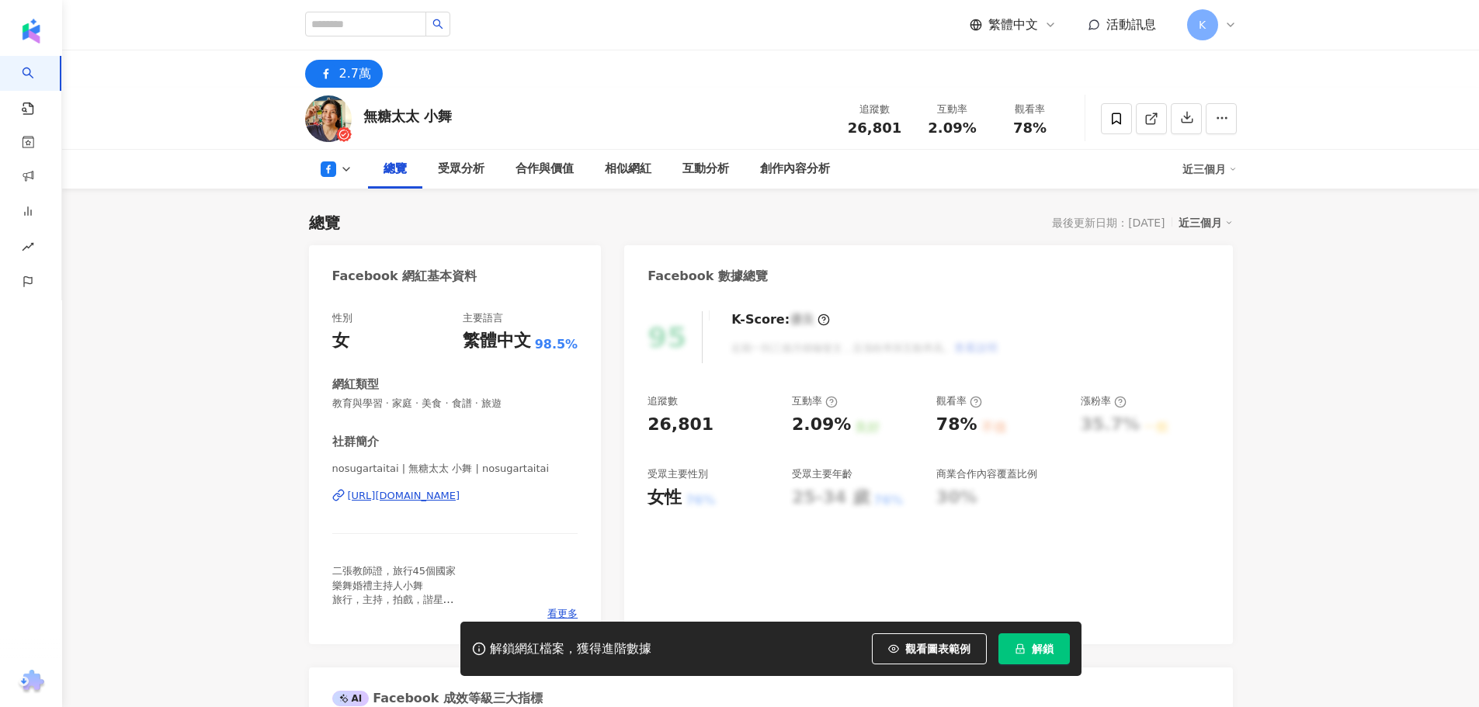
click at [460, 491] on div "https://www.facebook.com/100533015606543" at bounding box center [404, 496] width 113 height 14
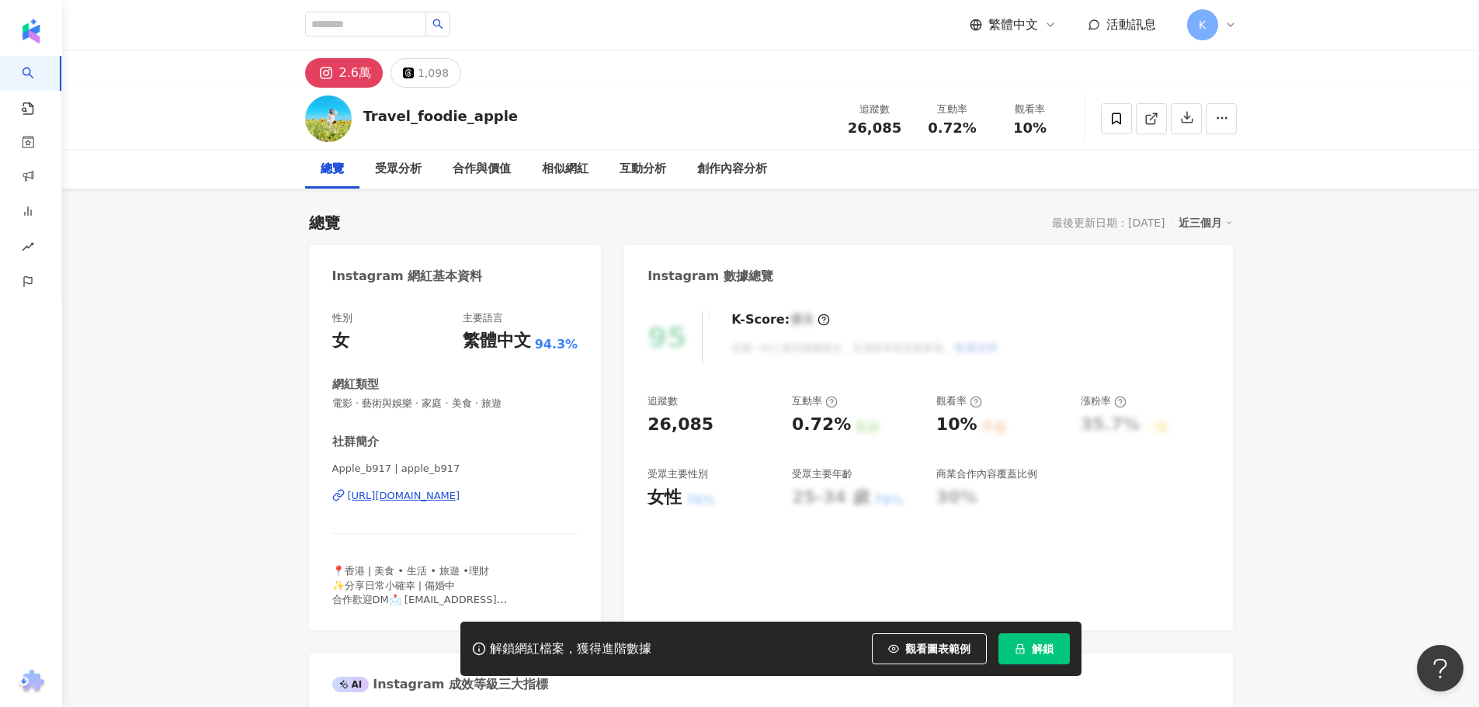
click at [460, 495] on div "https://www.instagram.com/apple_b917/" at bounding box center [404, 496] width 113 height 14
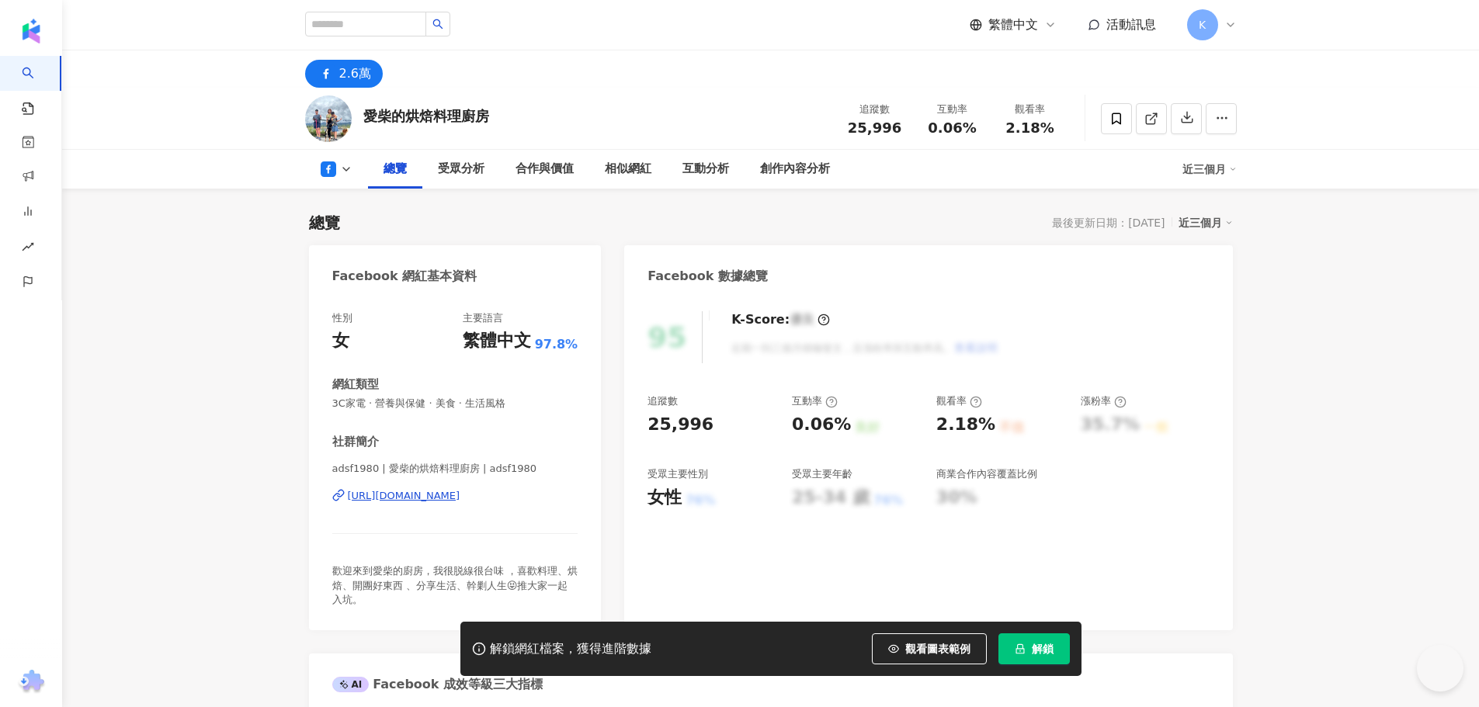
click at [460, 490] on div "https://www.facebook.com/285492275420441" at bounding box center [404, 496] width 113 height 14
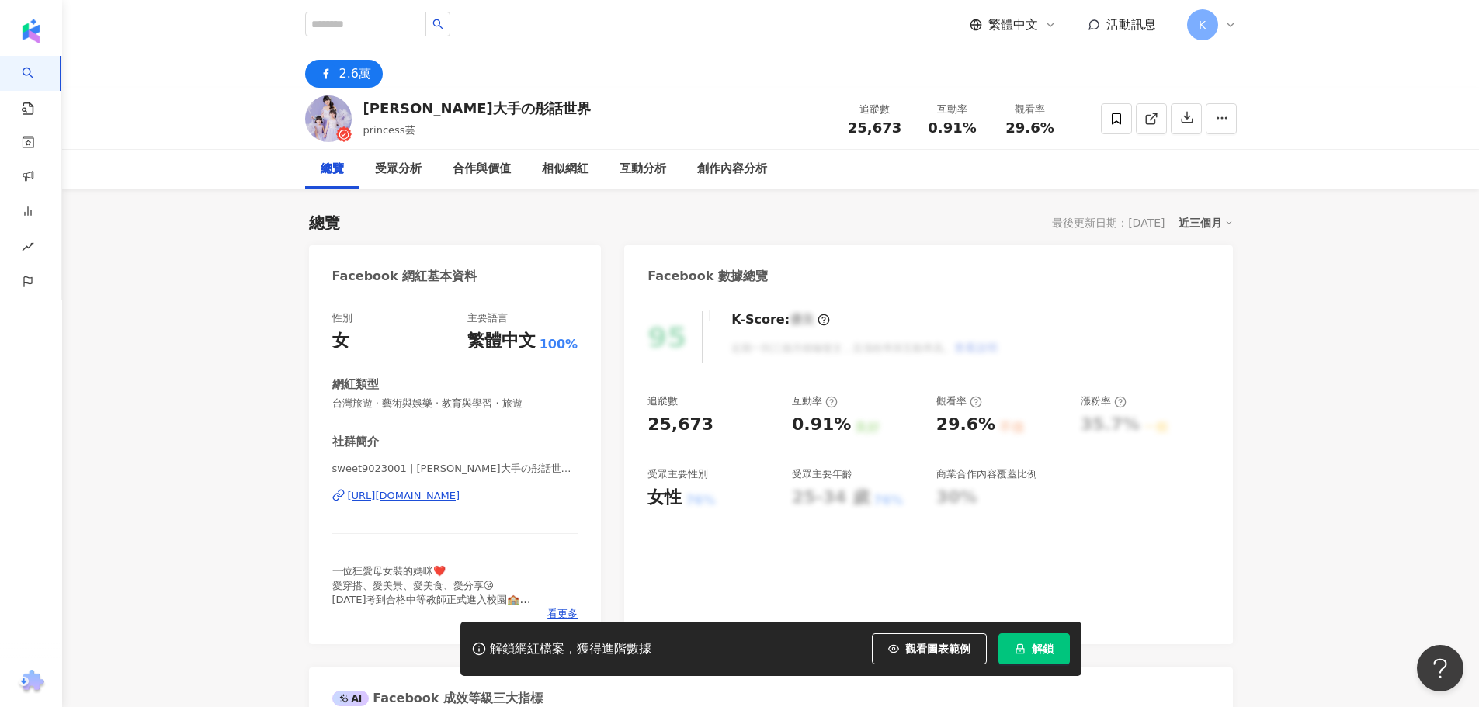
drag, startPoint x: 552, startPoint y: 499, endPoint x: 359, endPoint y: 3, distance: 532.2
click at [460, 499] on div "https://www.facebook.com/911168405709996" at bounding box center [404, 496] width 113 height 14
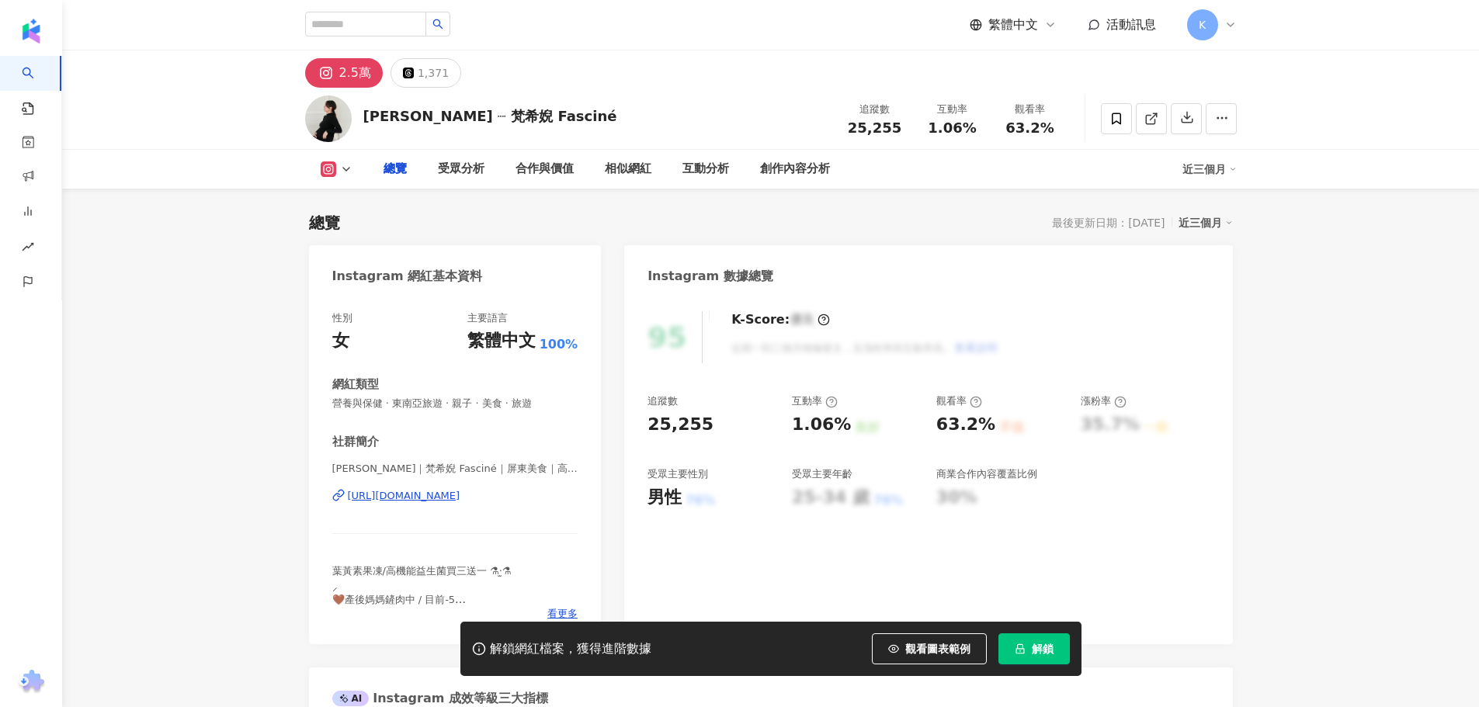
click at [460, 495] on div "https://www.instagram.com/shinbibi/" at bounding box center [404, 496] width 113 height 14
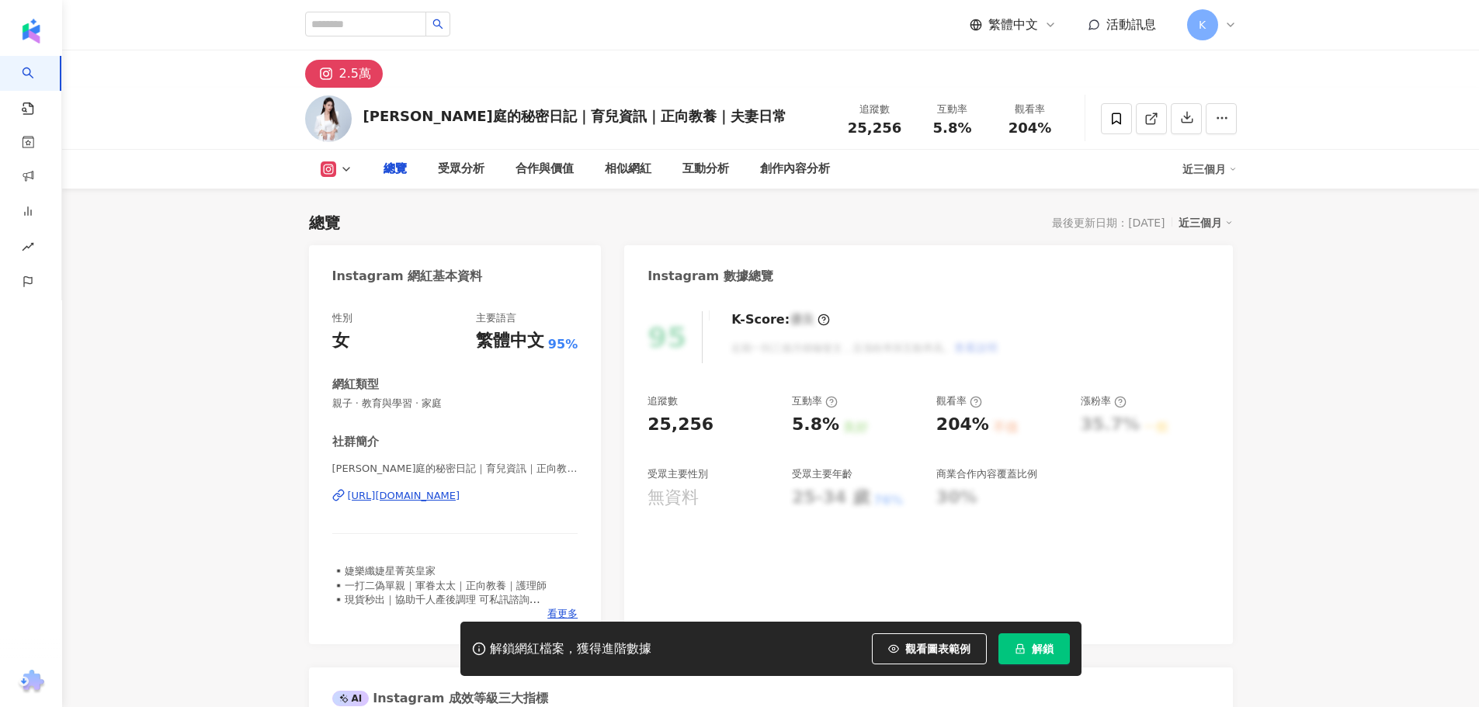
click at [460, 491] on div "https://www.instagram.com/jiamting/" at bounding box center [404, 496] width 113 height 14
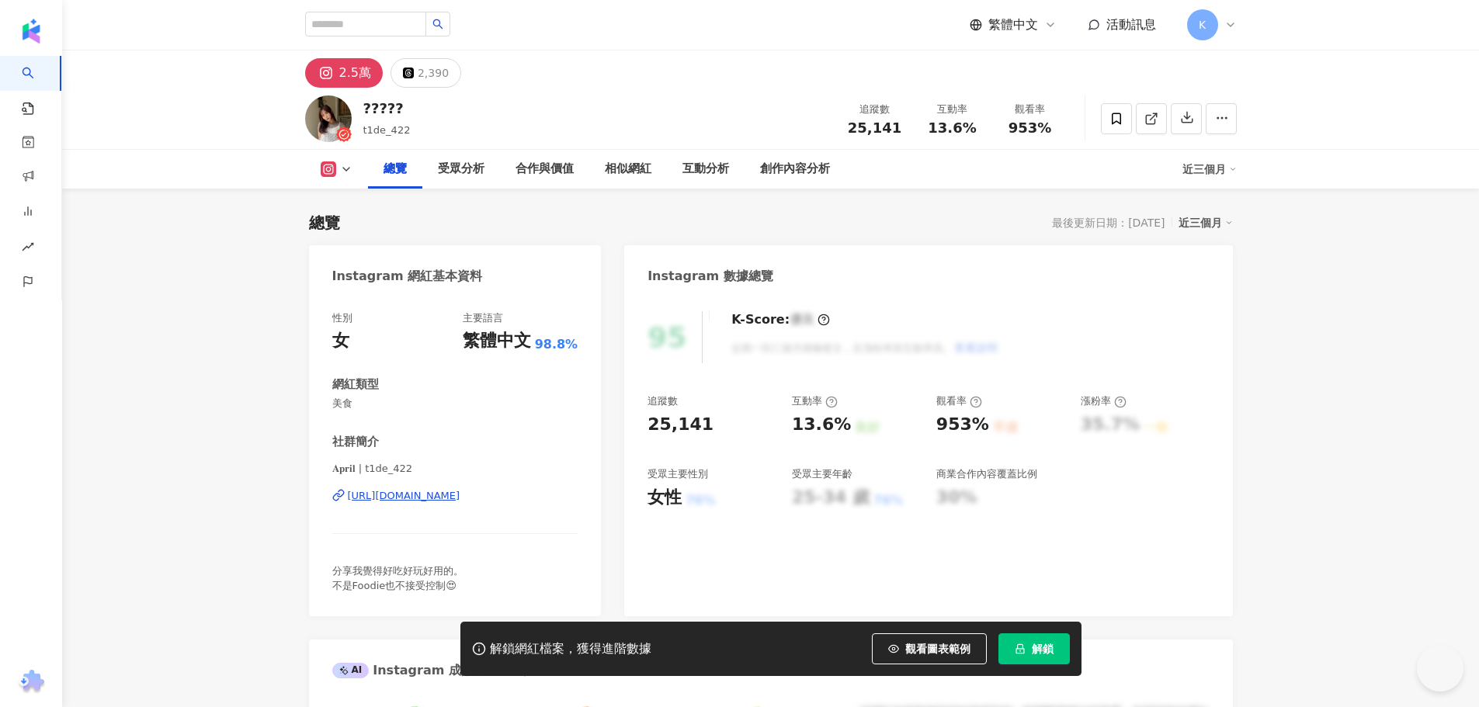
drag, startPoint x: 625, startPoint y: 2, endPoint x: 478, endPoint y: 495, distance: 513.7
click at [460, 495] on div "https://www.instagram.com/t1de_422/" at bounding box center [404, 496] width 113 height 14
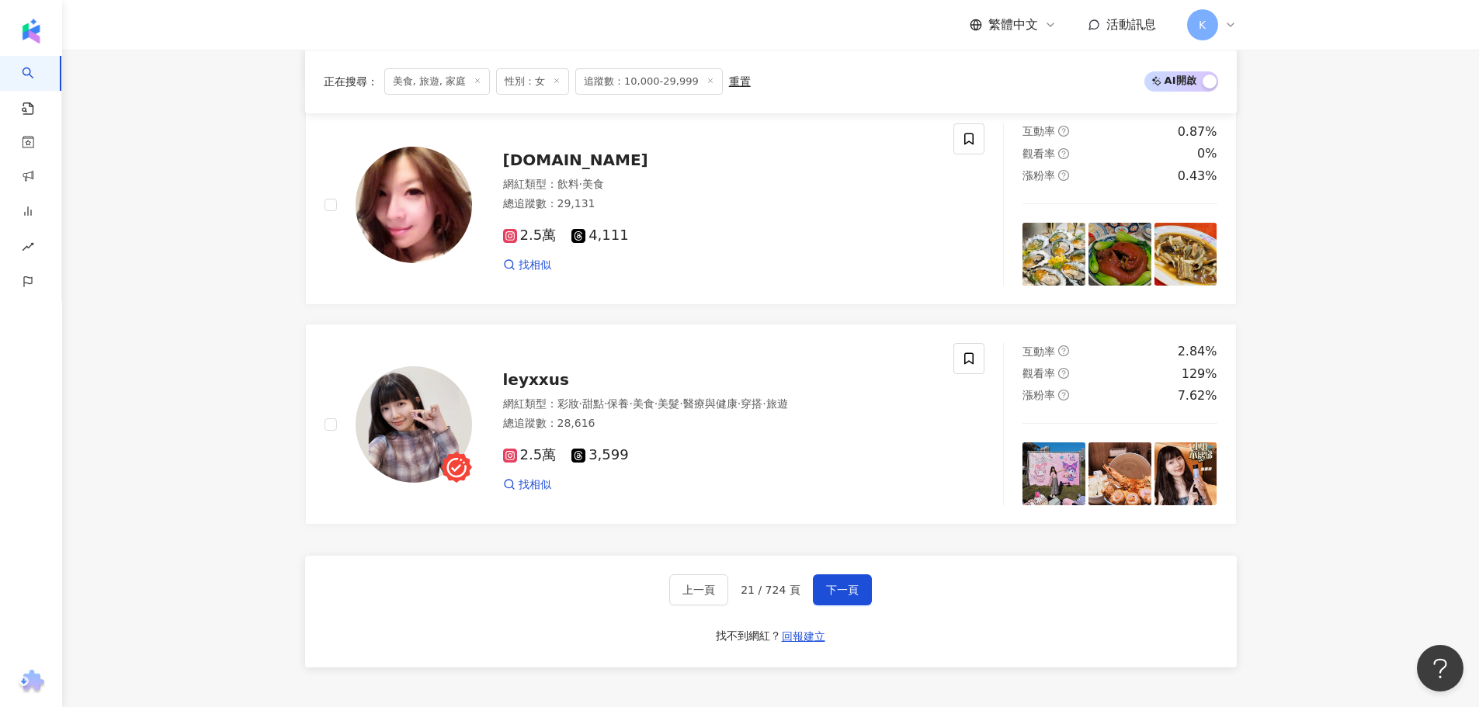
scroll to position [2907, 0]
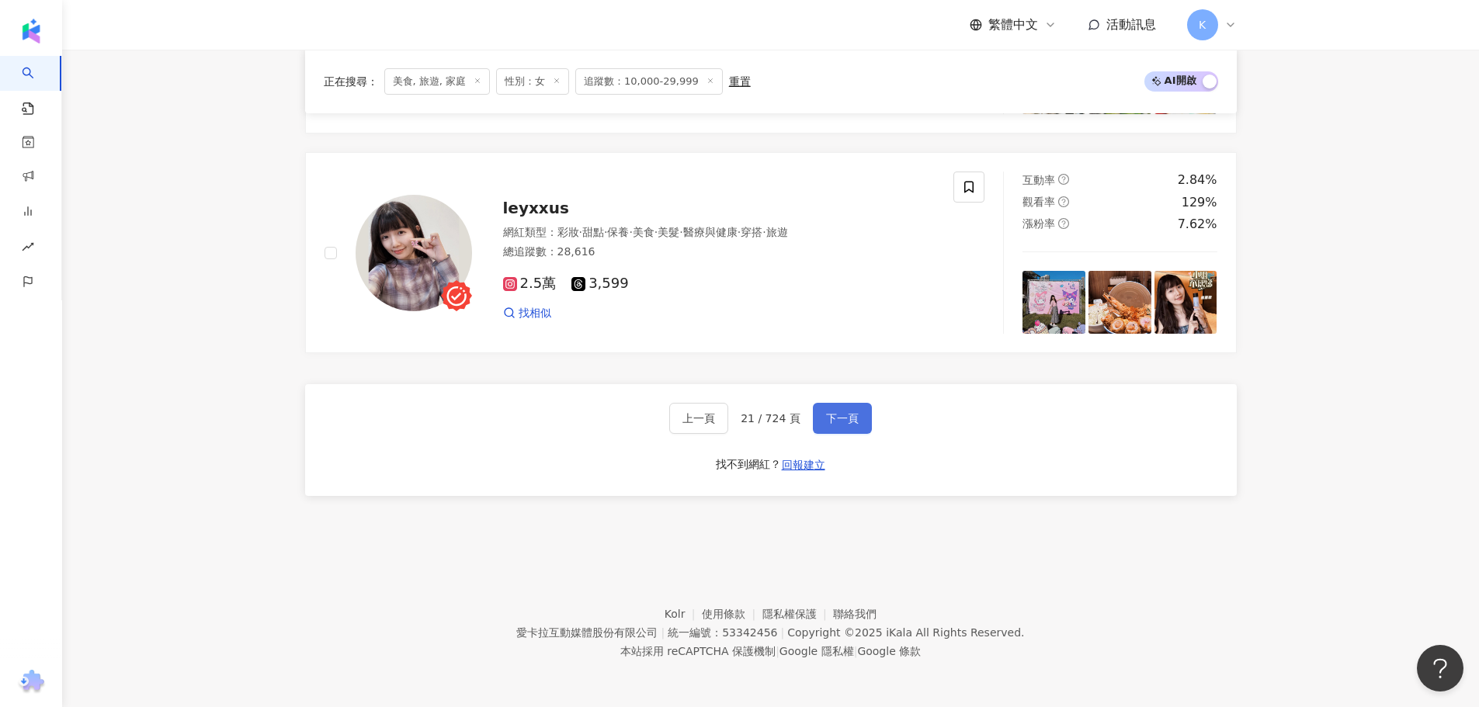
click at [835, 408] on button "下一頁" at bounding box center [842, 418] width 59 height 31
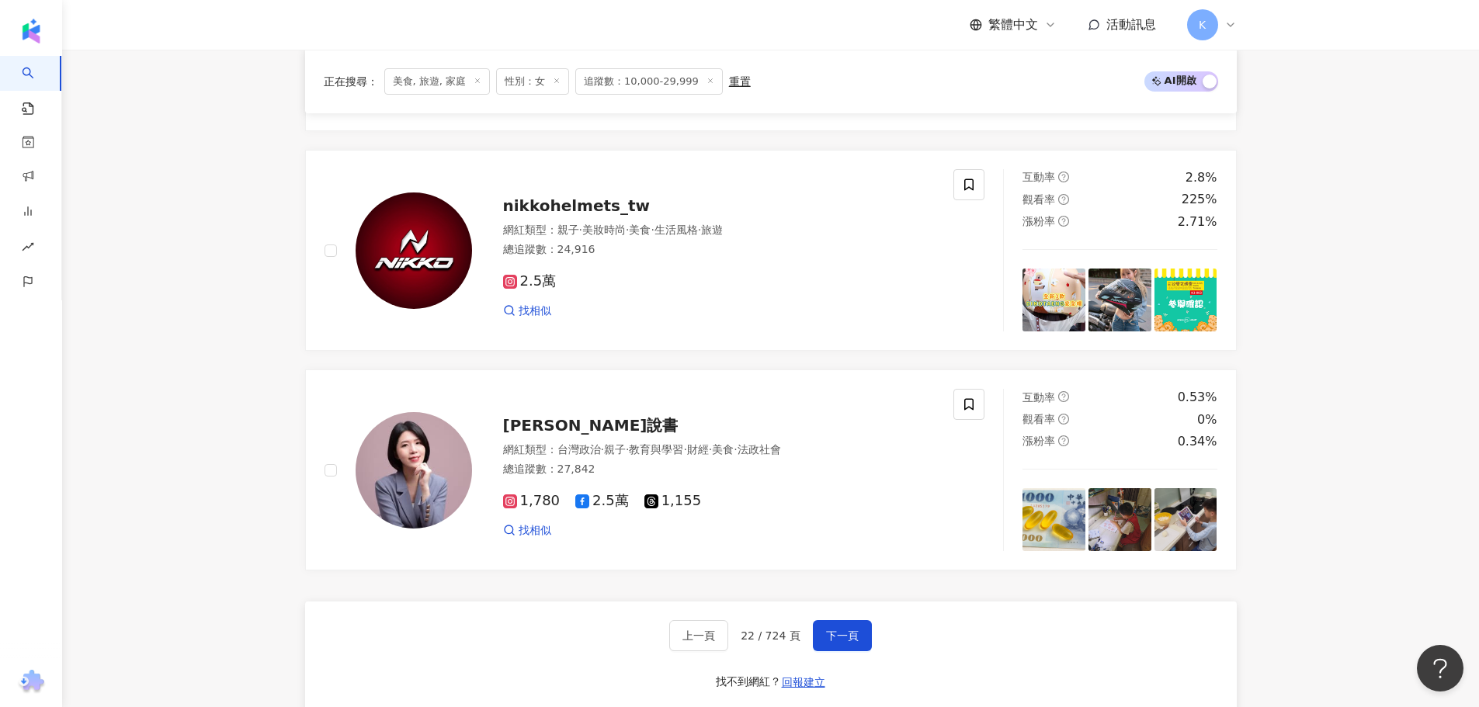
scroll to position [2674, 0]
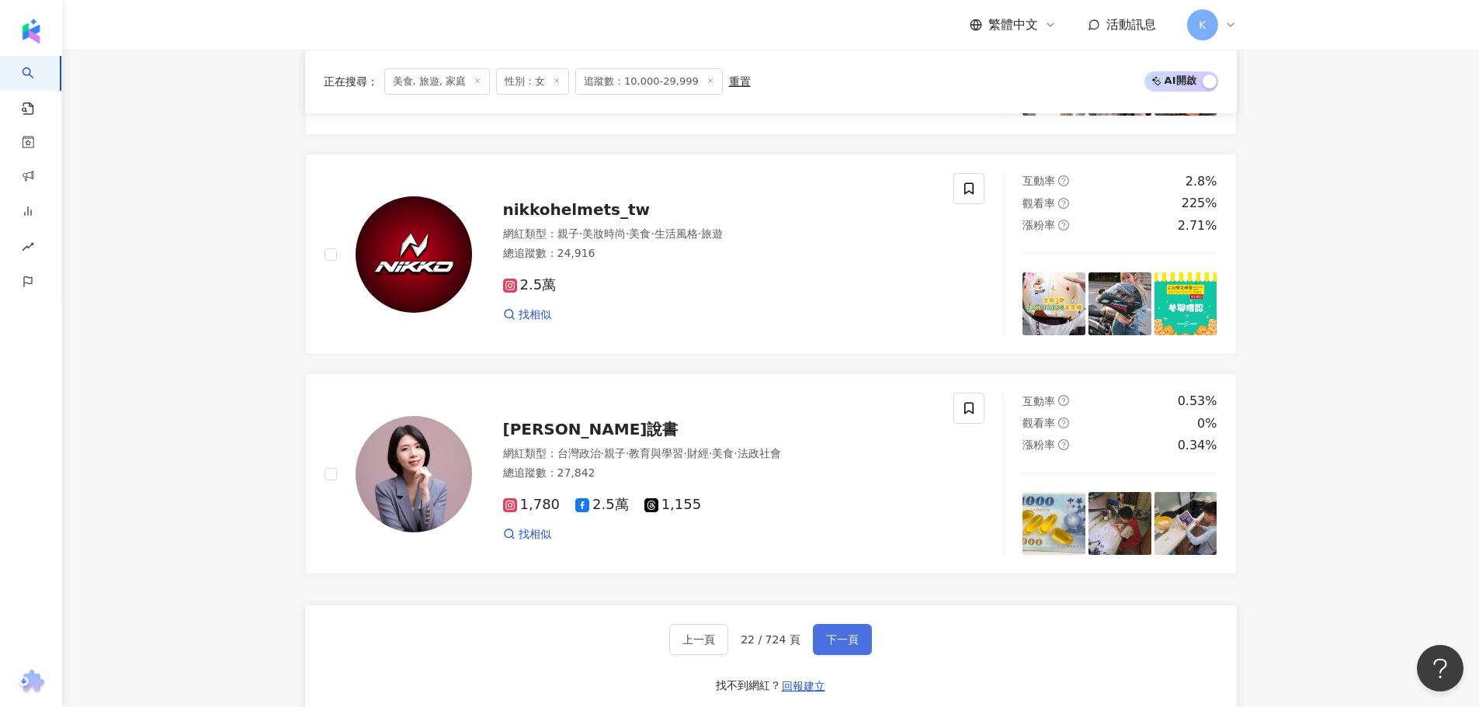
click at [842, 642] on button "下一頁" at bounding box center [842, 639] width 59 height 31
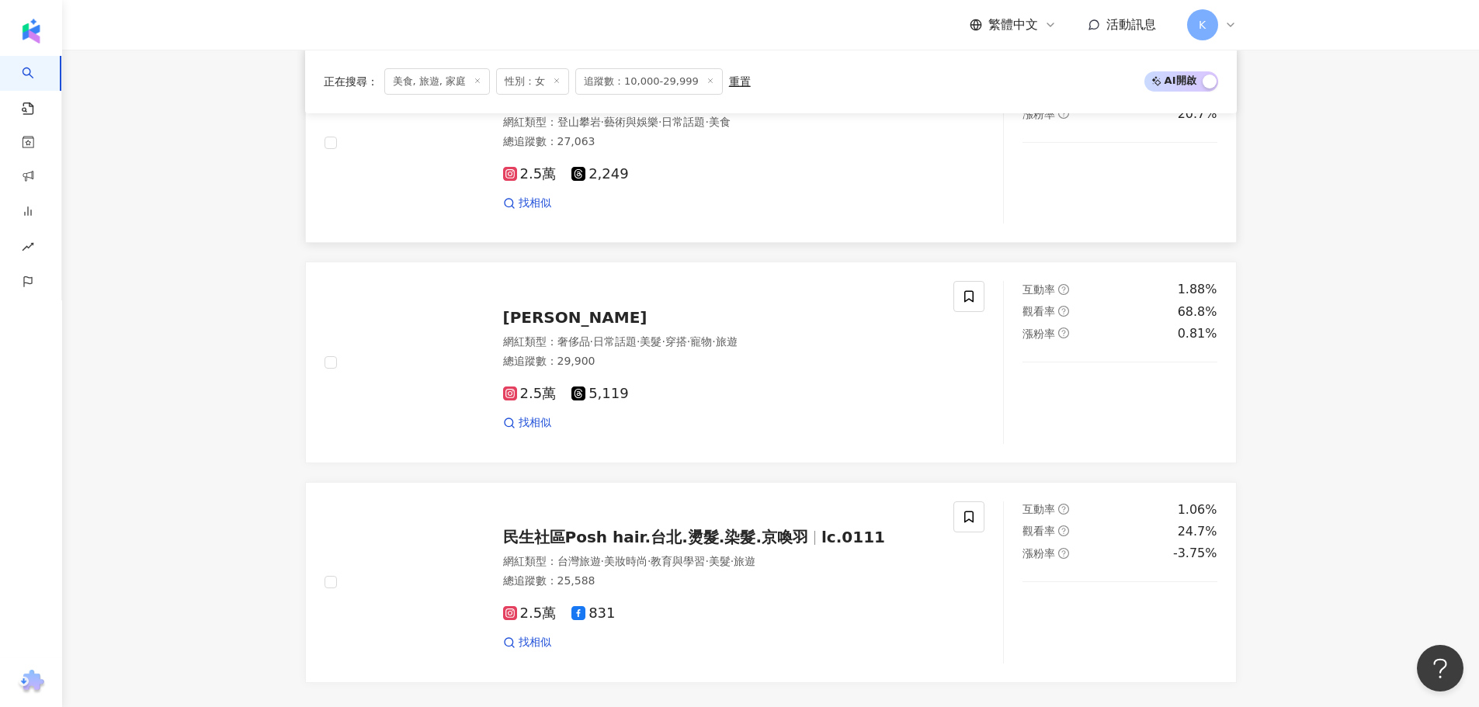
scroll to position [2759, 0]
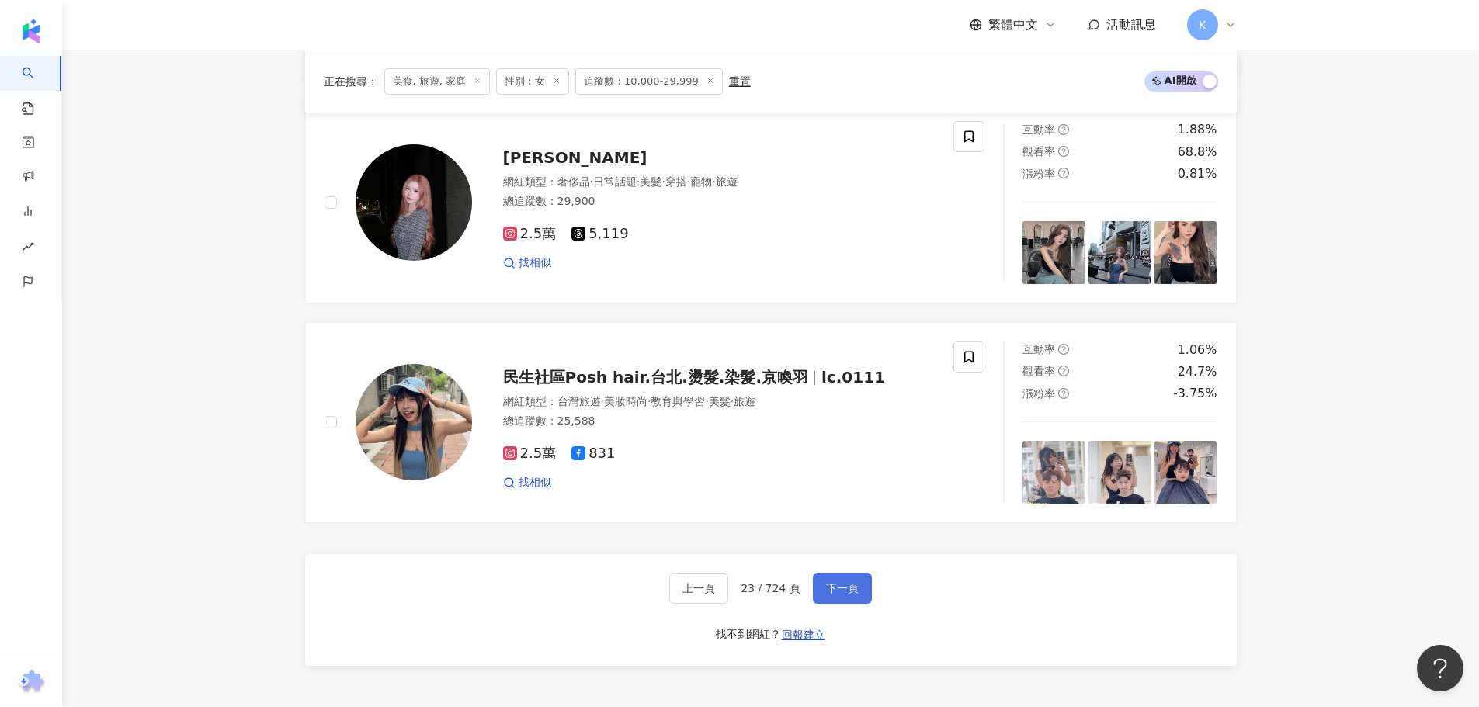
click at [853, 595] on span "下一頁" at bounding box center [842, 588] width 33 height 12
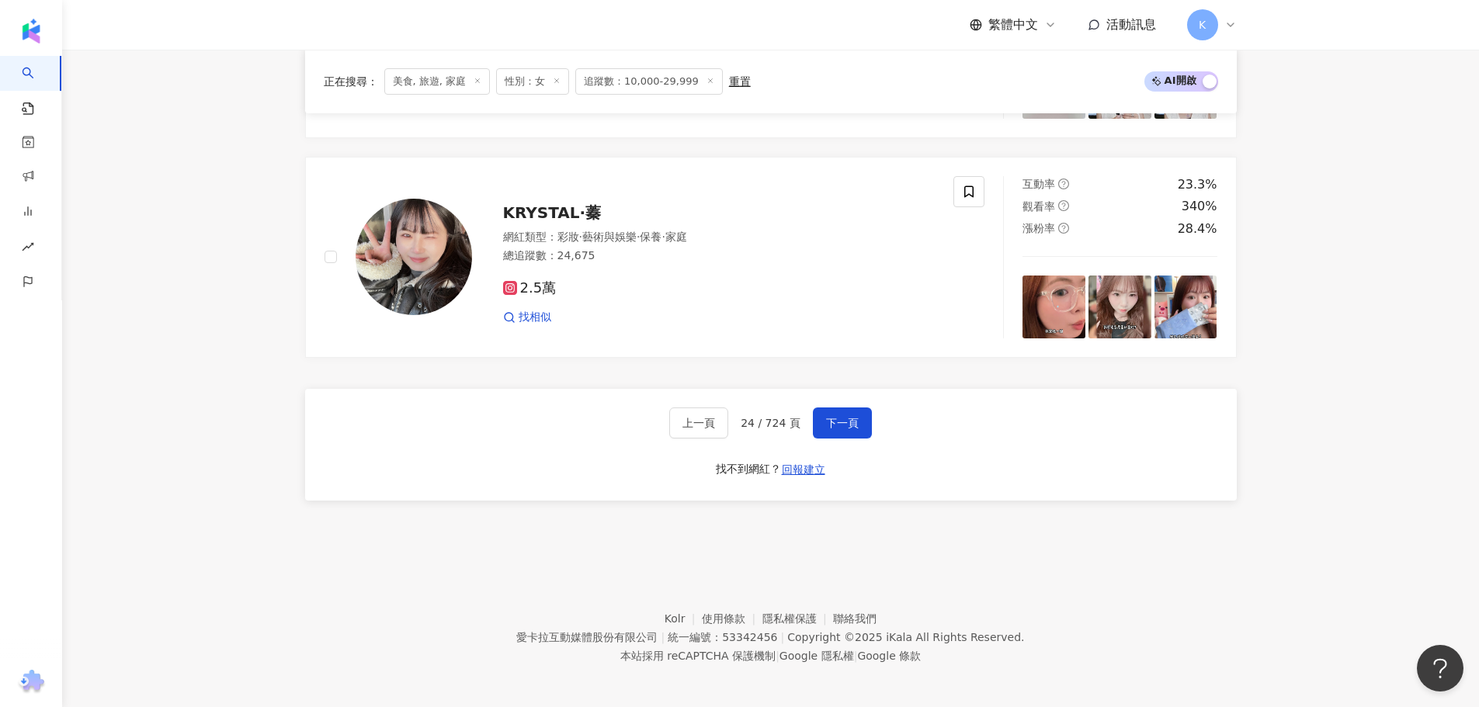
scroll to position [3039, 0]
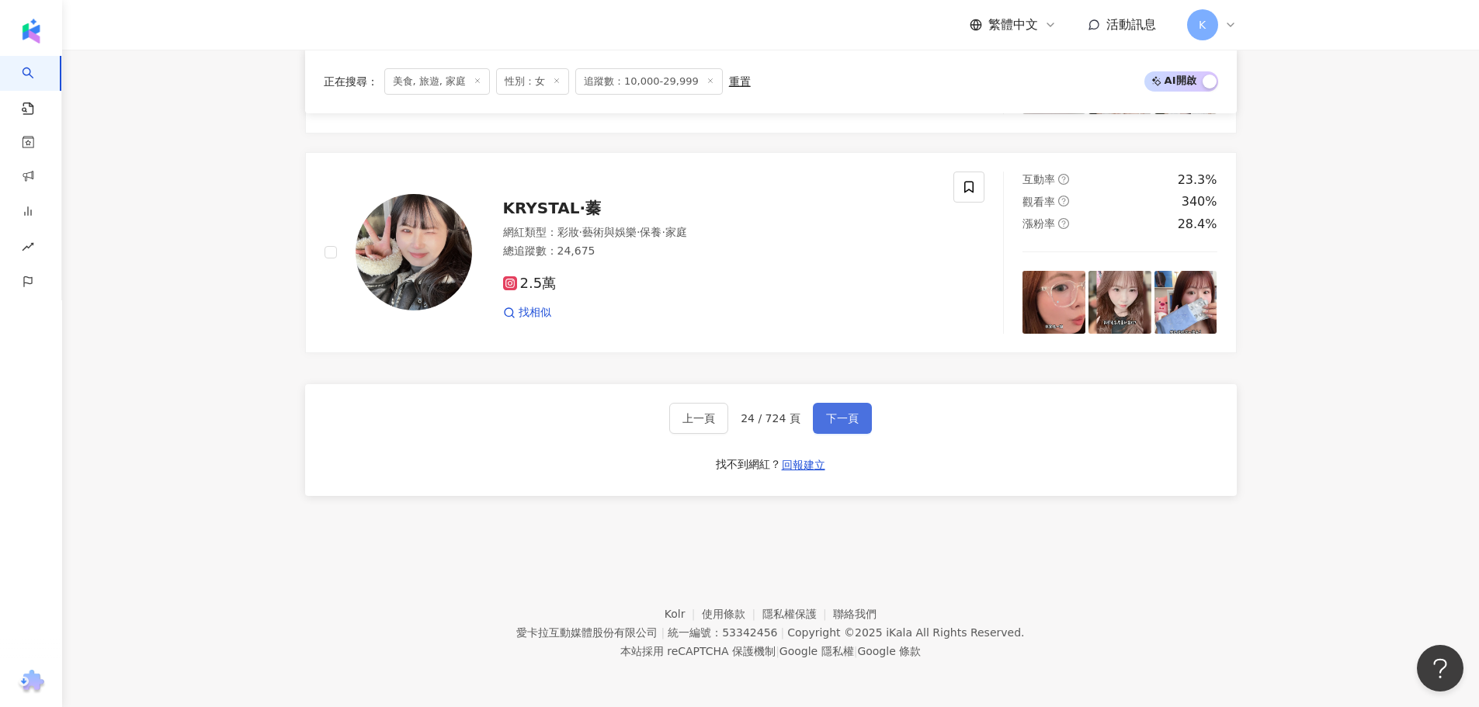
click at [837, 420] on span "下一頁" at bounding box center [842, 418] width 33 height 12
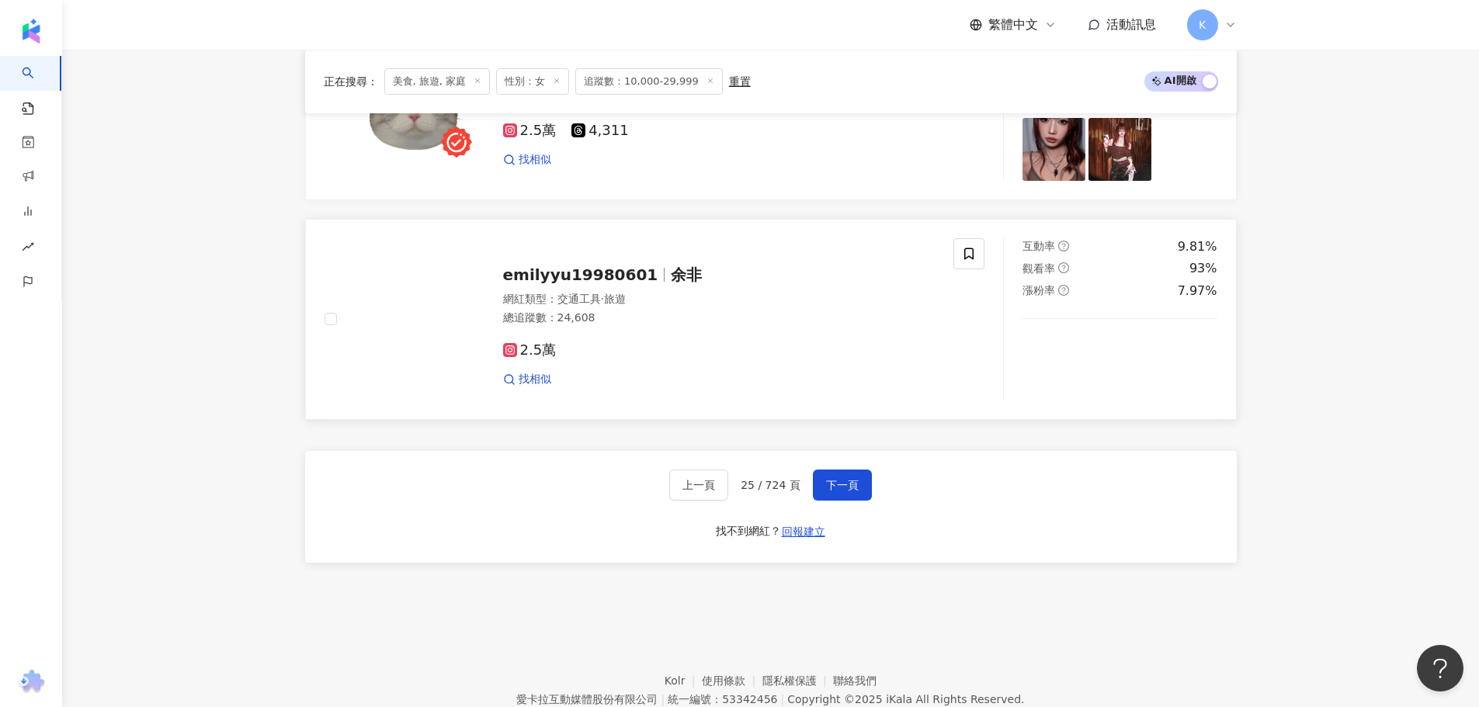
scroll to position [2908, 0]
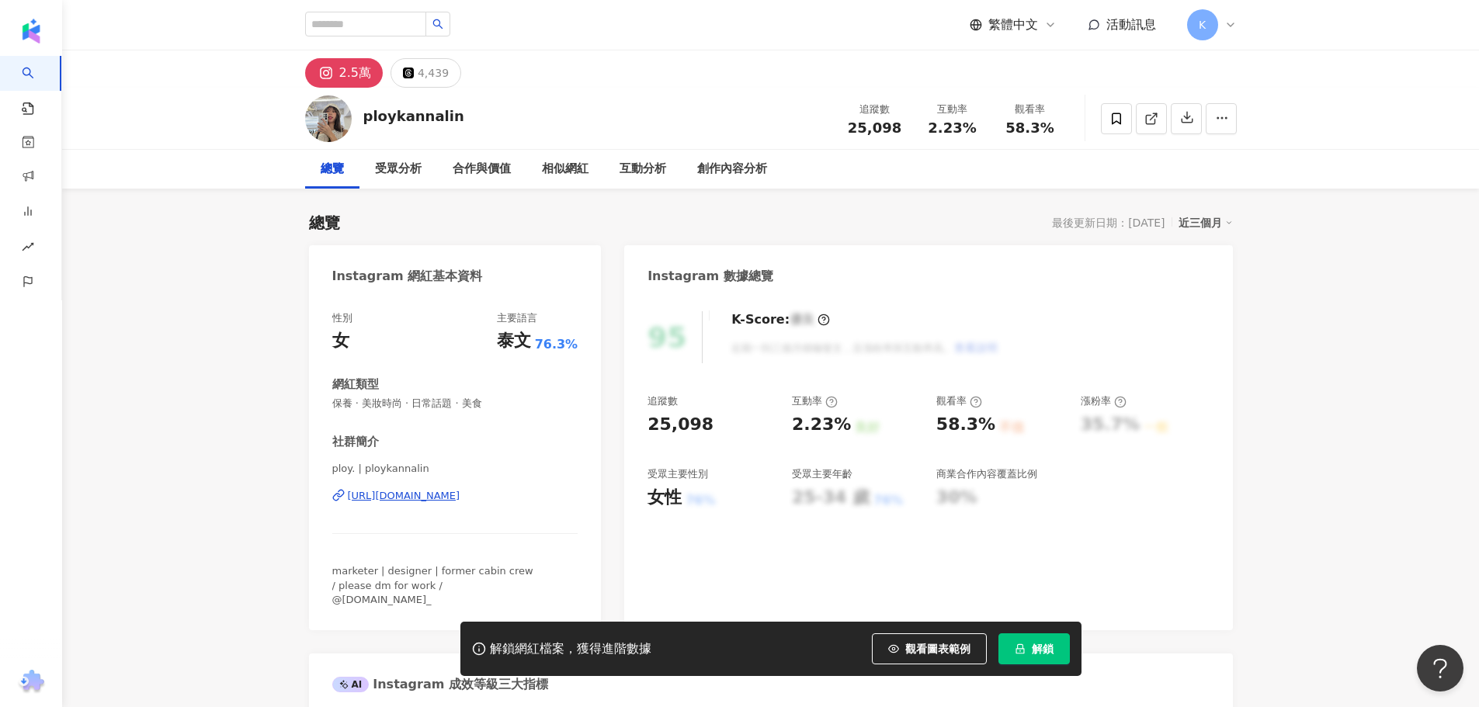
click at [460, 496] on div "https://www.instagram.com/ploykannalin/" at bounding box center [404, 496] width 113 height 14
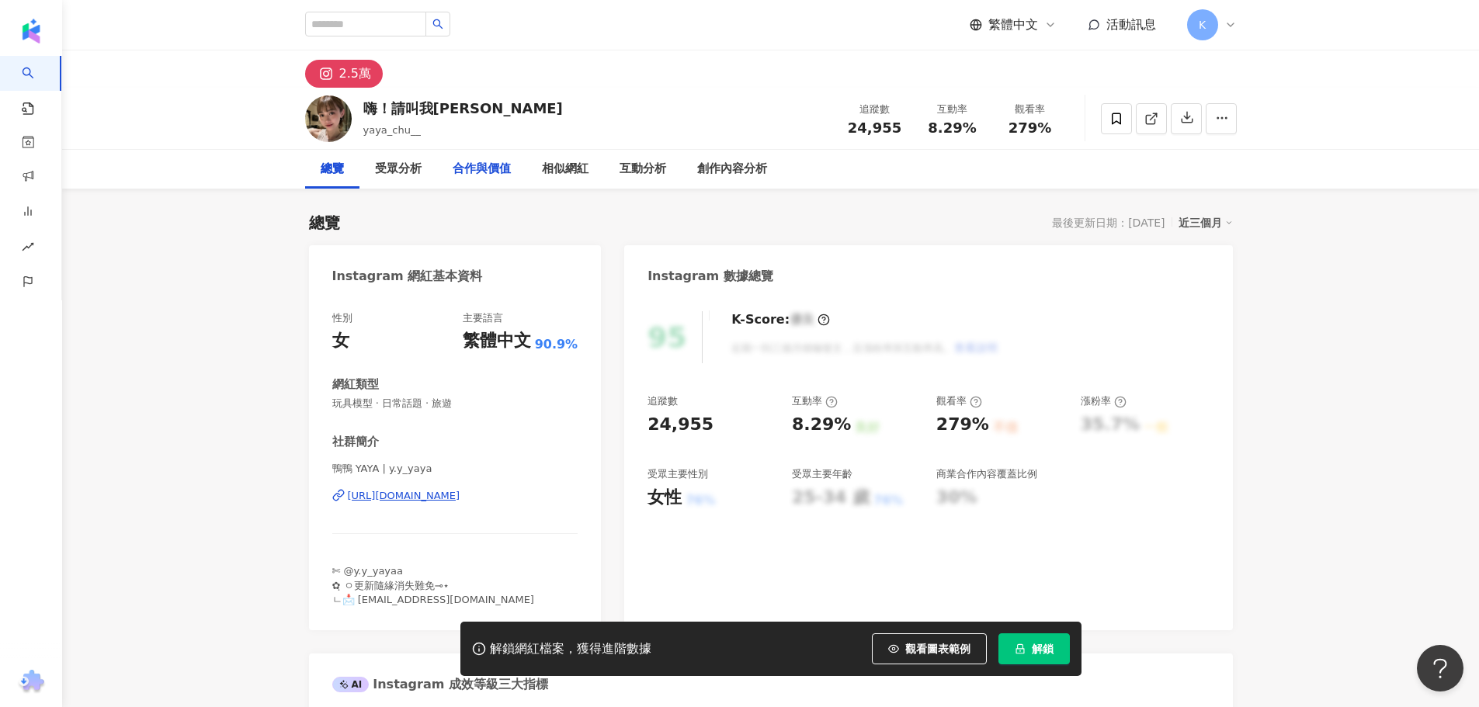
drag, startPoint x: 488, startPoint y: 498, endPoint x: 453, endPoint y: 154, distance: 346.5
click at [460, 498] on div "https://www.instagram.com/y.y_yaya/" at bounding box center [404, 496] width 113 height 14
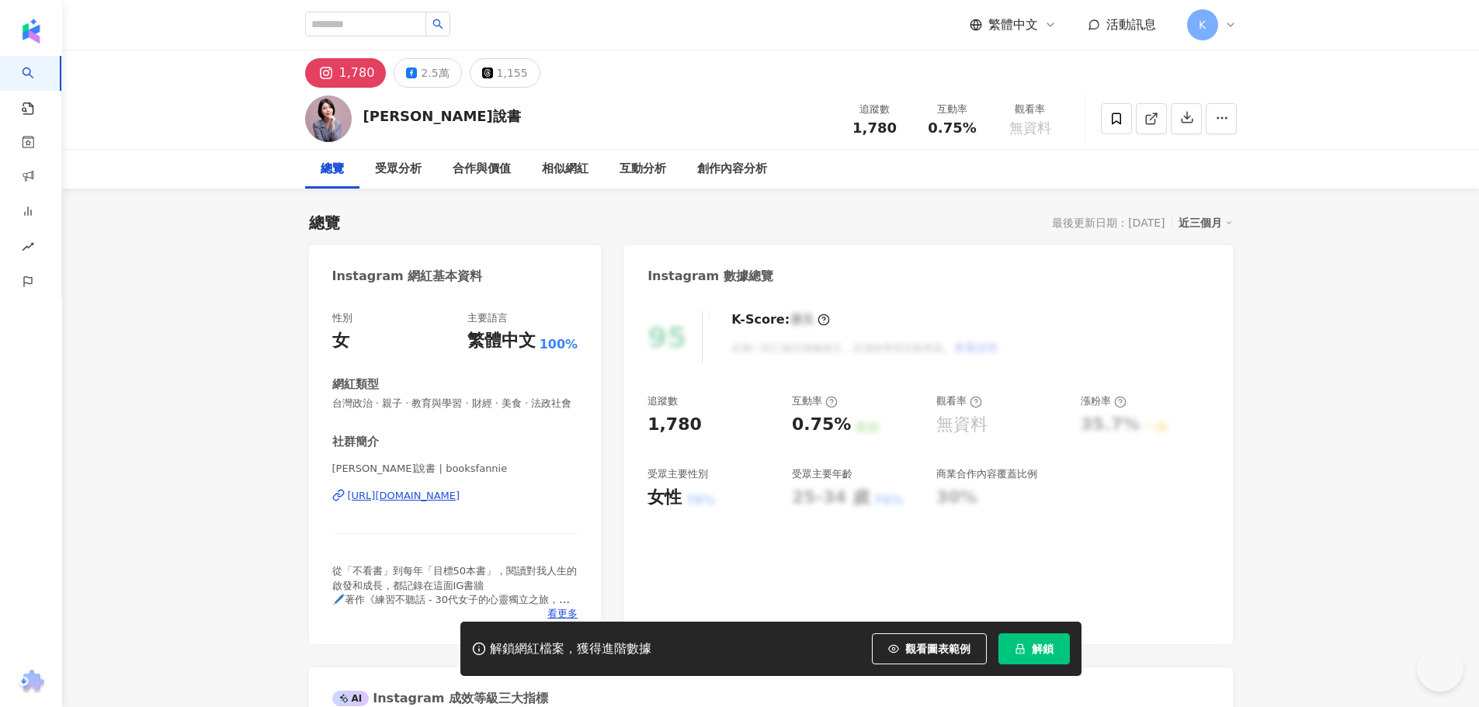
click at [460, 503] on div "[URL][DOMAIN_NAME]" at bounding box center [404, 496] width 113 height 14
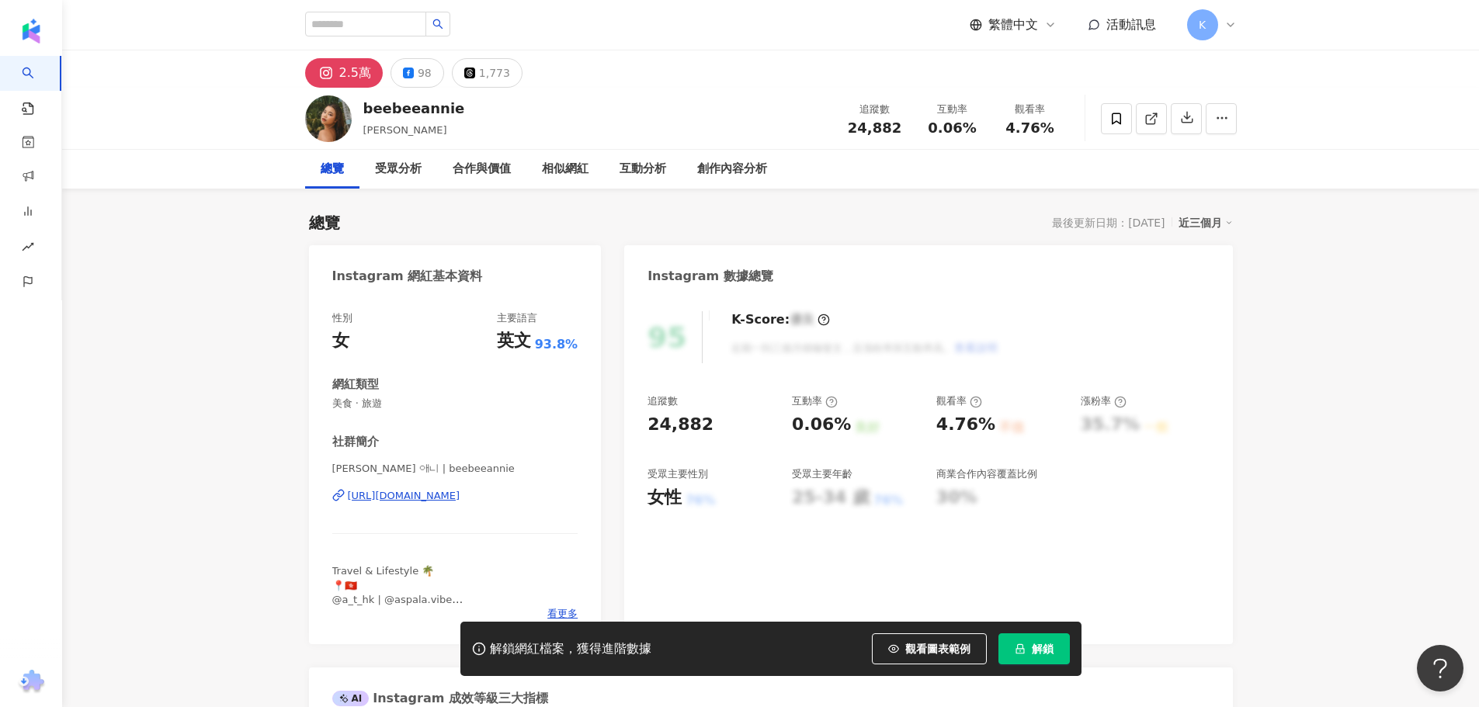
click at [422, 498] on div "https://www.instagram.com/beebeeannie/" at bounding box center [404, 496] width 113 height 14
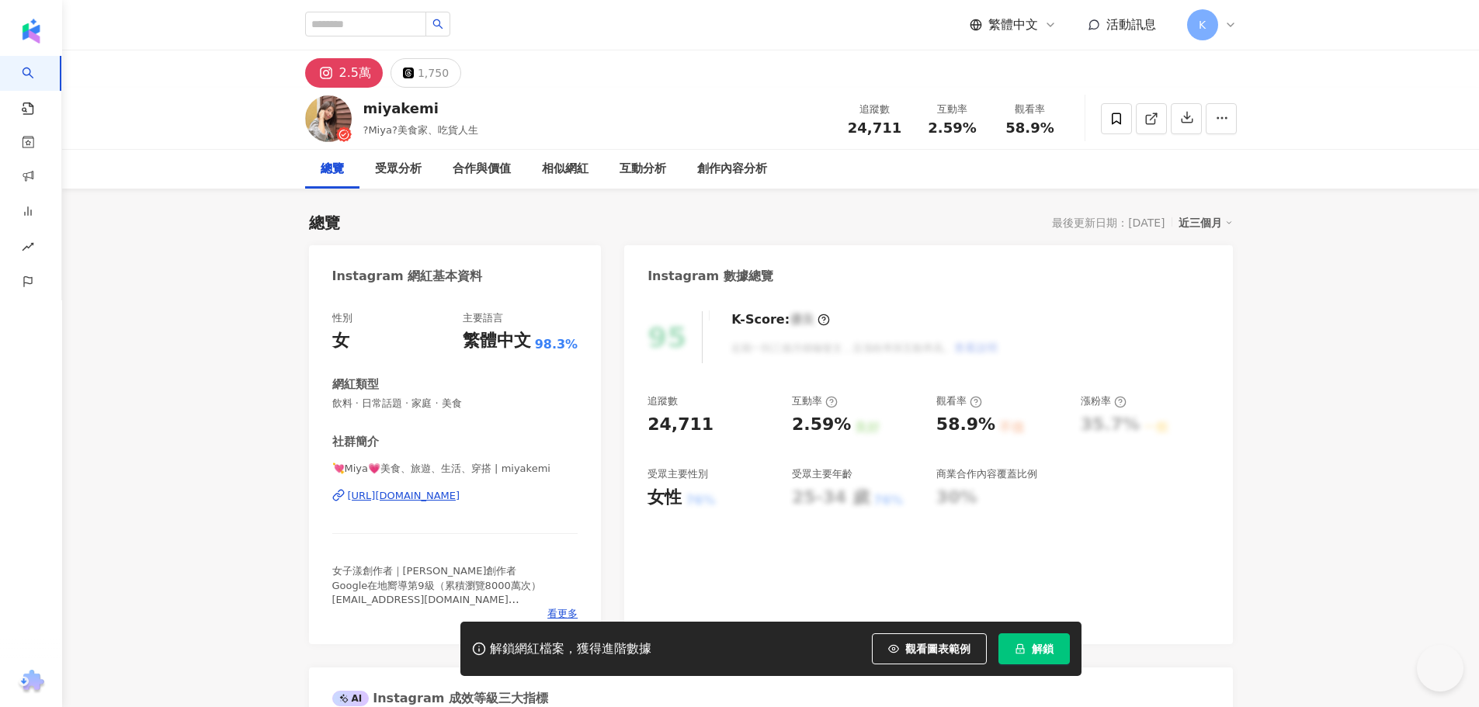
drag, startPoint x: 460, startPoint y: 495, endPoint x: 460, endPoint y: 428, distance: 67.5
click at [460, 495] on div "https://www.instagram.com/miyakemi/" at bounding box center [404, 496] width 113 height 14
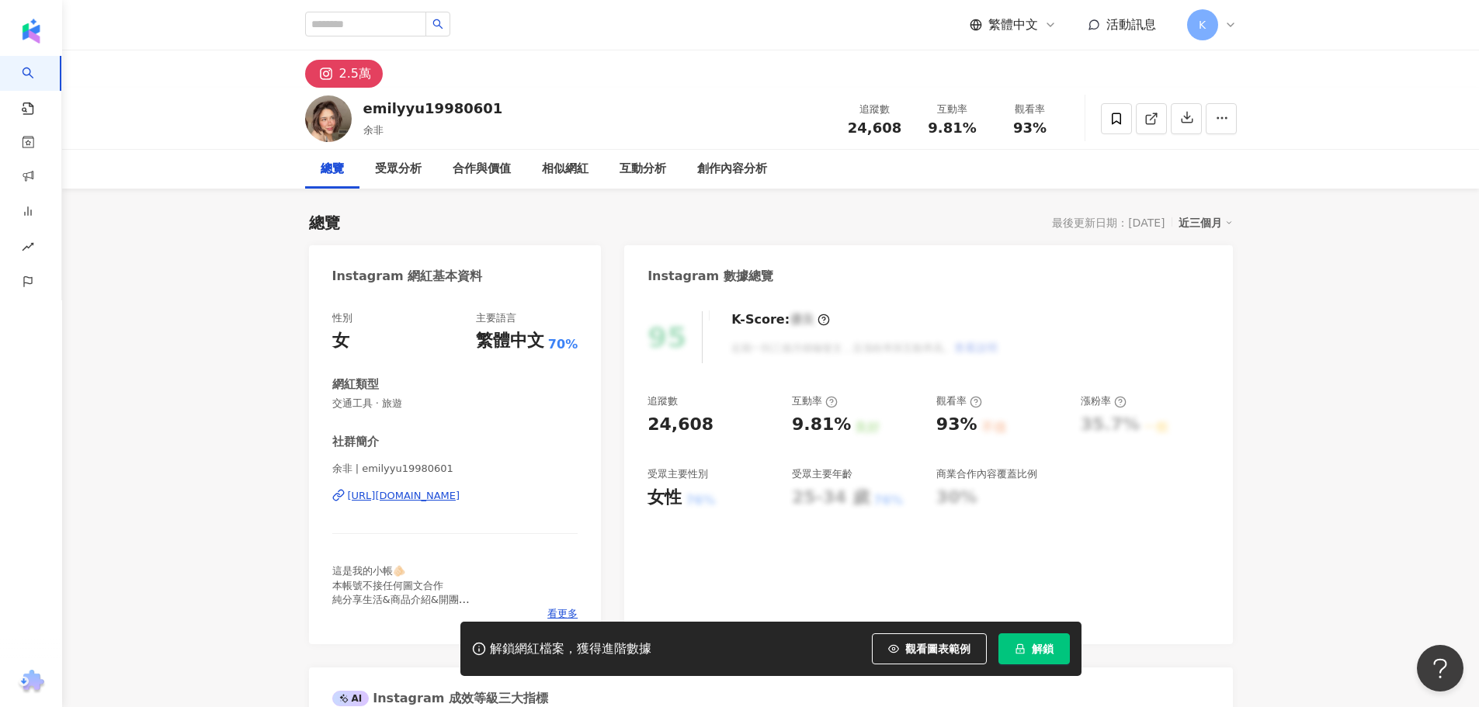
click at [460, 502] on div "https://www.instagram.com/emilyyu19980601/" at bounding box center [404, 496] width 113 height 14
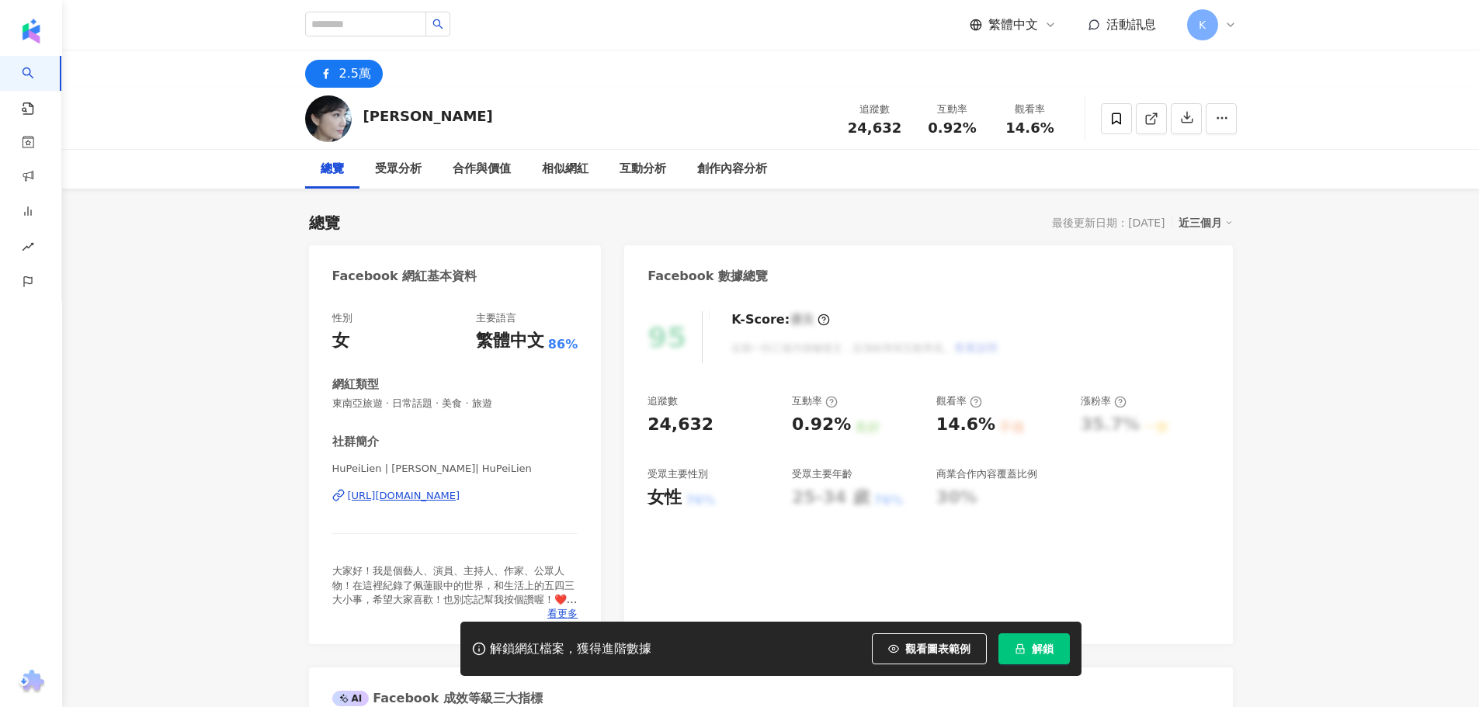
click at [418, 499] on div "[URL][DOMAIN_NAME]" at bounding box center [404, 496] width 113 height 14
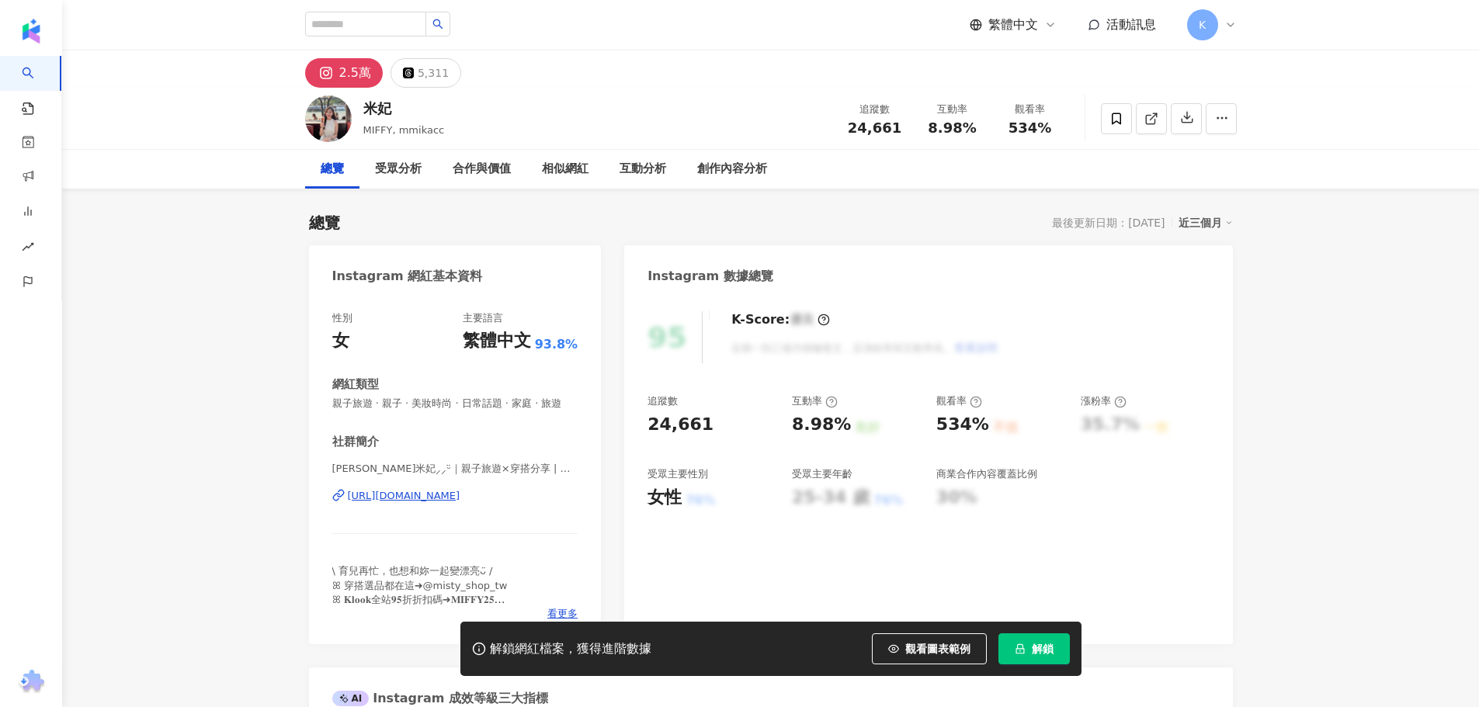
drag, startPoint x: 438, startPoint y: 515, endPoint x: 457, endPoint y: 61, distance: 453.8
click at [438, 503] on div "[URL][DOMAIN_NAME]" at bounding box center [404, 496] width 113 height 14
